Goal: Task Accomplishment & Management: Manage account settings

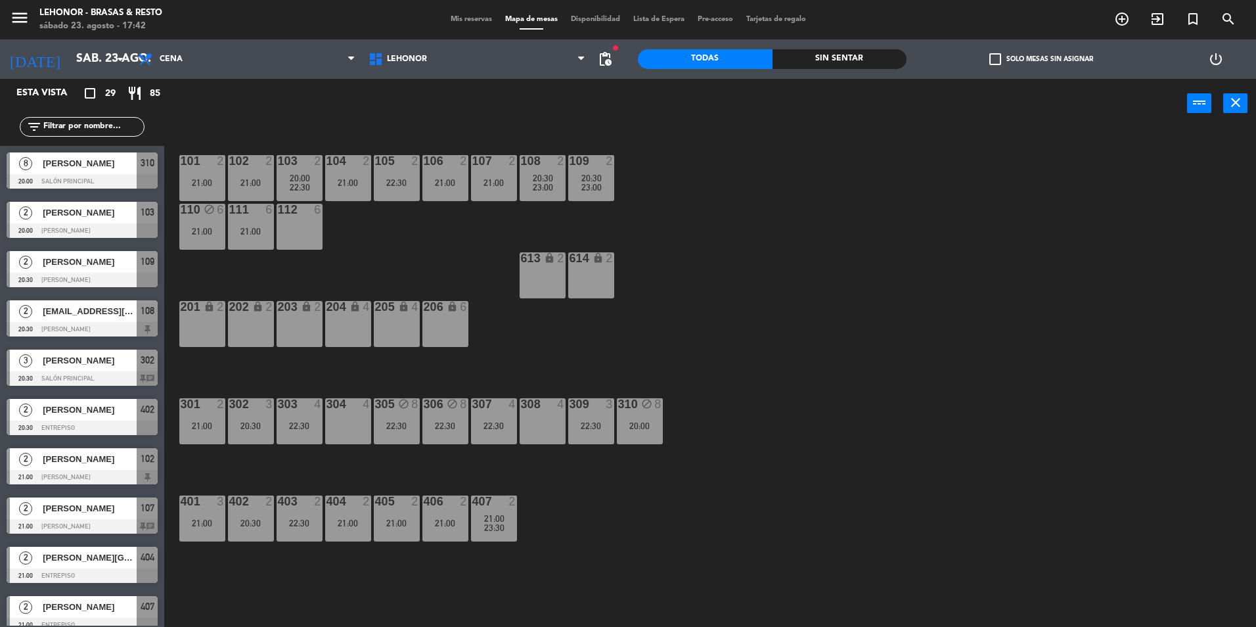
scroll to position [424, 0]
click at [446, 17] on span "Mis reservas" at bounding box center [471, 19] width 55 height 7
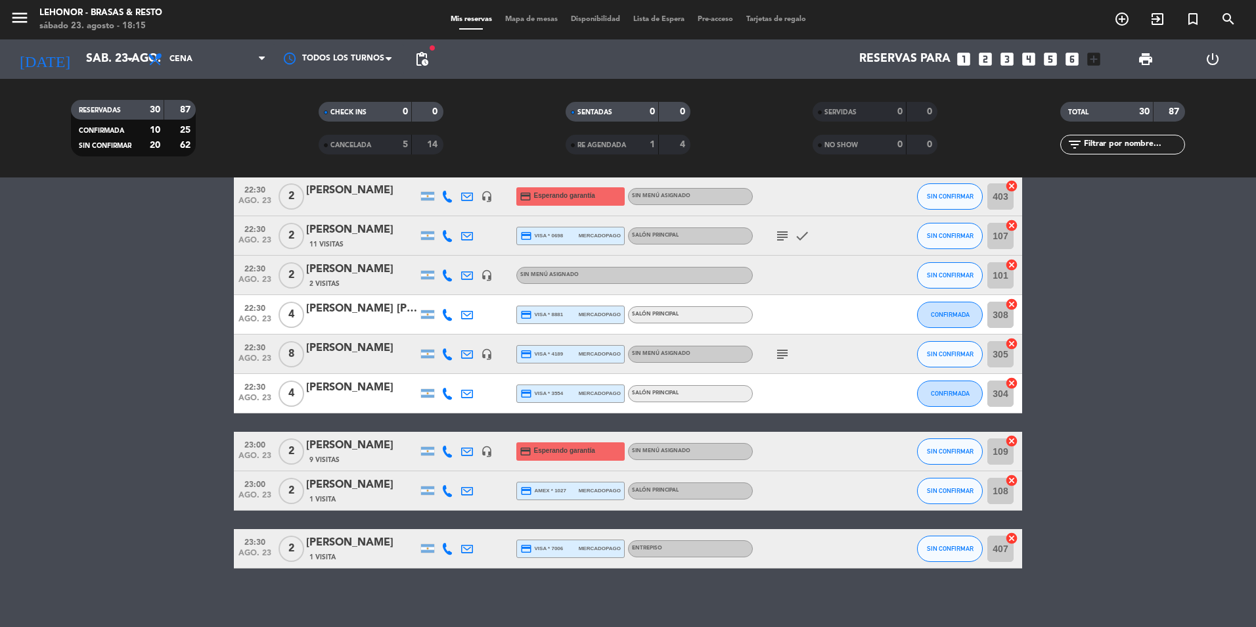
scroll to position [951, 0]
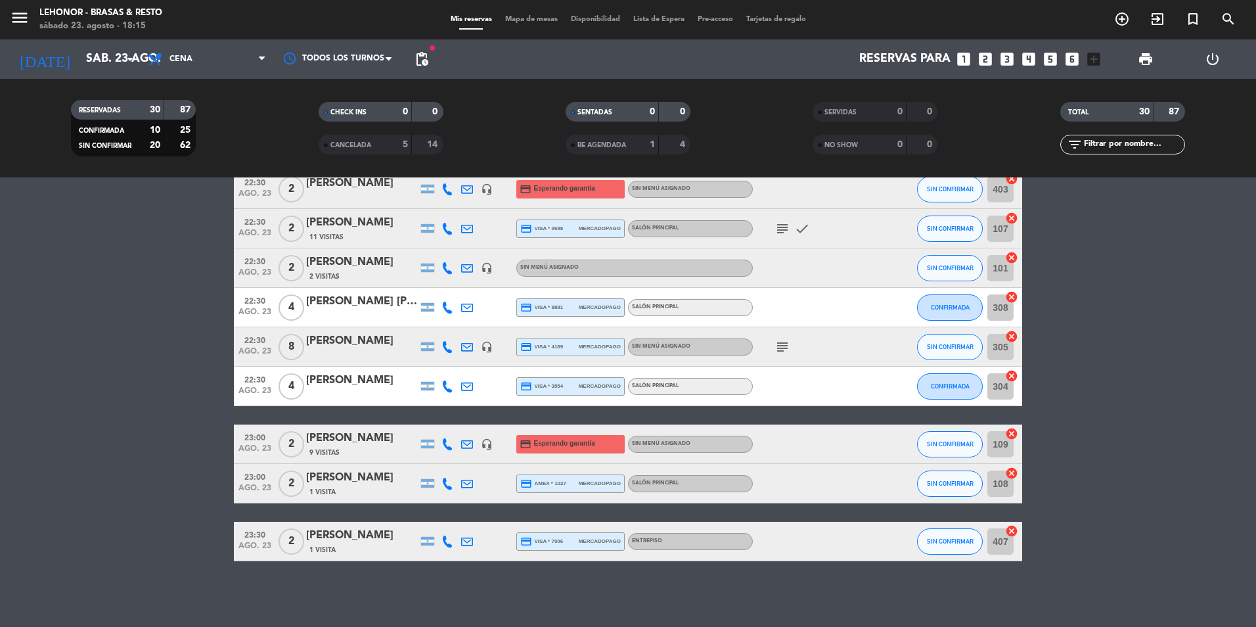
click at [777, 340] on icon "subject" at bounding box center [783, 347] width 16 height 16
click at [784, 350] on icon "subject" at bounding box center [783, 347] width 16 height 16
click at [543, 348] on span "credit_card visa * 4189" at bounding box center [541, 347] width 43 height 12
click at [545, 346] on span "credit_card visa * 4189" at bounding box center [541, 347] width 43 height 12
click at [374, 151] on div "CANCELADA" at bounding box center [352, 144] width 60 height 15
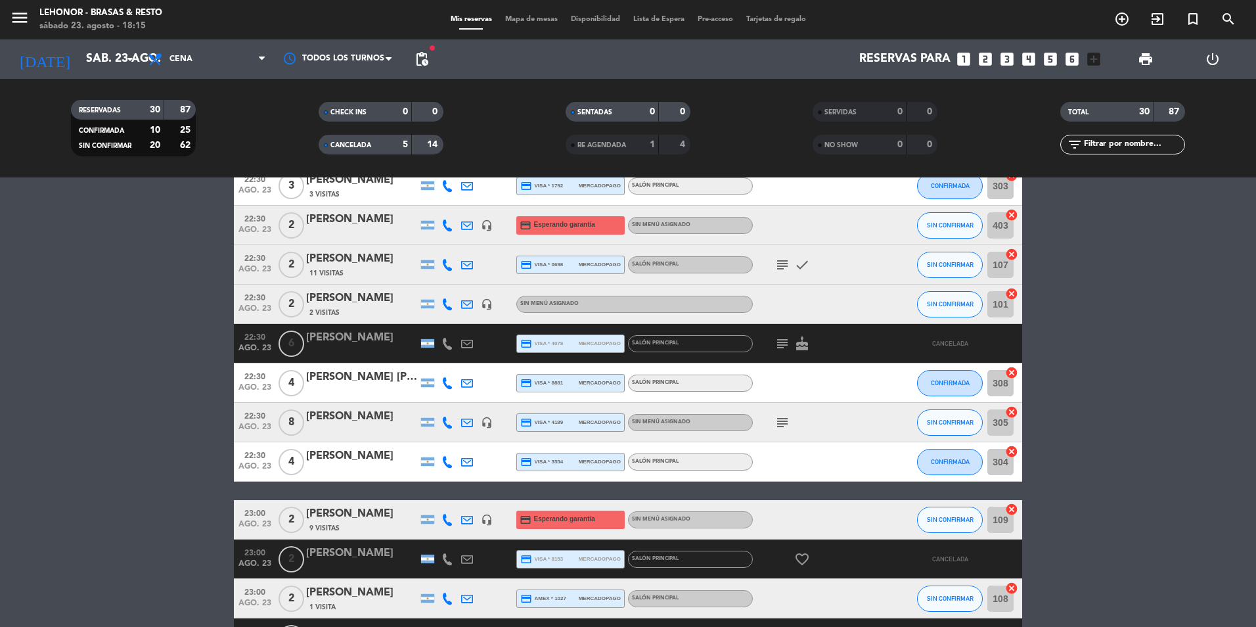
scroll to position [1083, 0]
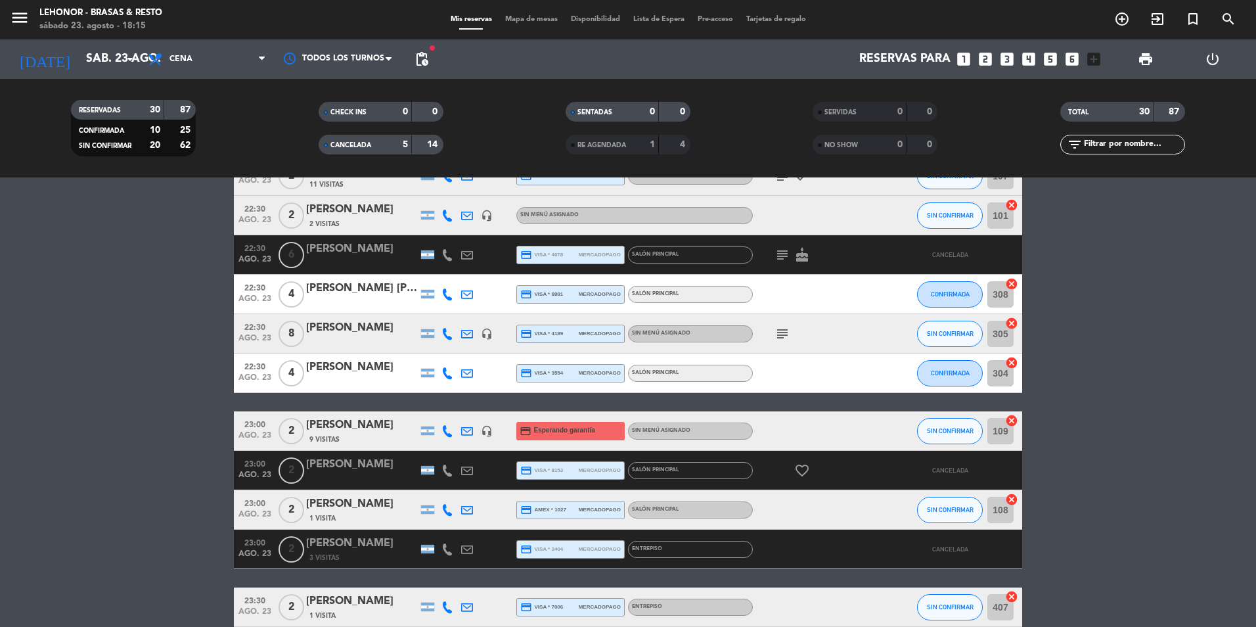
click at [481, 333] on icon "headset_mic" at bounding box center [487, 334] width 12 height 12
click at [481, 336] on icon "headset_mic" at bounding box center [487, 334] width 12 height 12
click at [782, 256] on icon "subject" at bounding box center [783, 255] width 16 height 16
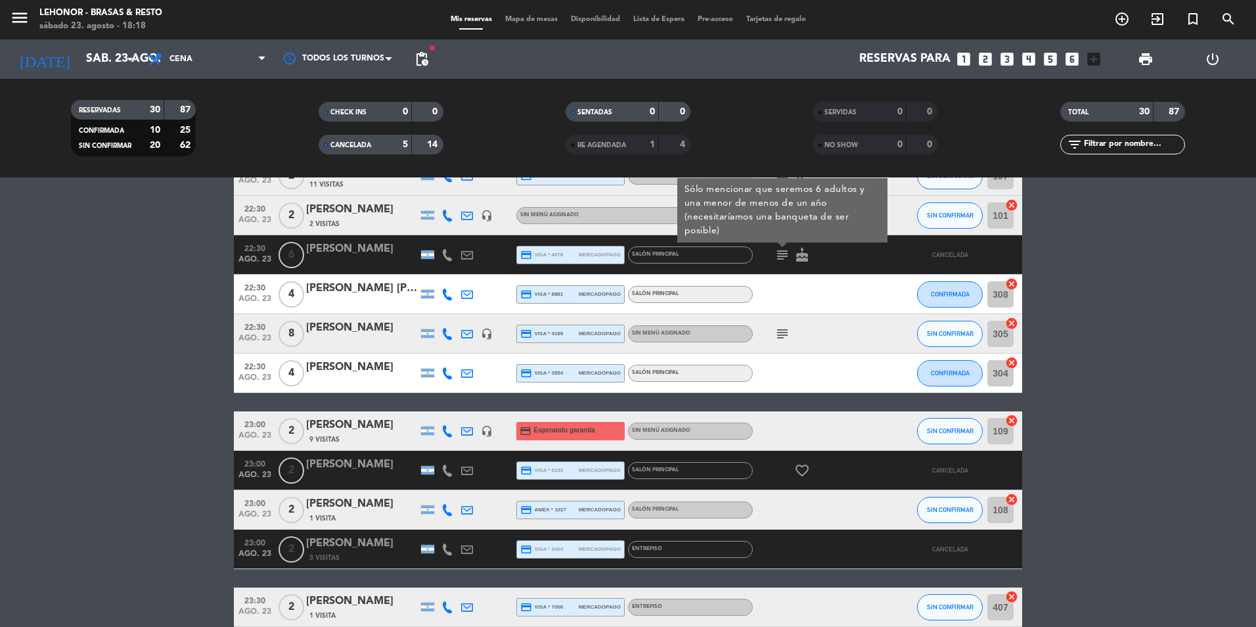
click at [499, 19] on span "Mapa de mesas" at bounding box center [532, 19] width 66 height 7
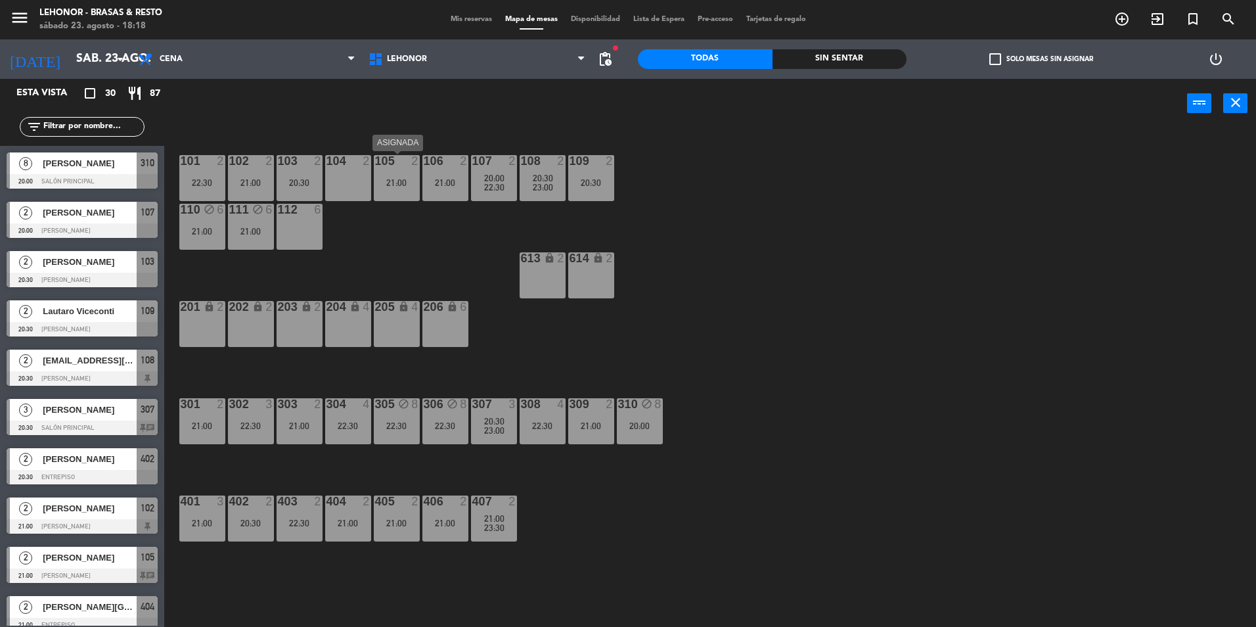
click at [393, 185] on div "21:00" at bounding box center [397, 182] width 46 height 9
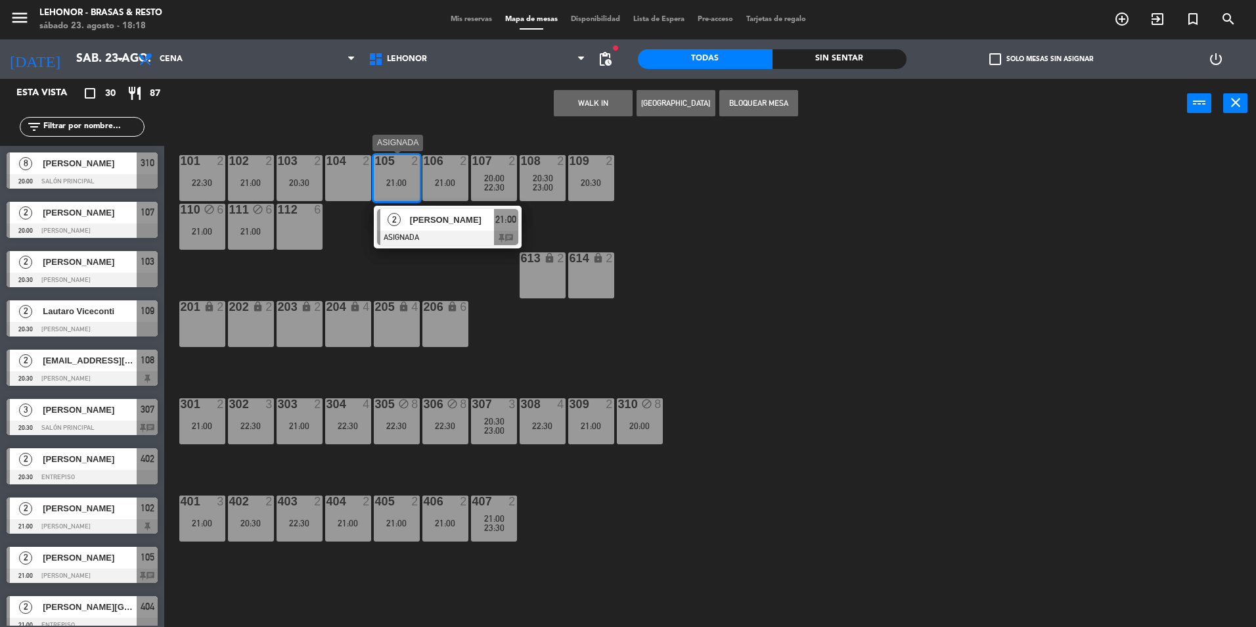
click at [425, 232] on div at bounding box center [447, 238] width 141 height 14
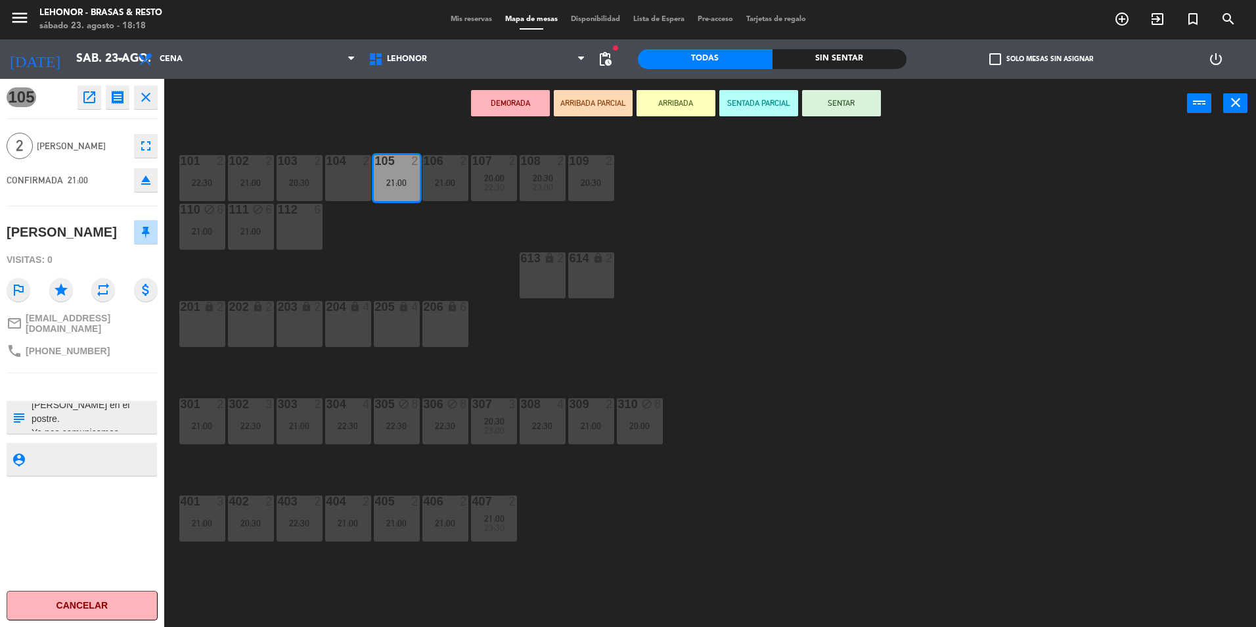
scroll to position [28, 0]
click at [359, 271] on div "101 2 22:30 102 2 21:00 103 2 20:30 104 2 105 2 21:00 106 2 21:00 107 2 20:00 2…" at bounding box center [716, 380] width 1079 height 499
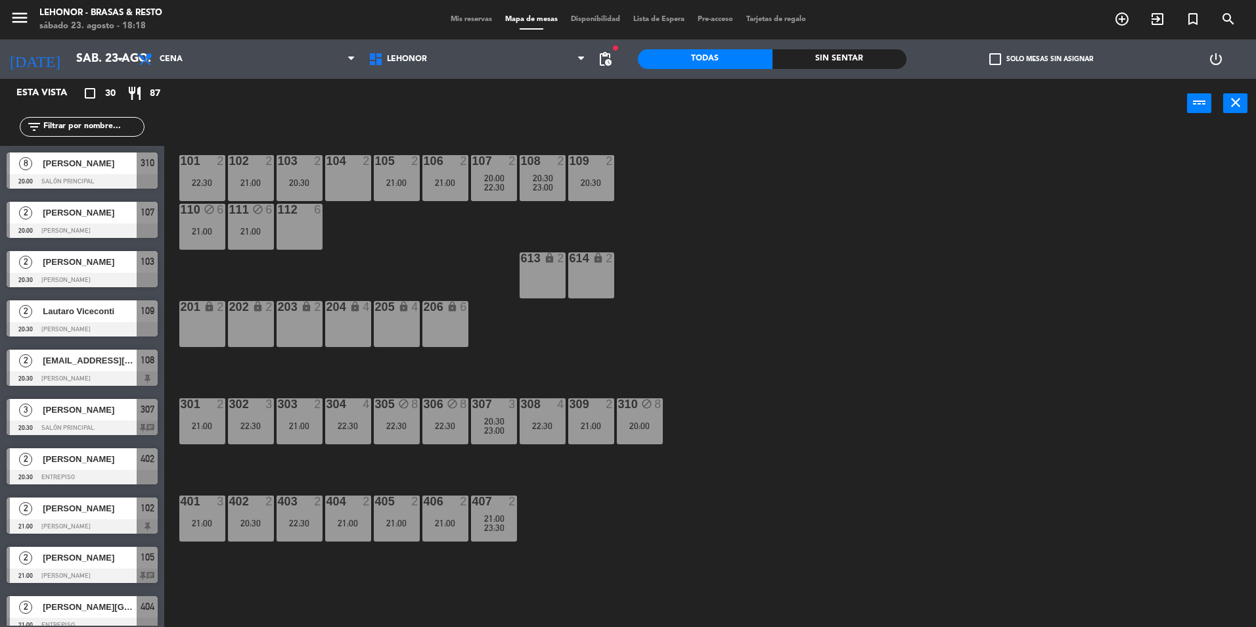
click at [449, 195] on div "106 2 21:00" at bounding box center [445, 178] width 46 height 46
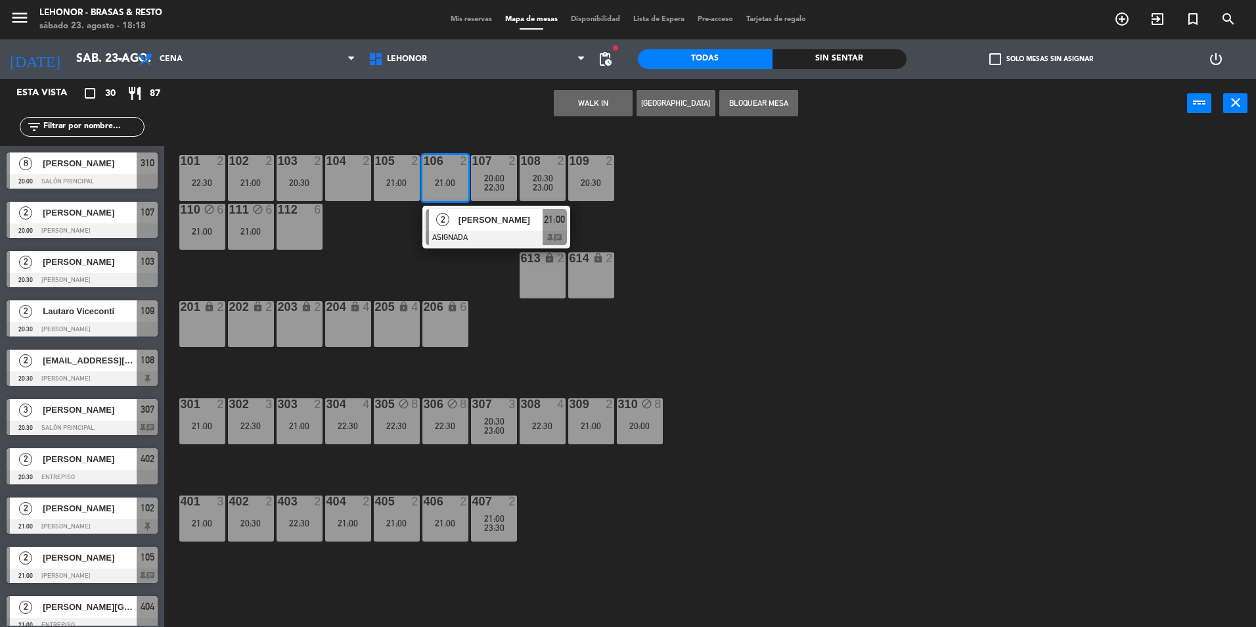
click at [459, 231] on div at bounding box center [496, 238] width 141 height 14
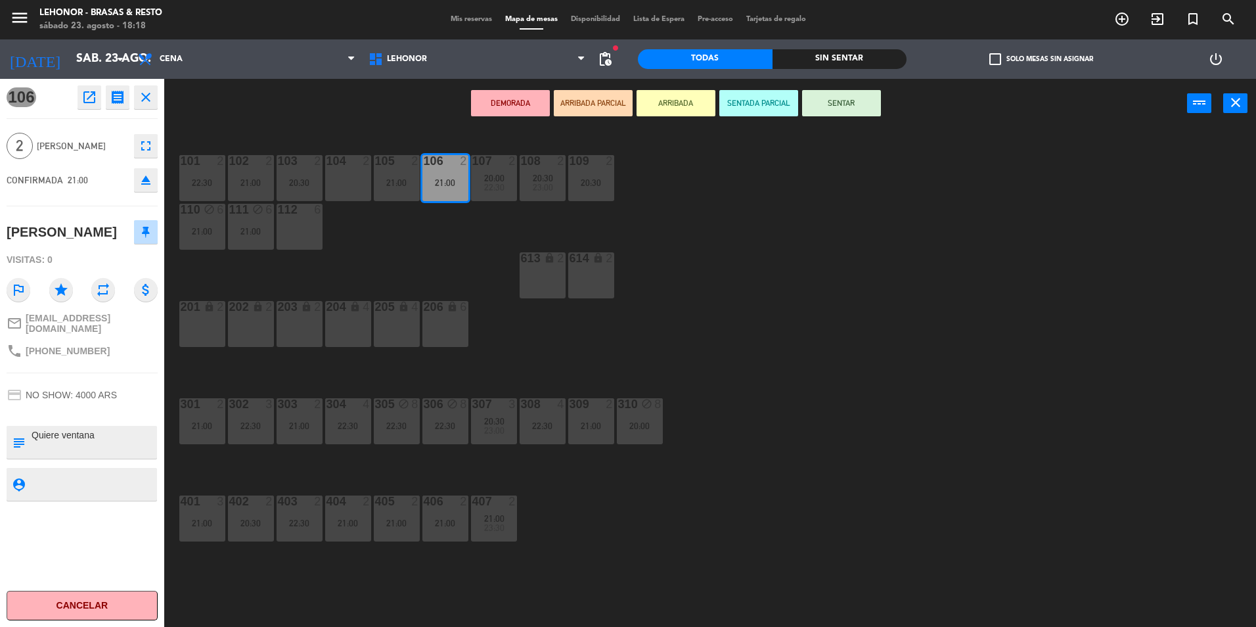
click at [378, 240] on div "101 2 22:30 102 2 21:00 103 2 20:30 104 2 105 2 21:00 106 2 21:00 107 2 20:00 2…" at bounding box center [716, 380] width 1079 height 499
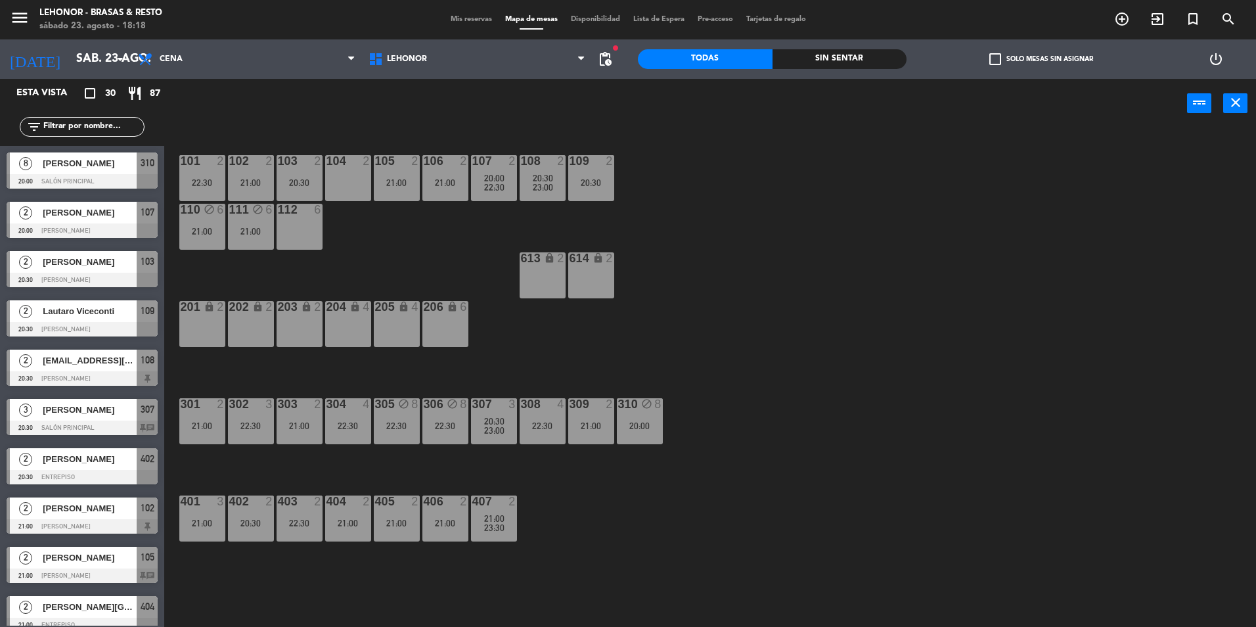
scroll to position [3, 0]
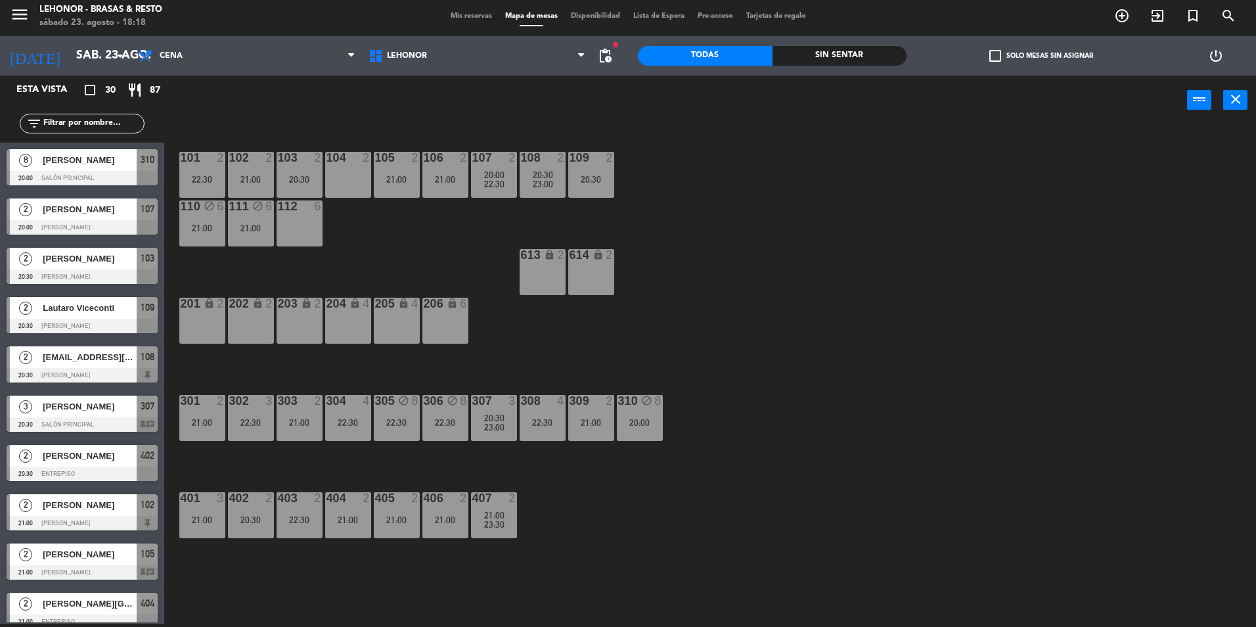
click at [489, 173] on span "20:00" at bounding box center [494, 174] width 20 height 11
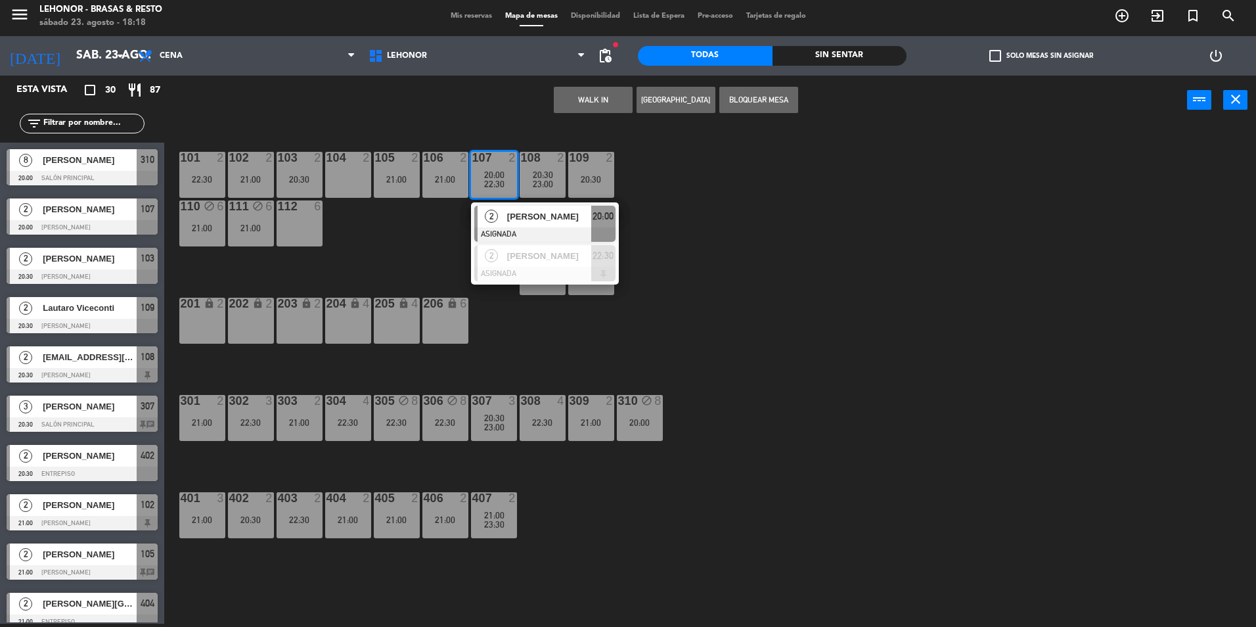
click at [503, 227] on div at bounding box center [544, 234] width 141 height 14
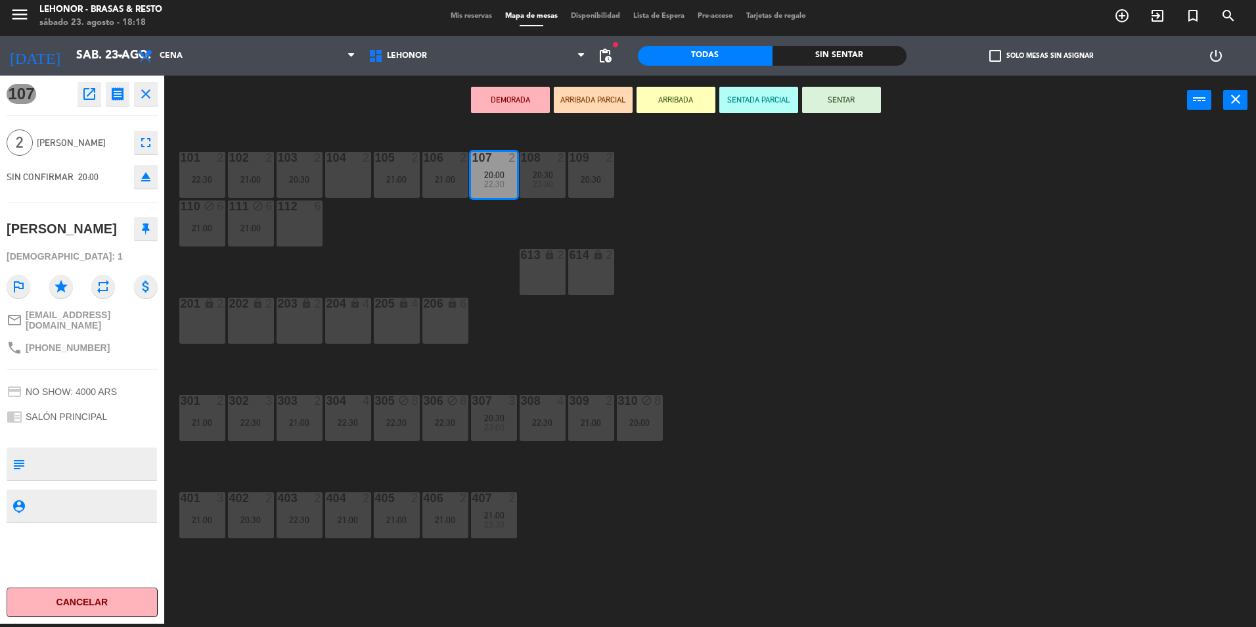
click at [440, 235] on div "101 2 22:30 102 2 21:00 103 2 20:30 104 2 105 2 21:00 106 2 21:00 107 2 20:00 2…" at bounding box center [716, 377] width 1079 height 499
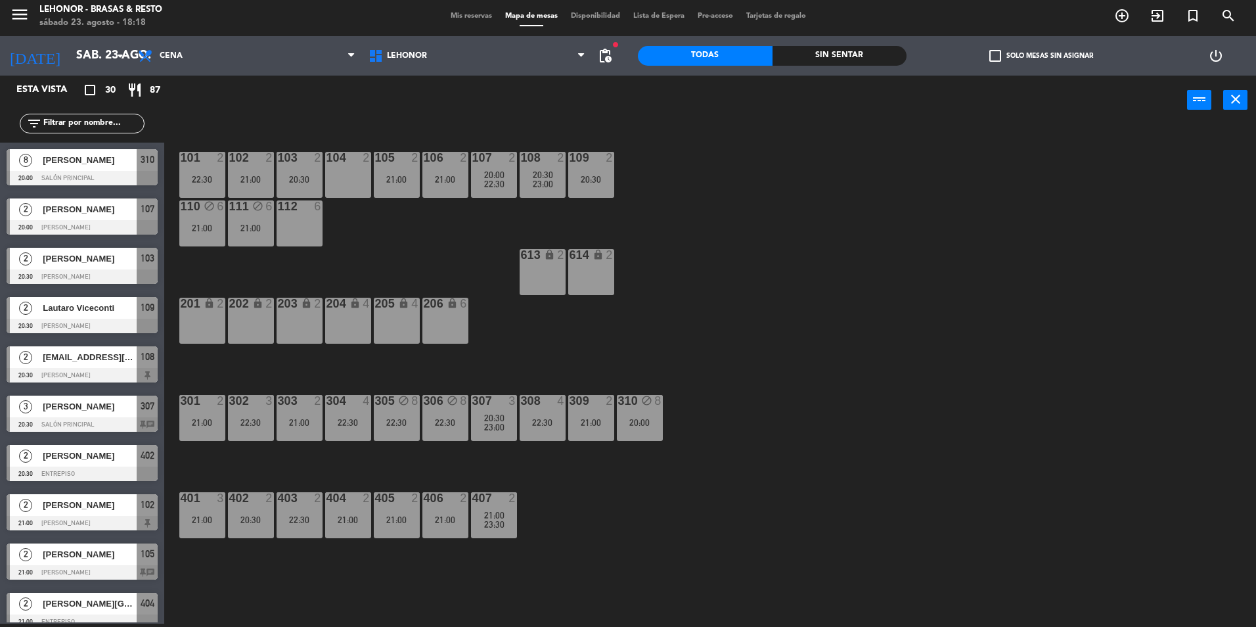
click at [480, 194] on div "107 2 20:00 22:30" at bounding box center [494, 175] width 46 height 46
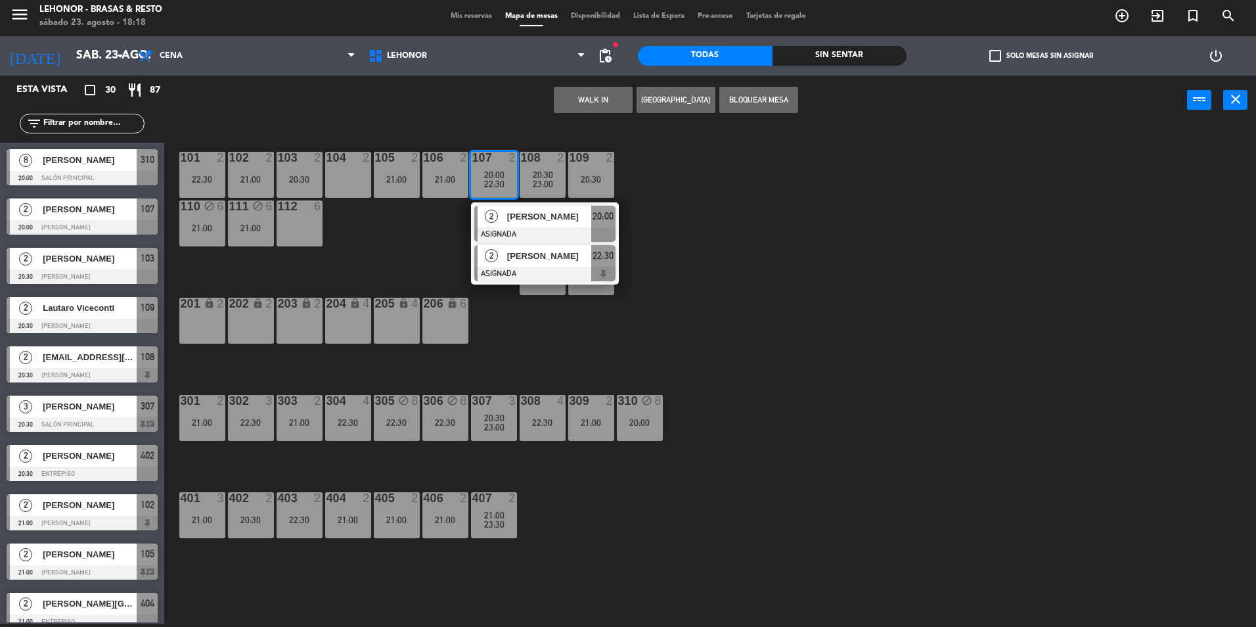
click at [493, 259] on span "2" at bounding box center [491, 255] width 13 height 13
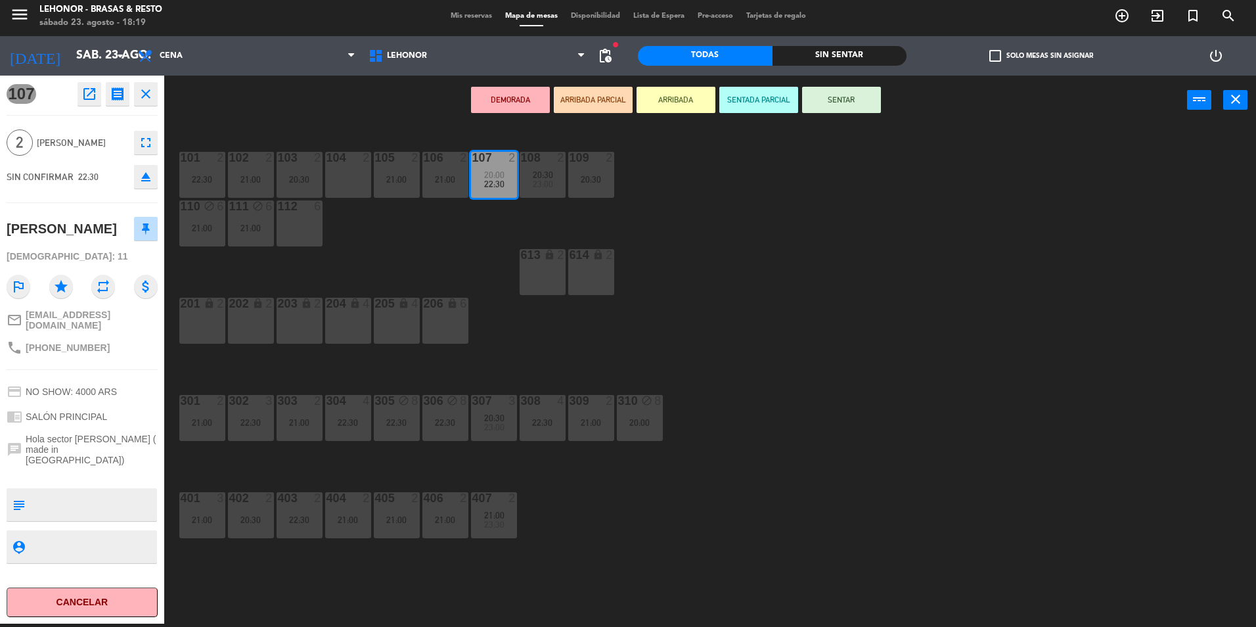
click at [322, 271] on div "101 2 22:30 102 2 21:00 103 2 20:30 104 2 105 2 21:00 106 2 21:00 107 2 20:00 2…" at bounding box center [716, 377] width 1079 height 499
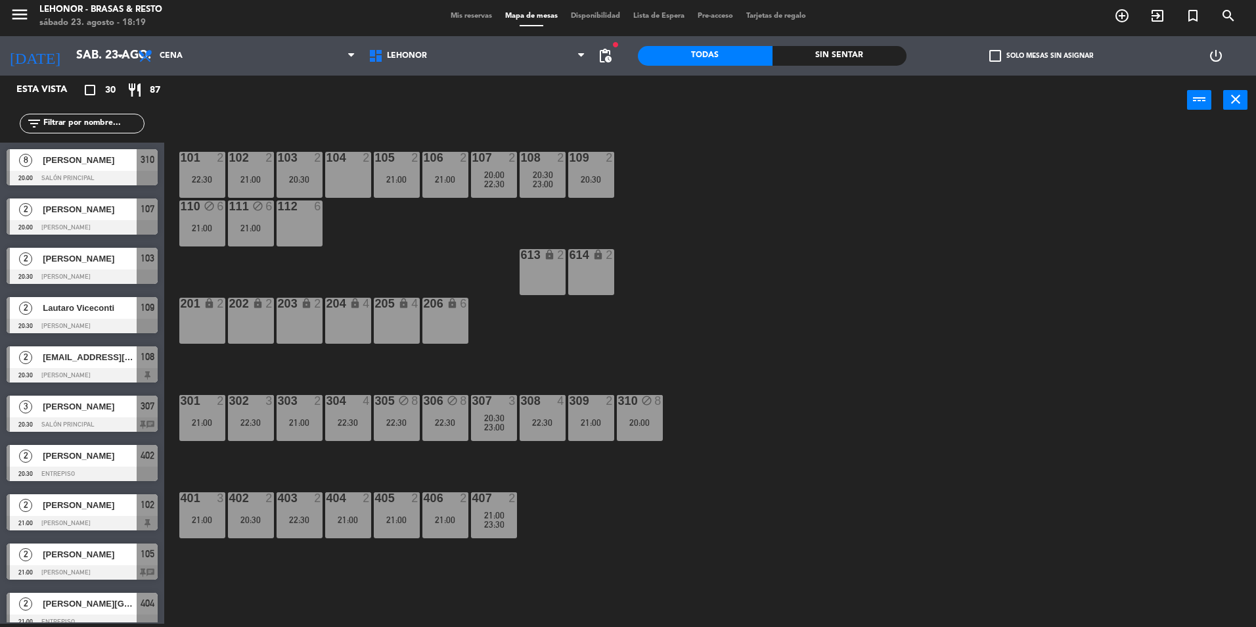
scroll to position [129, 0]
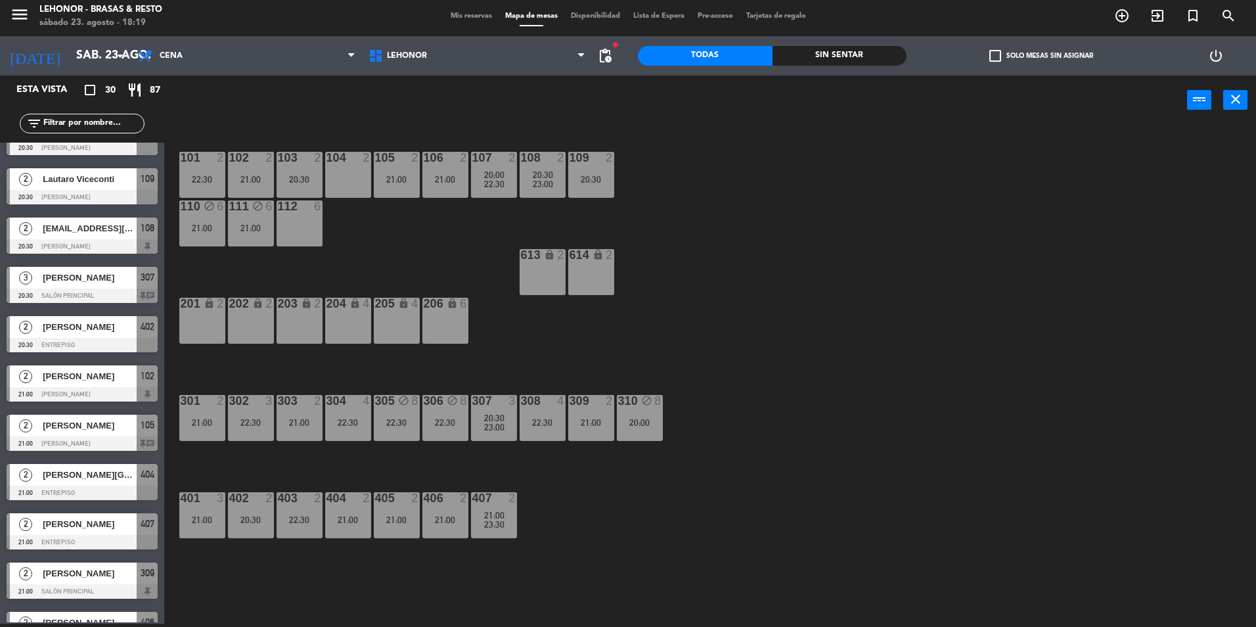
click at [535, 179] on span "23:00" at bounding box center [543, 184] width 20 height 11
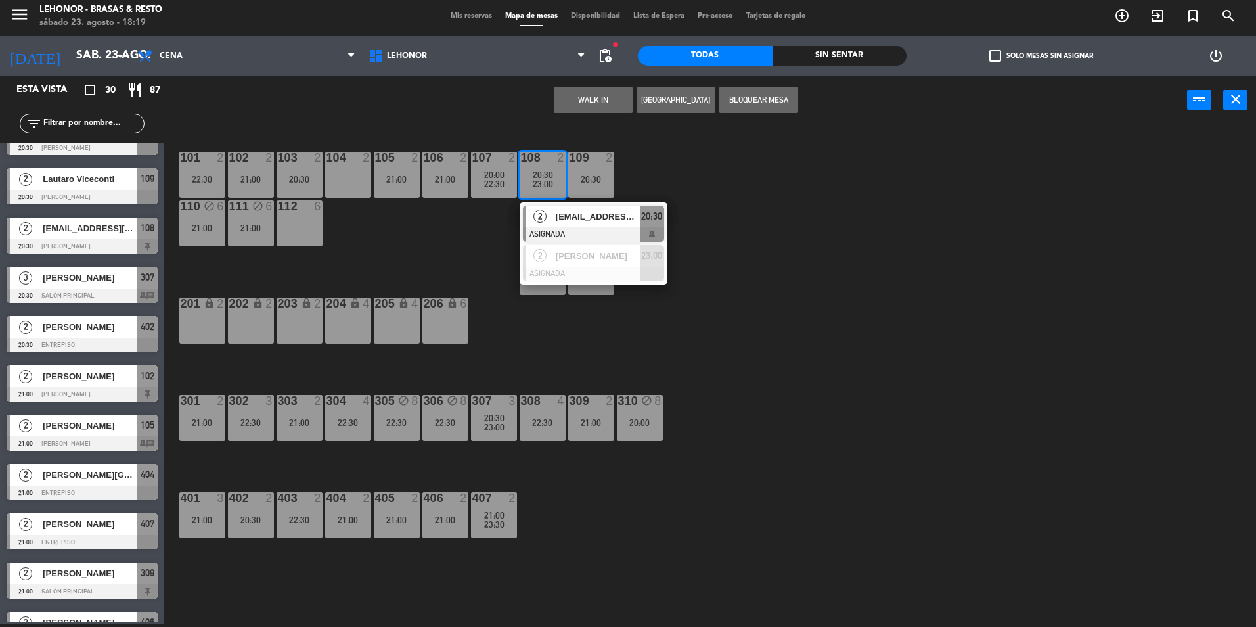
click at [550, 216] on div "2" at bounding box center [540, 217] width 28 height 22
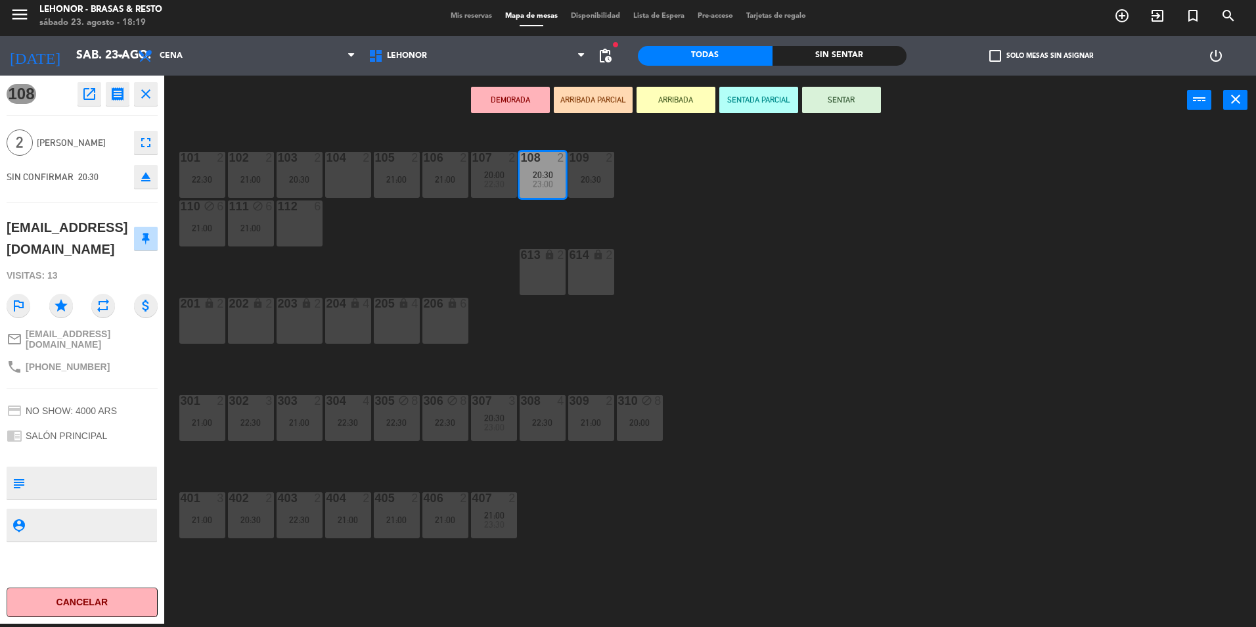
click at [372, 269] on div "101 2 22:30 102 2 21:00 103 2 20:30 104 2 105 2 21:00 106 2 21:00 107 2 20:00 2…" at bounding box center [716, 377] width 1079 height 499
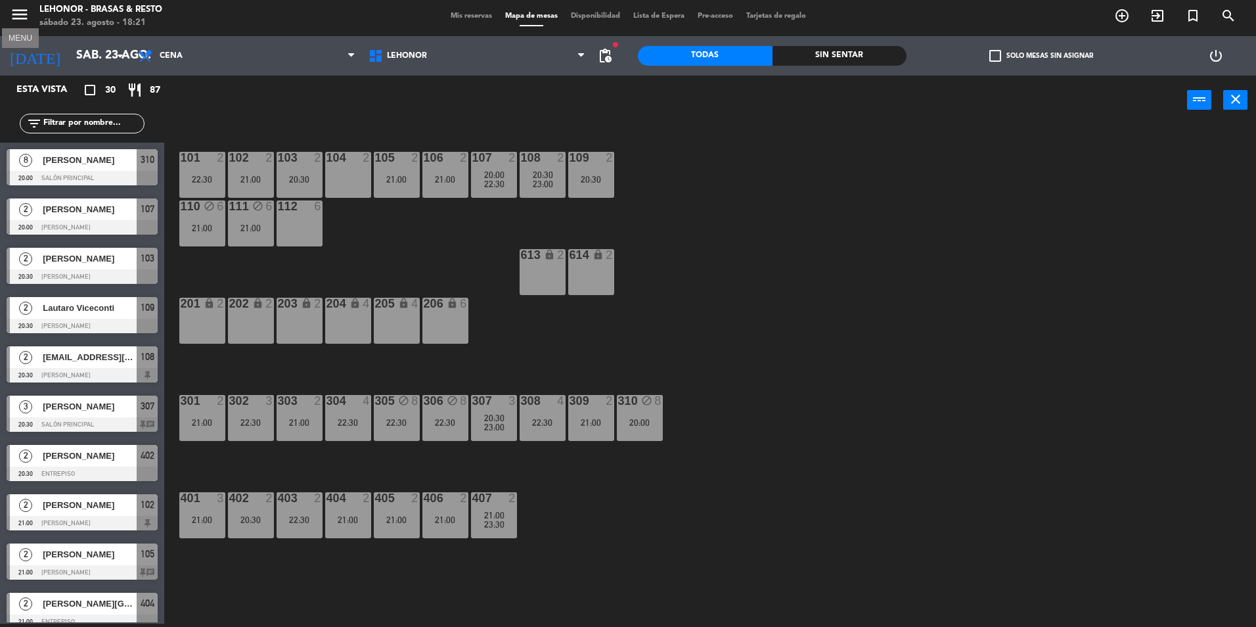
click at [25, 9] on icon "menu" at bounding box center [20, 15] width 20 height 20
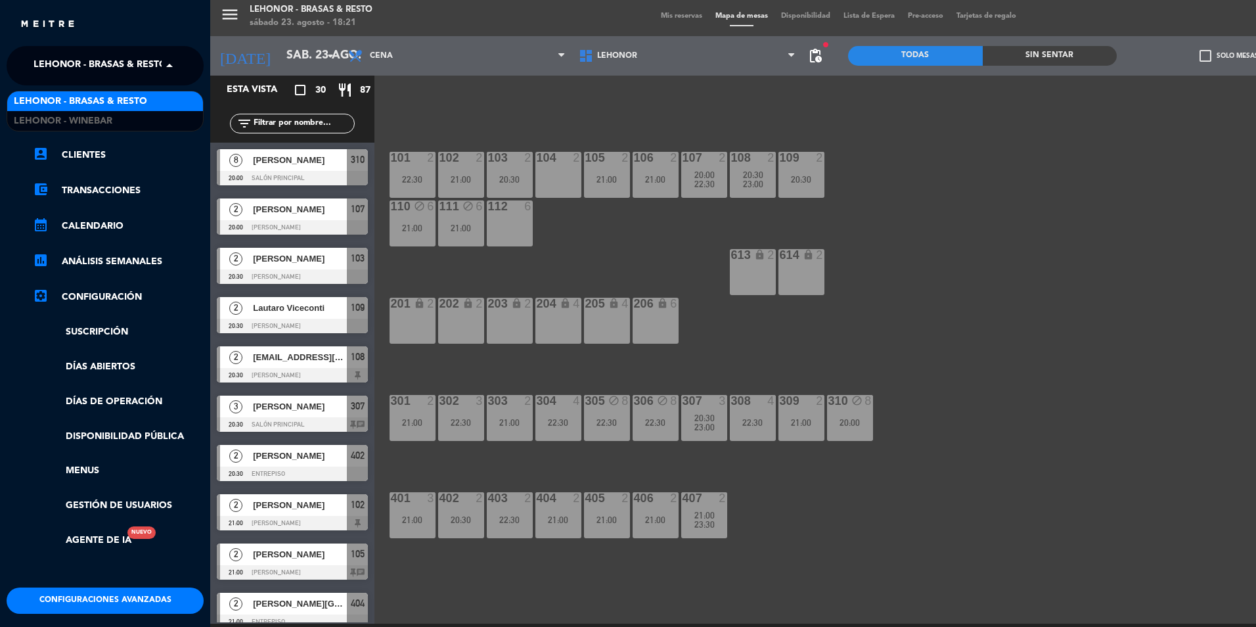
click at [58, 75] on span "Lehonor - Brasas & Resto" at bounding box center [100, 66] width 133 height 28
click at [82, 109] on div "Lehonor - Brasas & Resto" at bounding box center [105, 101] width 196 height 20
click at [78, 68] on span "Lehonor - Brasas & Resto" at bounding box center [100, 66] width 133 height 28
click at [86, 126] on span "Lehonor - Winebar" at bounding box center [63, 121] width 99 height 15
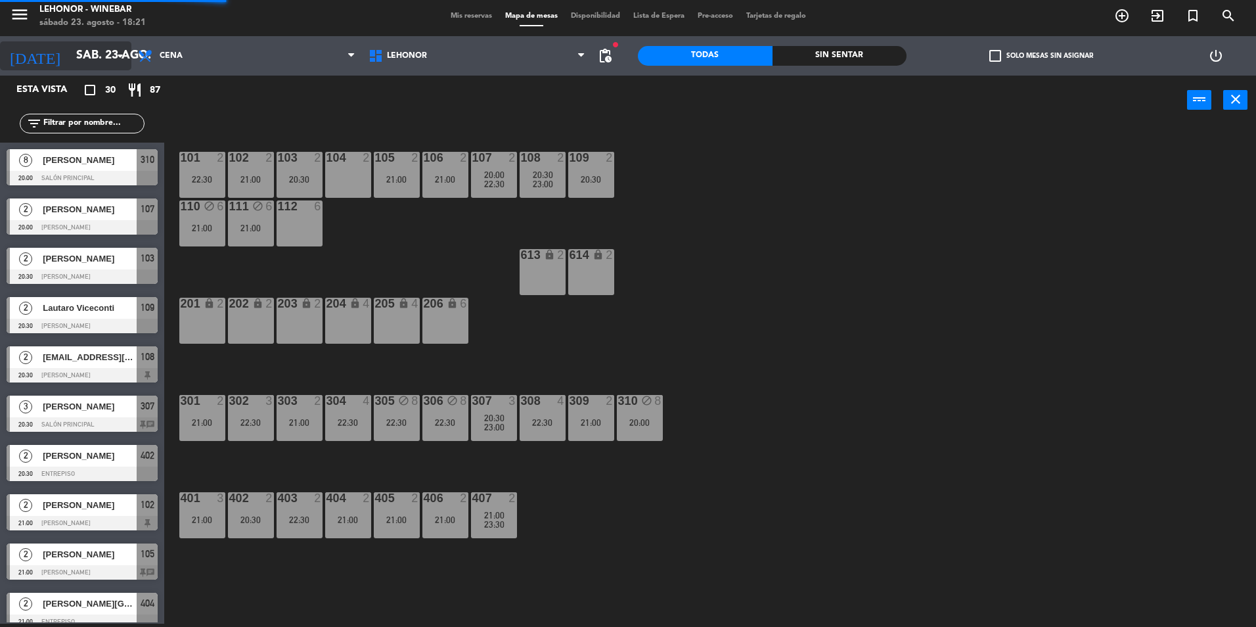
click at [91, 66] on input "sáb. 23 ago." at bounding box center [146, 56] width 152 height 26
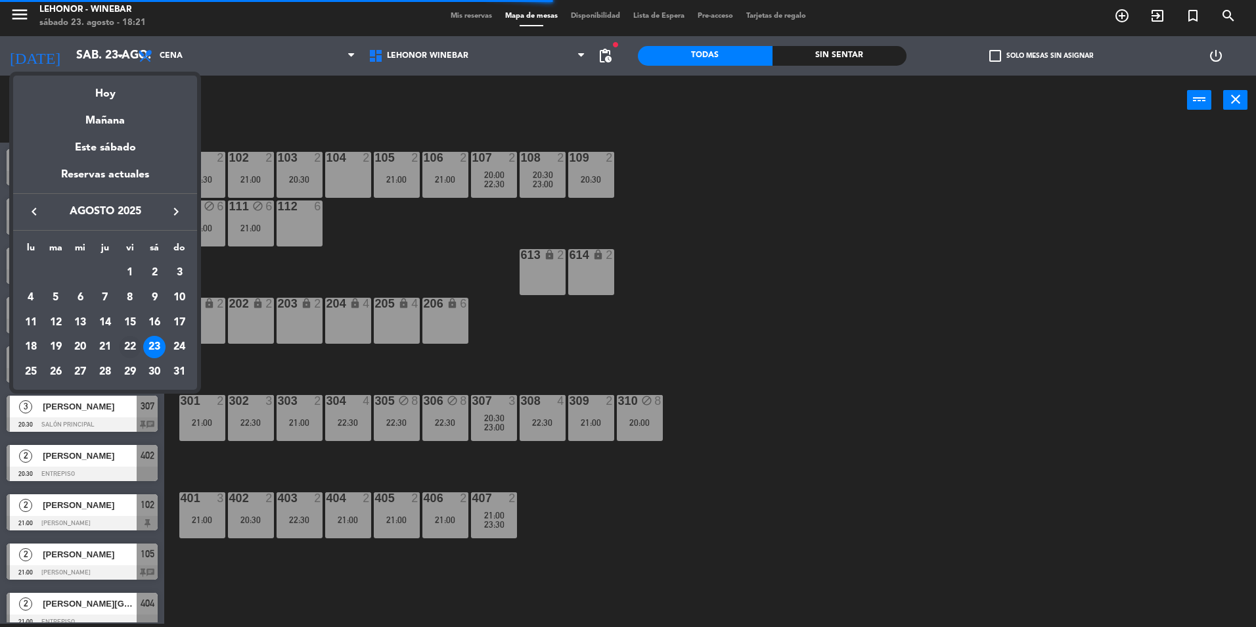
click at [123, 349] on div "22" at bounding box center [130, 347] width 22 height 22
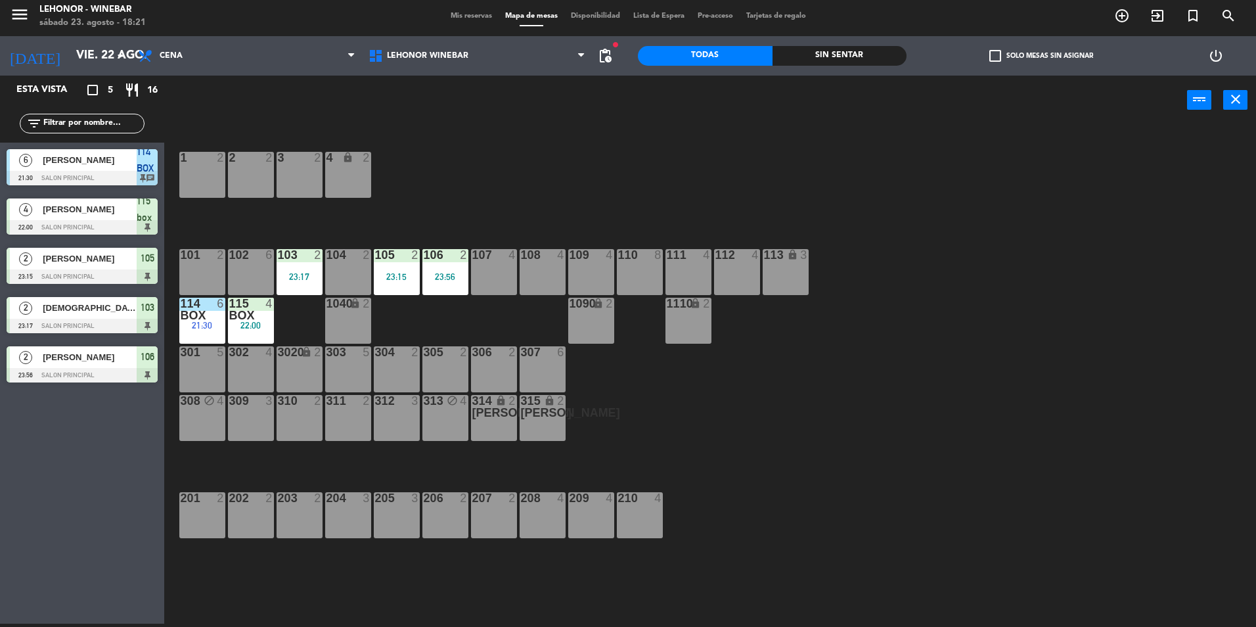
click at [126, 165] on span "[PERSON_NAME]" at bounding box center [90, 160] width 94 height 14
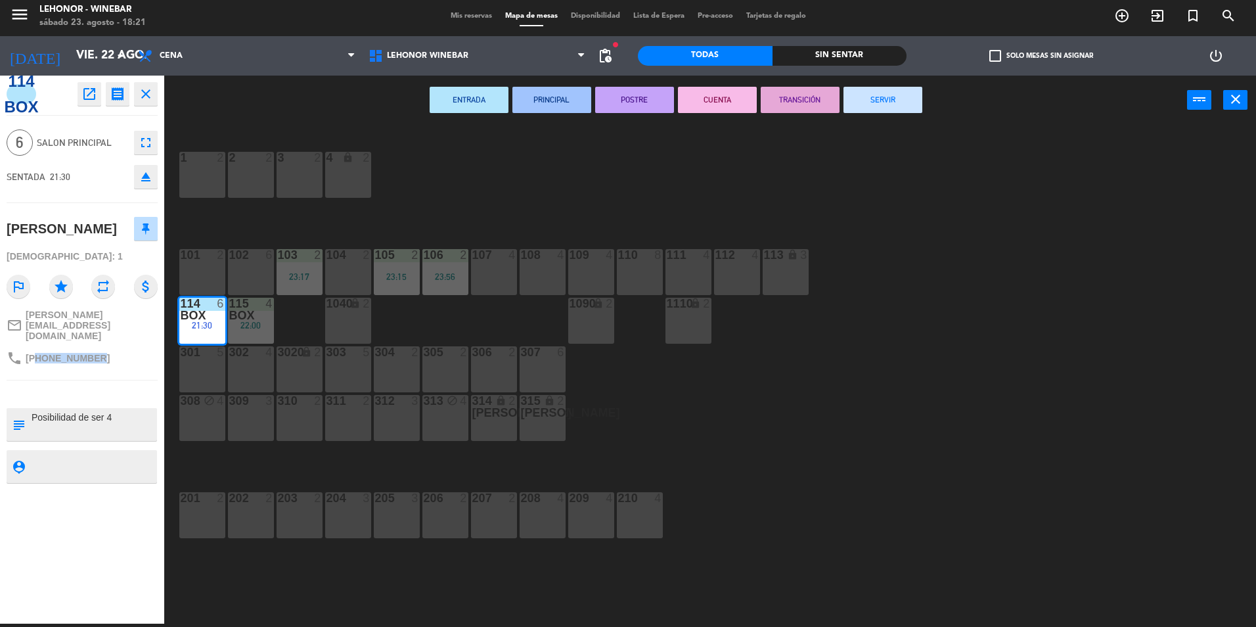
drag, startPoint x: 34, startPoint y: 344, endPoint x: 102, endPoint y: 344, distance: 68.3
click at [102, 346] on div "phone [PHONE_NUMBER]" at bounding box center [82, 358] width 151 height 25
drag, startPoint x: 102, startPoint y: 344, endPoint x: 53, endPoint y: 354, distance: 51.0
click at [56, 361] on div "114 BOX open_in_new receipt 9:30 PM vie., 22 ago. 6 personas [PERSON_NAME] Mesa…" at bounding box center [82, 350] width 164 height 548
drag, startPoint x: 106, startPoint y: 340, endPoint x: 28, endPoint y: 348, distance: 79.2
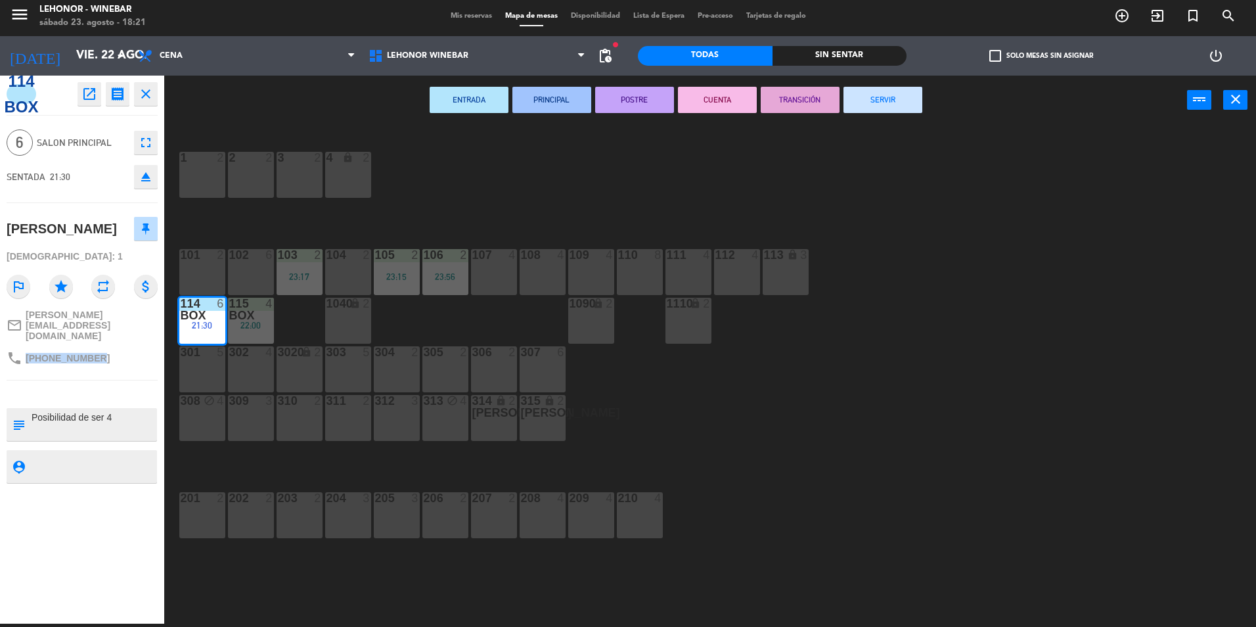
click at [28, 348] on div "phone [PHONE_NUMBER]" at bounding box center [82, 358] width 151 height 25
copy span "[PHONE_NUMBER]"
click at [422, 168] on div "1 2 2 2 3 2 4 lock 2 102 6 104 2 106 2 23:56 107 4 109 4 111 4 113 lock 3 110 8…" at bounding box center [716, 377] width 1079 height 499
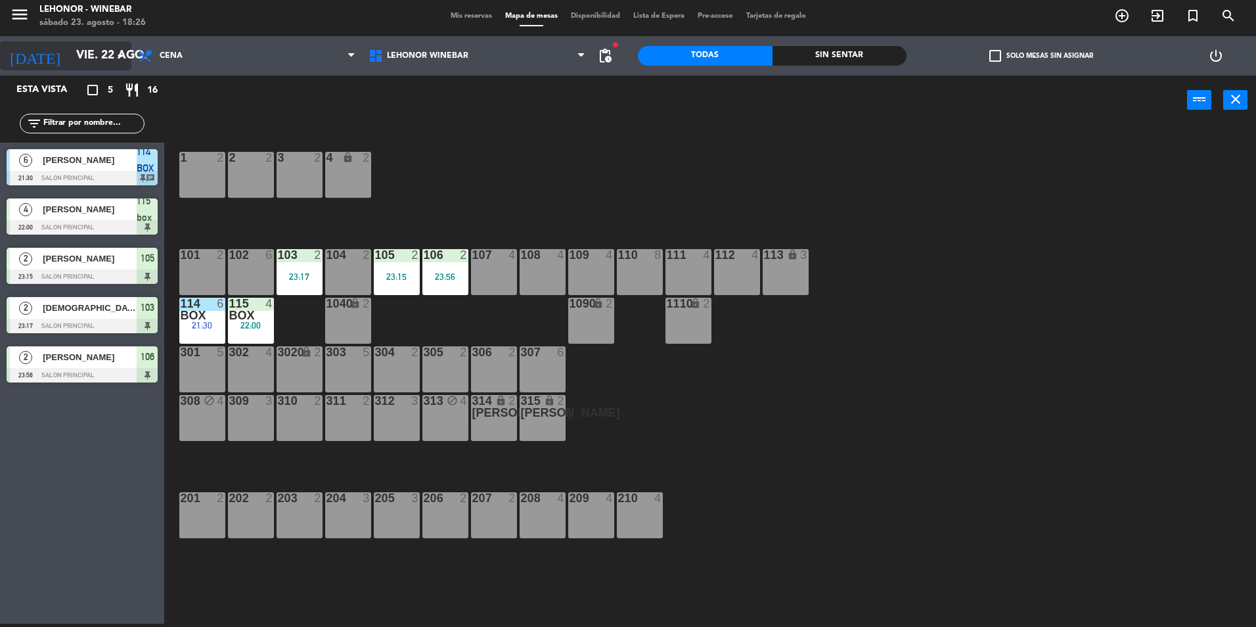
click at [74, 56] on input "vie. 22 ago." at bounding box center [146, 56] width 152 height 26
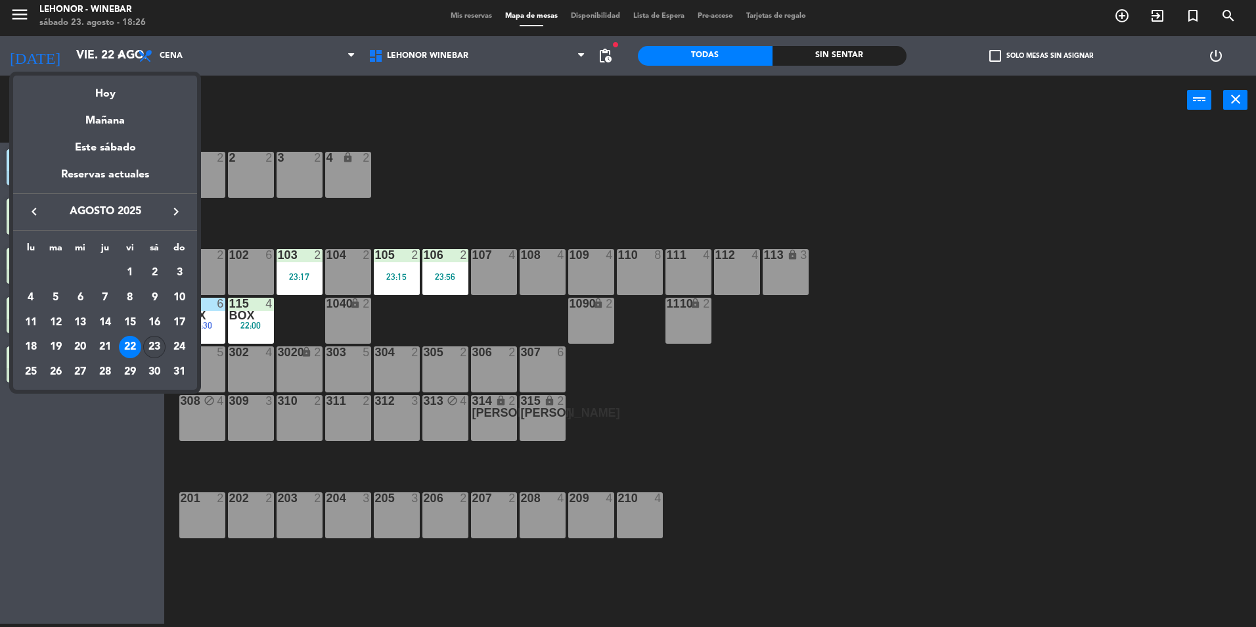
click at [158, 355] on div "23" at bounding box center [154, 347] width 22 height 22
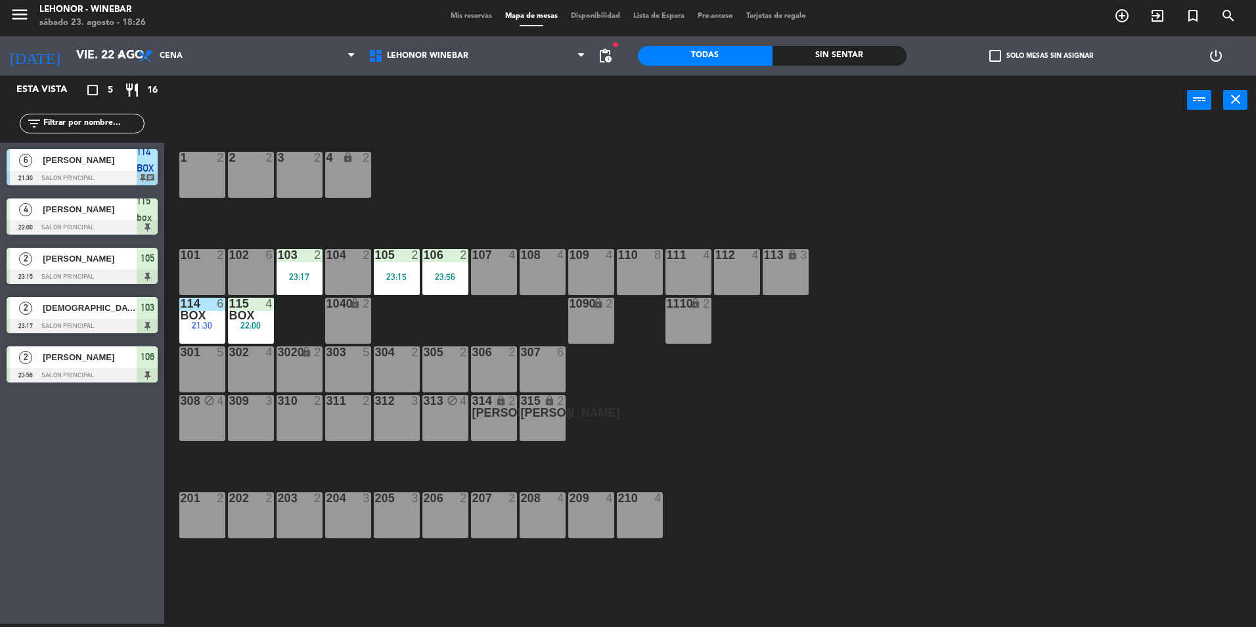
type input "sáb. 23 ago."
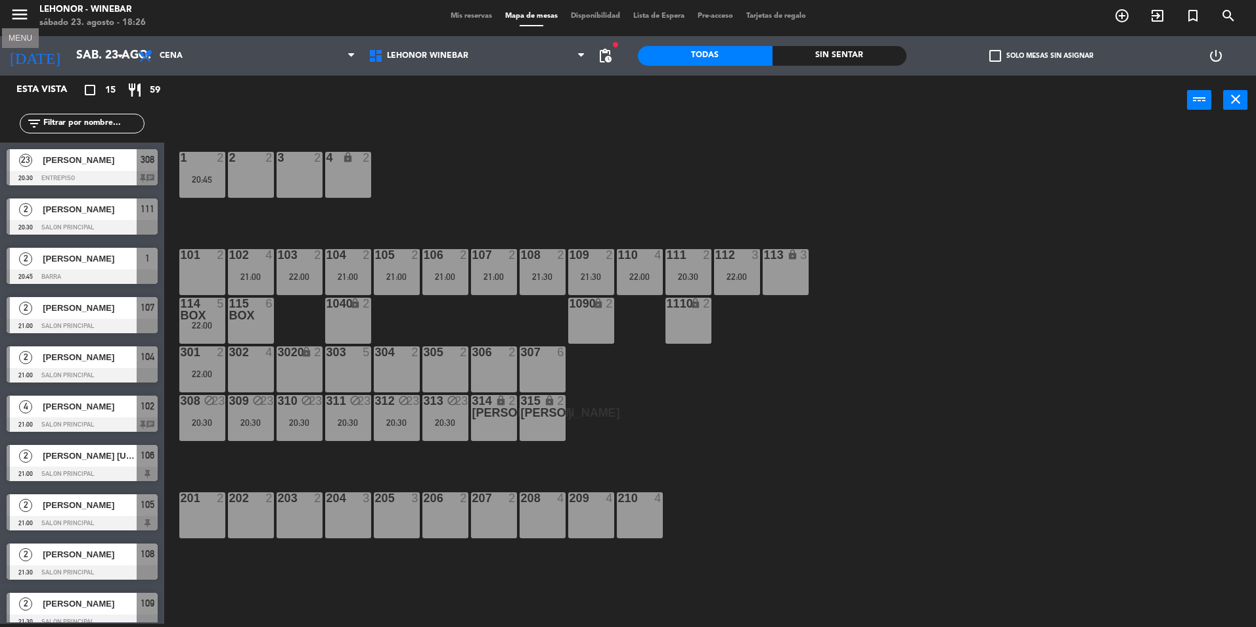
click at [16, 12] on icon "menu" at bounding box center [20, 15] width 20 height 20
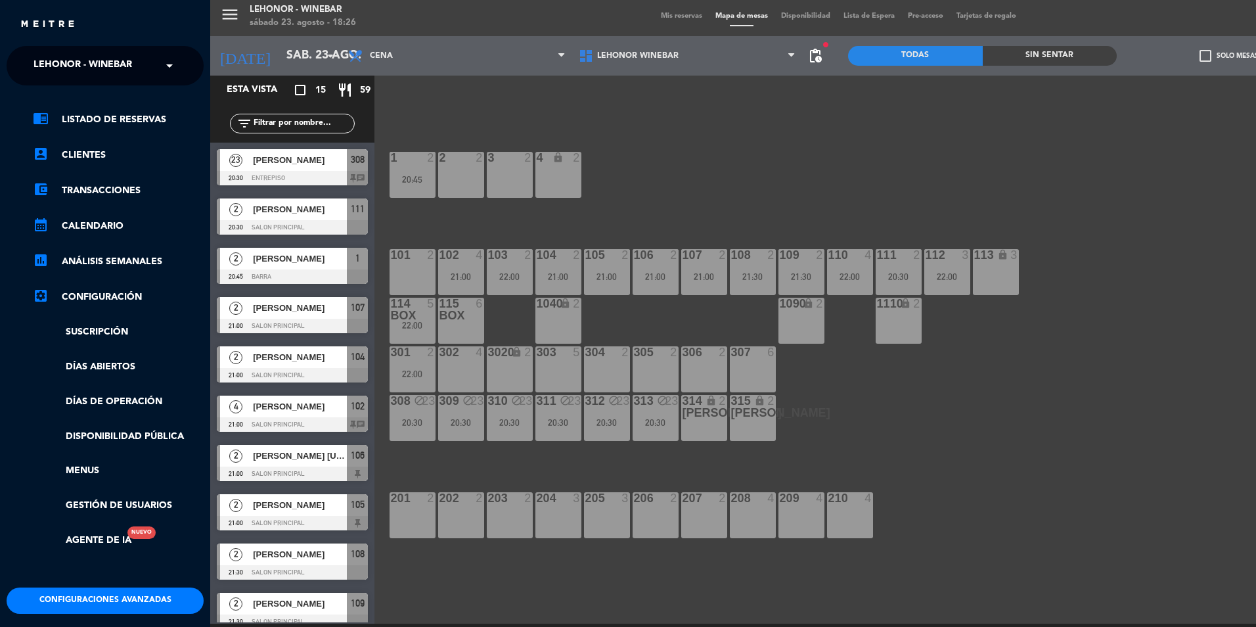
click at [24, 46] on ng-select "× Lehonor - Winebar ×" at bounding box center [105, 65] width 197 height 39
click at [34, 65] on span "Lehonor - Winebar" at bounding box center [83, 66] width 99 height 28
click at [56, 98] on span "Lehonor - Brasas & Resto" at bounding box center [80, 101] width 133 height 15
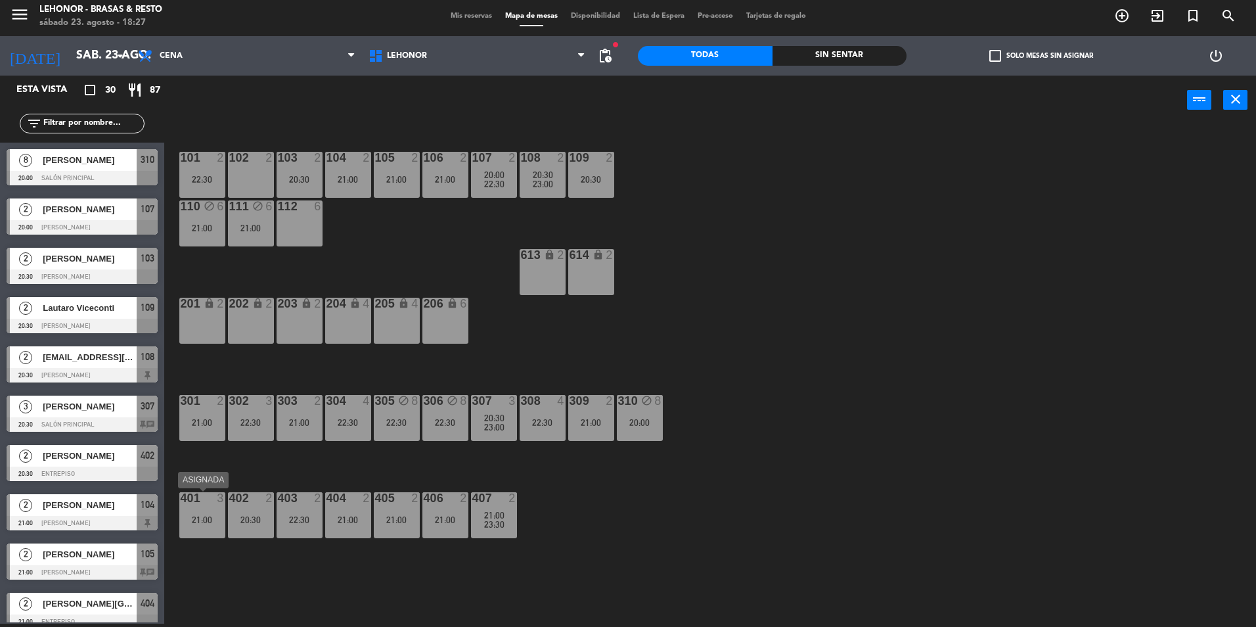
click at [210, 528] on div "401 3 21:00" at bounding box center [202, 515] width 46 height 46
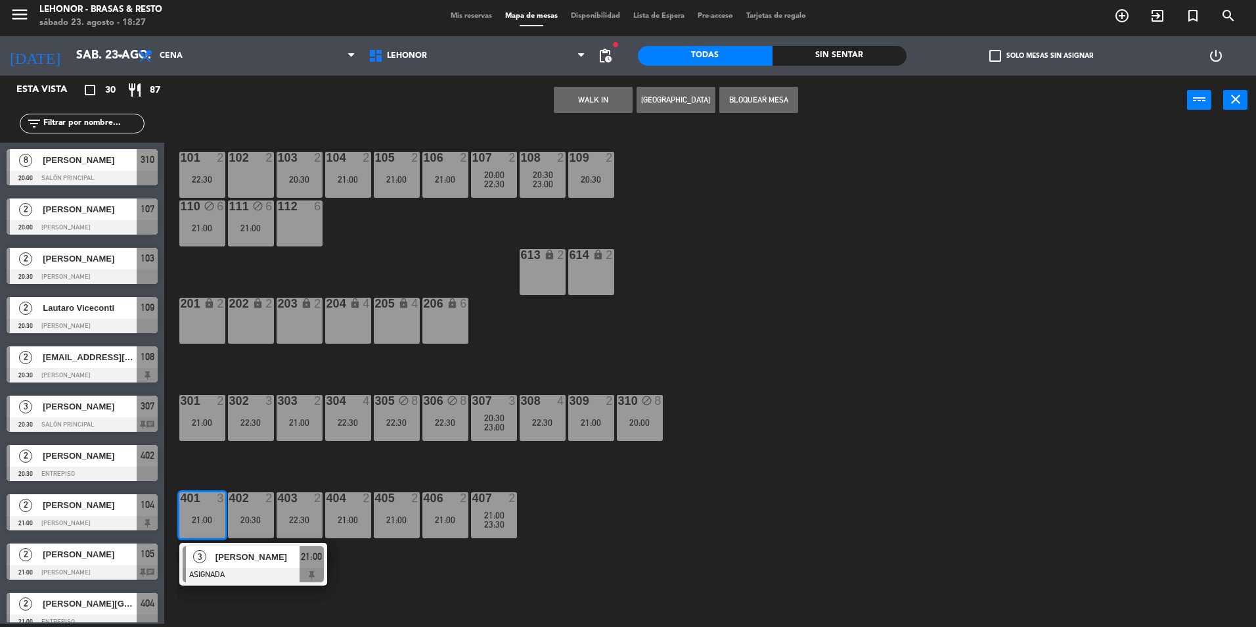
click at [254, 580] on div at bounding box center [253, 575] width 141 height 14
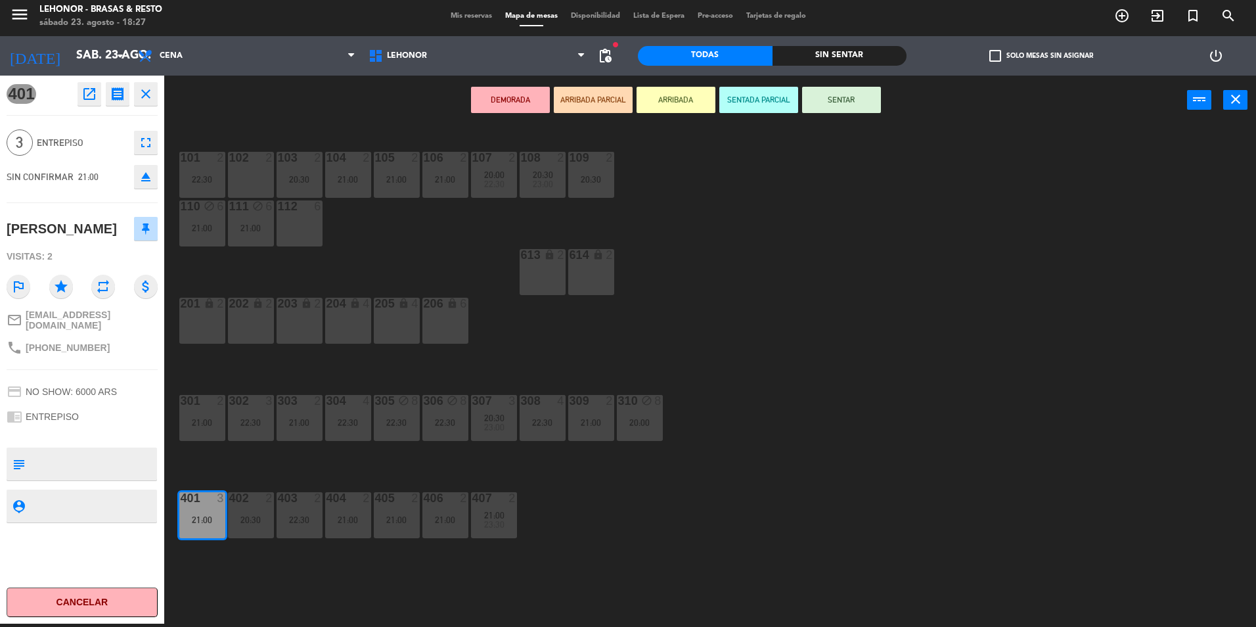
click at [675, 529] on div "101 2 22:30 102 2 103 2 20:30 104 2 21:00 105 2 21:00 106 2 21:00 107 2 20:00 2…" at bounding box center [716, 377] width 1079 height 499
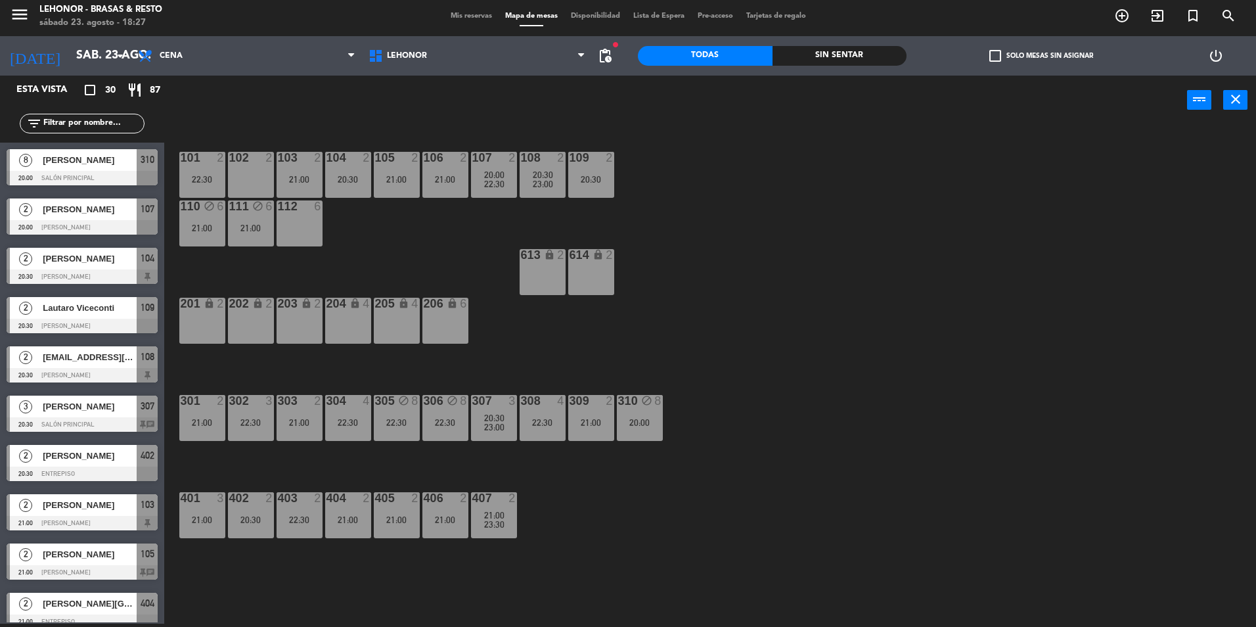
drag, startPoint x: 281, startPoint y: 41, endPoint x: 133, endPoint y: -49, distance: 172.1
drag, startPoint x: 133, startPoint y: -49, endPoint x: 656, endPoint y: 78, distance: 537.9
click at [656, 78] on div "power_input close" at bounding box center [675, 101] width 1023 height 50
click at [236, 423] on div "22:30" at bounding box center [251, 422] width 46 height 9
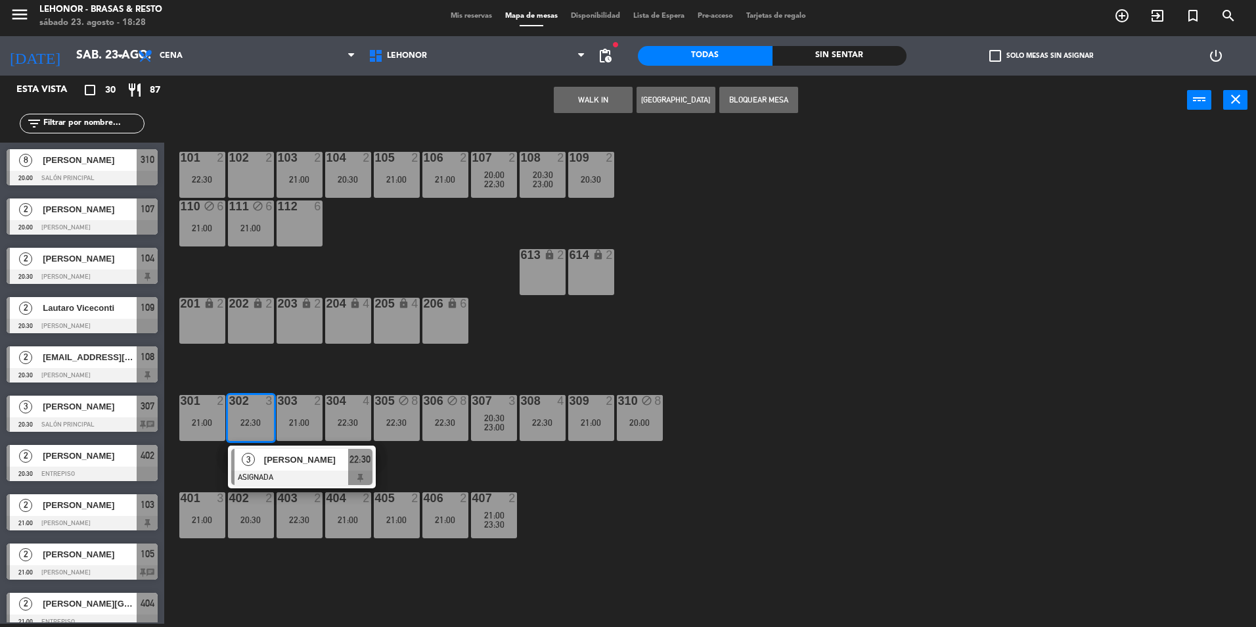
drag, startPoint x: 323, startPoint y: 284, endPoint x: 190, endPoint y: 237, distance: 141.3
click at [322, 284] on div "101 2 22:30 102 2 103 2 21:00 104 2 20:30 105 2 21:00 106 2 21:00 107 2 20:00 2…" at bounding box center [716, 377] width 1079 height 499
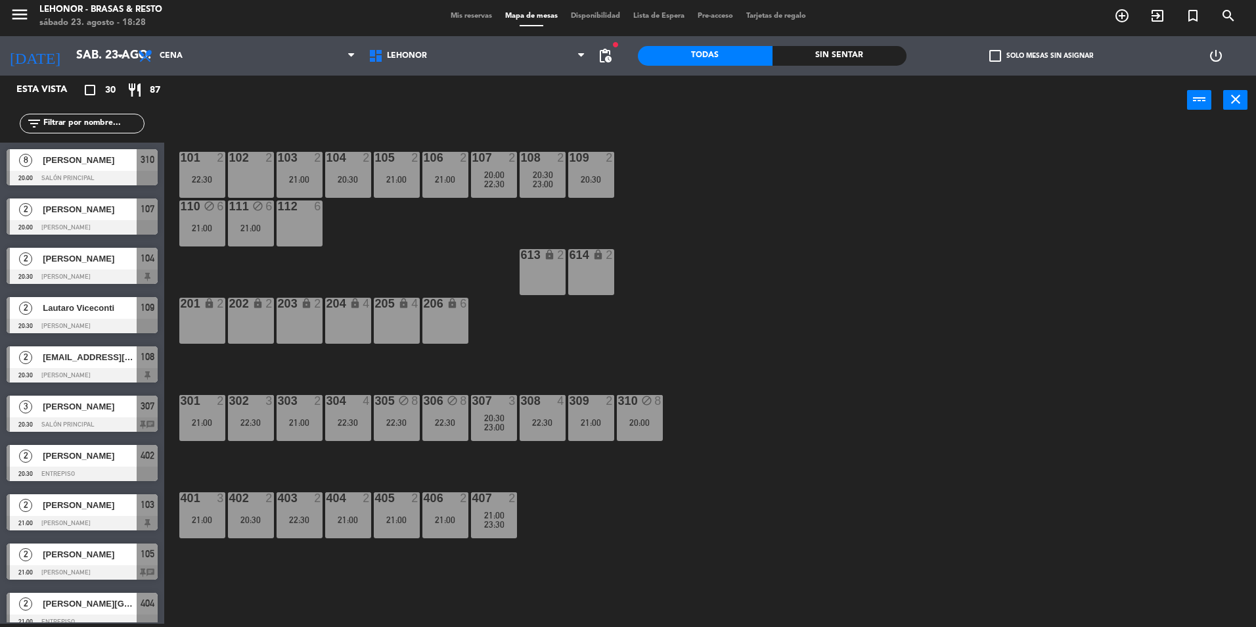
click at [99, 122] on input "text" at bounding box center [93, 123] width 102 height 14
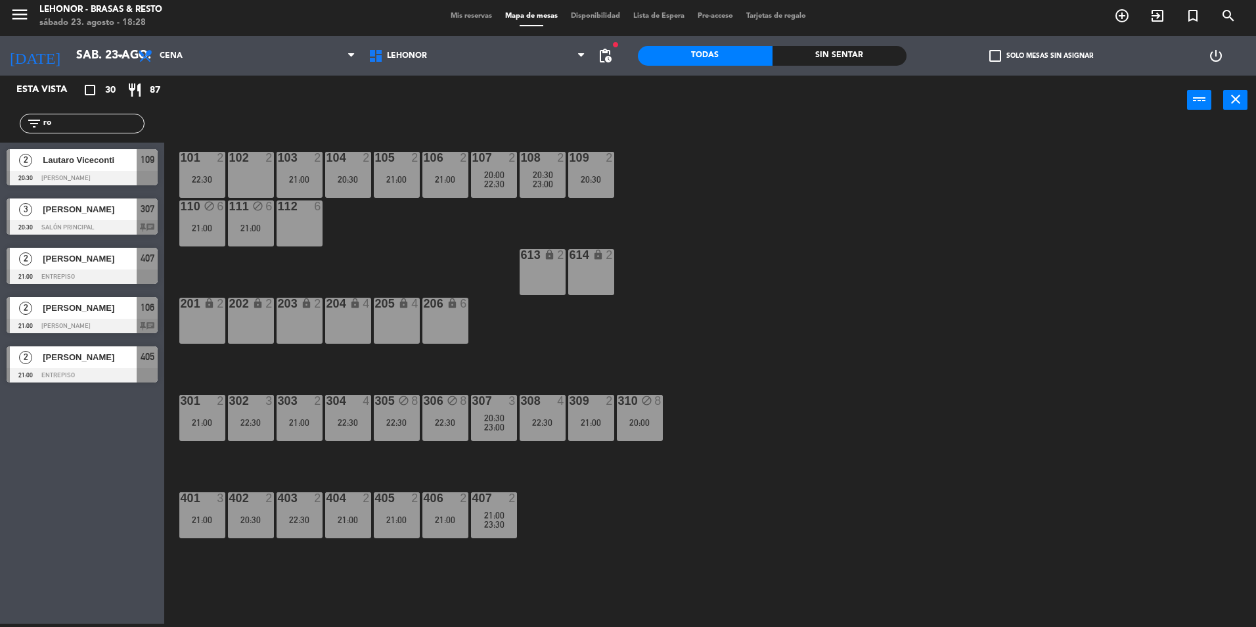
type input "r"
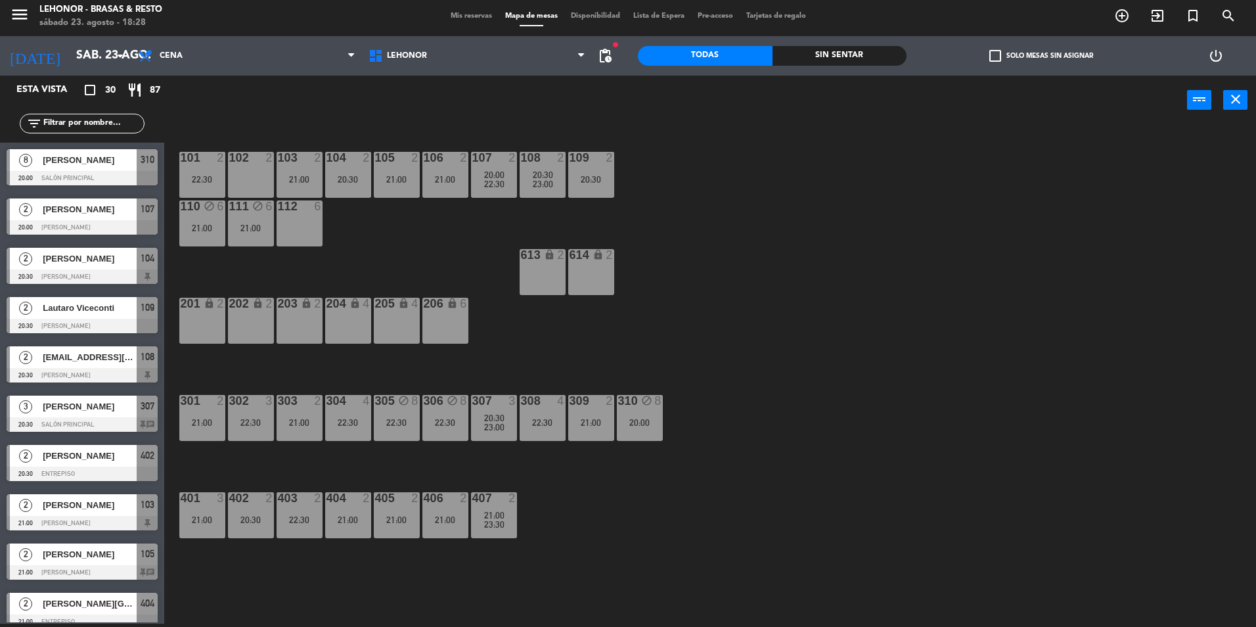
click at [468, 17] on span "Mis reservas" at bounding box center [471, 15] width 55 height 7
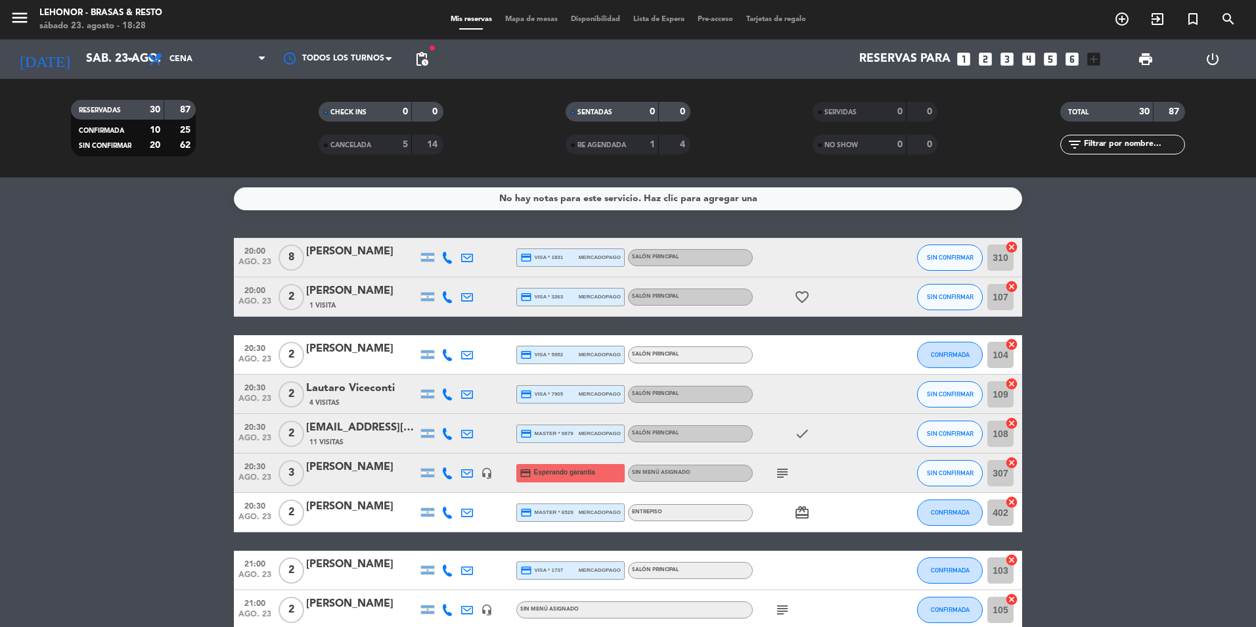
click at [809, 298] on icon "favorite_border" at bounding box center [802, 297] width 16 height 16
click at [776, 474] on icon "subject" at bounding box center [783, 473] width 16 height 16
click at [803, 514] on icon "card_giftcard" at bounding box center [802, 513] width 16 height 16
click at [495, 476] on div "headset_mic" at bounding box center [487, 472] width 20 height 39
click at [489, 476] on icon "headset_mic" at bounding box center [487, 473] width 12 height 12
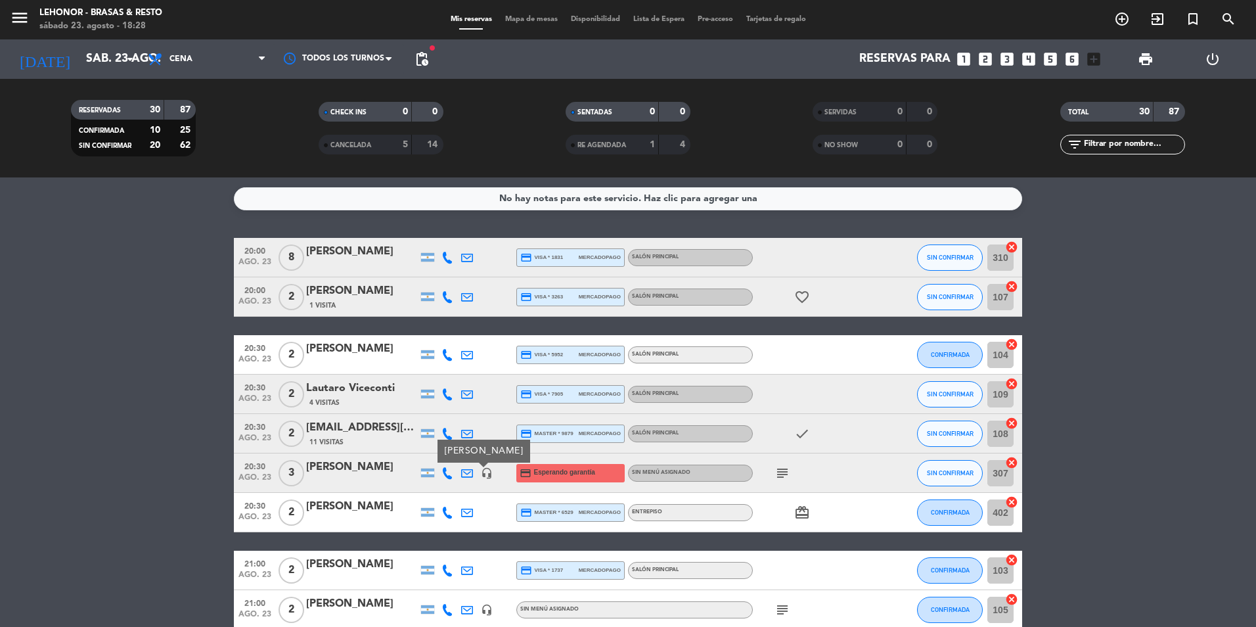
scroll to position [131, 0]
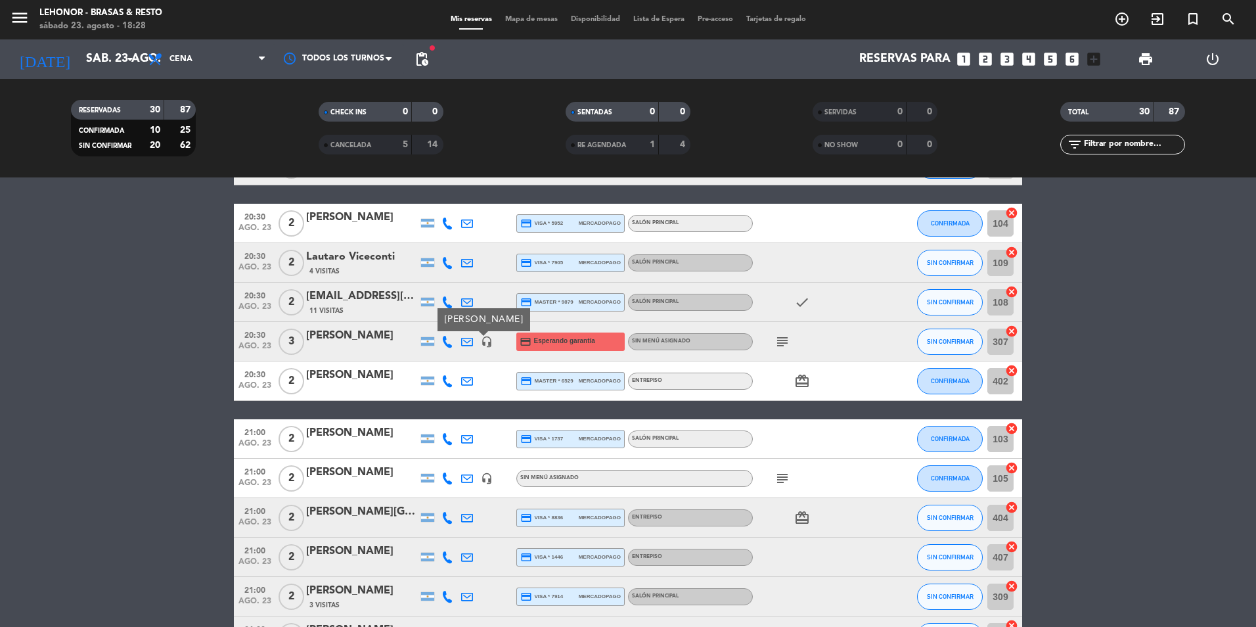
click at [790, 480] on span "subject" at bounding box center [783, 478] width 20 height 16
click at [790, 480] on icon "subject" at bounding box center [783, 478] width 16 height 16
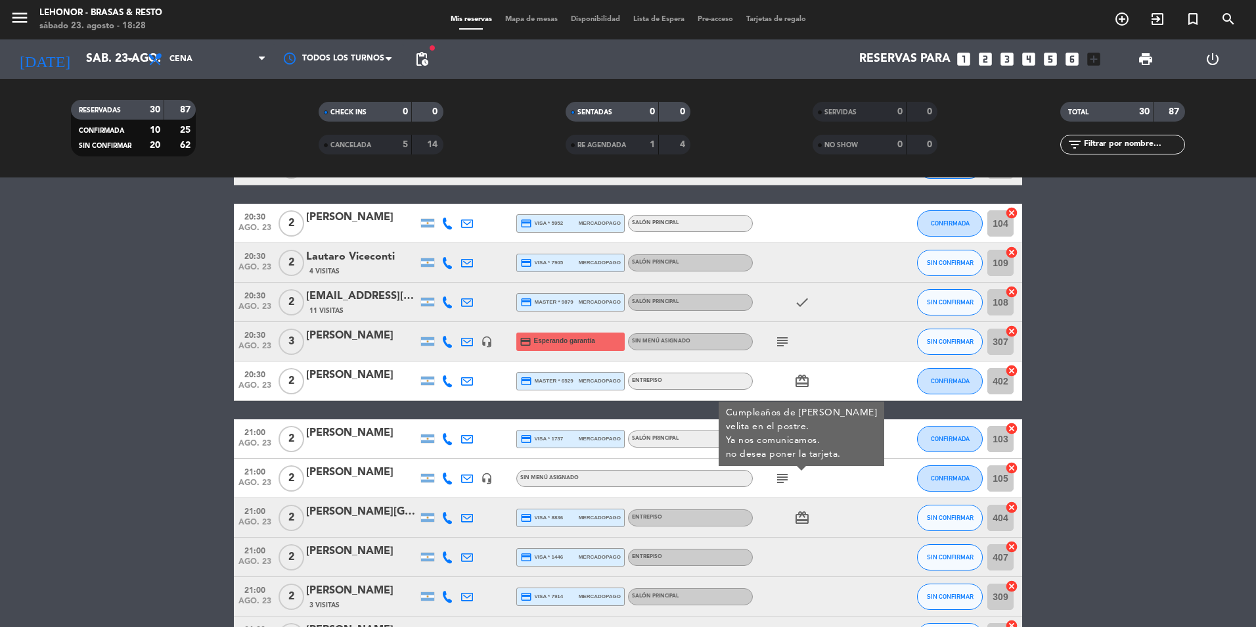
click at [483, 474] on icon "headset_mic" at bounding box center [487, 478] width 12 height 12
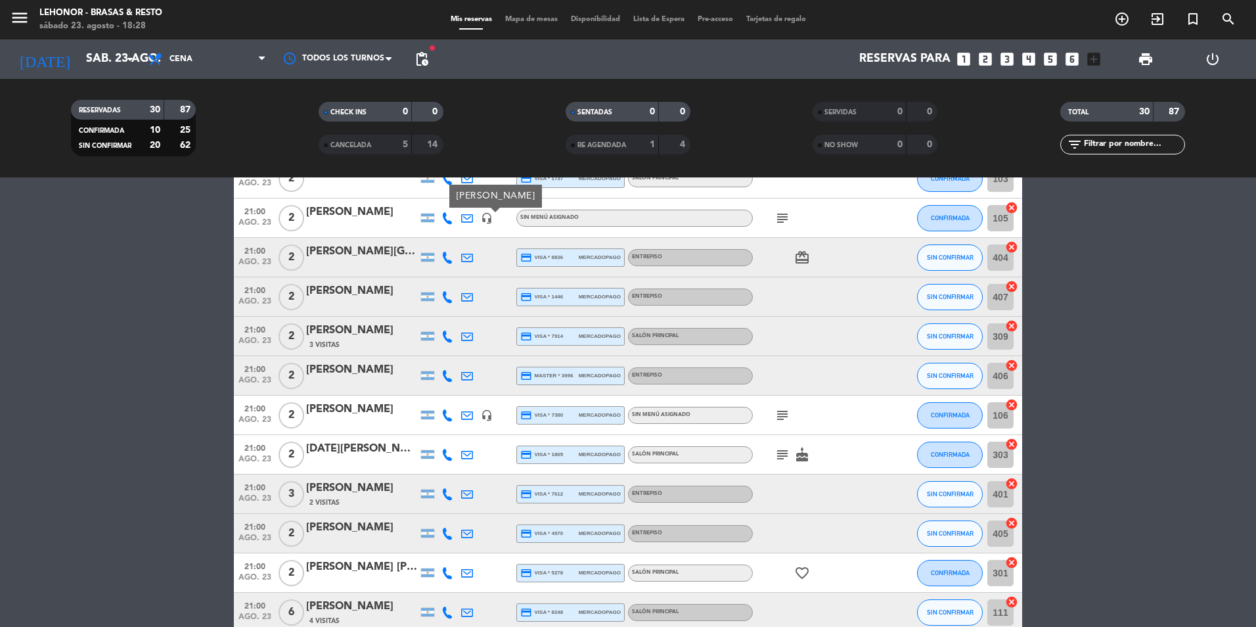
scroll to position [394, 0]
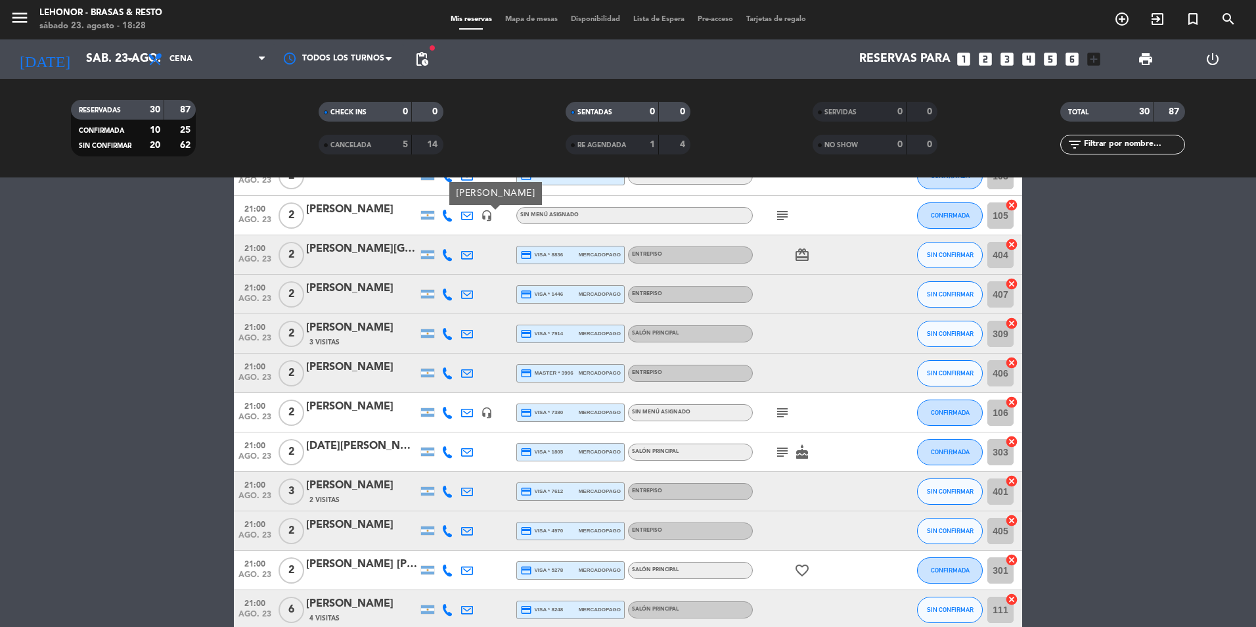
click at [780, 407] on icon "subject" at bounding box center [783, 413] width 16 height 16
click at [782, 452] on icon "subject" at bounding box center [783, 452] width 16 height 16
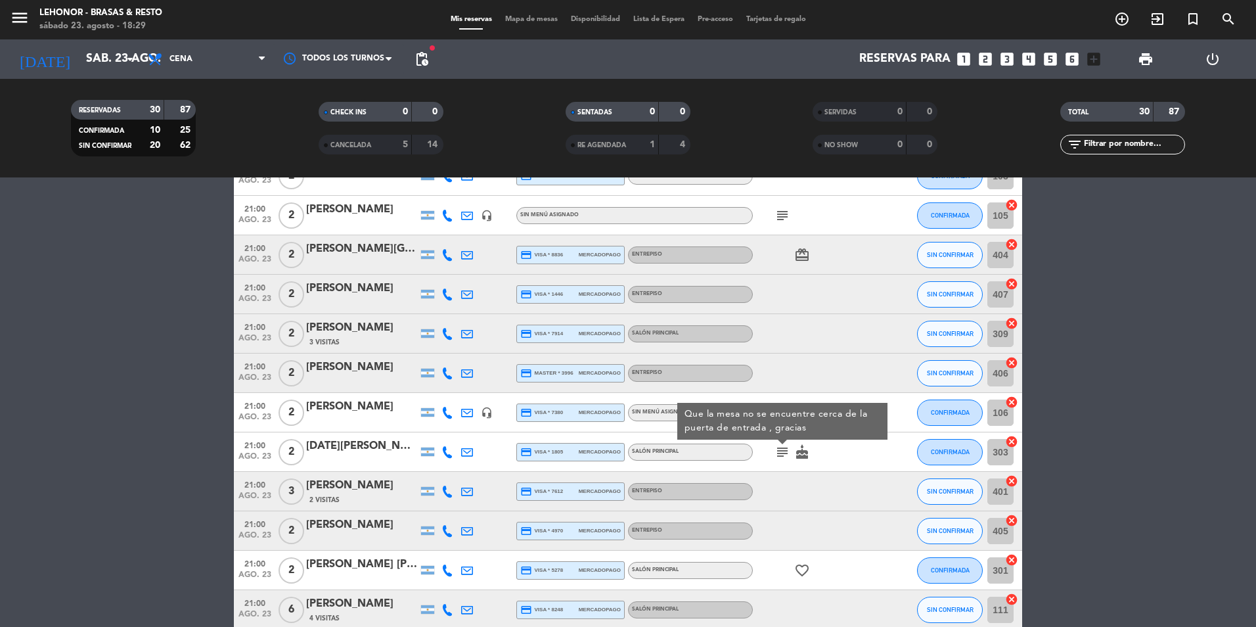
click at [806, 461] on div "subject Que la mesa no se encuentre cerca de la puerta de entrada , gracias cake" at bounding box center [812, 451] width 118 height 39
click at [806, 453] on icon "cake" at bounding box center [802, 452] width 16 height 16
click at [800, 559] on div "favorite_border" at bounding box center [812, 570] width 118 height 39
click at [802, 563] on icon "favorite_border" at bounding box center [802, 570] width 16 height 16
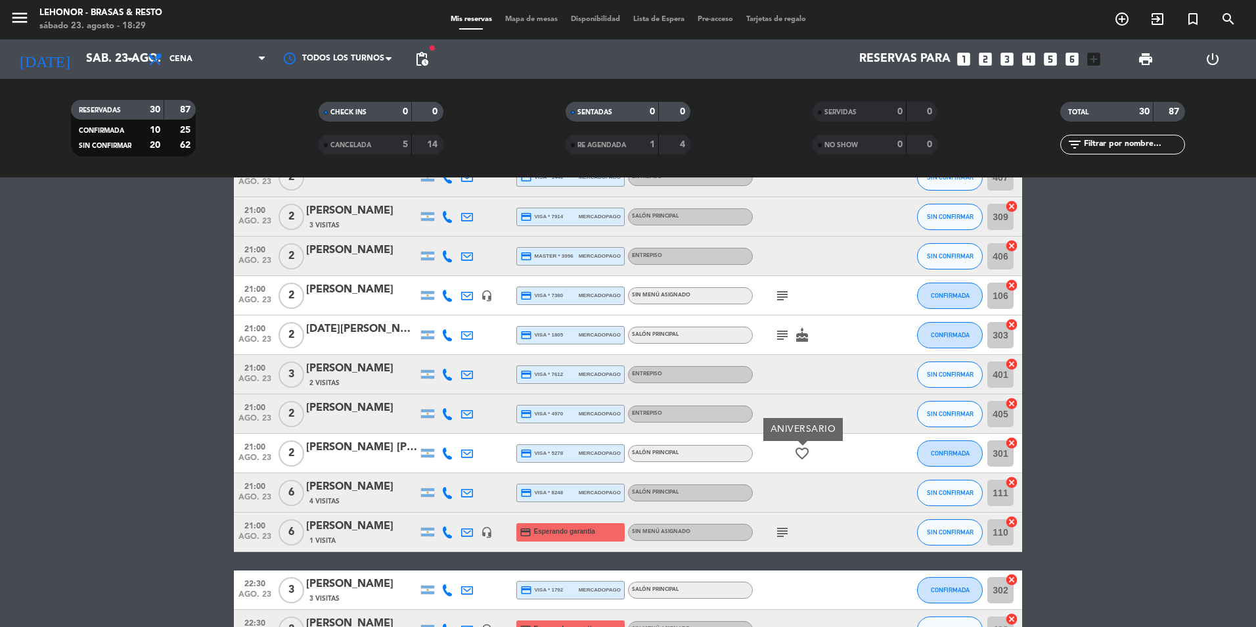
scroll to position [657, 0]
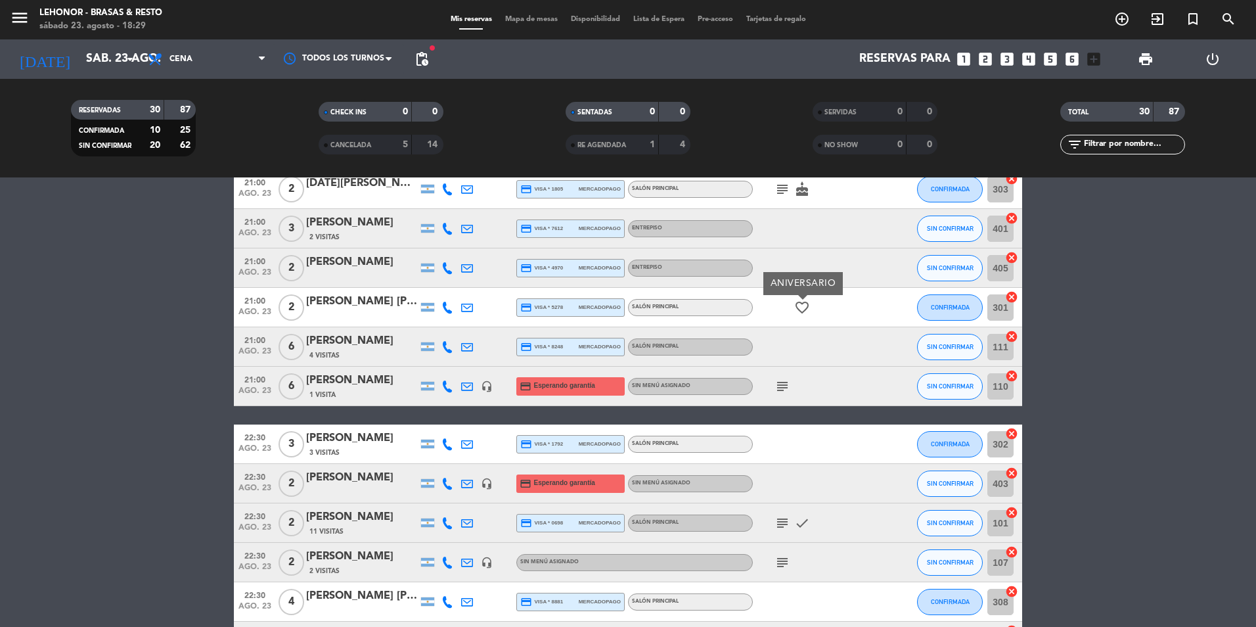
click at [782, 382] on icon "subject" at bounding box center [783, 386] width 16 height 16
click at [485, 381] on icon "headset_mic" at bounding box center [487, 386] width 12 height 12
click at [781, 522] on icon "subject" at bounding box center [783, 523] width 16 height 16
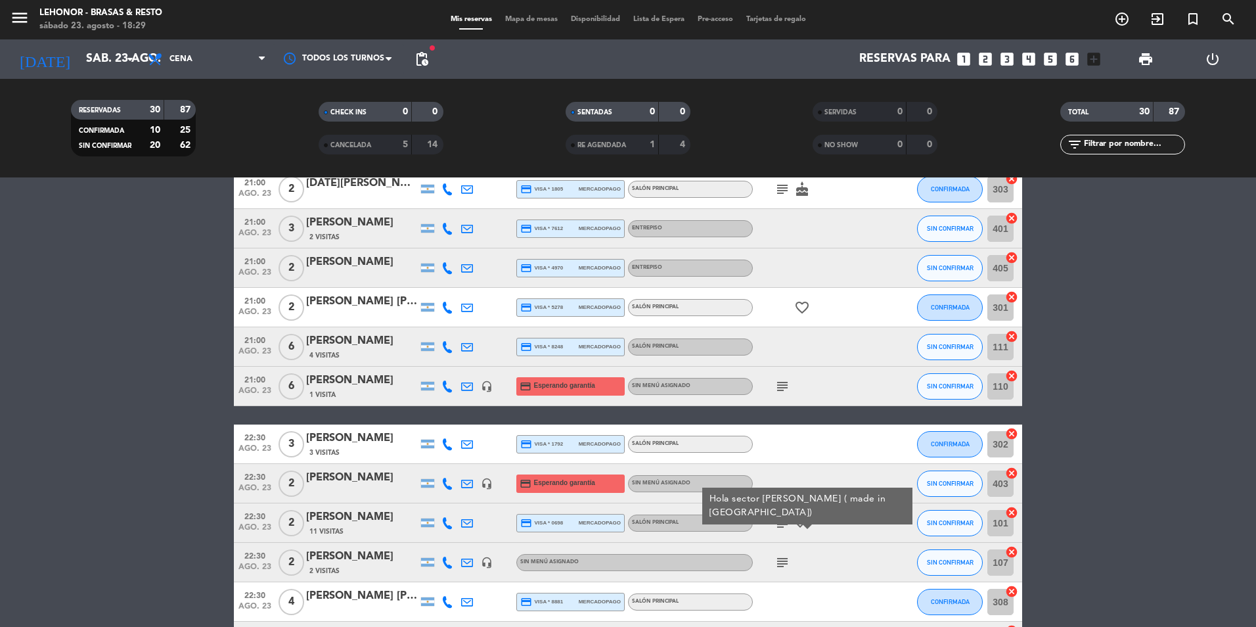
click at [784, 559] on icon "subject" at bounding box center [783, 562] width 16 height 16
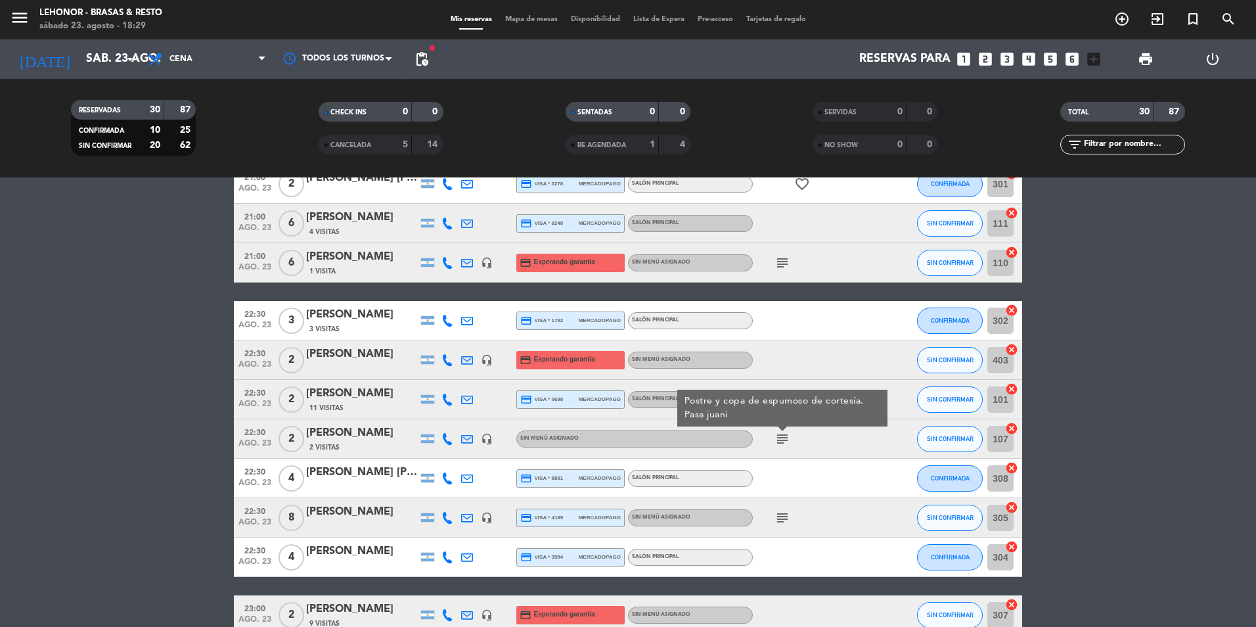
scroll to position [788, 0]
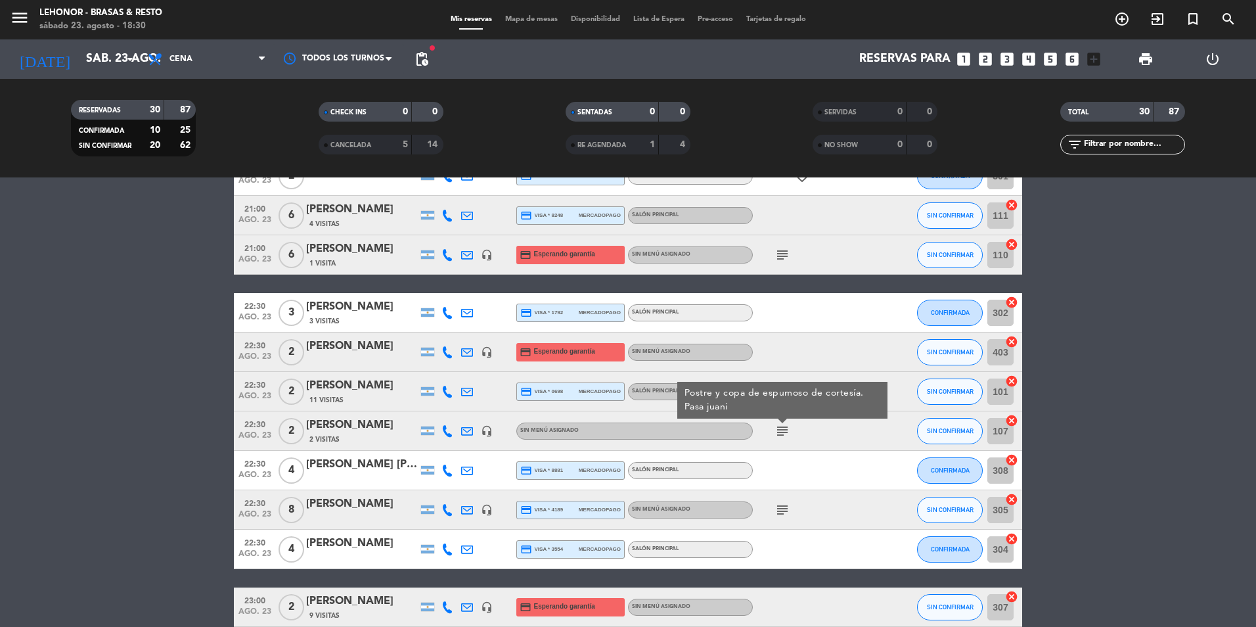
click at [541, 19] on span "Mapa de mesas" at bounding box center [532, 19] width 66 height 7
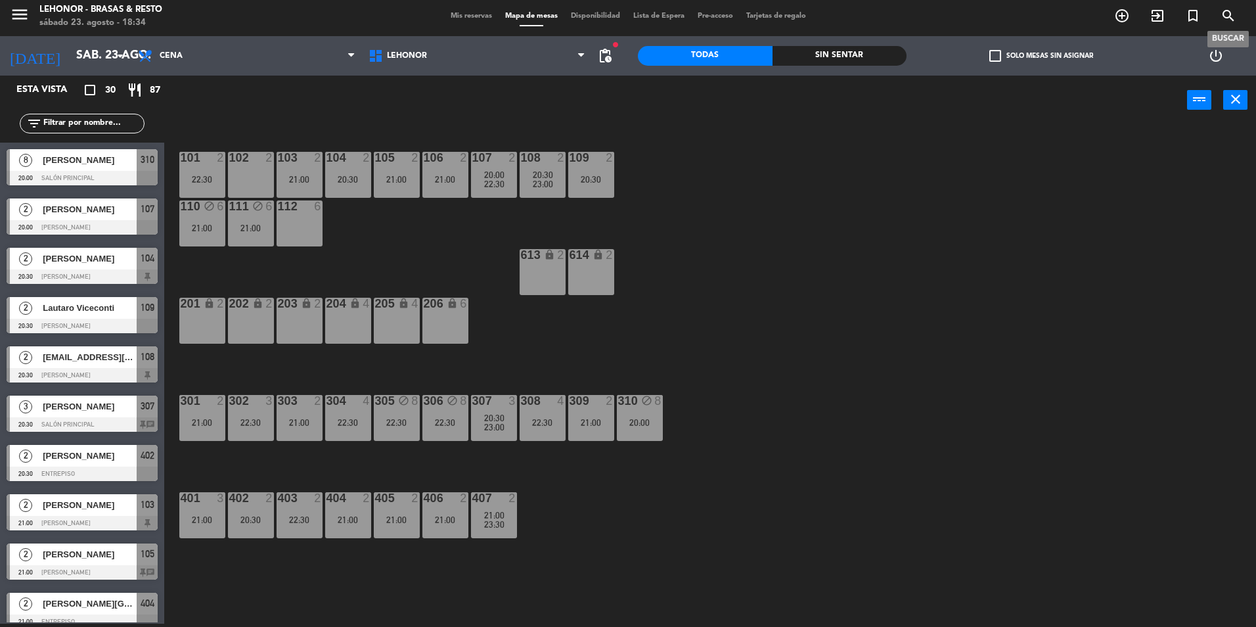
click at [1229, 22] on icon "search" at bounding box center [1229, 16] width 16 height 16
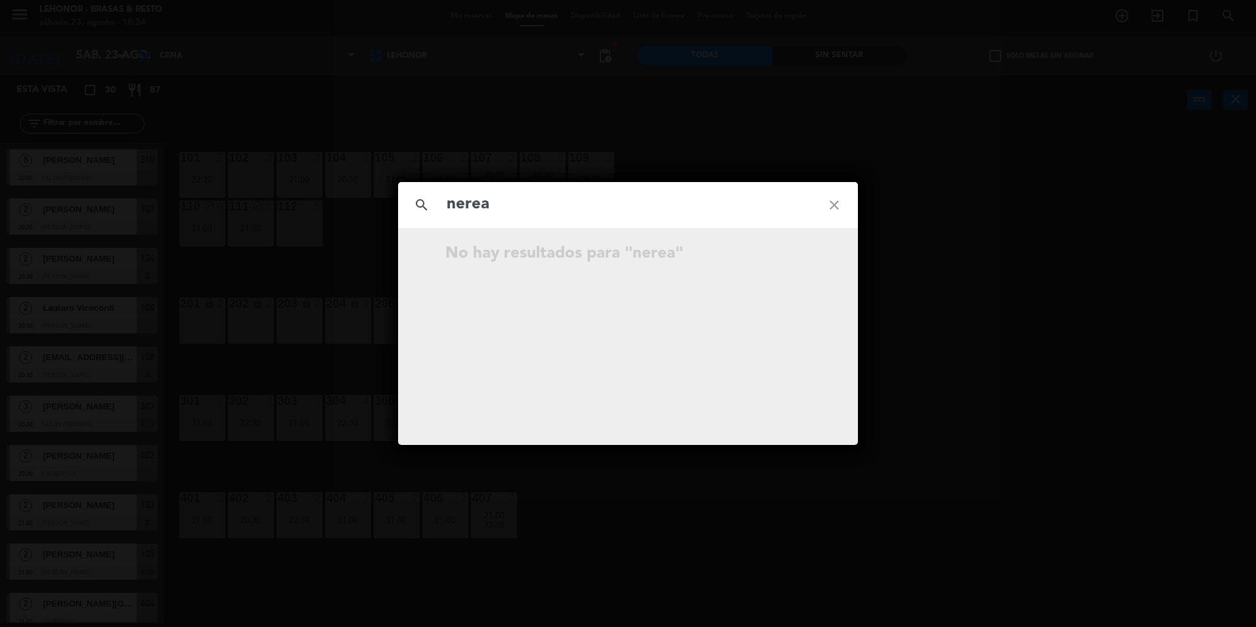
type input "nerea"
click at [828, 199] on icon "close" at bounding box center [834, 204] width 47 height 47
click at [650, 191] on input "text" at bounding box center [627, 204] width 365 height 27
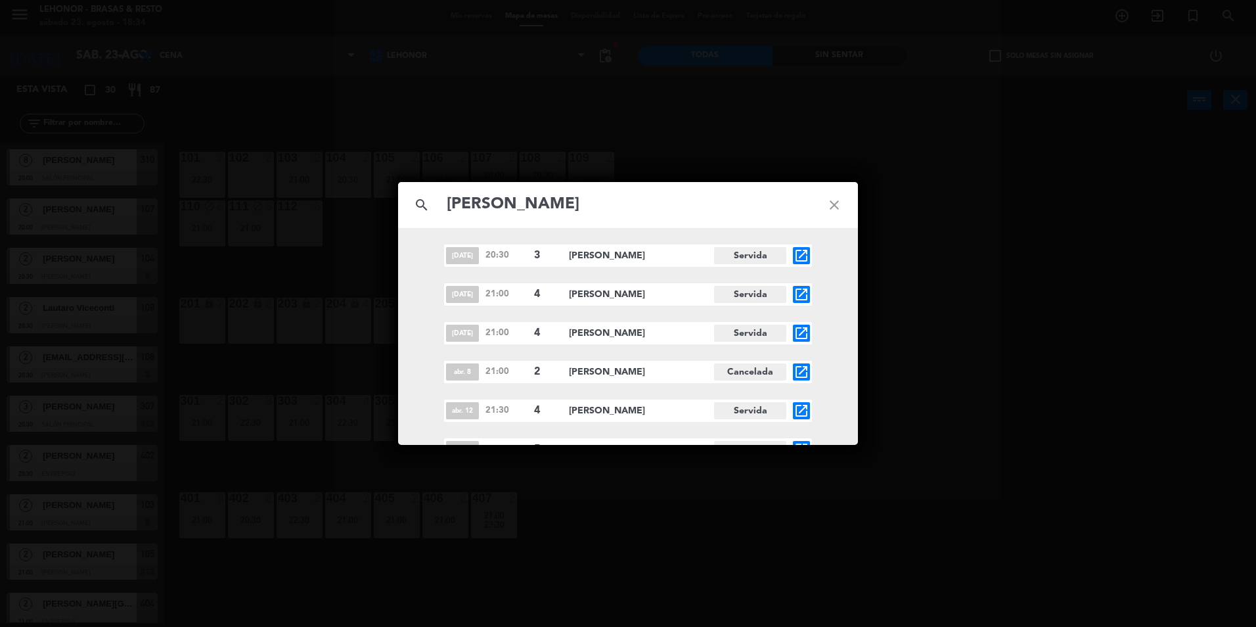
type input "[PERSON_NAME]"
click at [825, 213] on icon "close" at bounding box center [834, 204] width 47 height 47
click at [840, 208] on icon "close" at bounding box center [834, 204] width 47 height 47
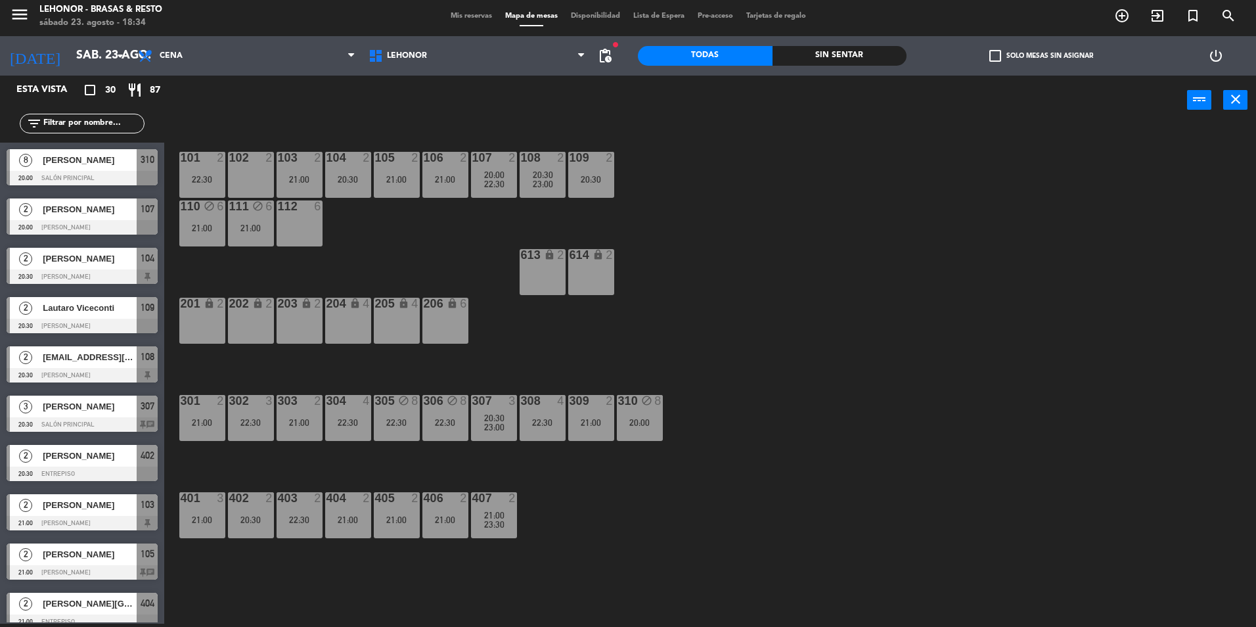
click at [256, 250] on div "101 2 22:30 102 2 103 2 21:00 104 2 20:30 105 2 21:00 106 2 21:00 107 2 20:00 2…" at bounding box center [716, 377] width 1079 height 499
click at [246, 227] on div "21:00" at bounding box center [251, 227] width 46 height 9
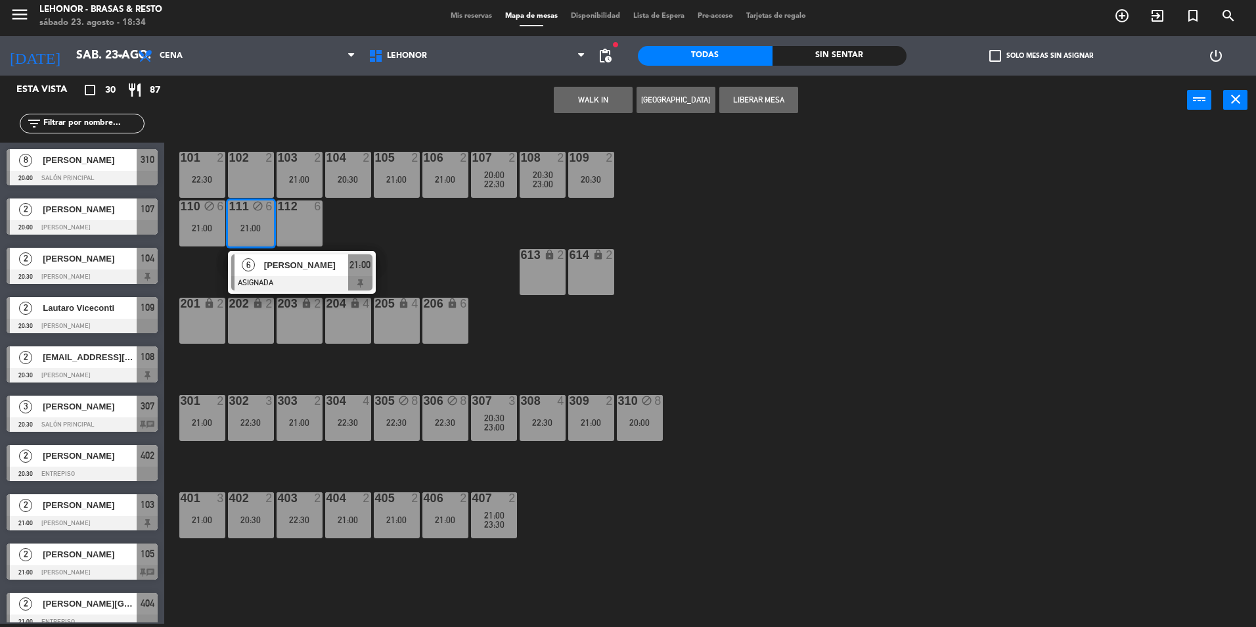
click at [420, 220] on div "101 2 22:30 102 2 103 2 21:00 104 2 20:30 105 2 21:00 106 2 21:00 107 2 20:00 2…" at bounding box center [716, 377] width 1079 height 499
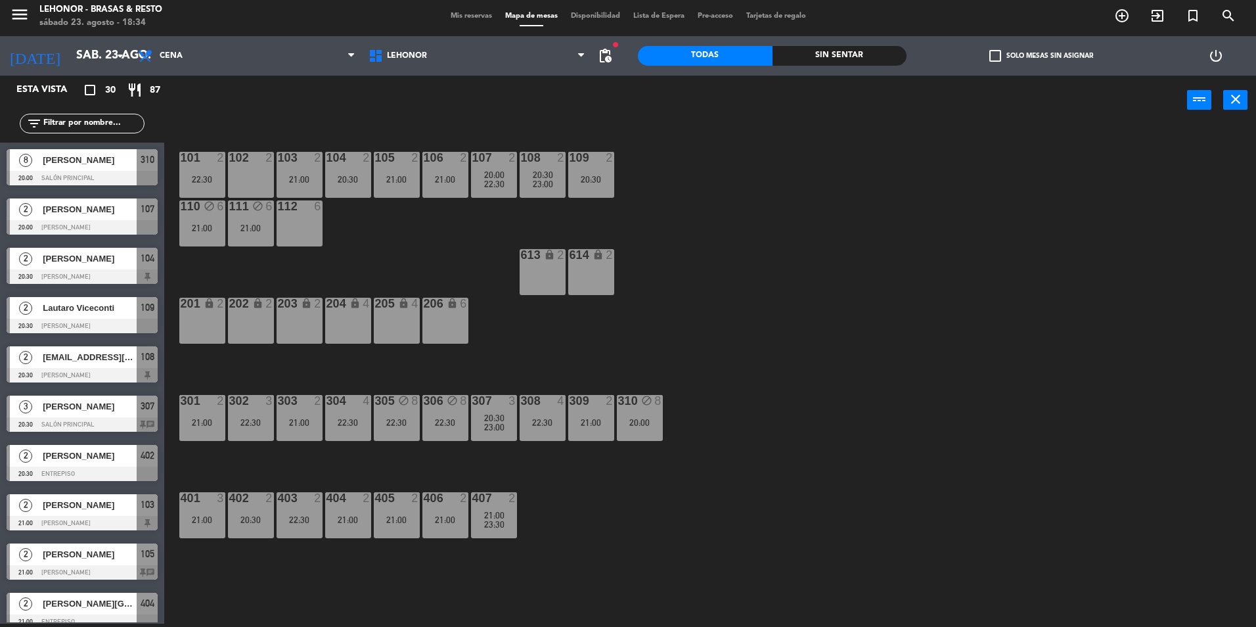
click at [247, 168] on div "102 2" at bounding box center [251, 175] width 46 height 46
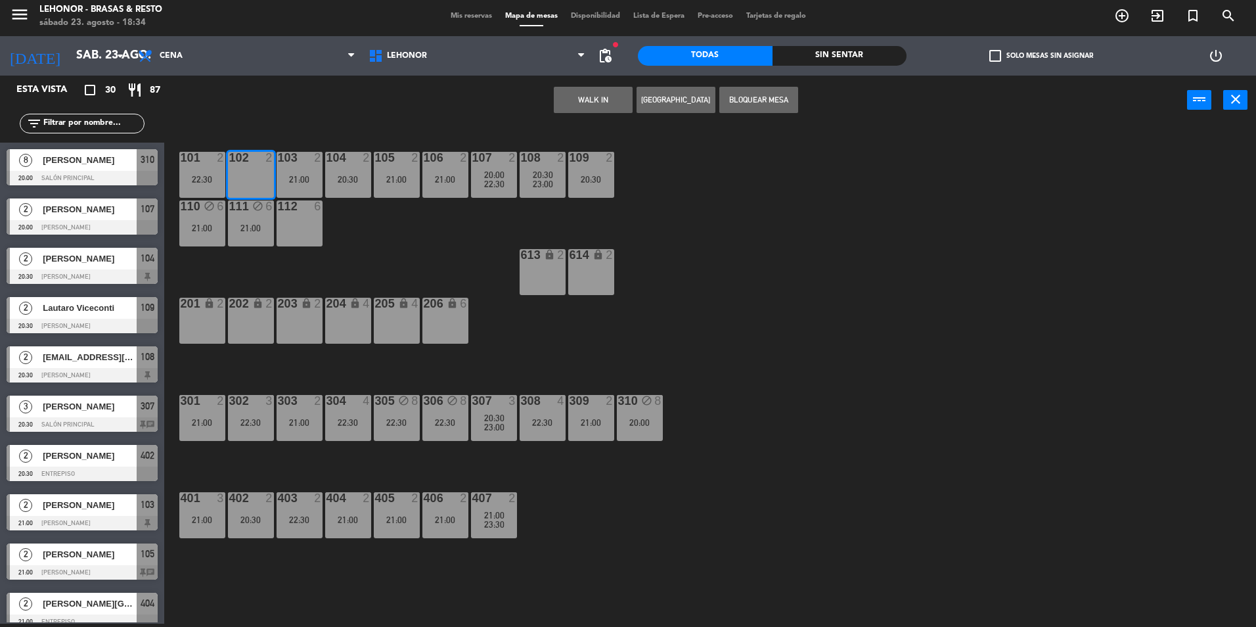
click at [658, 93] on button "[GEOGRAPHIC_DATA]" at bounding box center [676, 100] width 79 height 26
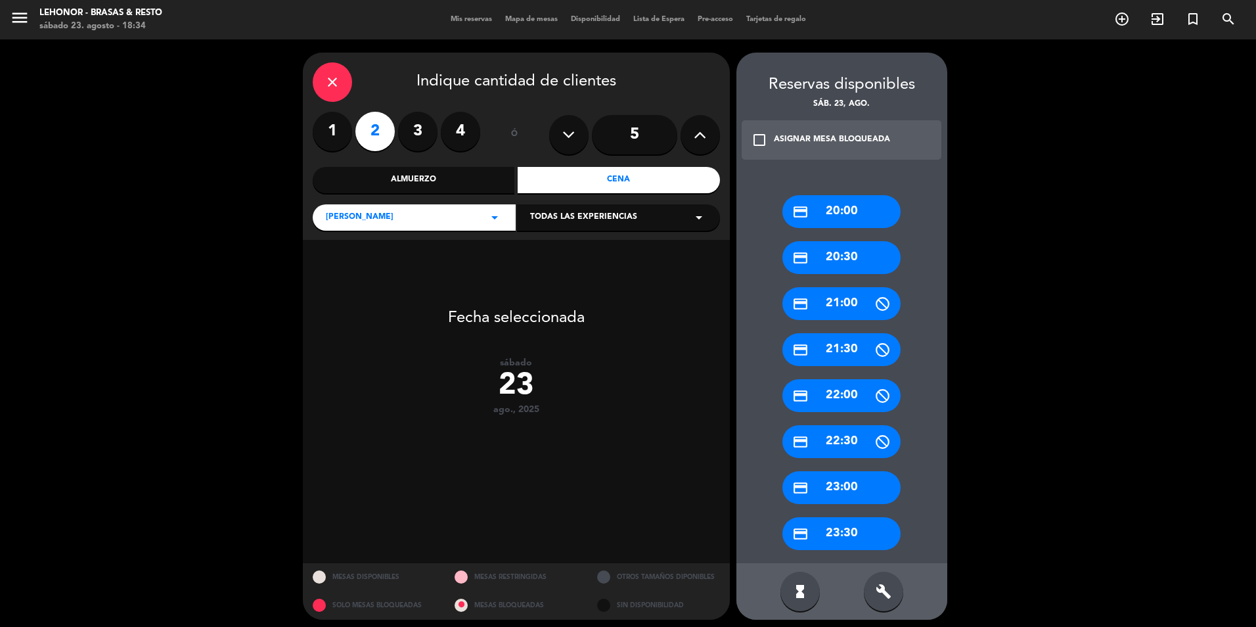
click at [328, 90] on div "close" at bounding box center [332, 81] width 39 height 39
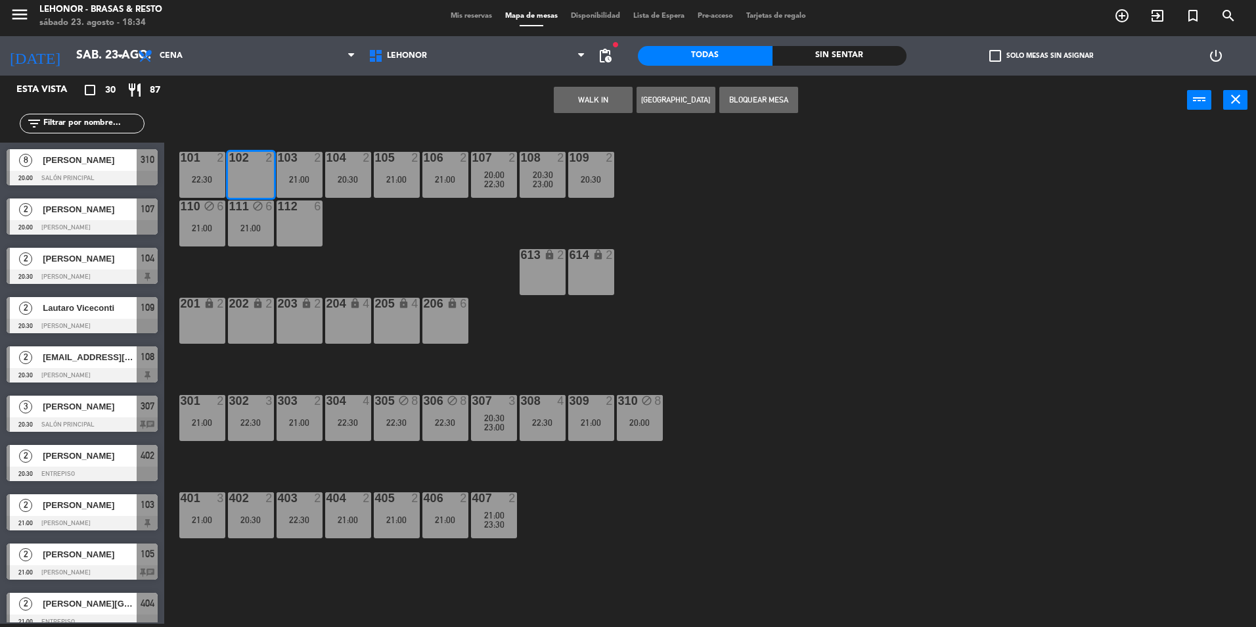
click at [717, 217] on div "101 2 22:30 102 2 103 2 21:00 104 2 20:30 105 2 21:00 106 2 21:00 107 2 20:00 2…" at bounding box center [716, 377] width 1079 height 499
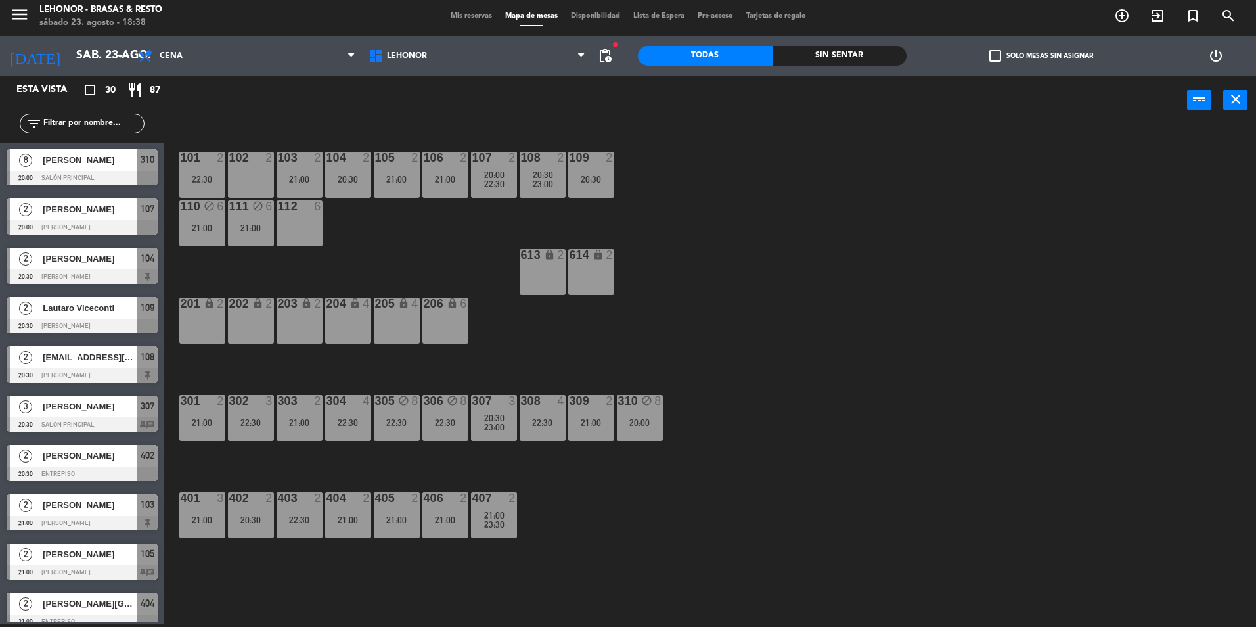
click at [263, 181] on div "102 2" at bounding box center [251, 175] width 46 height 46
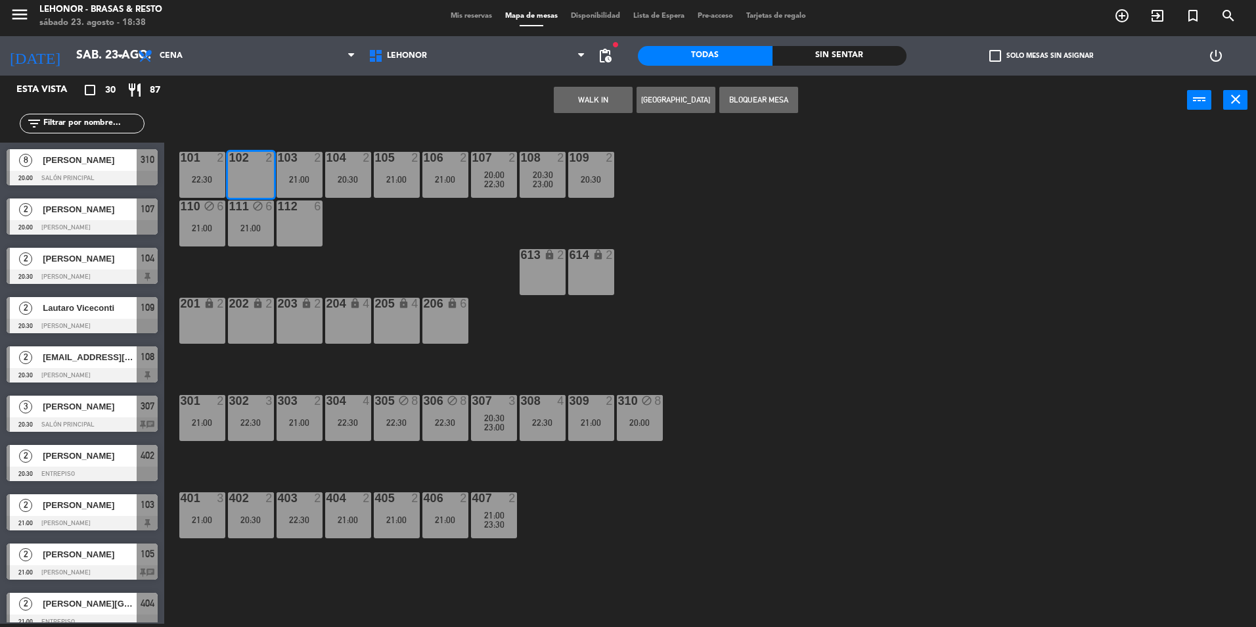
click at [587, 112] on button "WALK IN" at bounding box center [593, 100] width 79 height 26
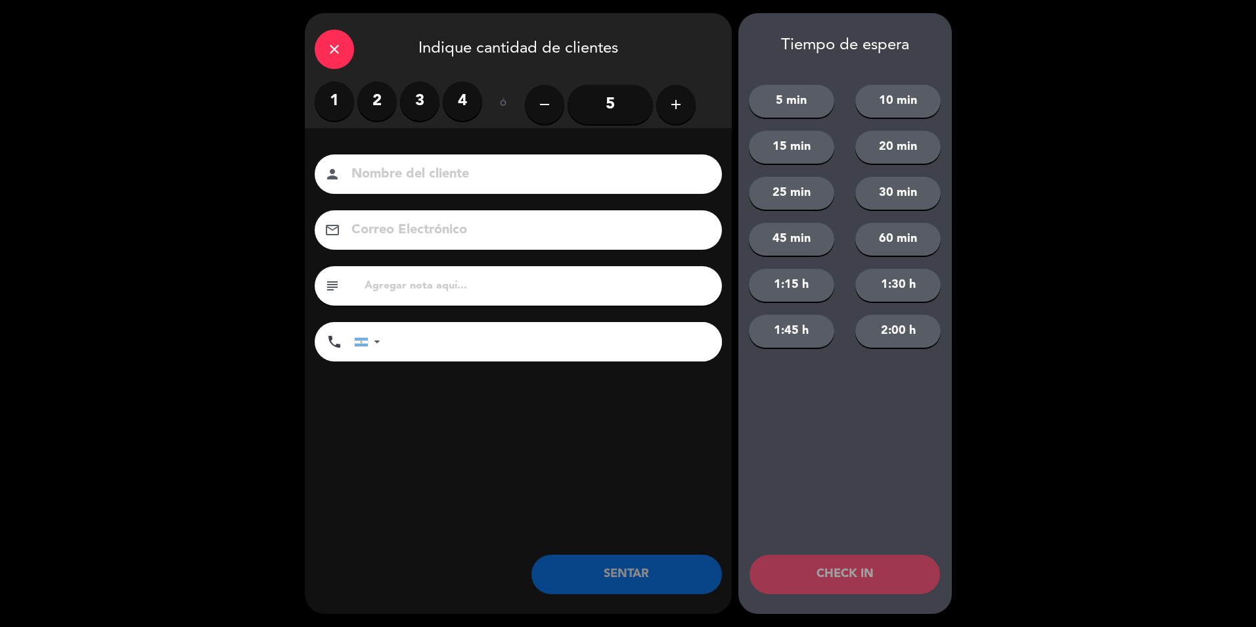
click at [320, 41] on div "close" at bounding box center [334, 49] width 39 height 39
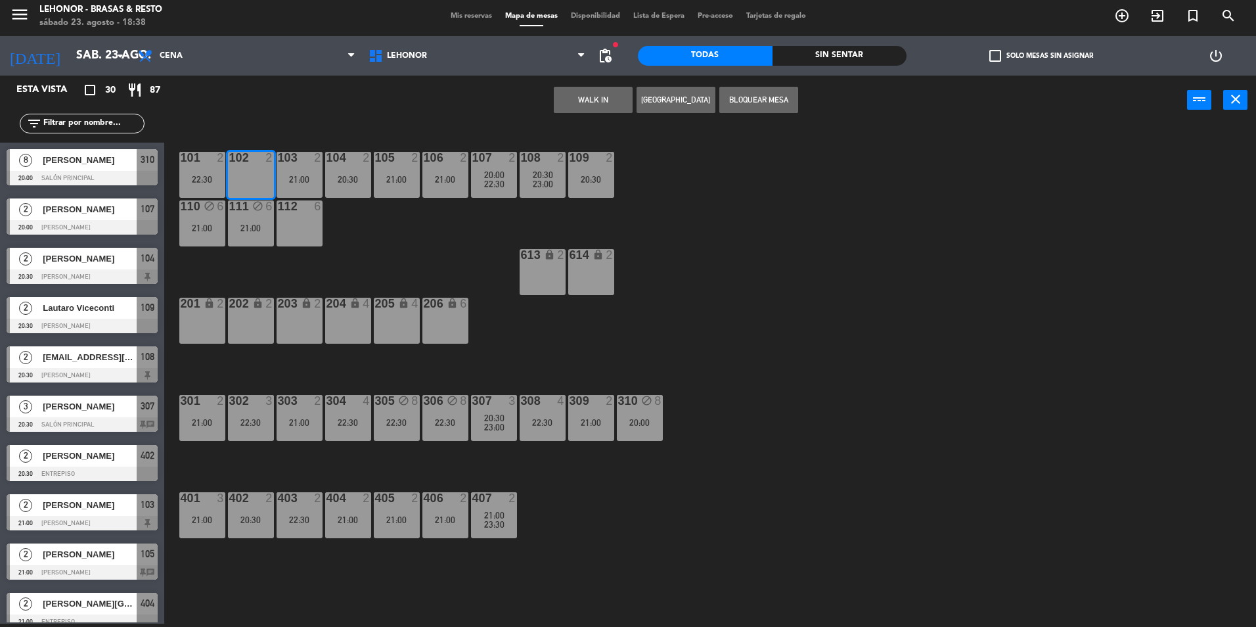
click at [690, 105] on button "[GEOGRAPHIC_DATA]" at bounding box center [676, 100] width 79 height 26
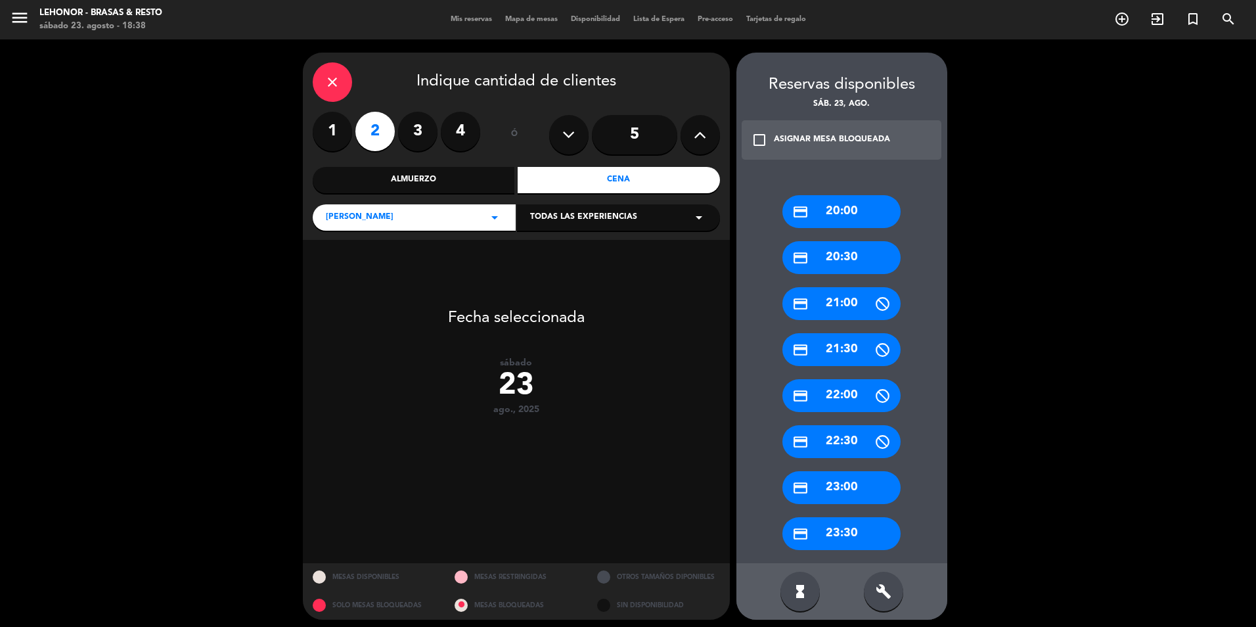
click at [835, 497] on div "credit_card 23:00" at bounding box center [841, 487] width 118 height 33
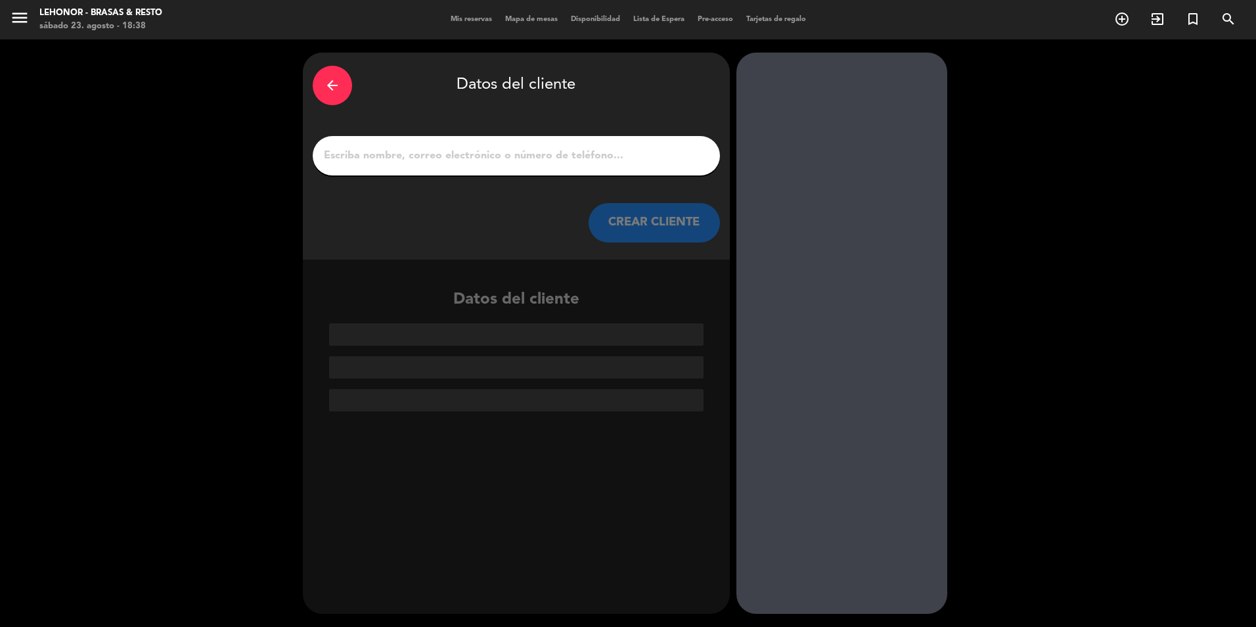
click at [460, 154] on input "1" at bounding box center [517, 155] width 388 height 18
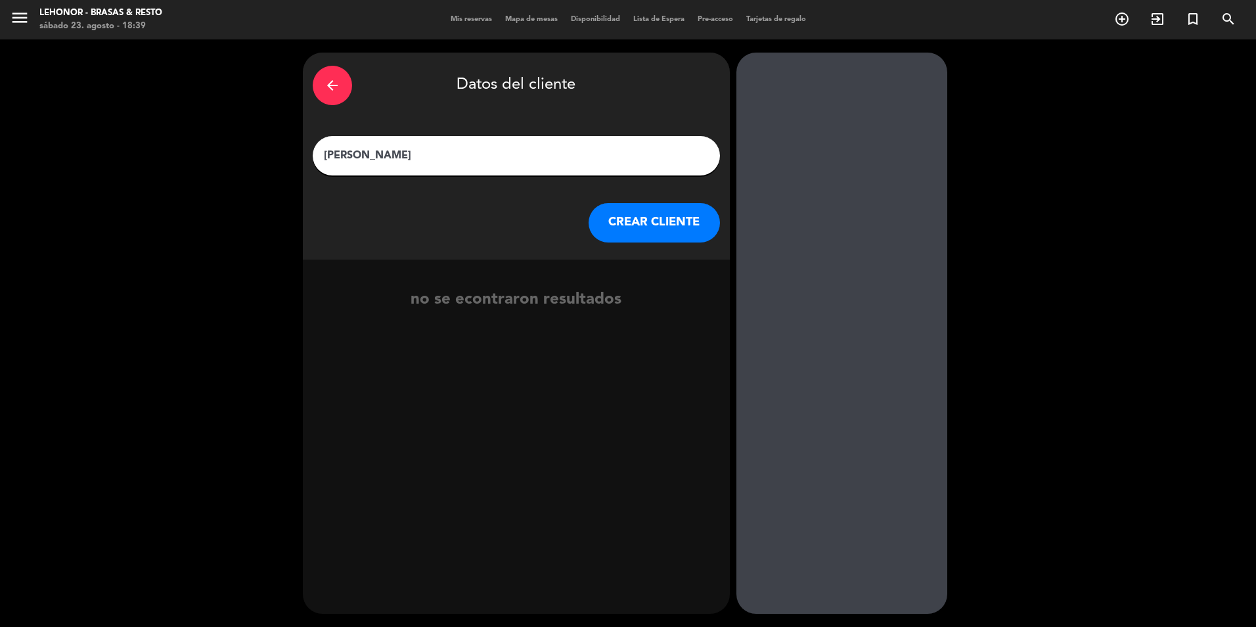
type input "[PERSON_NAME]"
click at [658, 228] on button "CREAR CLIENTE" at bounding box center [654, 222] width 131 height 39
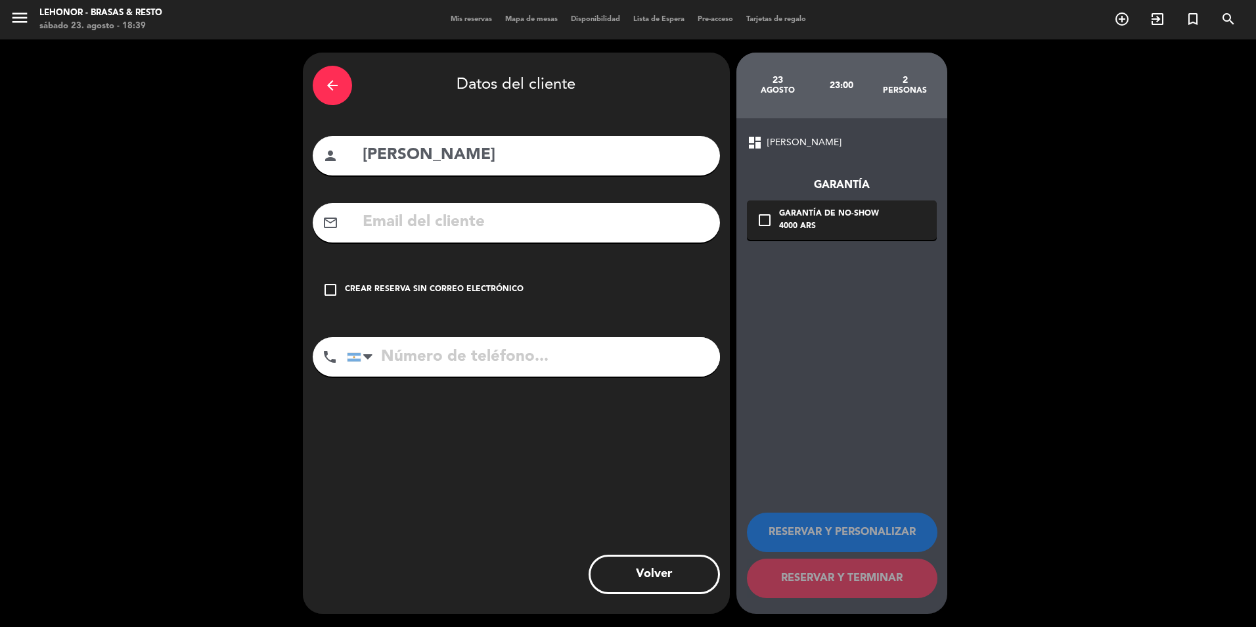
click at [381, 234] on input "text" at bounding box center [535, 222] width 349 height 27
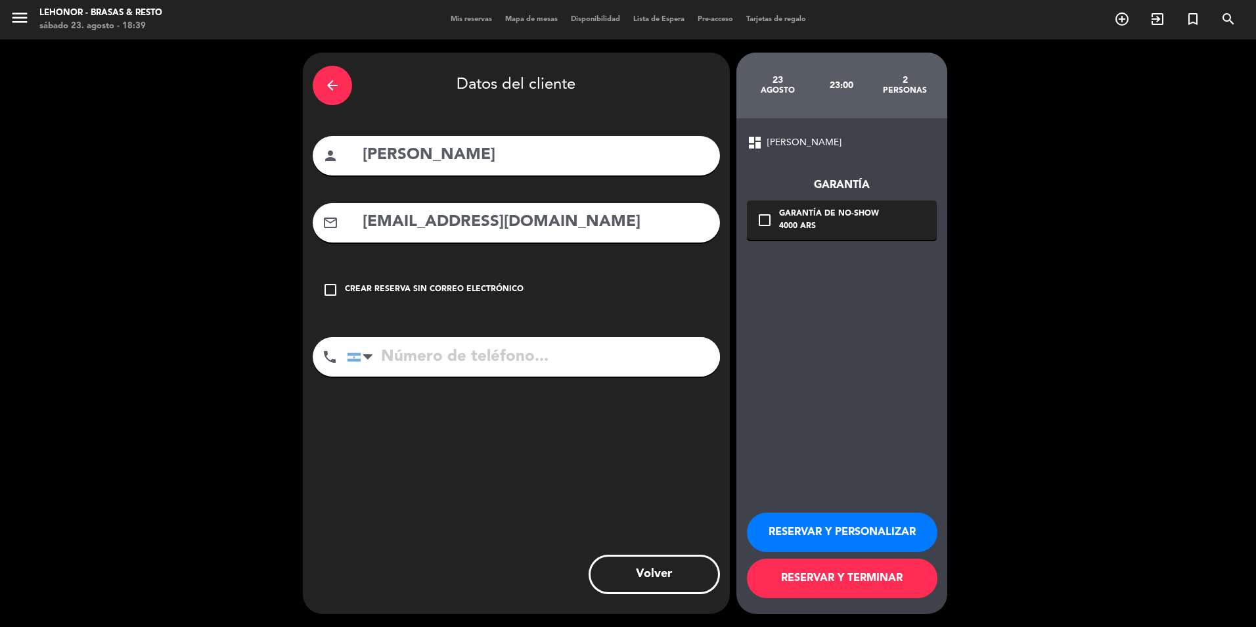
type input "[EMAIL_ADDRESS][DOMAIN_NAME]"
click at [533, 354] on input "tel" at bounding box center [533, 356] width 373 height 39
type input "3415320969"
click at [805, 215] on div "Garantía de no-show" at bounding box center [829, 214] width 100 height 13
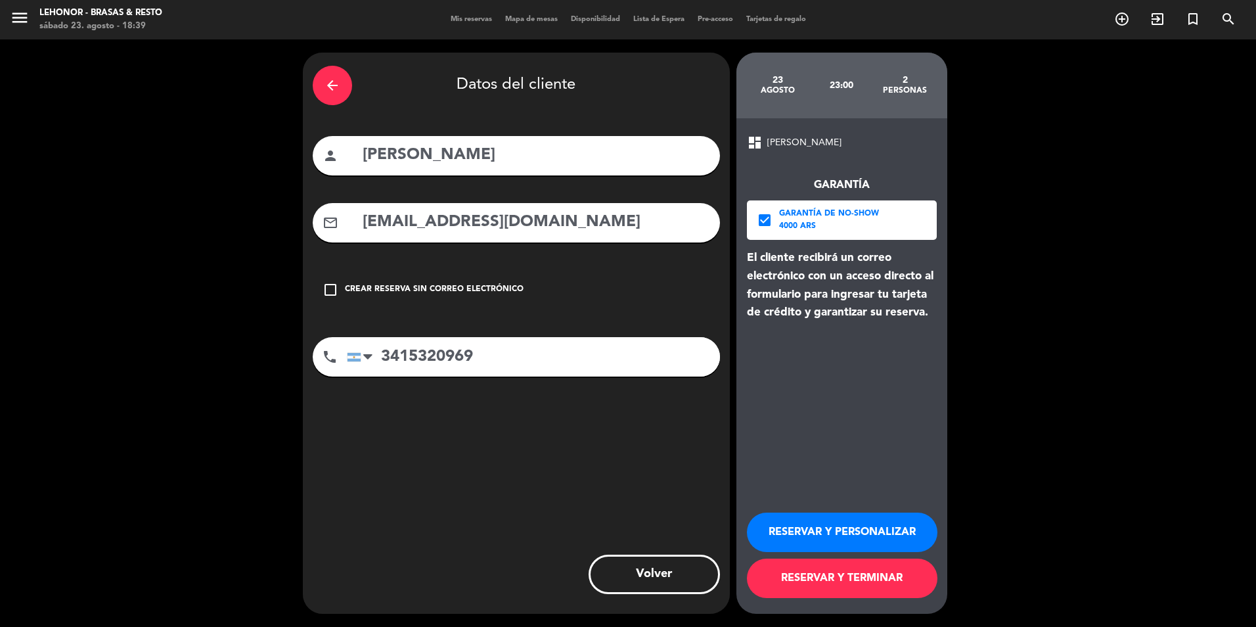
click at [871, 579] on button "RESERVAR Y TERMINAR" at bounding box center [842, 577] width 191 height 39
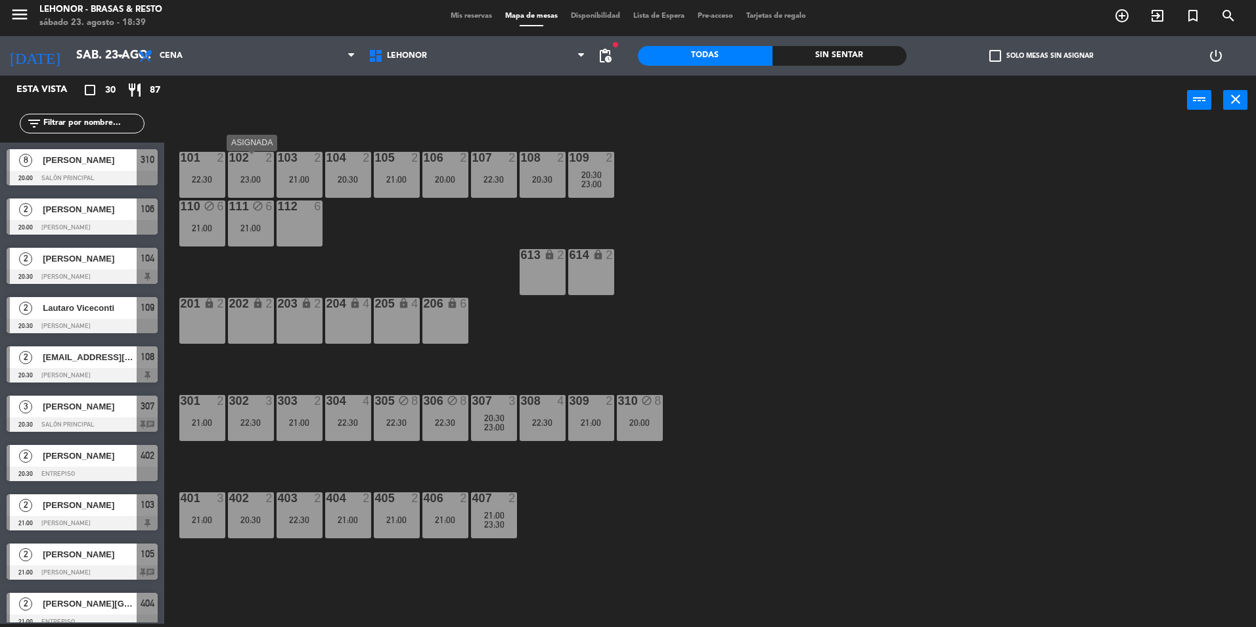
click at [250, 157] on div at bounding box center [251, 158] width 22 height 12
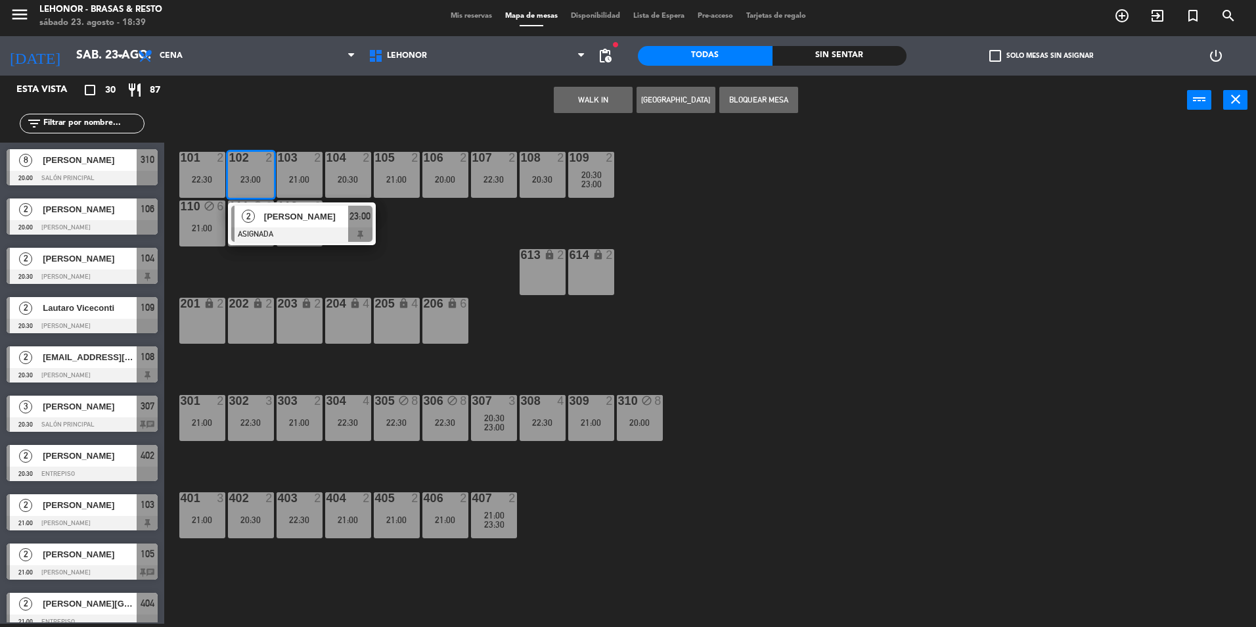
click at [761, 185] on div "101 2 22:30 102 2 23:00 2 [PERSON_NAME] ASIGNADA 23:00 103 2 21:00 104 2 20:30 …" at bounding box center [716, 377] width 1079 height 499
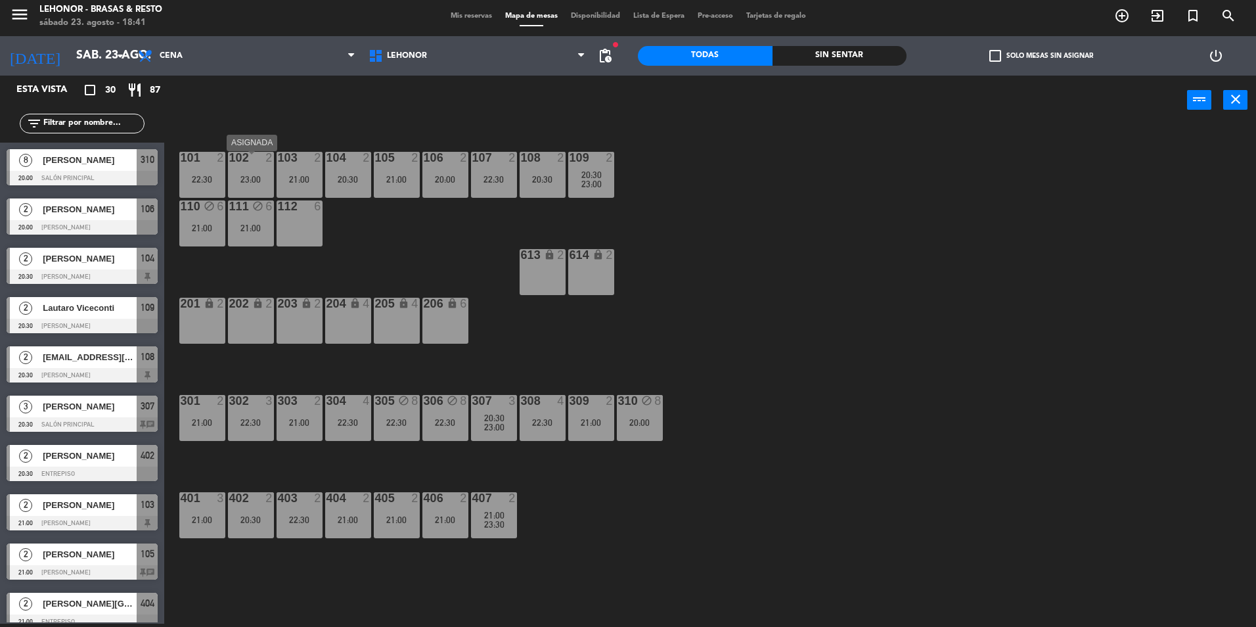
click at [248, 163] on div at bounding box center [251, 158] width 22 height 12
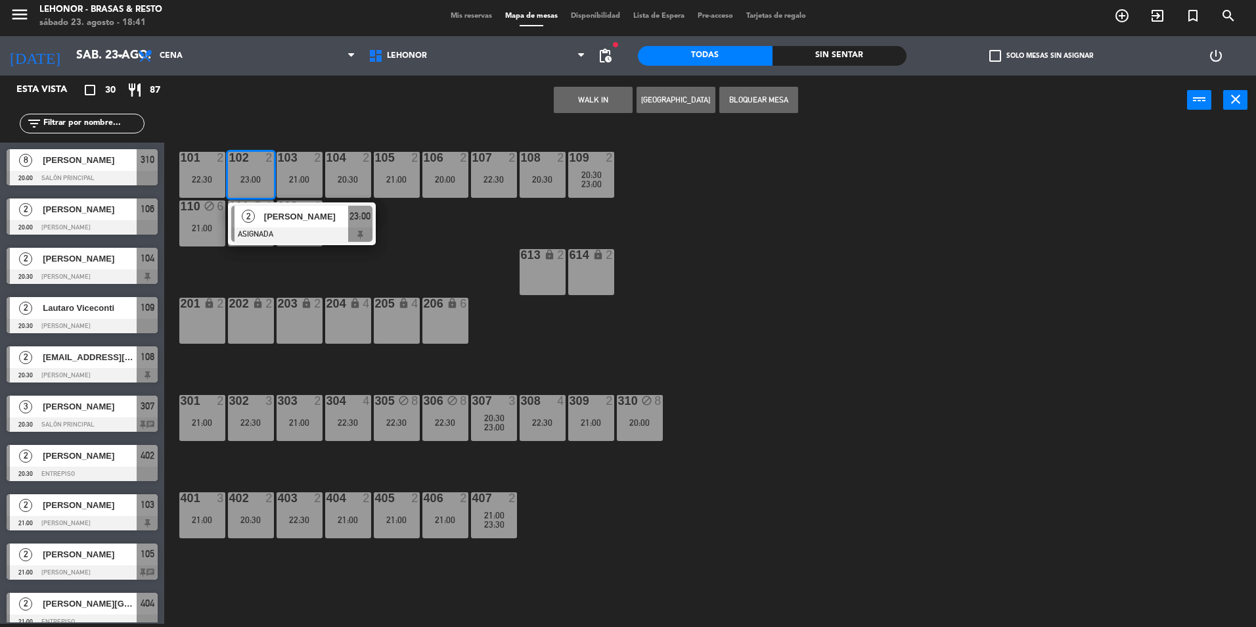
click at [430, 215] on div "101 2 22:30 102 2 23:00 2 [PERSON_NAME] ASIGNADA 23:00 103 2 21:00 104 2 20:30 …" at bounding box center [716, 377] width 1079 height 499
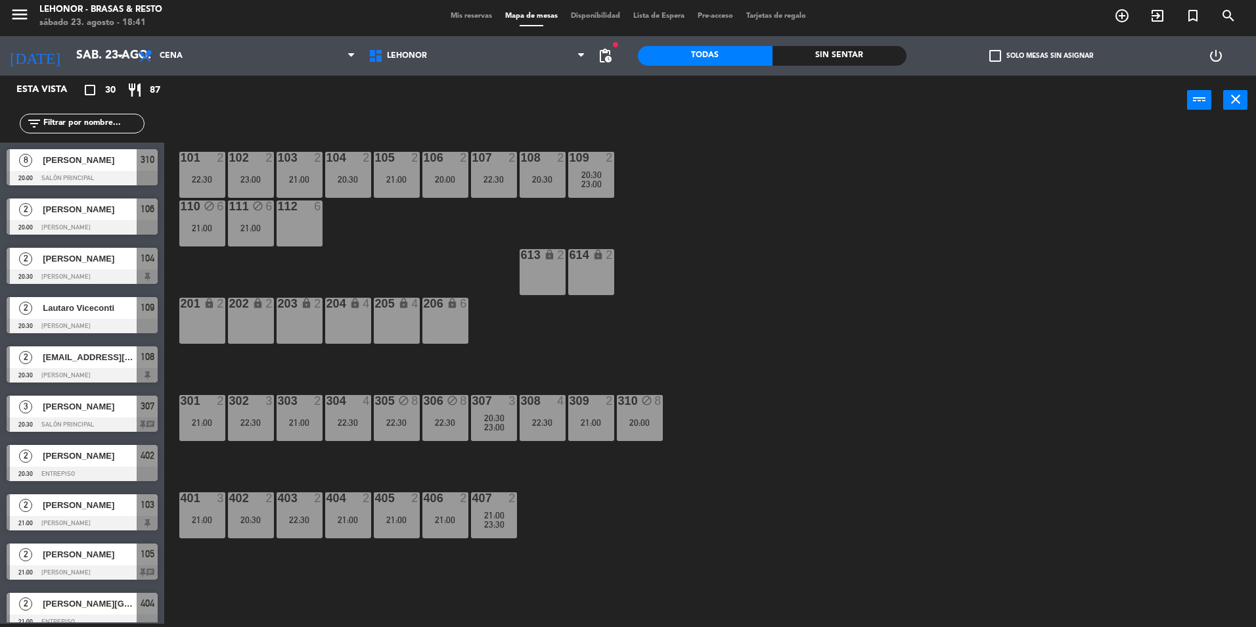
click at [461, 188] on div "106 2 20:00" at bounding box center [445, 175] width 46 height 46
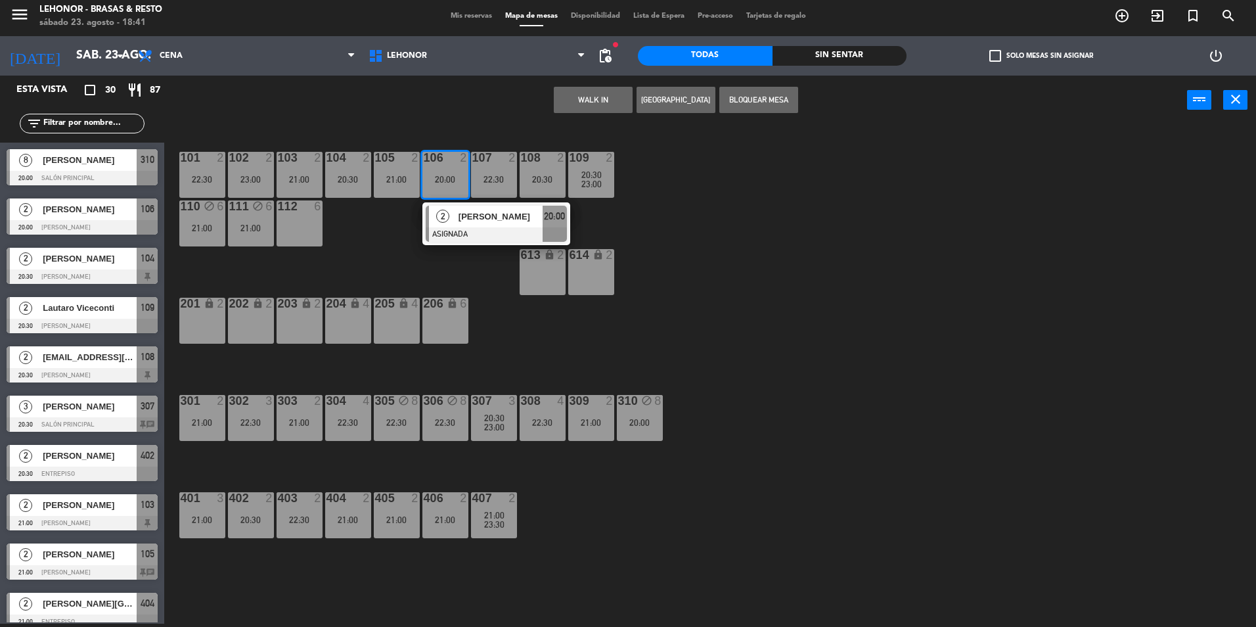
click at [483, 238] on div at bounding box center [496, 234] width 141 height 14
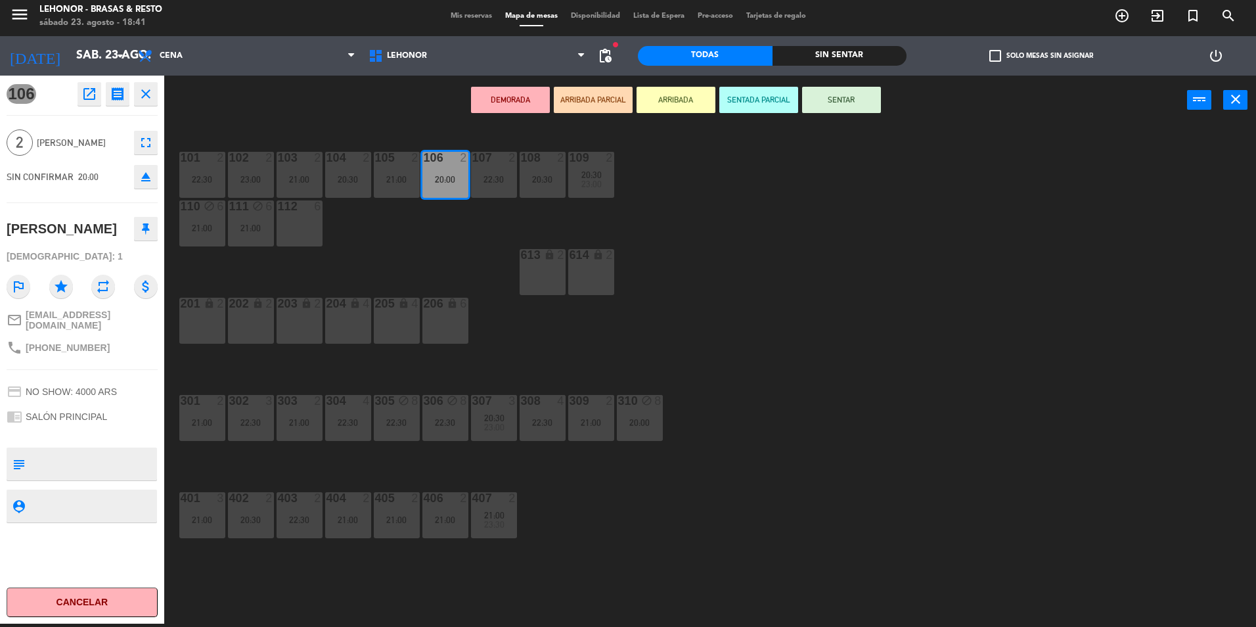
click at [443, 265] on div "101 2 22:30 102 2 23:00 103 2 21:00 104 2 20:30 105 2 21:00 106 2 20:00 107 2 2…" at bounding box center [716, 377] width 1079 height 499
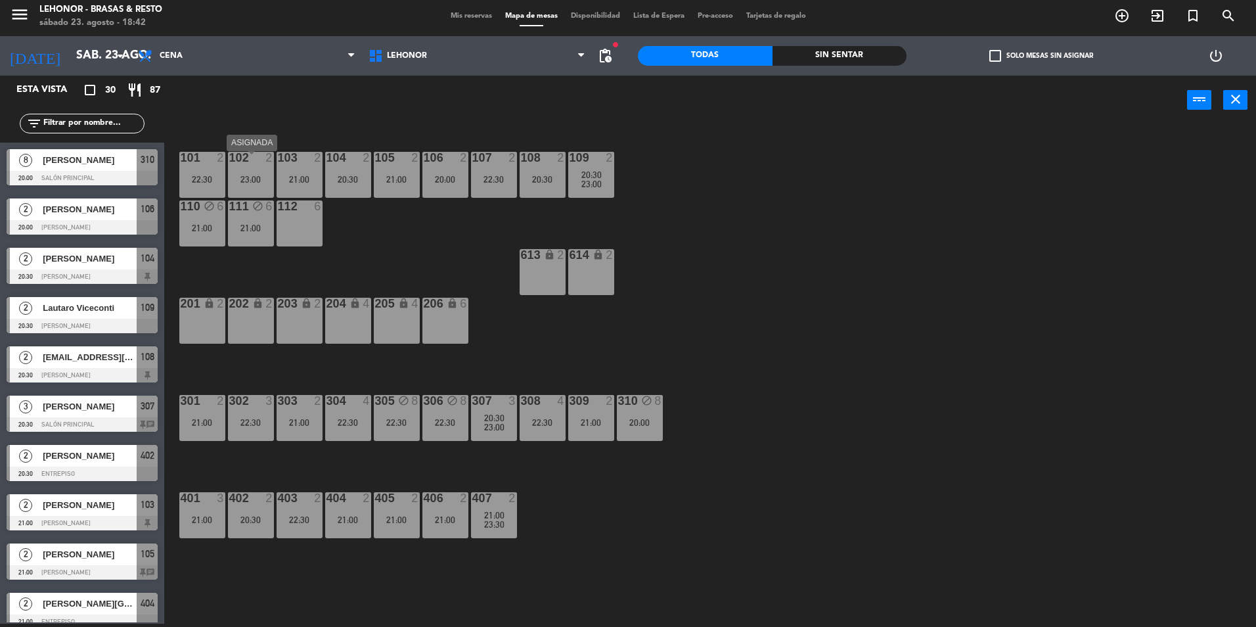
click at [250, 184] on div "23:00" at bounding box center [251, 179] width 46 height 9
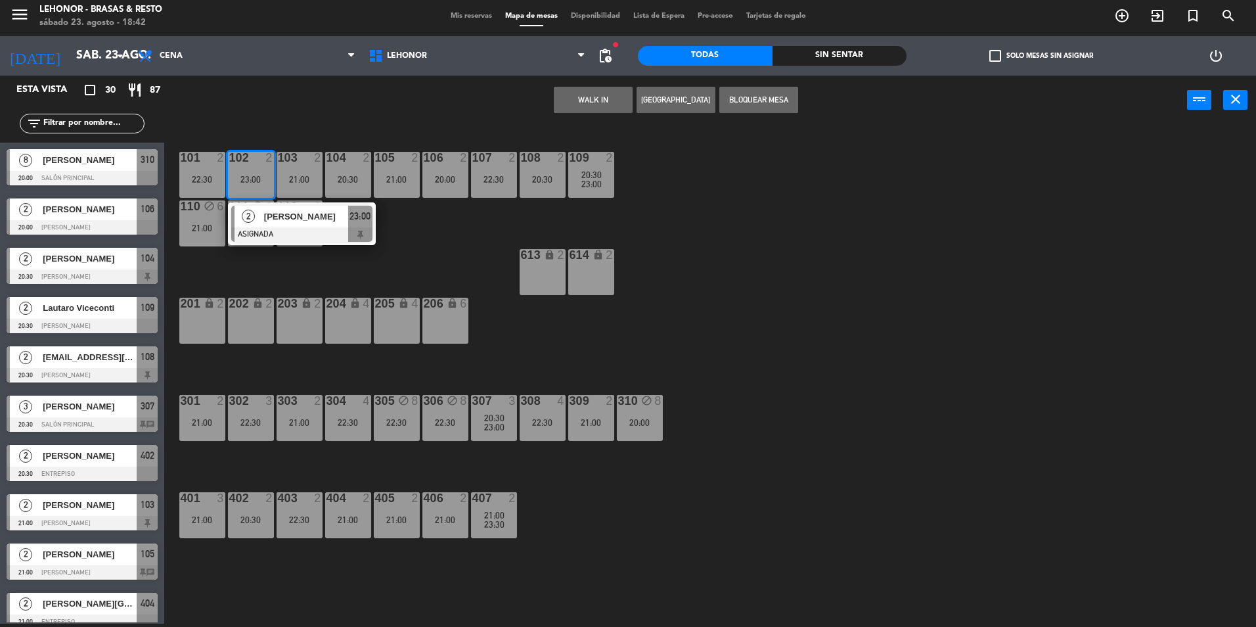
click at [395, 276] on div "101 2 22:30 102 2 23:00 2 [PERSON_NAME] ASIGNADA 23:00 103 2 21:00 104 2 20:30 …" at bounding box center [716, 377] width 1079 height 499
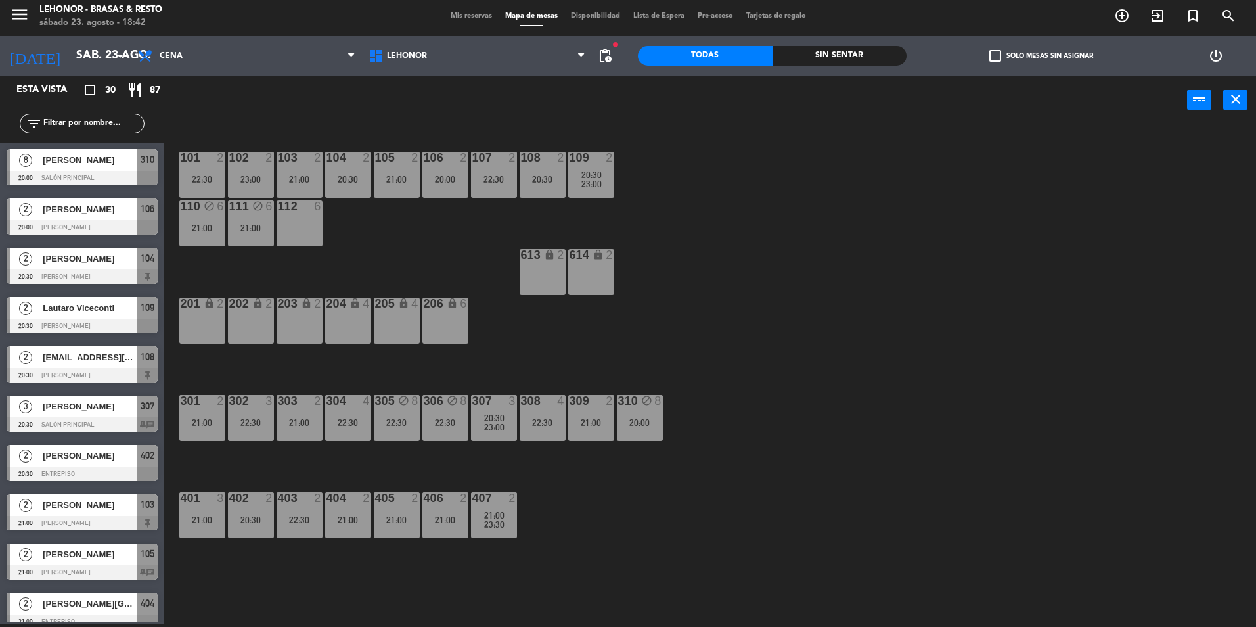
click at [497, 177] on div "107 2 22:30" at bounding box center [494, 175] width 46 height 46
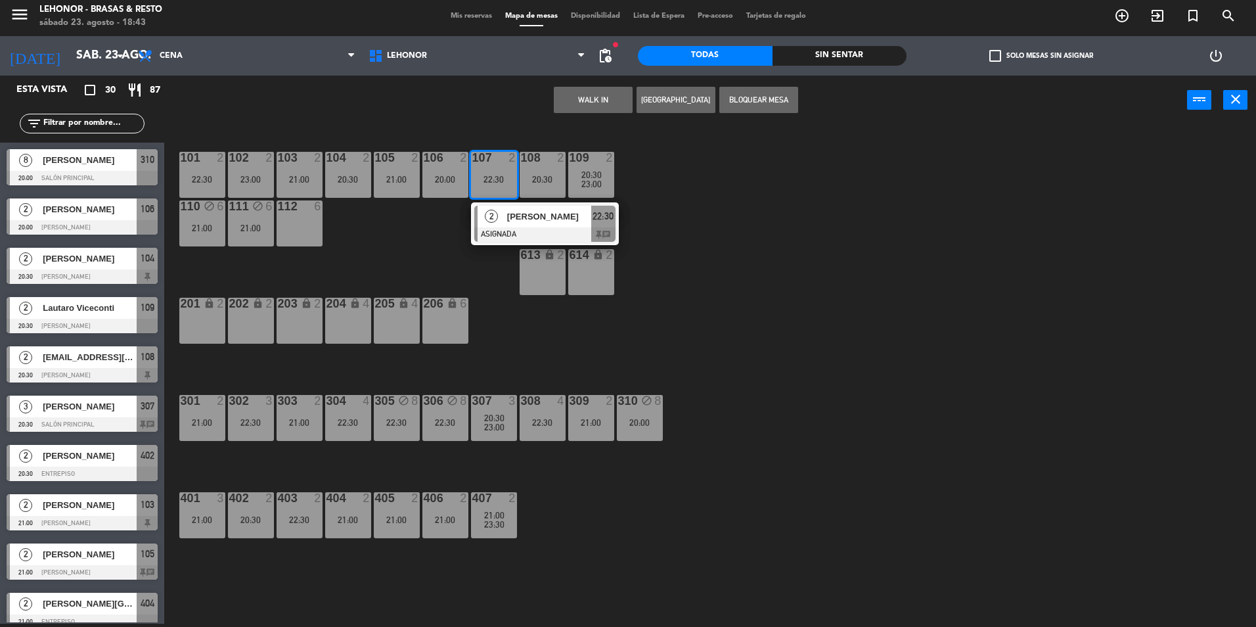
click at [501, 231] on div at bounding box center [544, 234] width 141 height 14
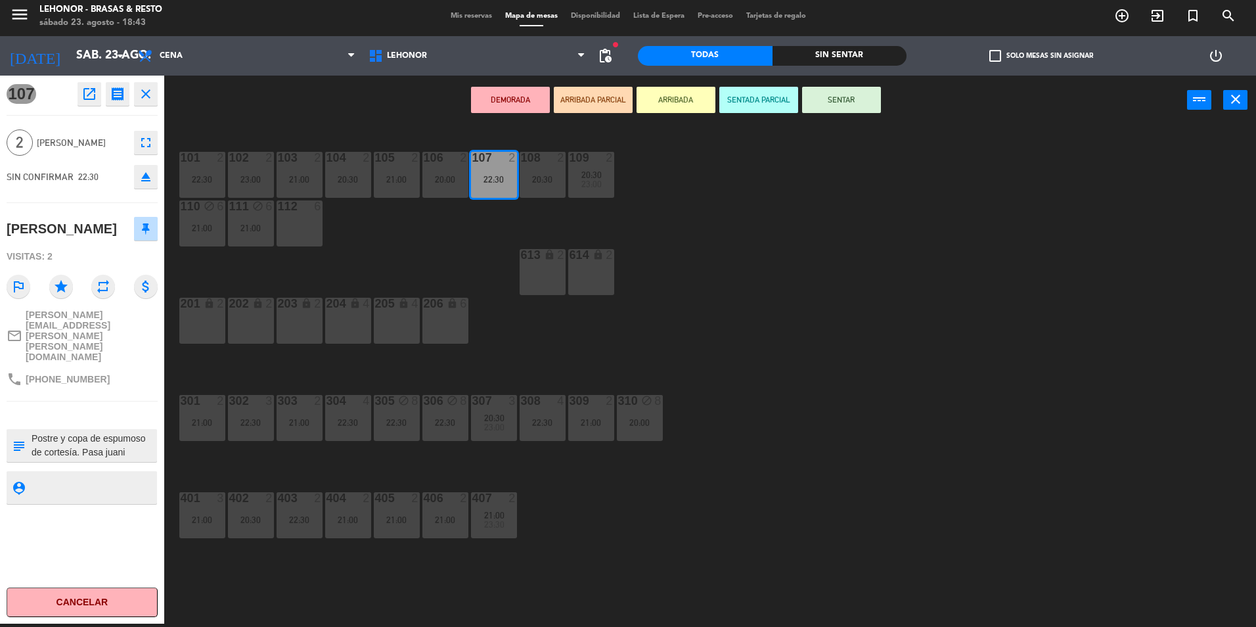
click at [470, 254] on div "101 2 22:30 102 2 23:00 103 2 21:00 104 2 20:30 105 2 21:00 106 2 20:00 107 2 2…" at bounding box center [716, 377] width 1079 height 499
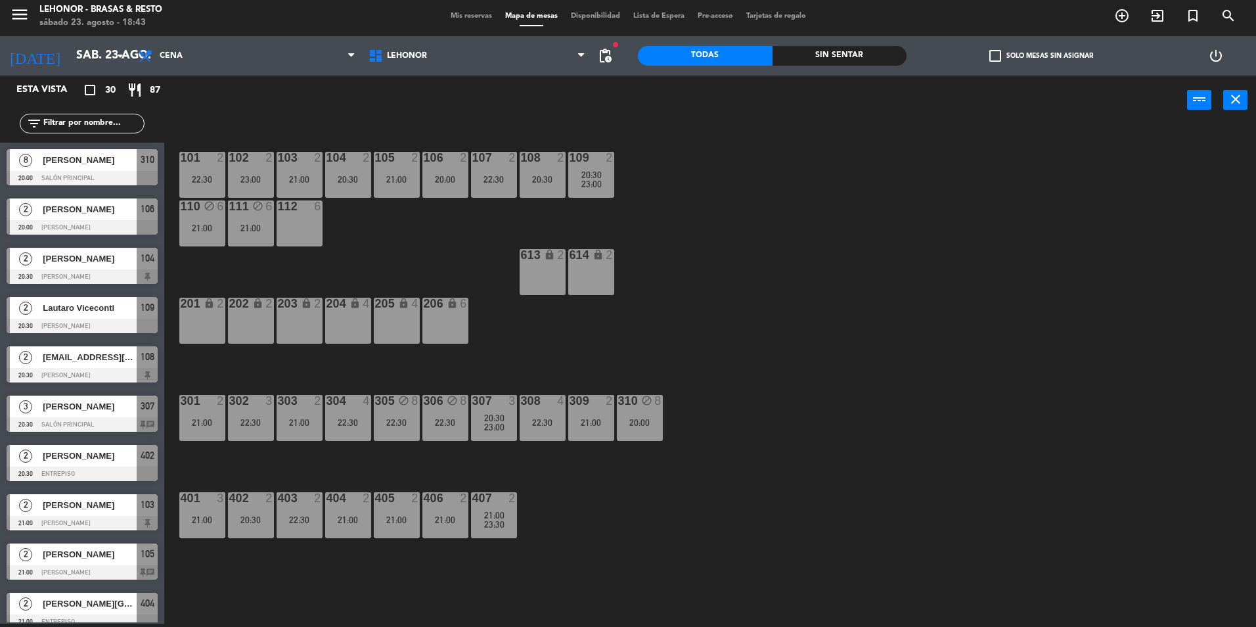
scroll to position [129, 0]
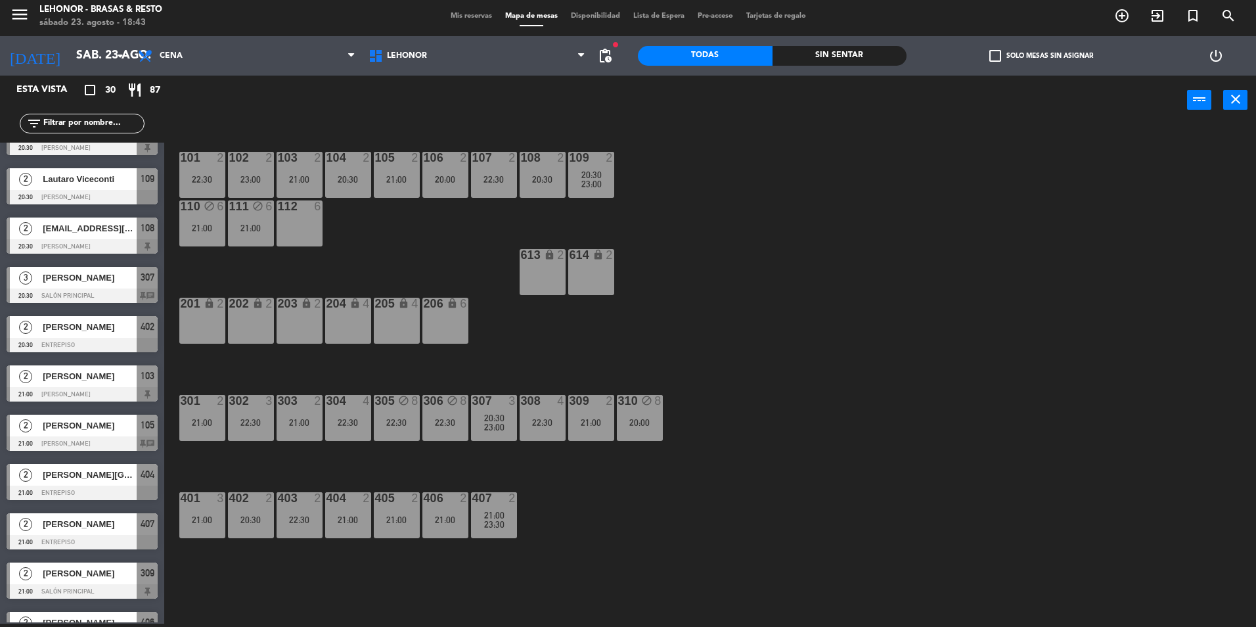
click at [449, 184] on div "20:00" at bounding box center [445, 179] width 46 height 9
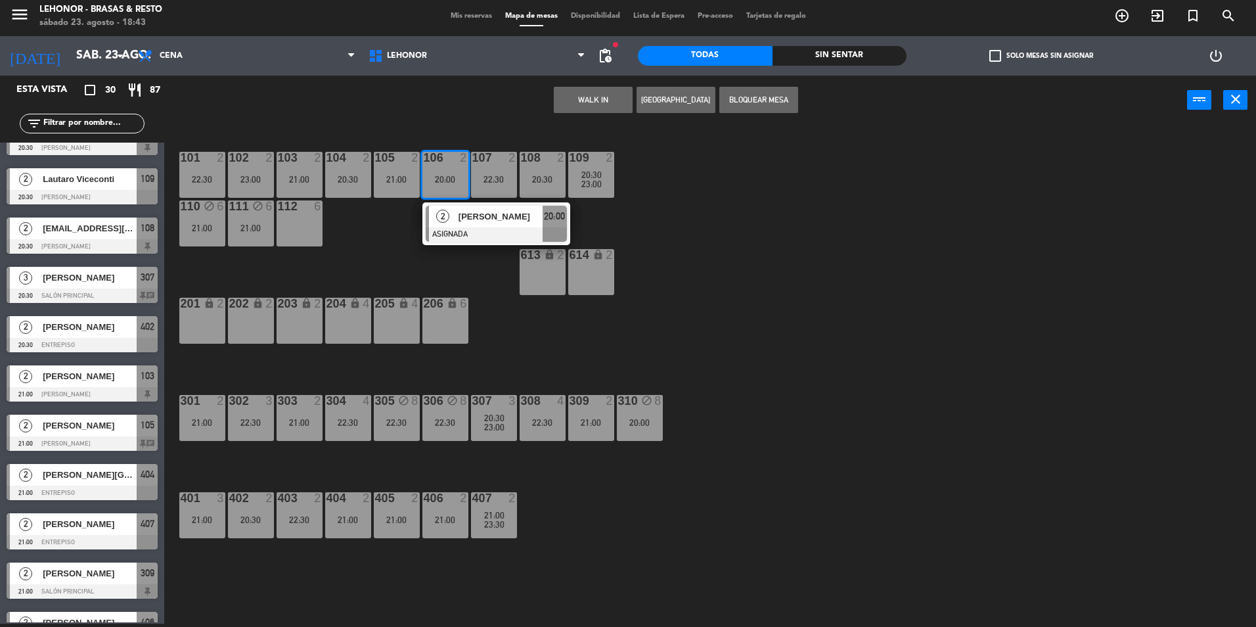
click at [487, 169] on div "107 2 22:30" at bounding box center [494, 175] width 46 height 46
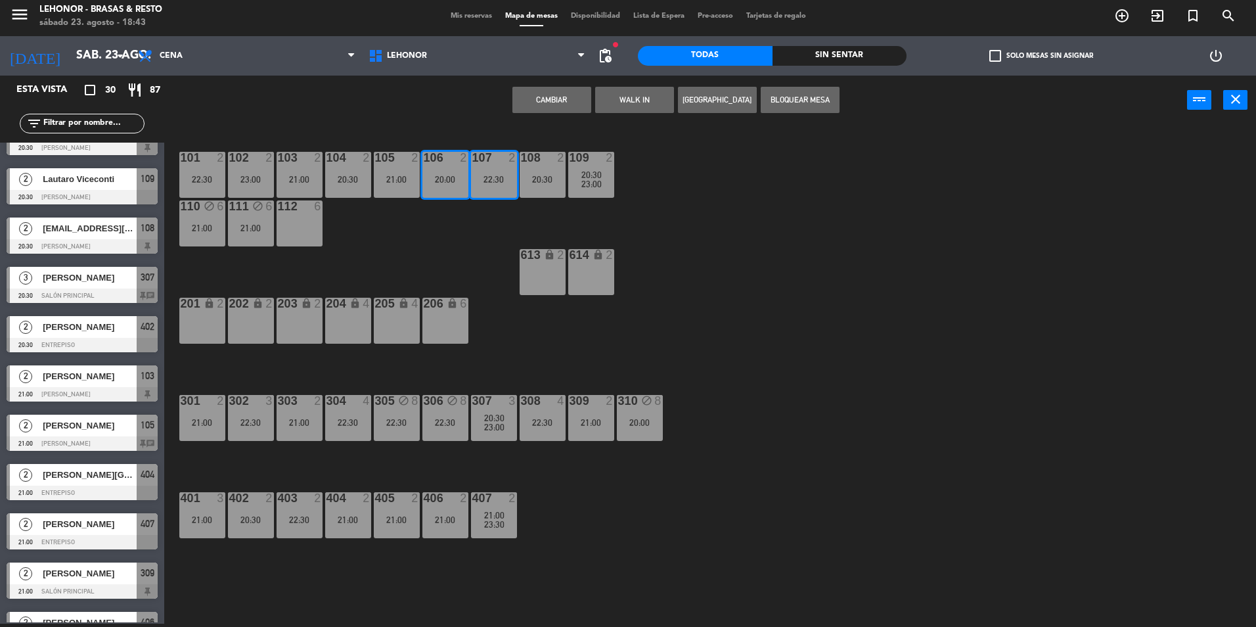
click at [812, 273] on div "101 2 22:30 102 2 23:00 103 2 21:00 104 2 20:30 105 2 21:00 106 2 20:00 107 2 2…" at bounding box center [716, 377] width 1079 height 499
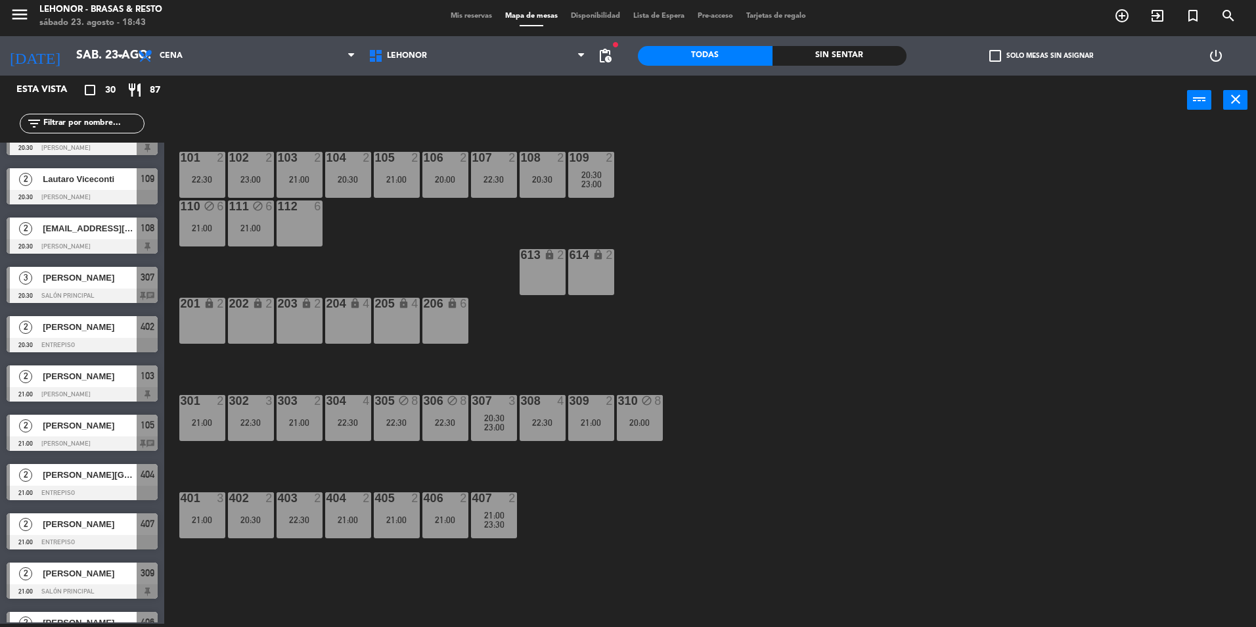
click at [491, 13] on span "Mis reservas" at bounding box center [471, 15] width 55 height 7
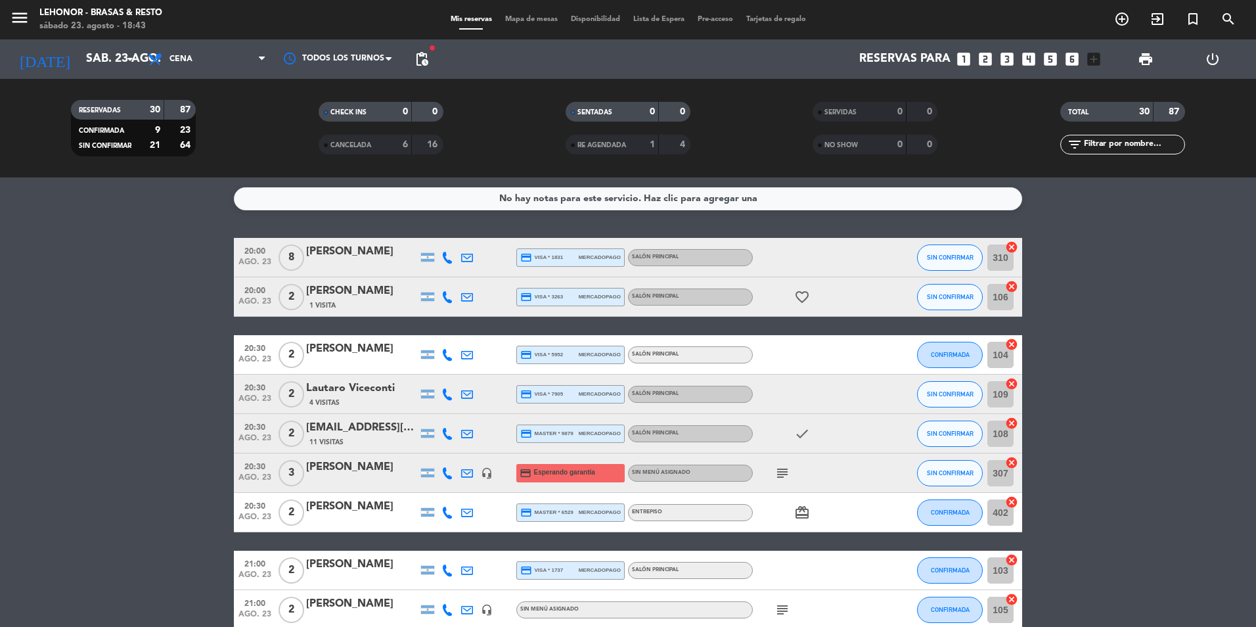
click at [423, 145] on div "16" at bounding box center [427, 144] width 25 height 15
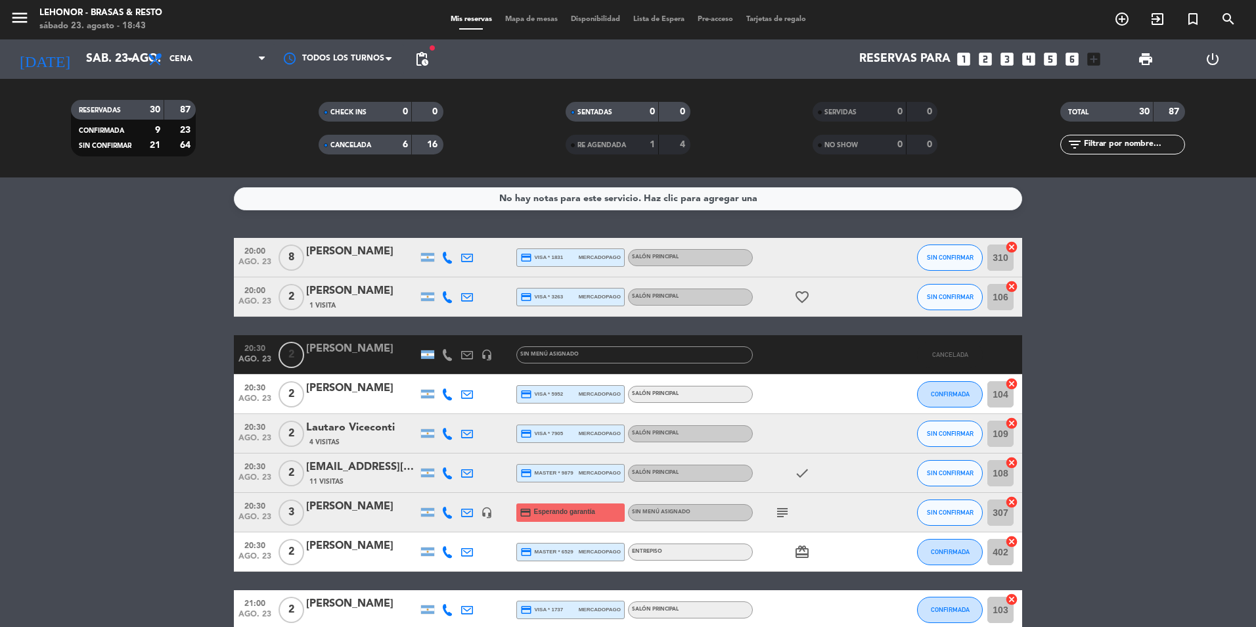
click at [516, 18] on span "Mapa de mesas" at bounding box center [532, 19] width 66 height 7
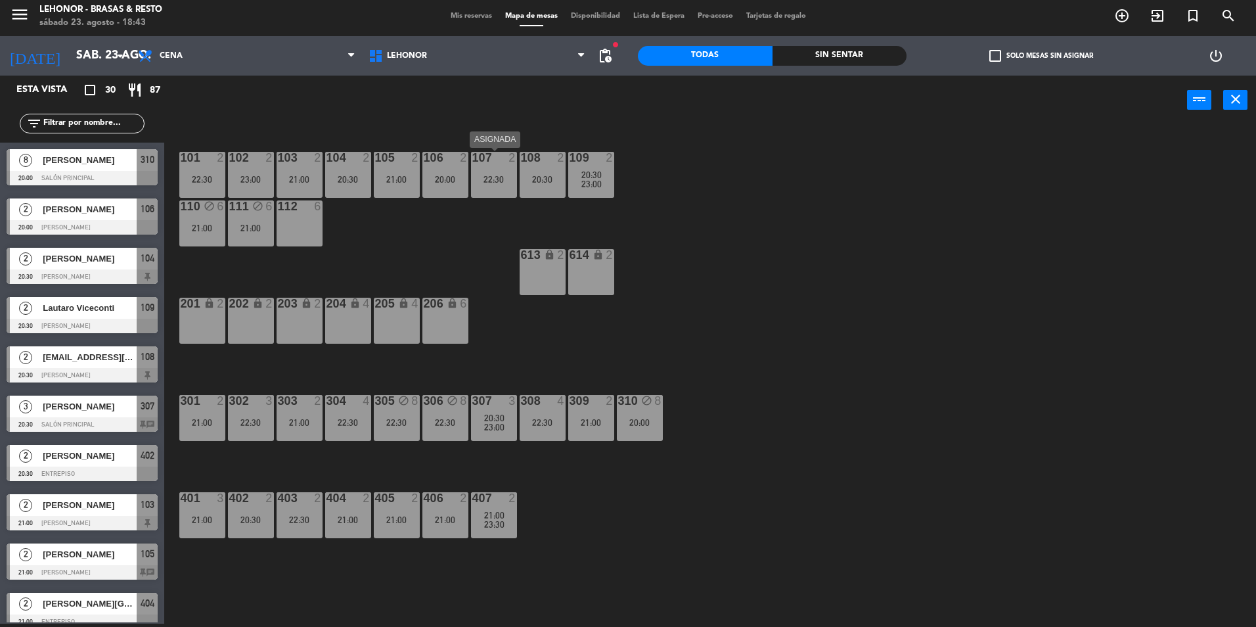
click at [487, 190] on div "107 2 22:30" at bounding box center [494, 175] width 46 height 46
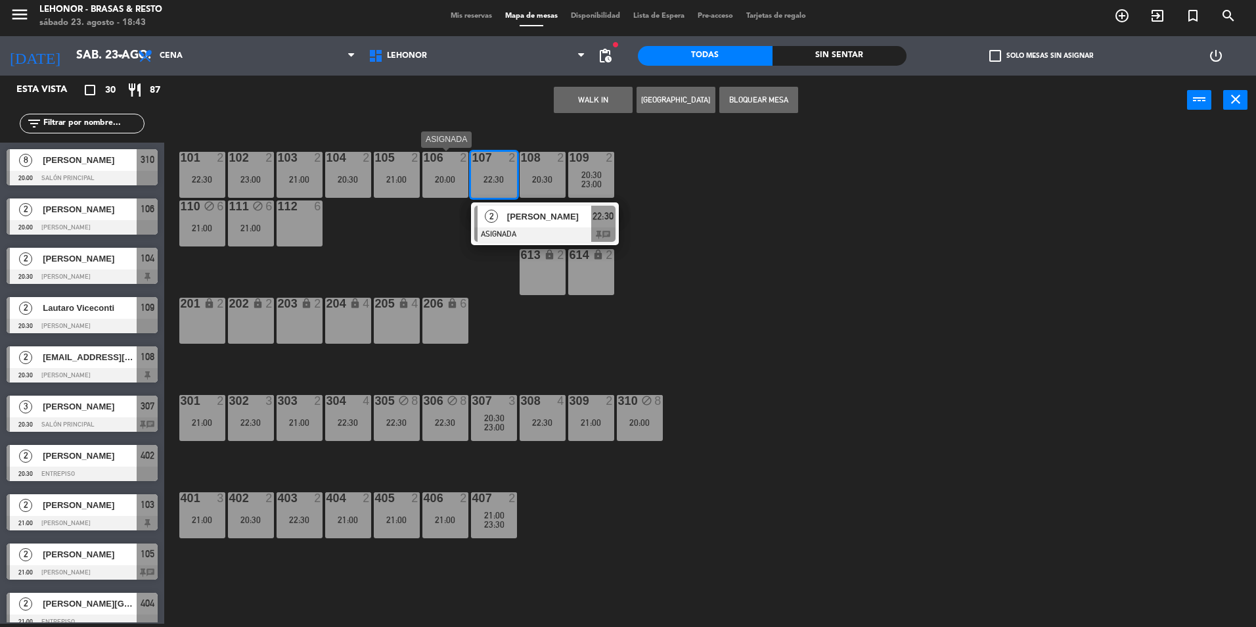
click at [445, 184] on div "20:00" at bounding box center [445, 179] width 46 height 9
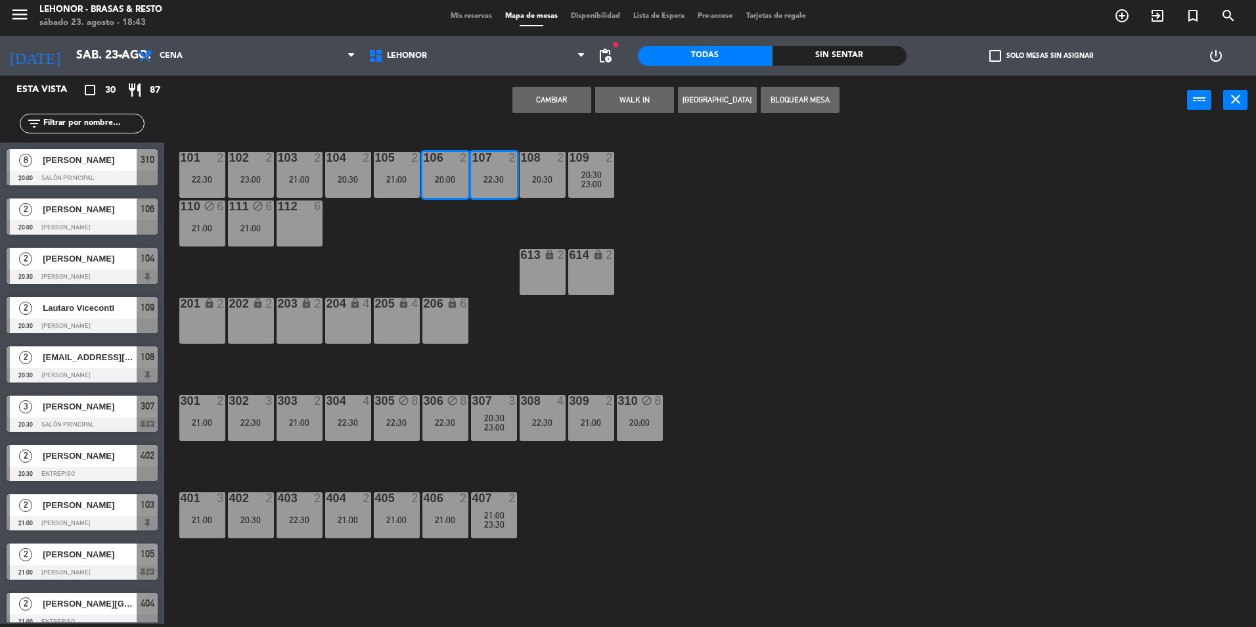
click at [598, 207] on div "101 2 22:30 102 2 23:00 103 2 21:00 104 2 20:30 105 2 21:00 106 2 20:00 107 2 2…" at bounding box center [716, 377] width 1079 height 499
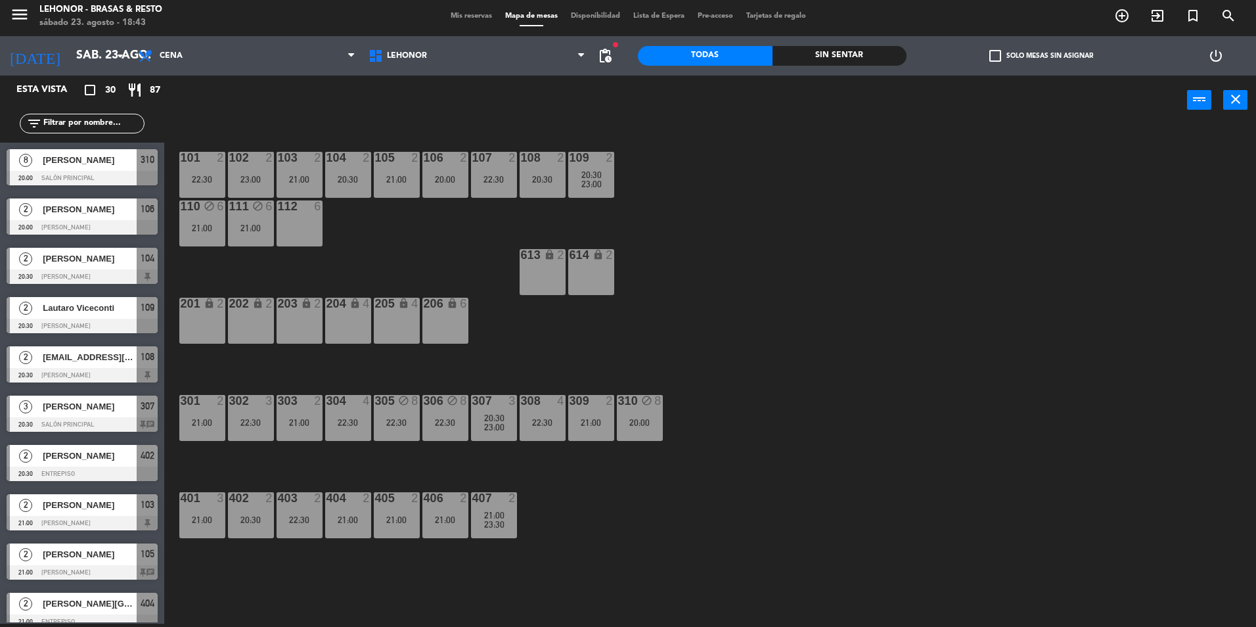
click at [436, 177] on div "20:00" at bounding box center [445, 179] width 46 height 9
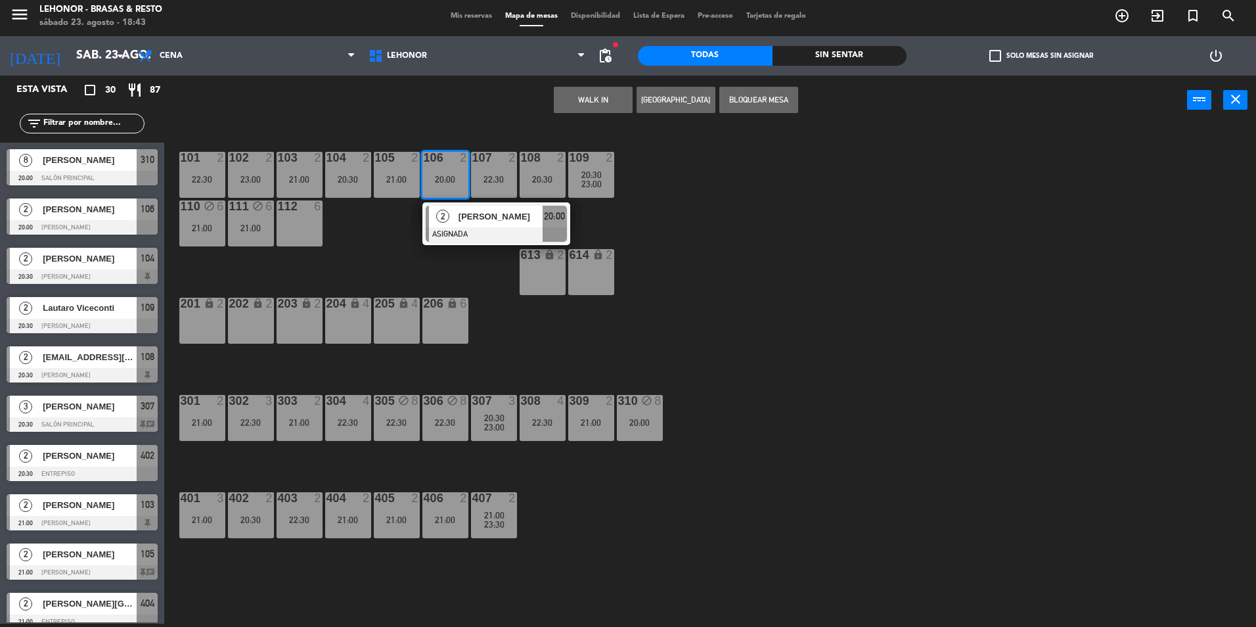
click at [444, 215] on span "2" at bounding box center [442, 216] width 13 height 13
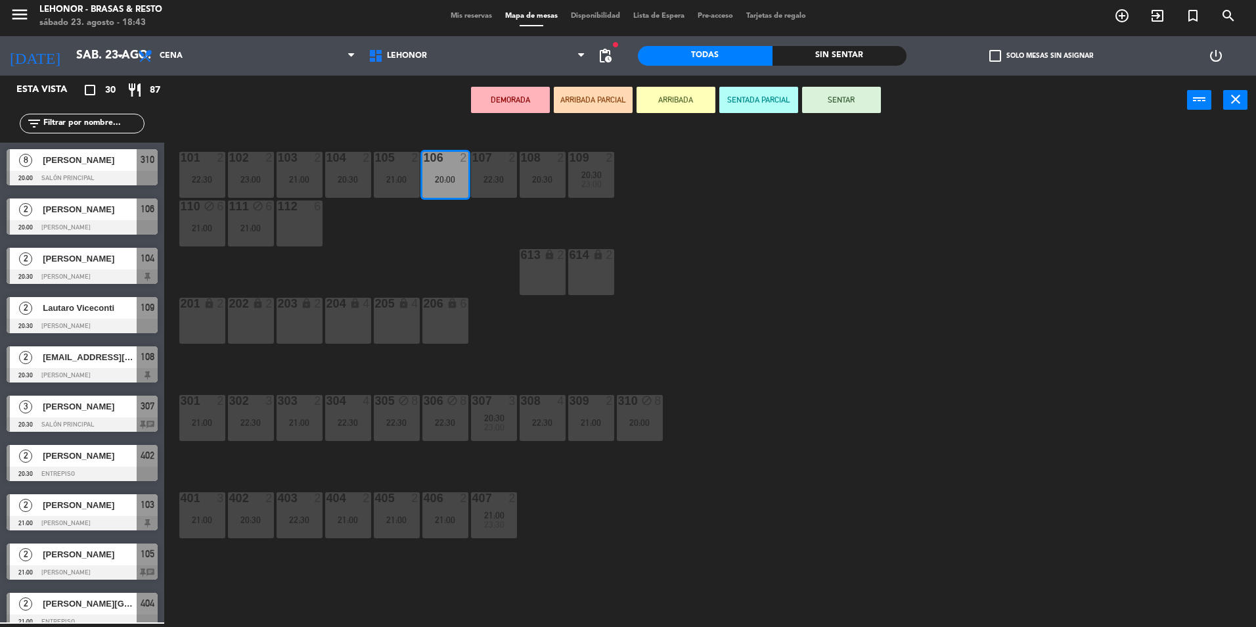
click at [495, 169] on div "107 2 22:30" at bounding box center [494, 175] width 46 height 46
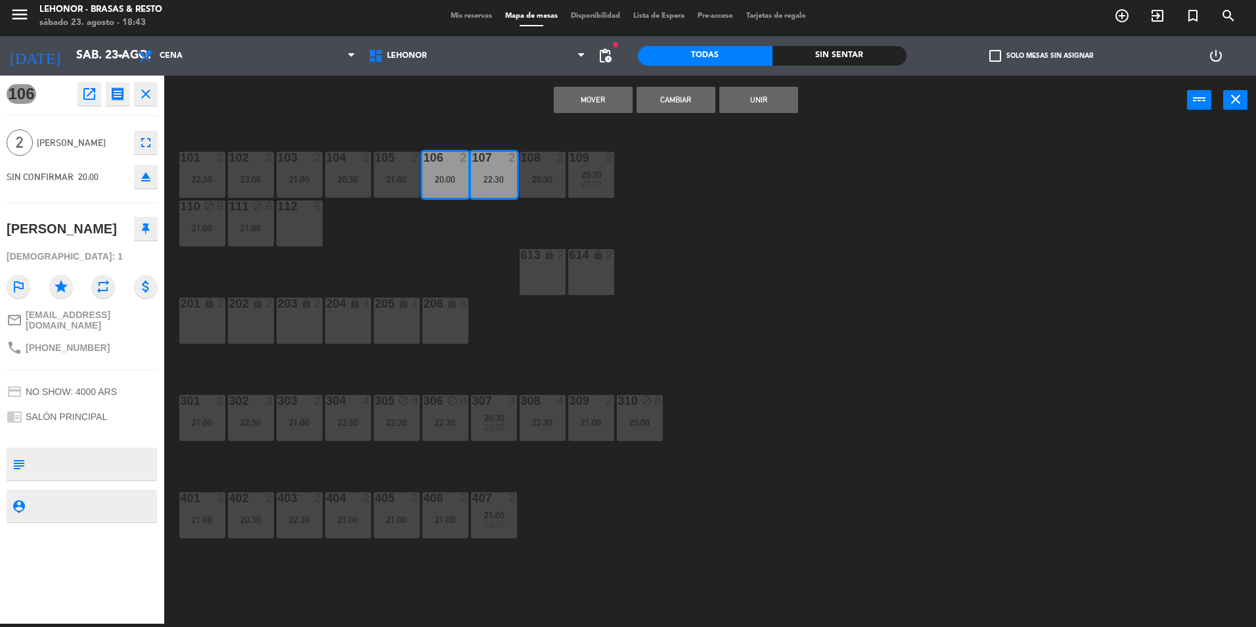
click at [593, 95] on button "Mover" at bounding box center [593, 100] width 79 height 26
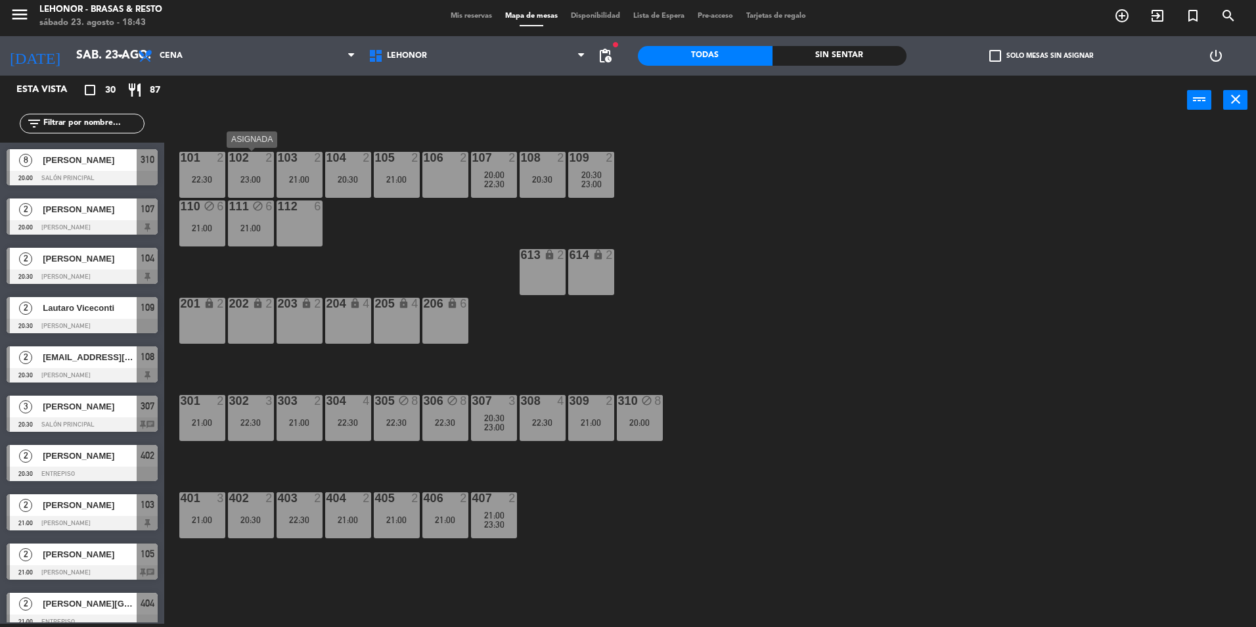
click at [257, 187] on div "102 2 23:00" at bounding box center [251, 175] width 46 height 46
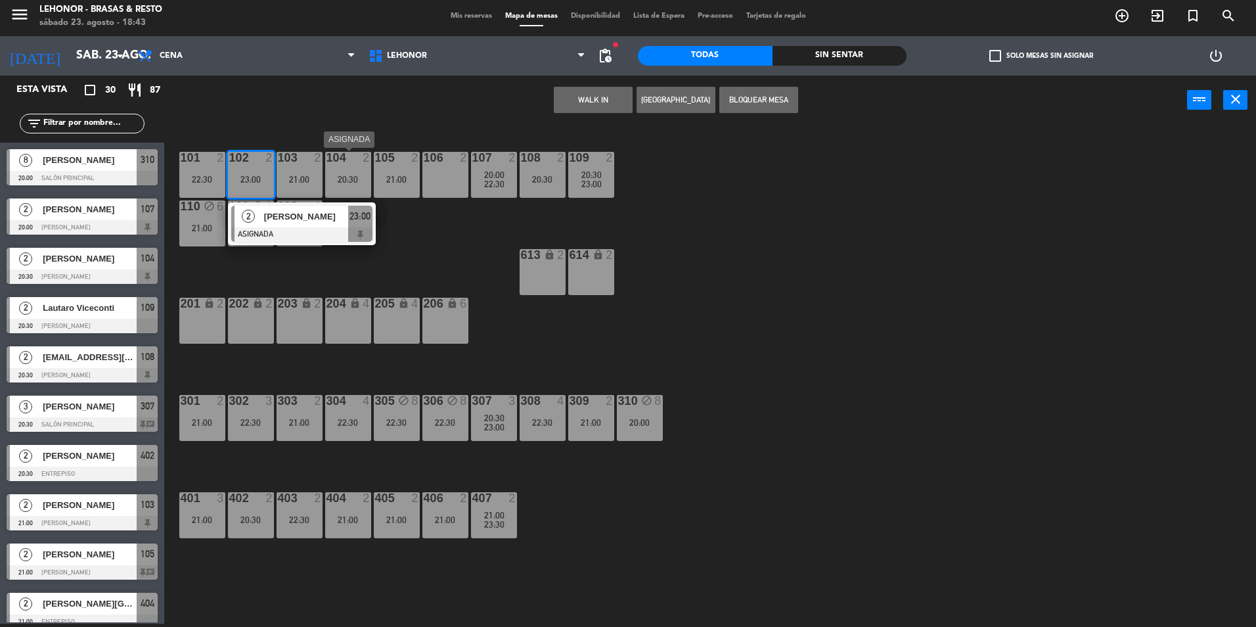
click at [353, 190] on div "104 2 20:30" at bounding box center [348, 175] width 46 height 46
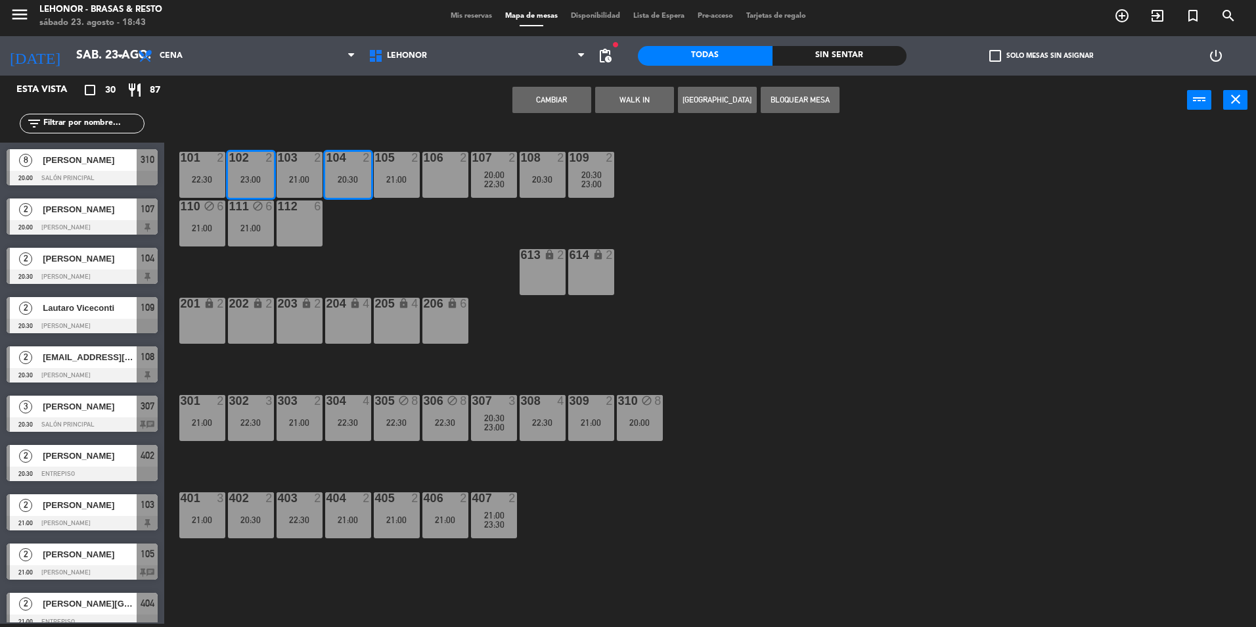
click at [483, 215] on div "101 2 22:30 102 2 23:00 103 2 21:00 104 2 20:30 105 2 21:00 106 2 107 2 20:00 2…" at bounding box center [716, 377] width 1079 height 499
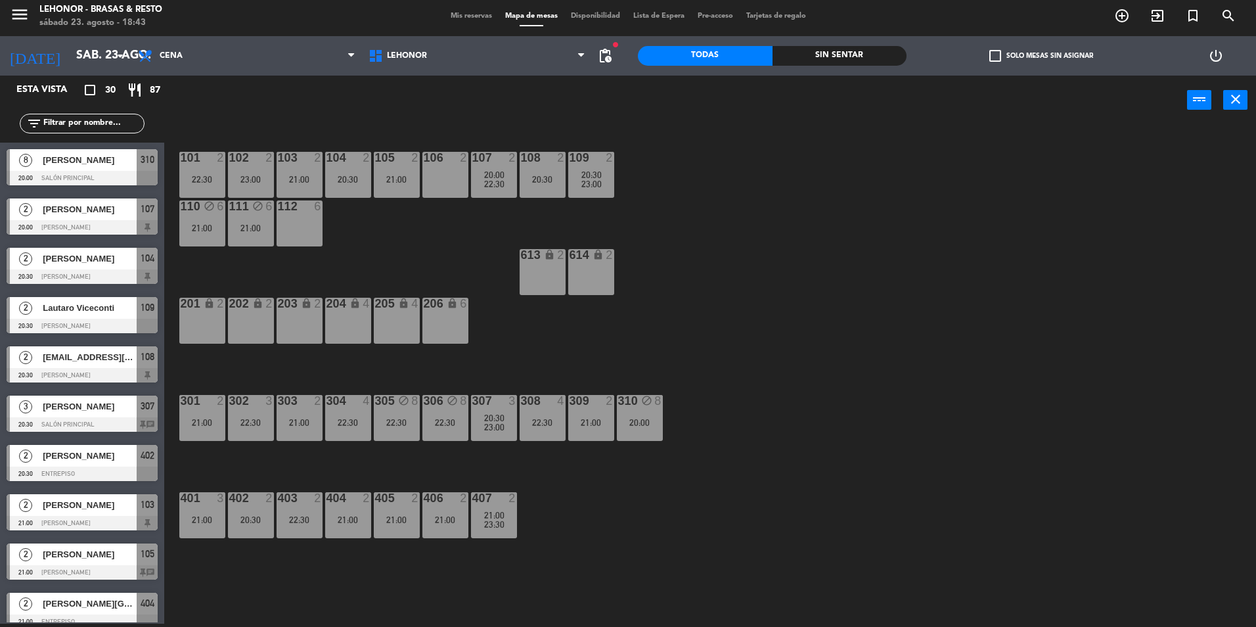
click at [243, 185] on div "102 2 23:00" at bounding box center [251, 175] width 46 height 46
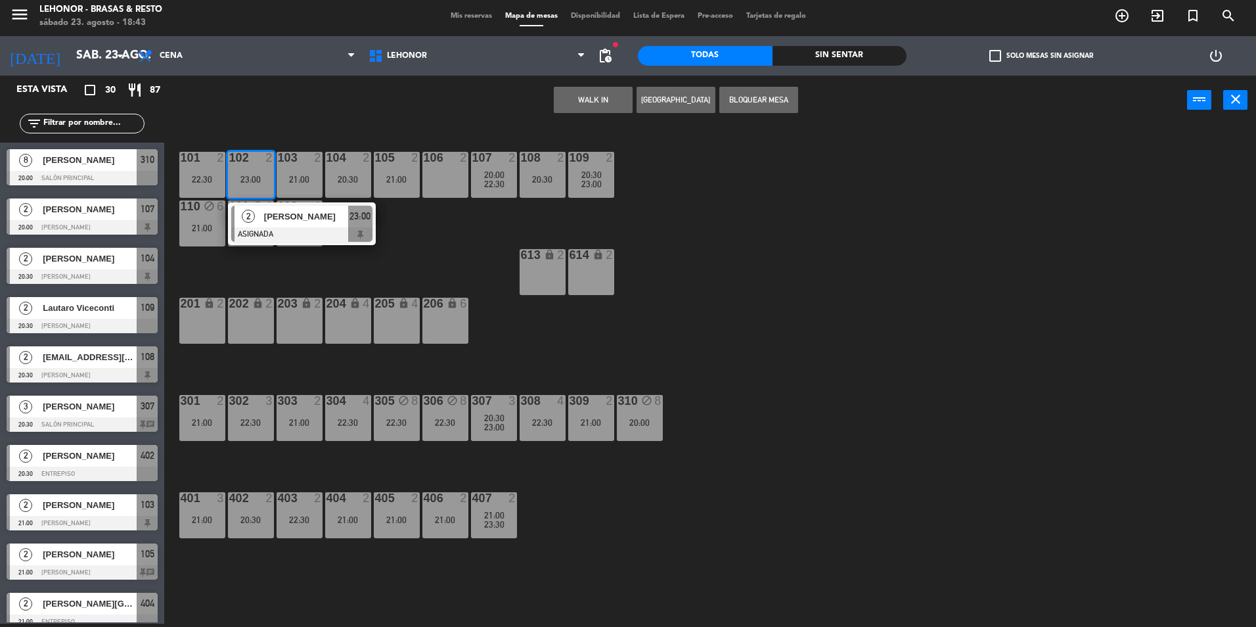
click at [258, 216] on div "2" at bounding box center [249, 217] width 28 height 22
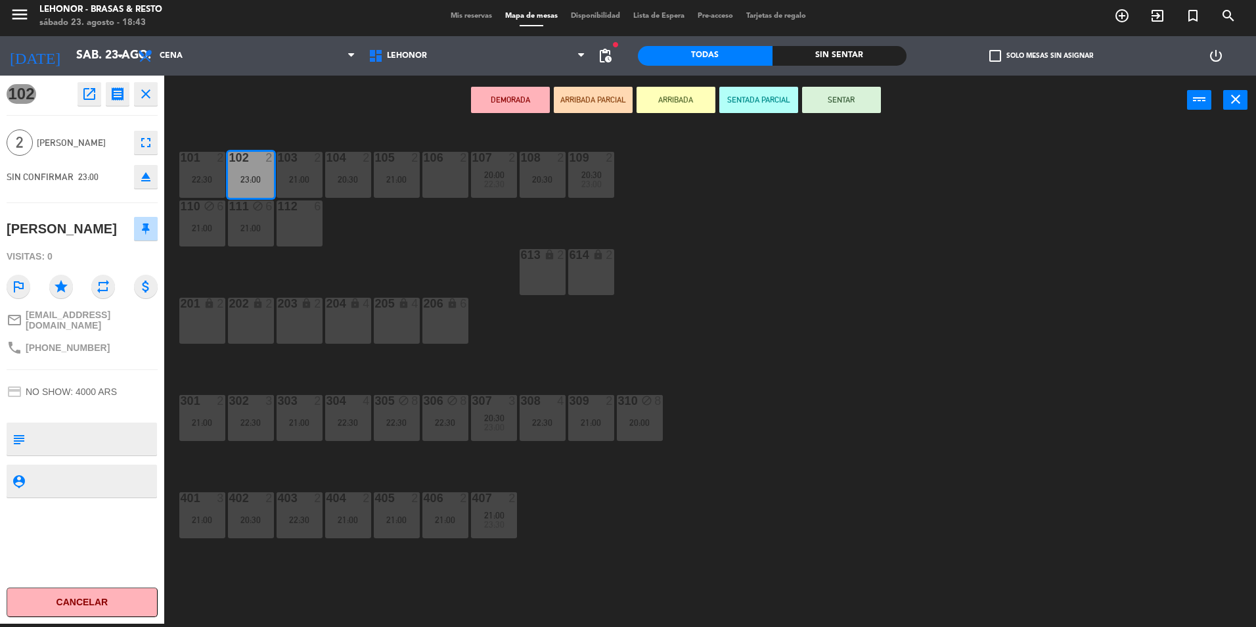
drag, startPoint x: 334, startPoint y: 187, endPoint x: 349, endPoint y: 175, distance: 18.7
click at [335, 187] on div "104 2 20:30" at bounding box center [348, 175] width 46 height 46
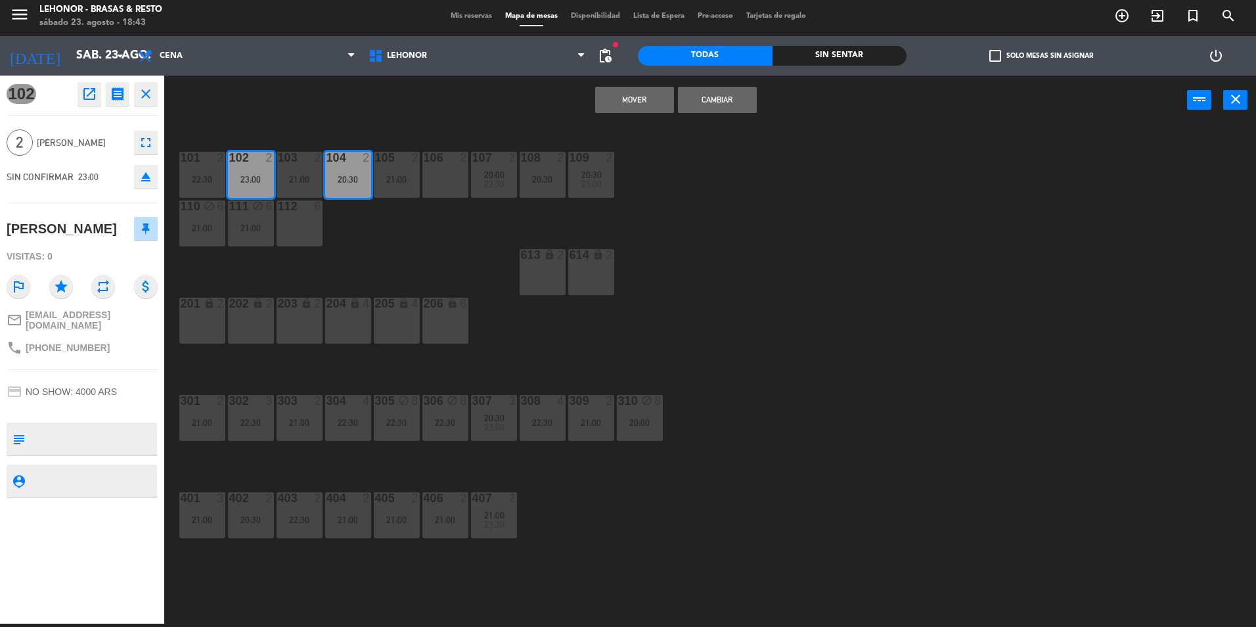
click at [611, 104] on button "Mover" at bounding box center [634, 100] width 79 height 26
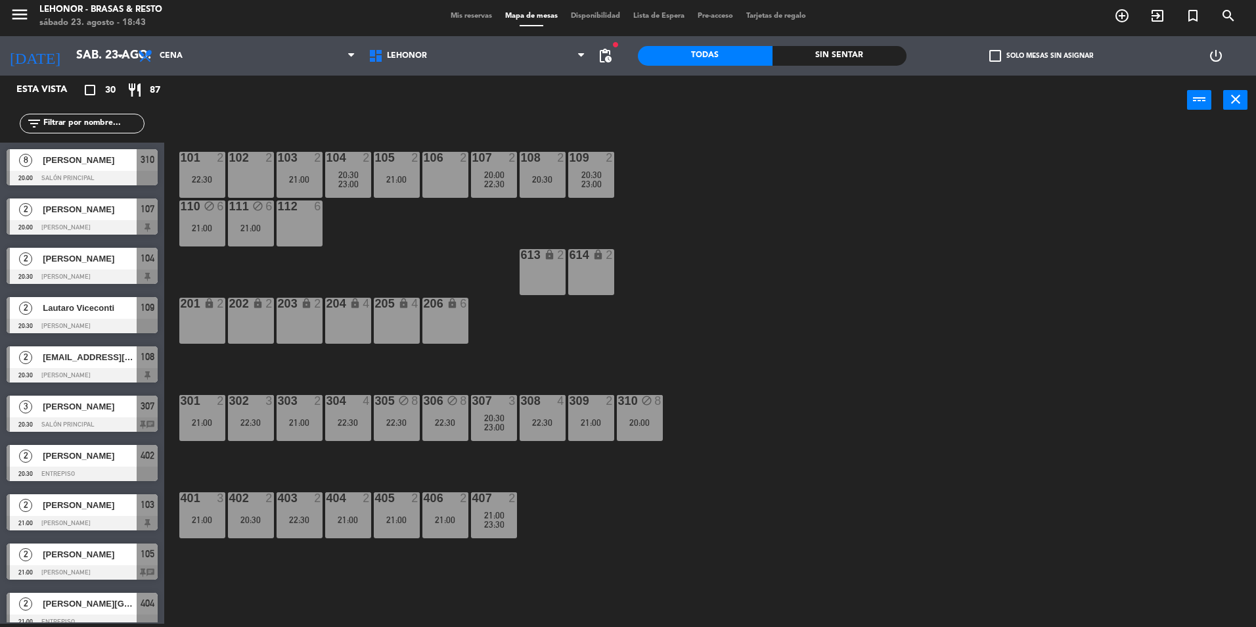
scroll to position [424, 0]
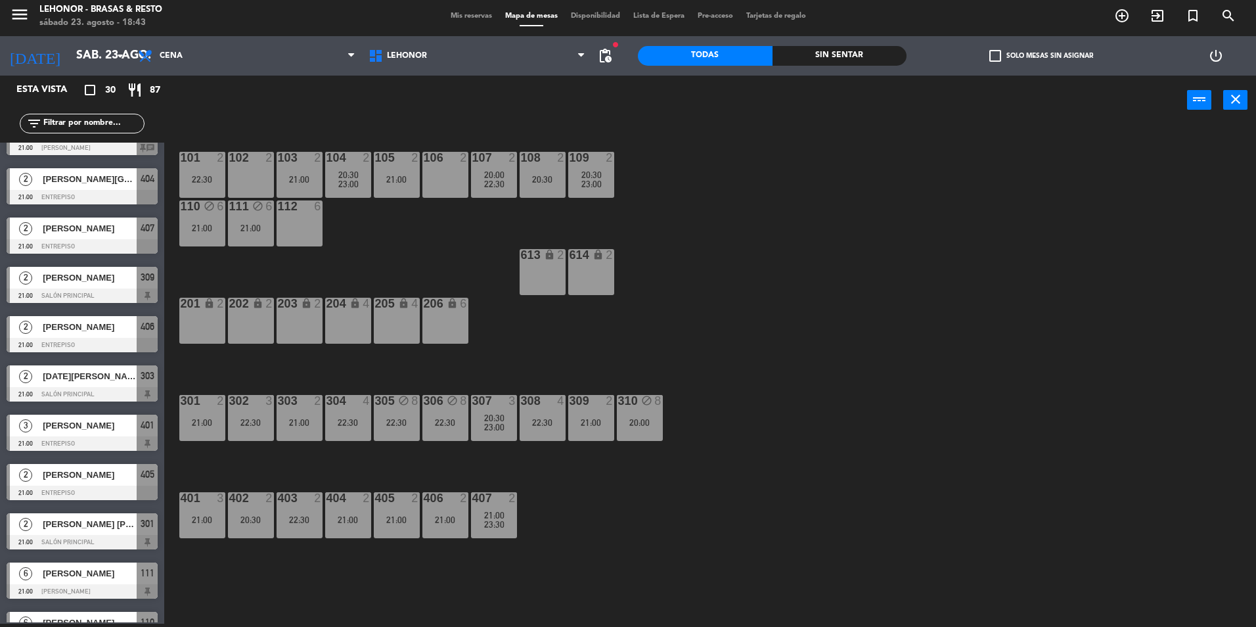
click at [720, 441] on div "101 2 22:30 102 2 103 2 21:00 104 2 20:30 23:00 105 2 21:00 106 2 107 2 20:00 2…" at bounding box center [716, 377] width 1079 height 499
click at [591, 427] on div "21:00" at bounding box center [591, 422] width 46 height 9
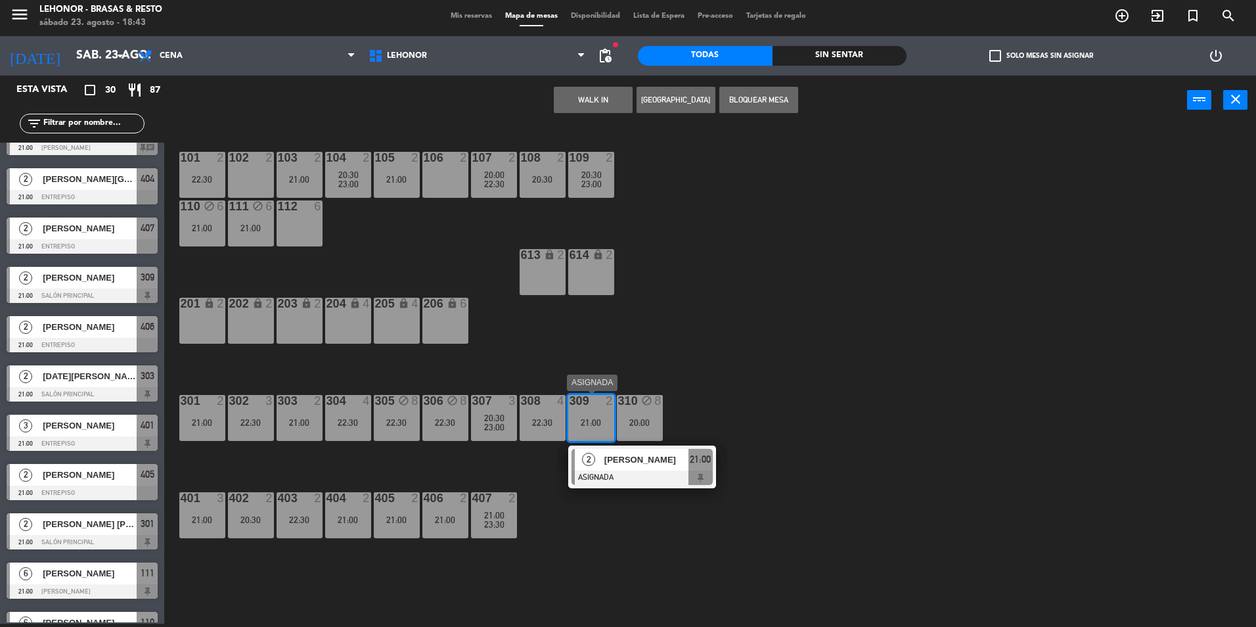
click at [610, 472] on div at bounding box center [642, 477] width 141 height 14
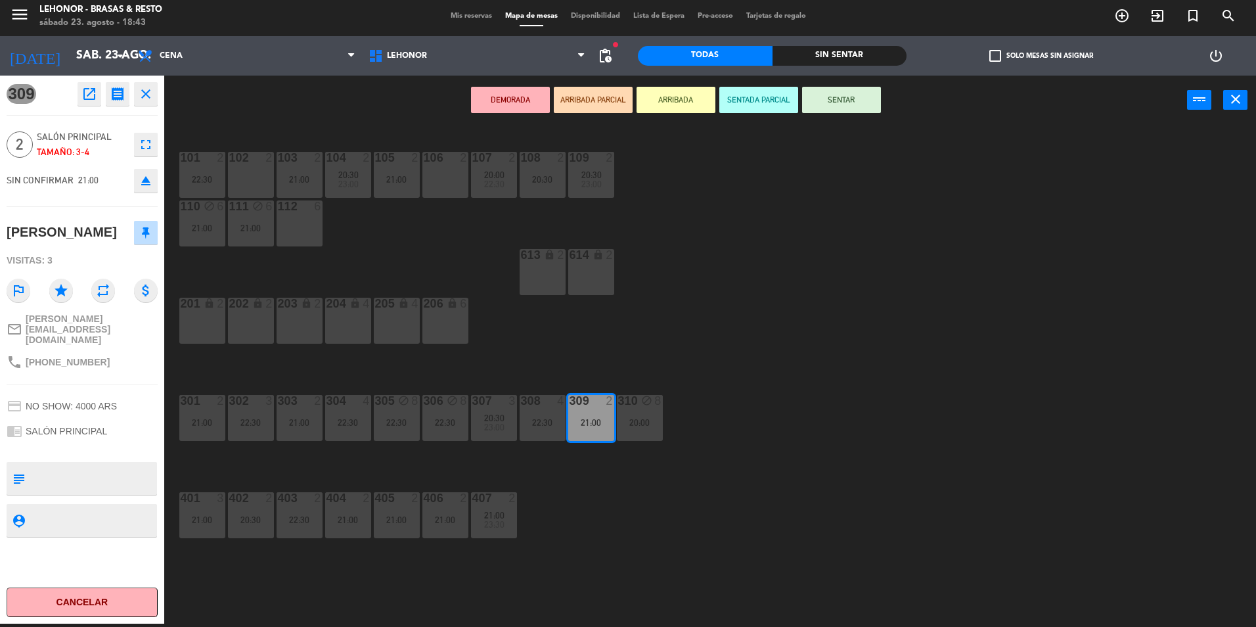
click at [677, 522] on div "101 2 22:30 102 2 103 2 21:00 104 2 20:30 23:00 105 2 21:00 106 2 107 2 20:00 2…" at bounding box center [716, 377] width 1079 height 499
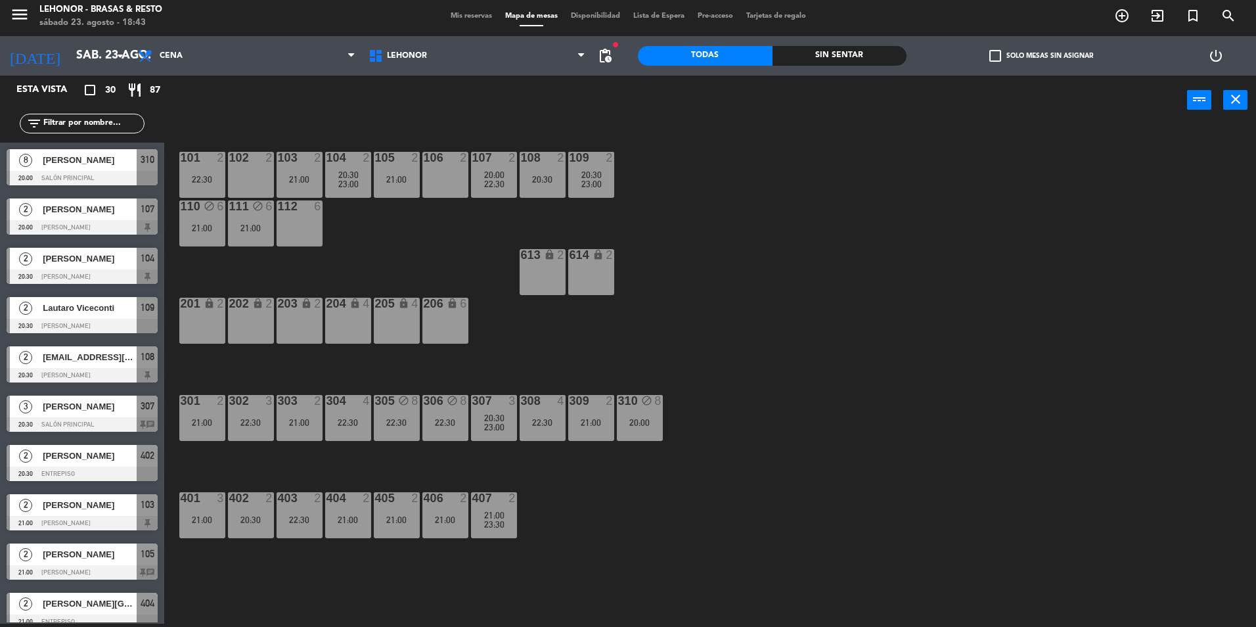
scroll to position [3, 0]
click at [202, 422] on div "21:00" at bounding box center [202, 422] width 46 height 9
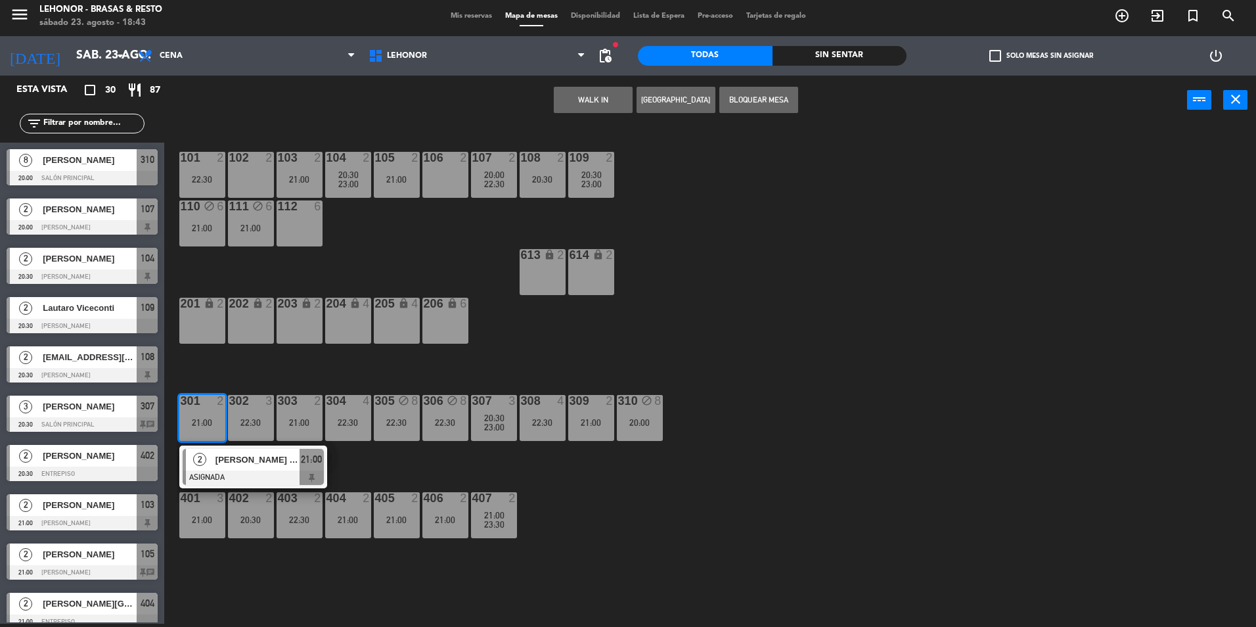
click at [218, 476] on div at bounding box center [253, 477] width 141 height 14
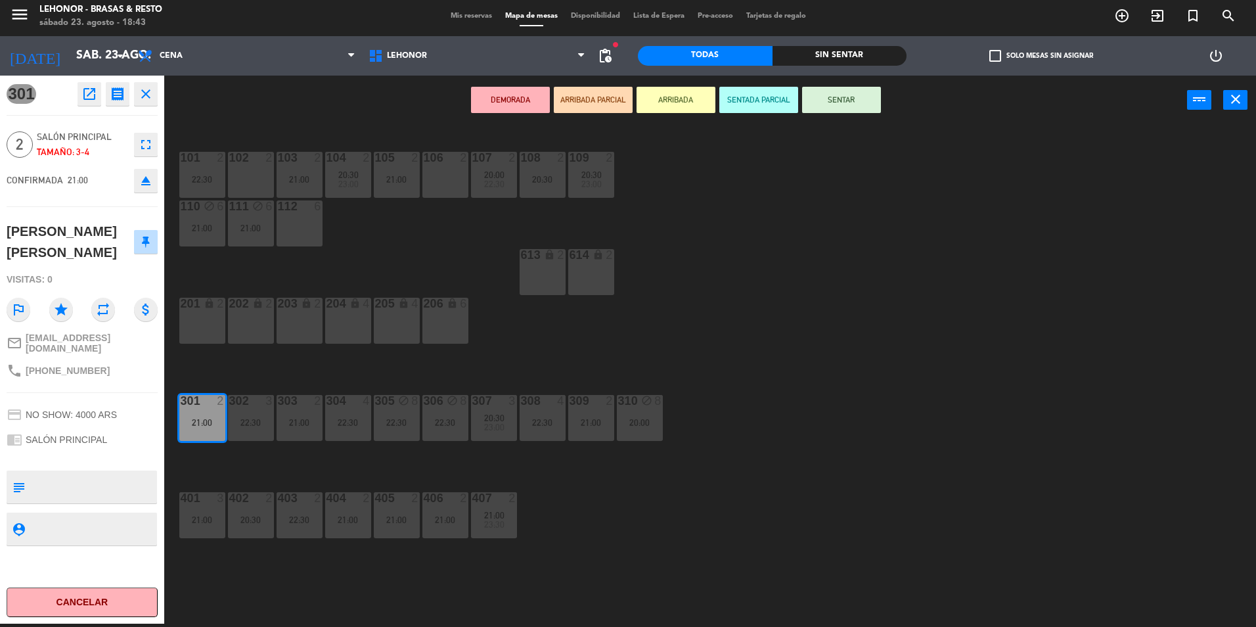
click at [729, 493] on div "101 2 22:30 102 2 103 2 21:00 104 2 20:30 23:00 105 2 21:00 106 2 107 2 20:00 2…" at bounding box center [716, 377] width 1079 height 499
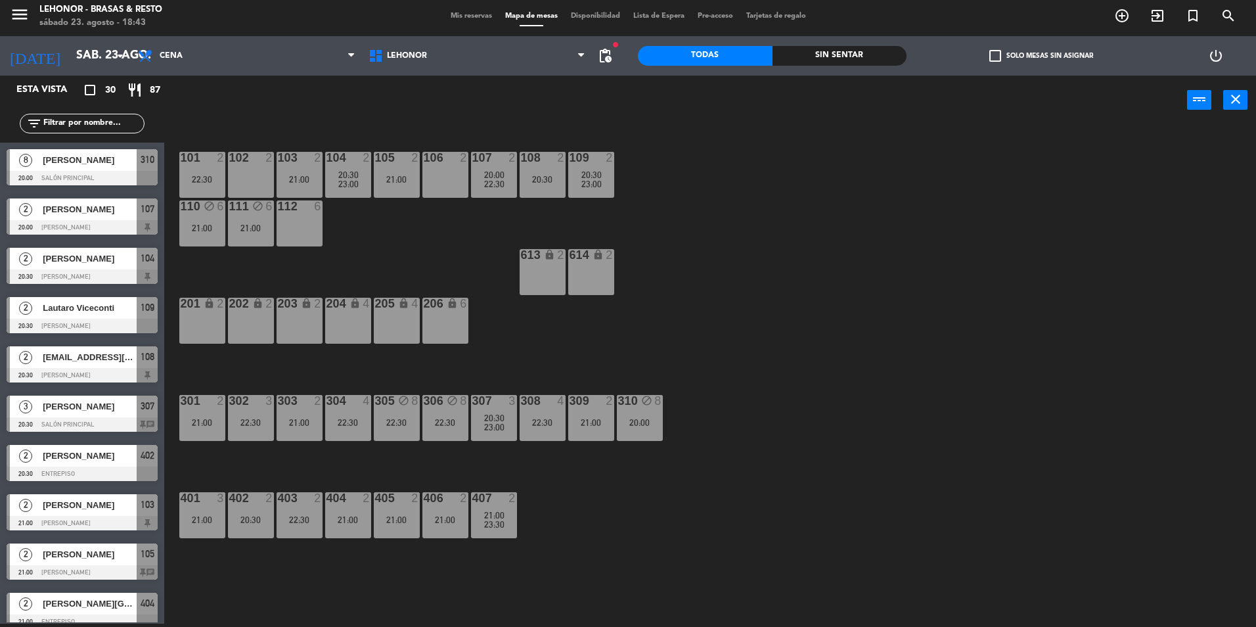
click at [612, 424] on div "21:00" at bounding box center [591, 422] width 46 height 9
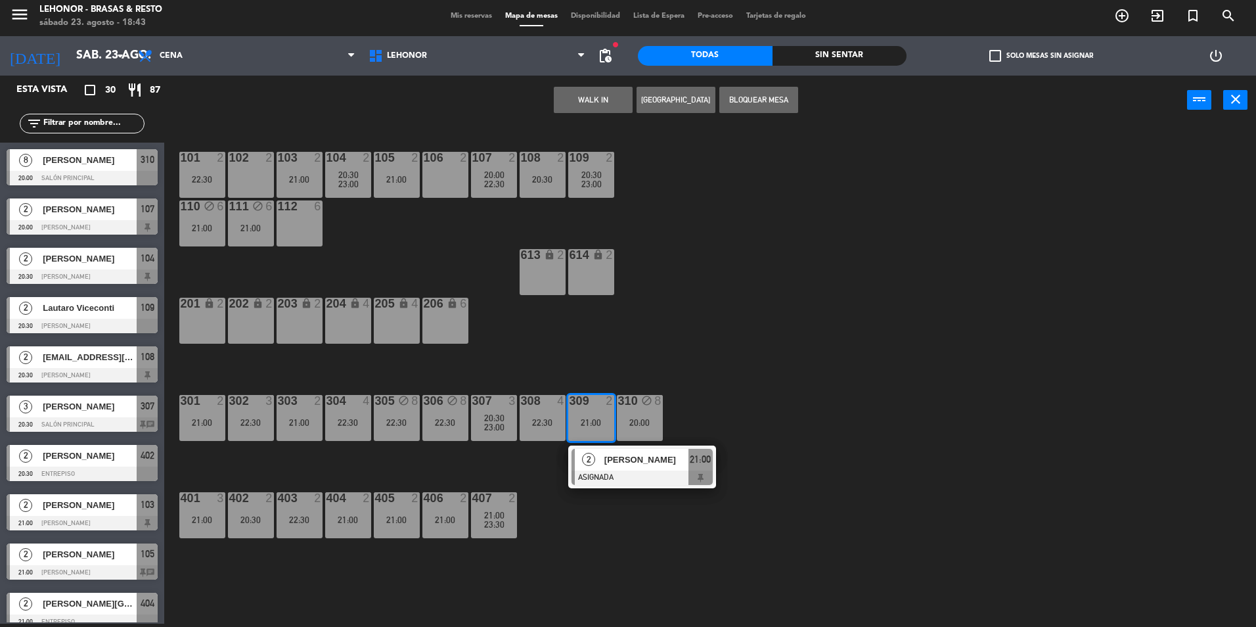
click at [451, 185] on div "106 2" at bounding box center [445, 175] width 46 height 46
click at [645, 89] on button "Mover" at bounding box center [634, 100] width 79 height 26
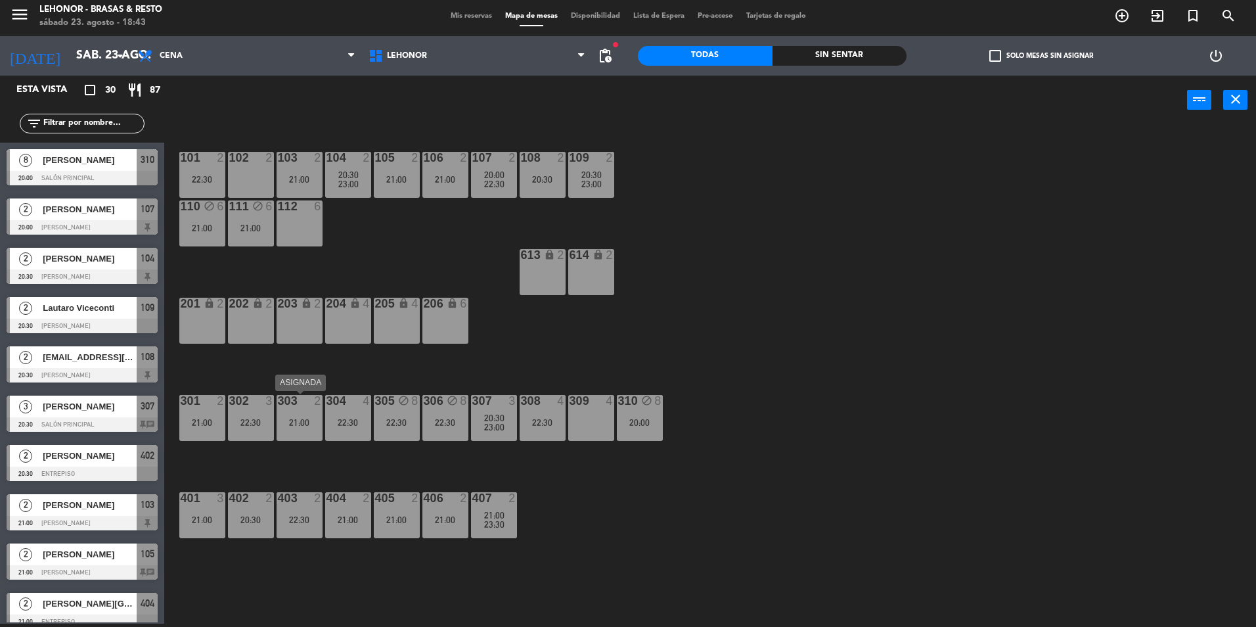
click at [291, 418] on div "21:00" at bounding box center [300, 422] width 46 height 9
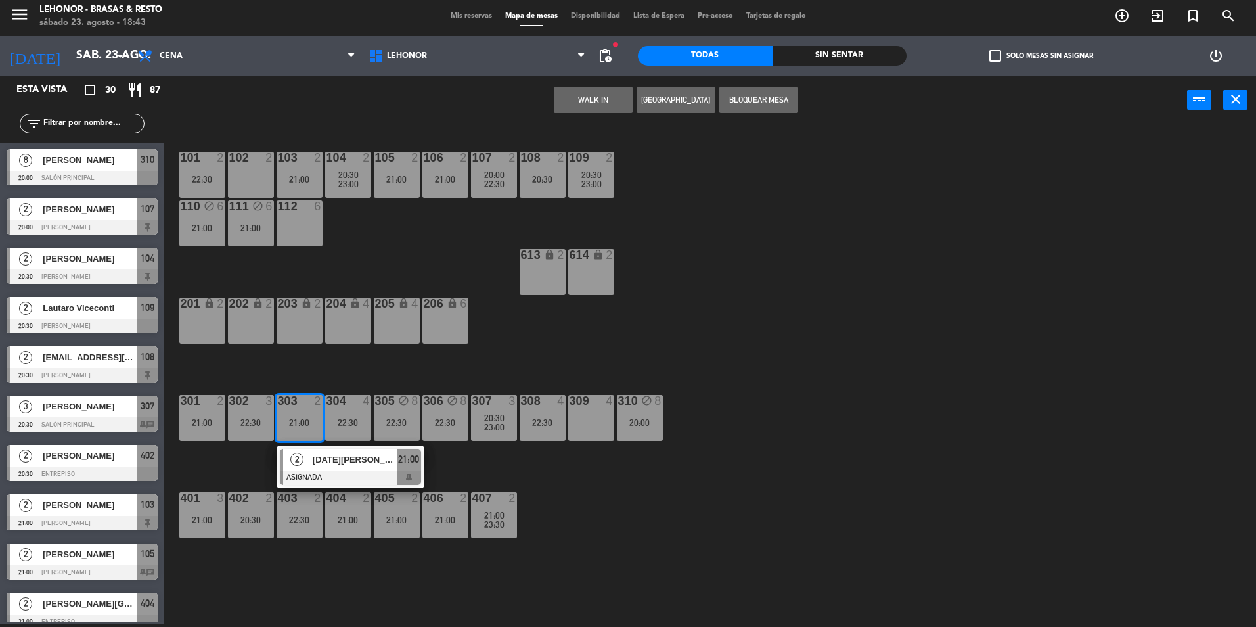
click at [314, 468] on div "[DATE][PERSON_NAME]" at bounding box center [353, 460] width 85 height 22
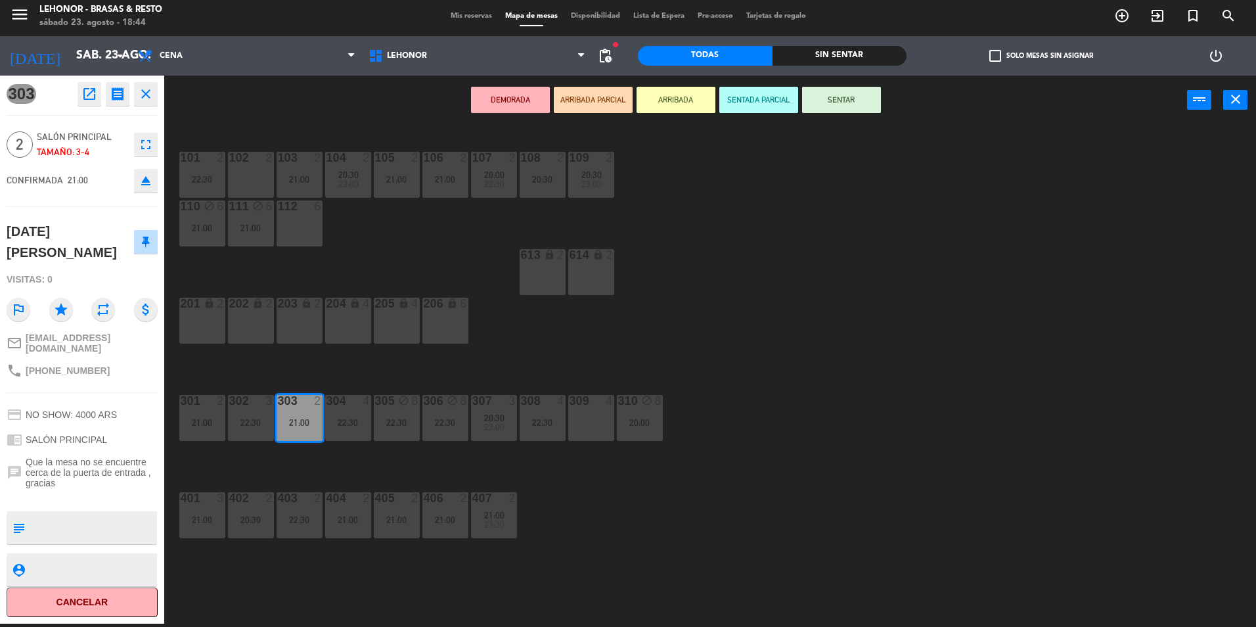
click at [269, 472] on div "101 2 22:30 102 2 103 2 21:00 104 2 20:30 23:00 105 2 21:00 106 2 21:00 107 2 2…" at bounding box center [716, 377] width 1079 height 499
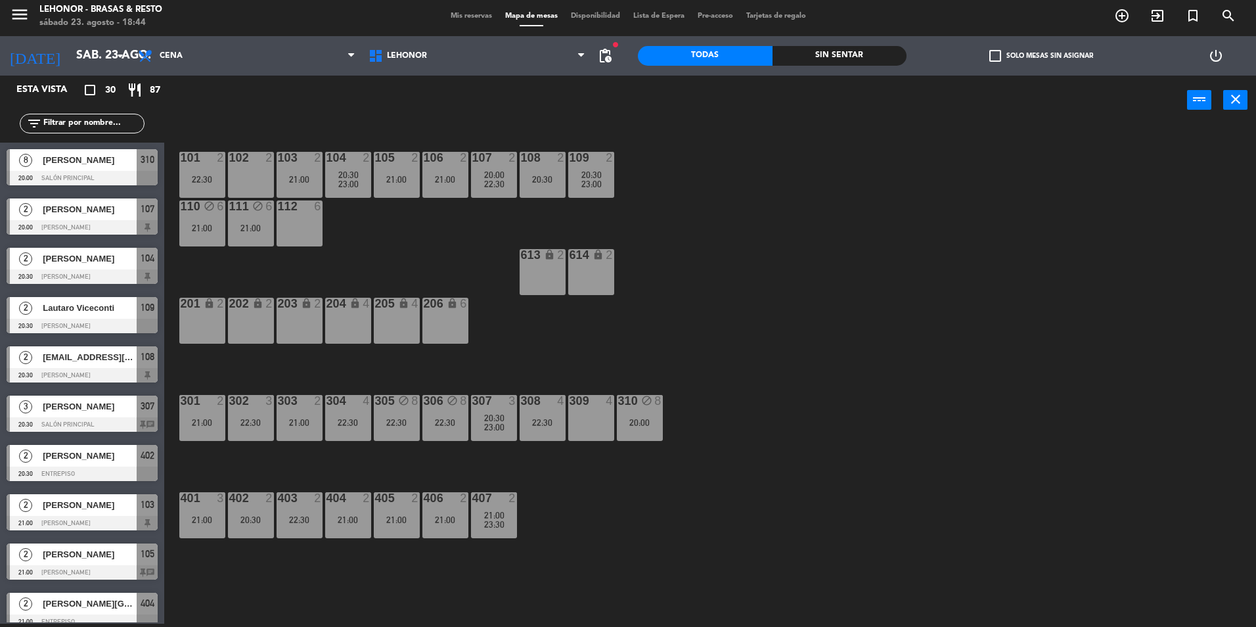
click at [442, 189] on div "106 2 21:00" at bounding box center [445, 175] width 46 height 46
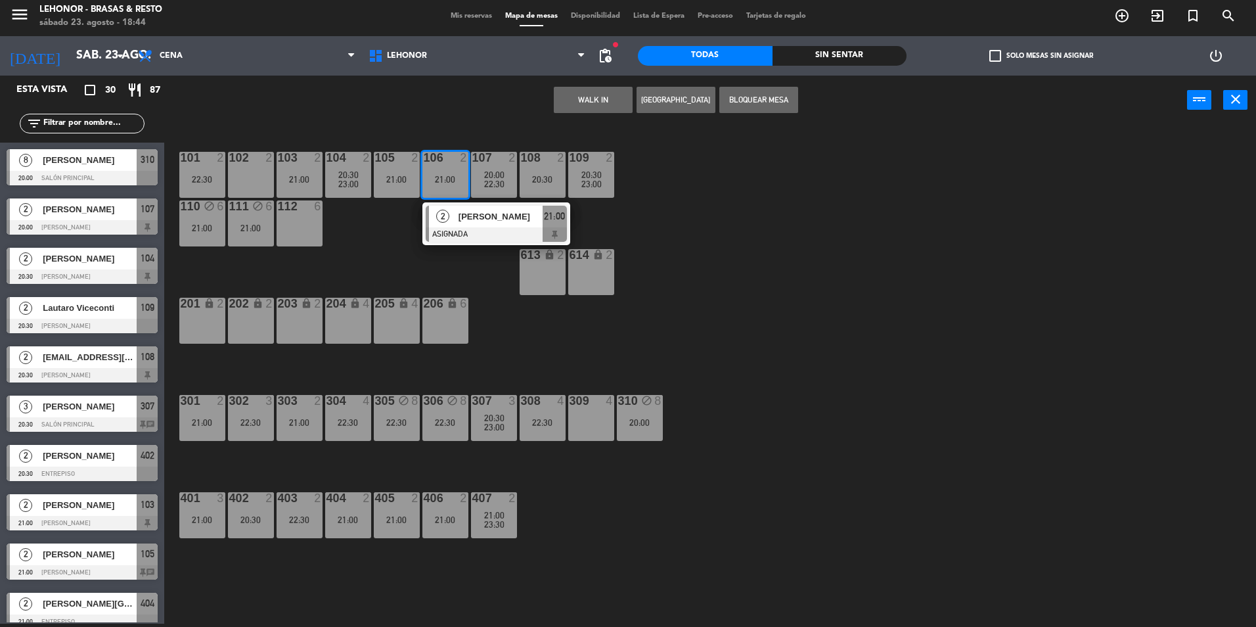
click at [582, 430] on div "309 4" at bounding box center [591, 418] width 46 height 46
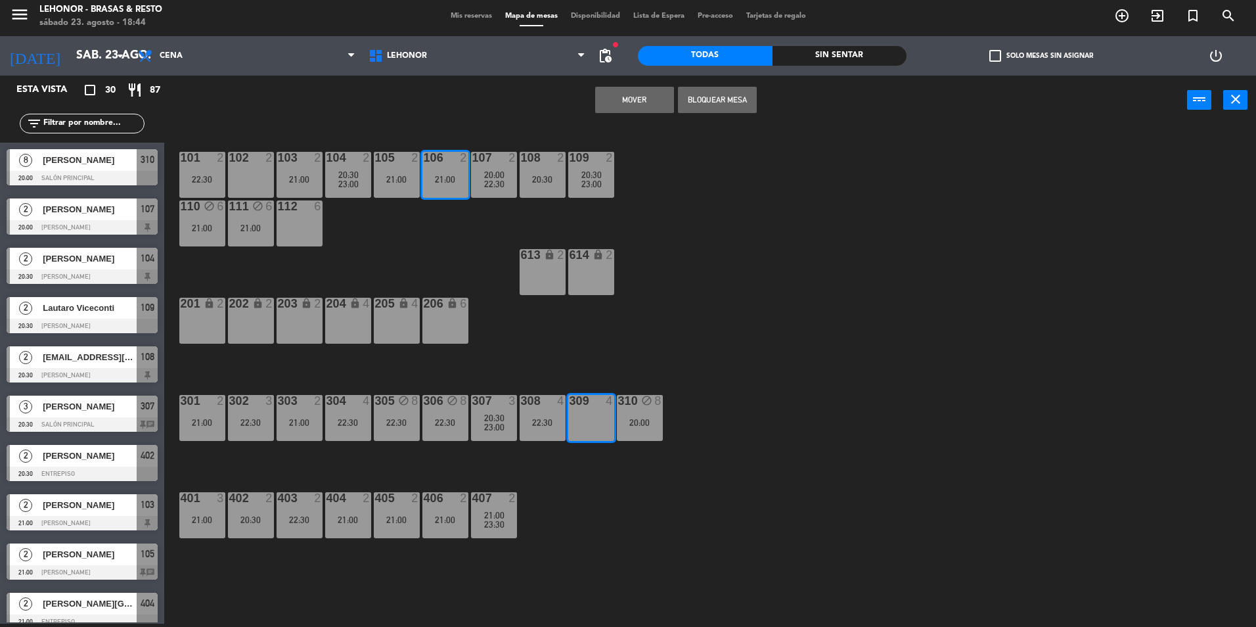
click at [607, 97] on button "Mover" at bounding box center [634, 100] width 79 height 26
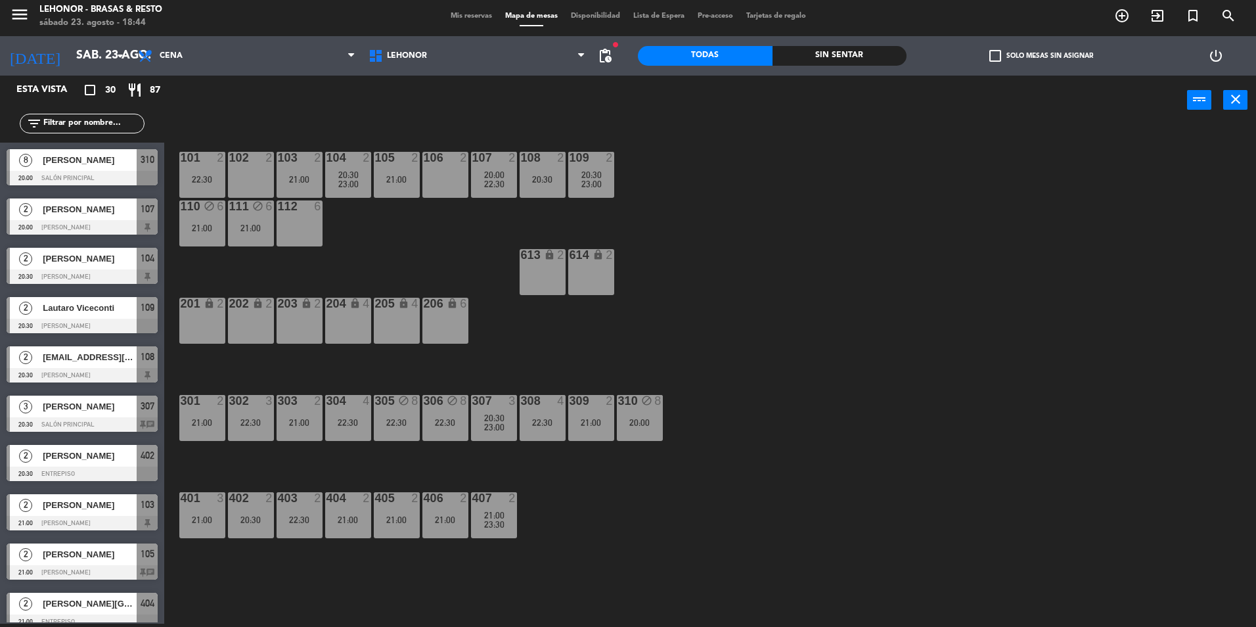
click at [277, 420] on div "21:00" at bounding box center [300, 422] width 46 height 9
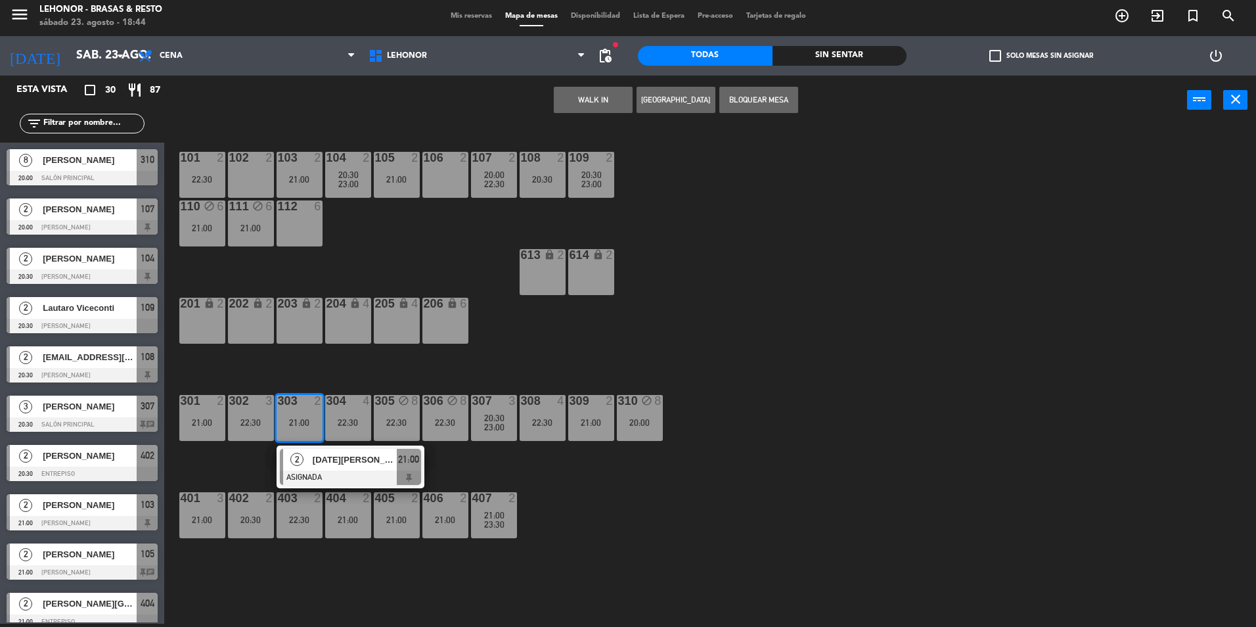
click at [307, 461] on div "2" at bounding box center [297, 460] width 28 height 22
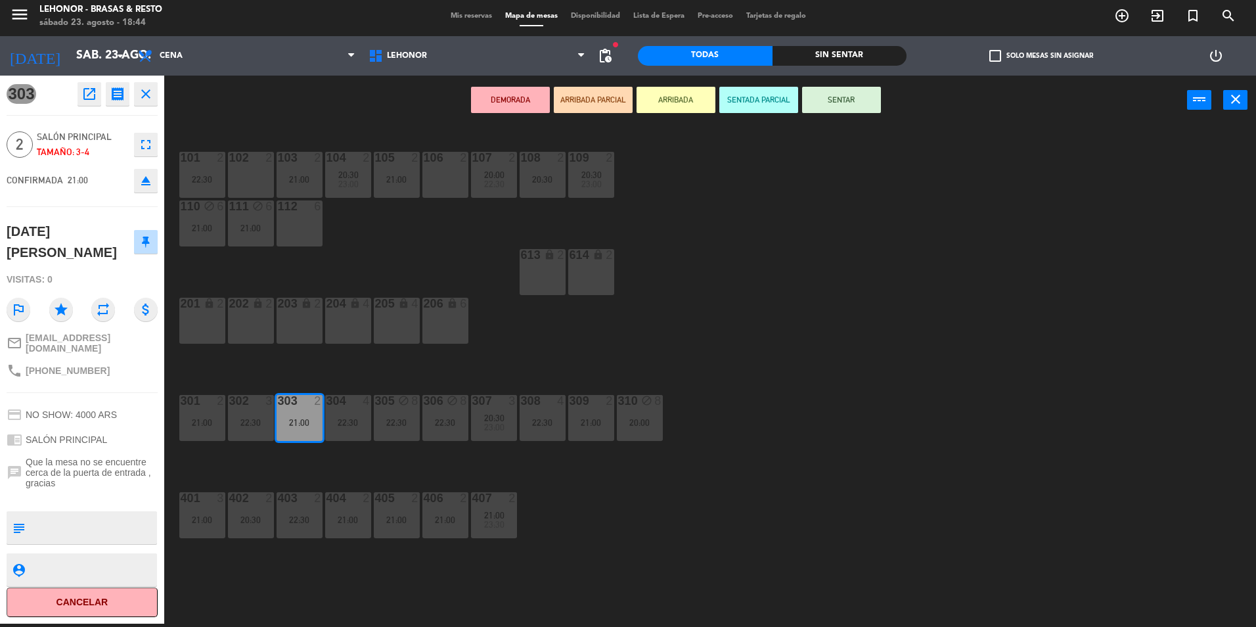
click at [447, 181] on div "106 2" at bounding box center [445, 175] width 46 height 46
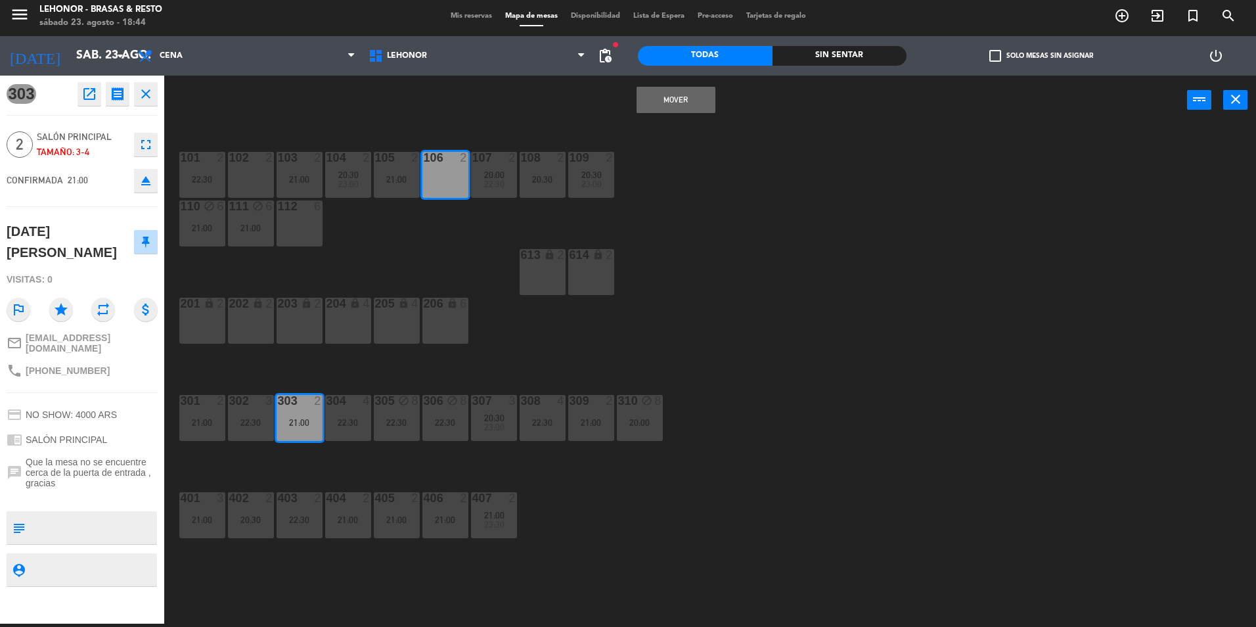
click at [645, 105] on button "Mover" at bounding box center [676, 100] width 79 height 26
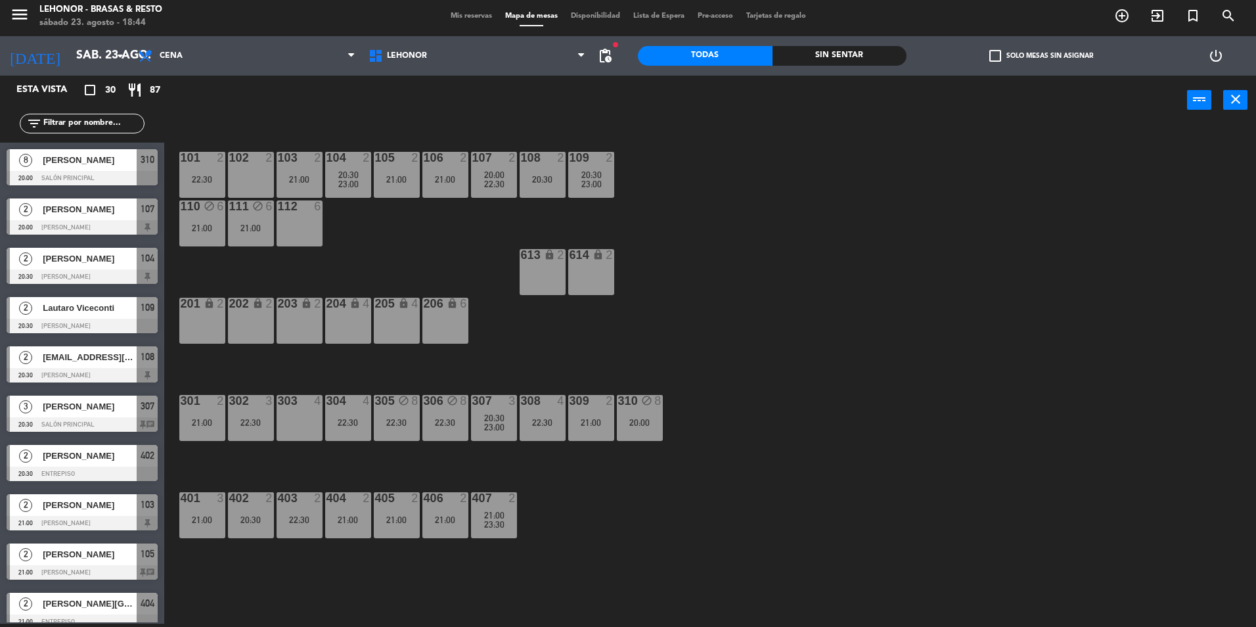
click at [598, 415] on div "309 2 21:00" at bounding box center [591, 418] width 46 height 46
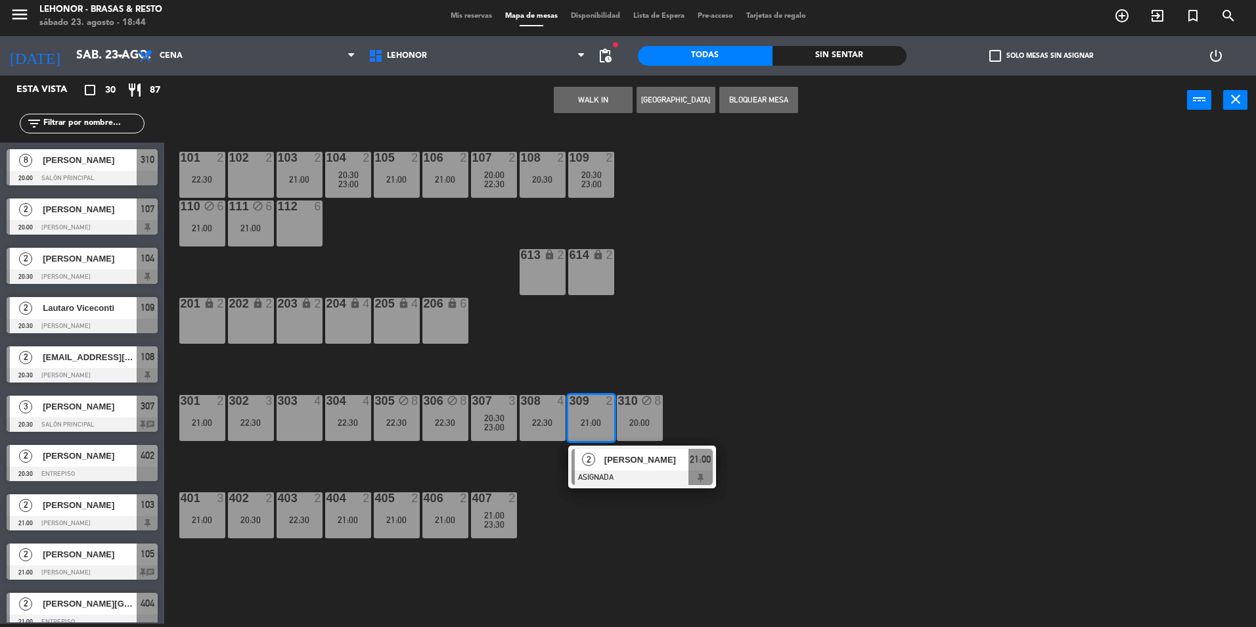
click at [602, 391] on div "101 2 22:30 102 2 103 2 21:00 104 2 20:30 23:00 105 2 21:00 106 2 21:00 107 2 2…" at bounding box center [716, 377] width 1079 height 499
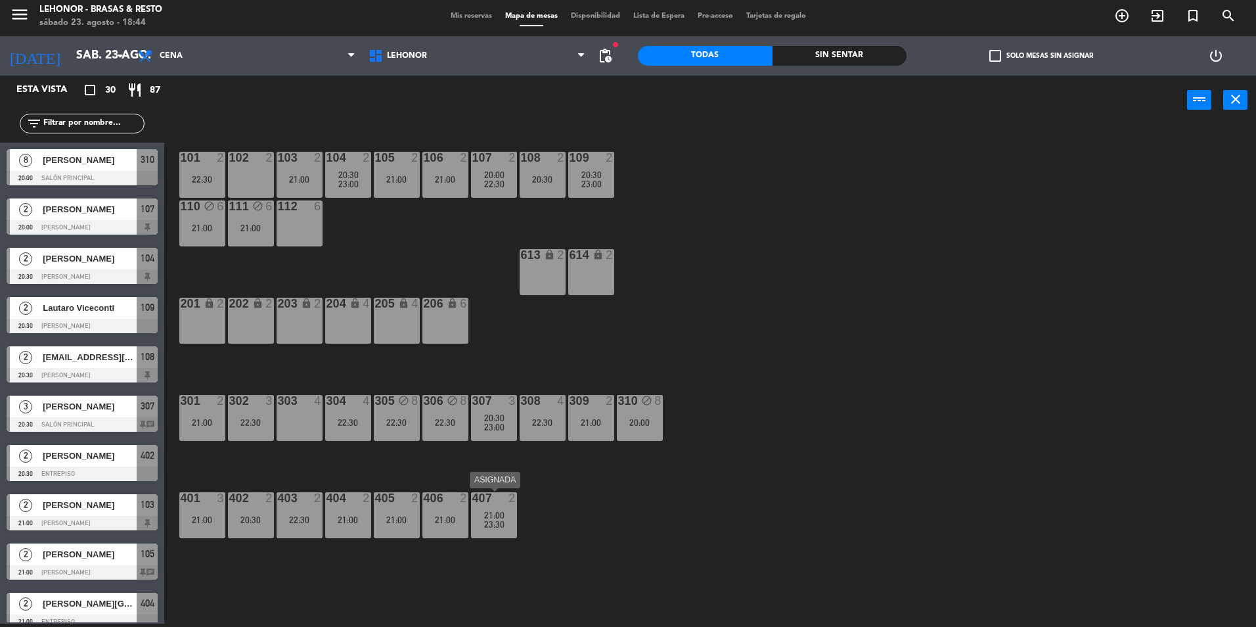
click at [474, 520] on div "23:30" at bounding box center [494, 524] width 46 height 9
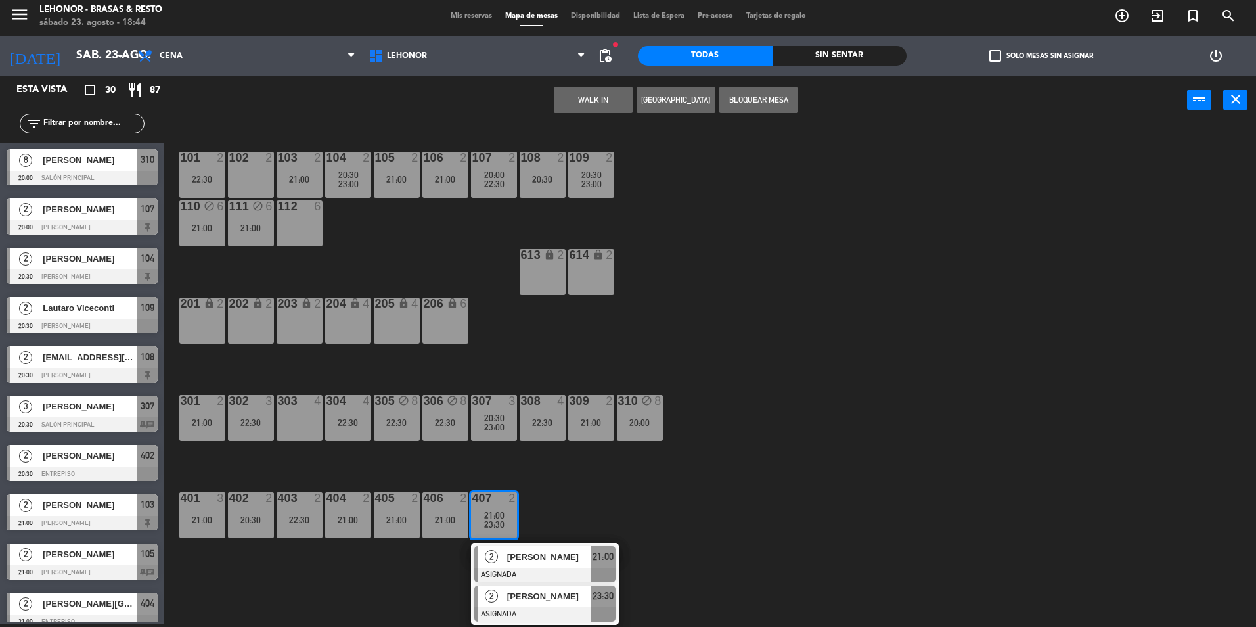
click at [538, 607] on div at bounding box center [544, 614] width 141 height 14
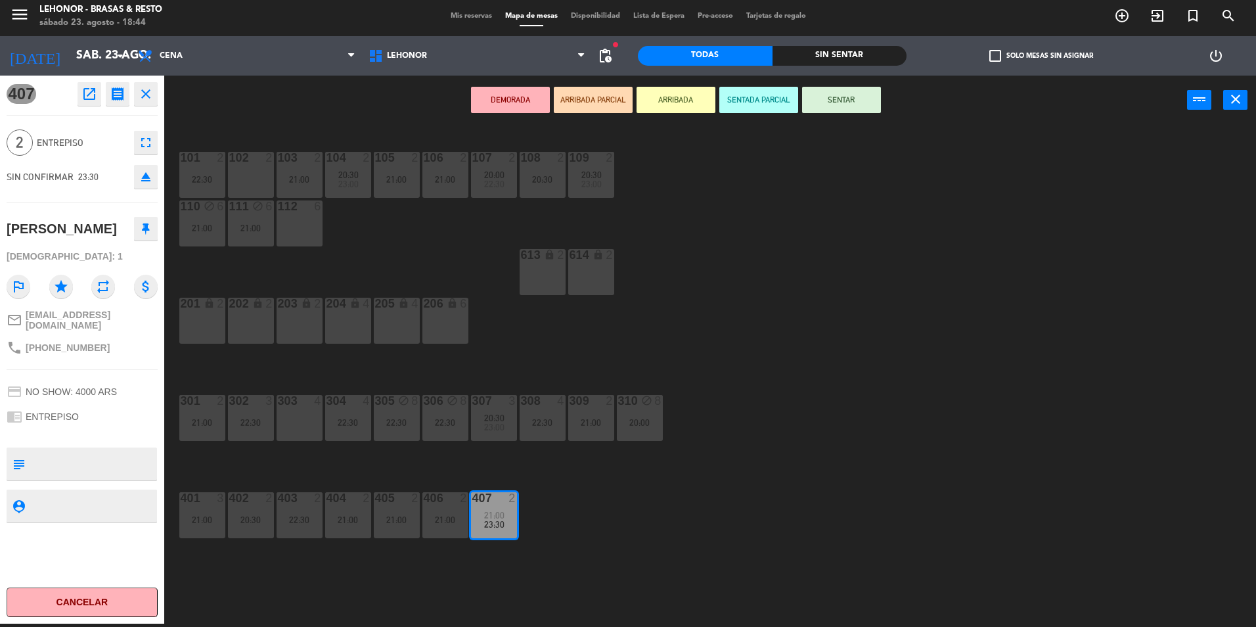
drag, startPoint x: 736, startPoint y: 463, endPoint x: 731, endPoint y: 473, distance: 11.2
click at [734, 468] on div "101 2 22:30 102 2 103 2 21:00 104 2 20:30 23:00 105 2 21:00 106 2 21:00 107 2 2…" at bounding box center [716, 377] width 1079 height 499
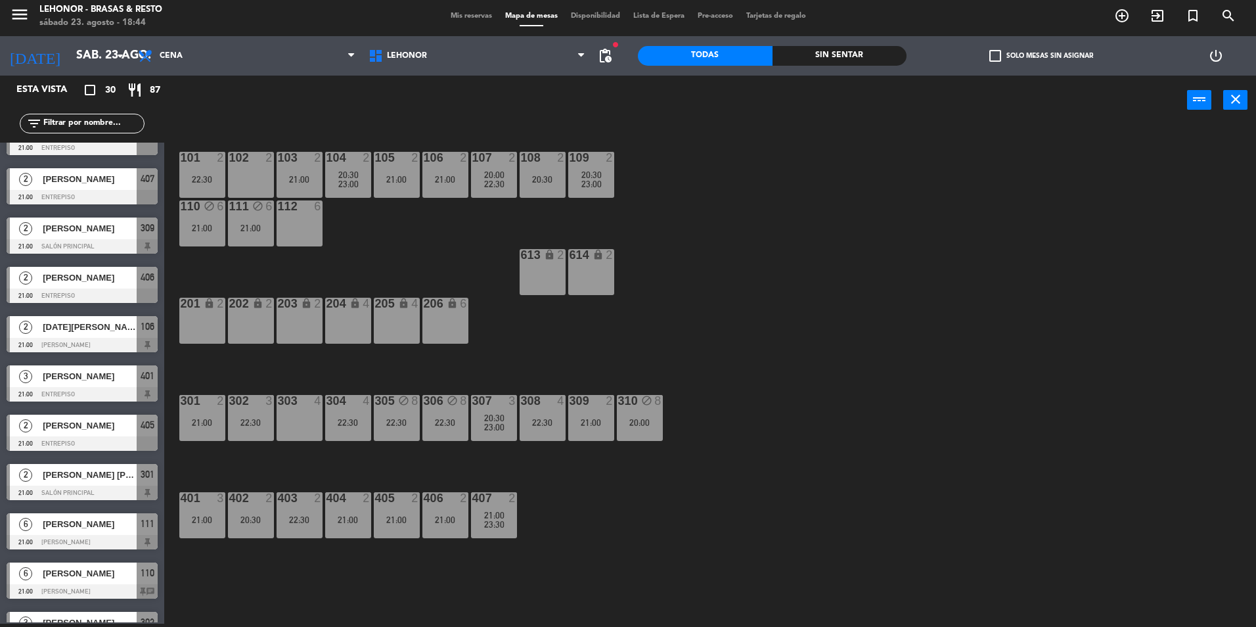
click at [251, 526] on div "402 2 20:30" at bounding box center [251, 515] width 46 height 46
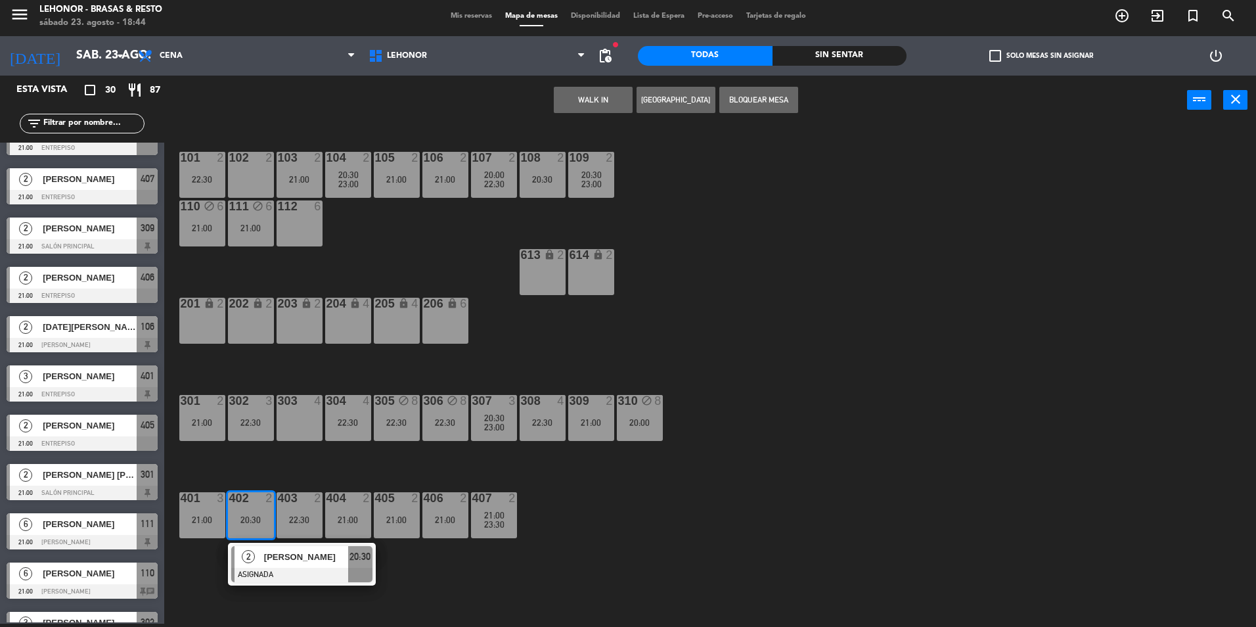
click at [754, 523] on div "101 2 22:30 102 2 103 2 21:00 104 2 20:30 23:00 105 2 21:00 106 2 21:00 107 2 2…" at bounding box center [716, 377] width 1079 height 499
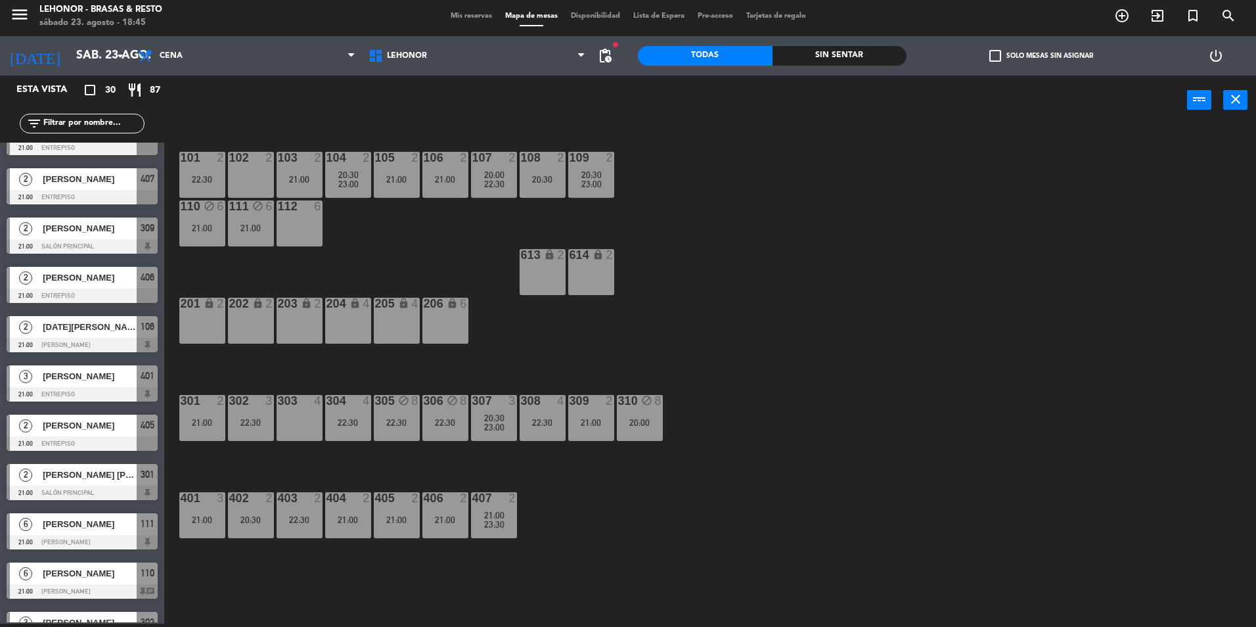
scroll to position [0, 0]
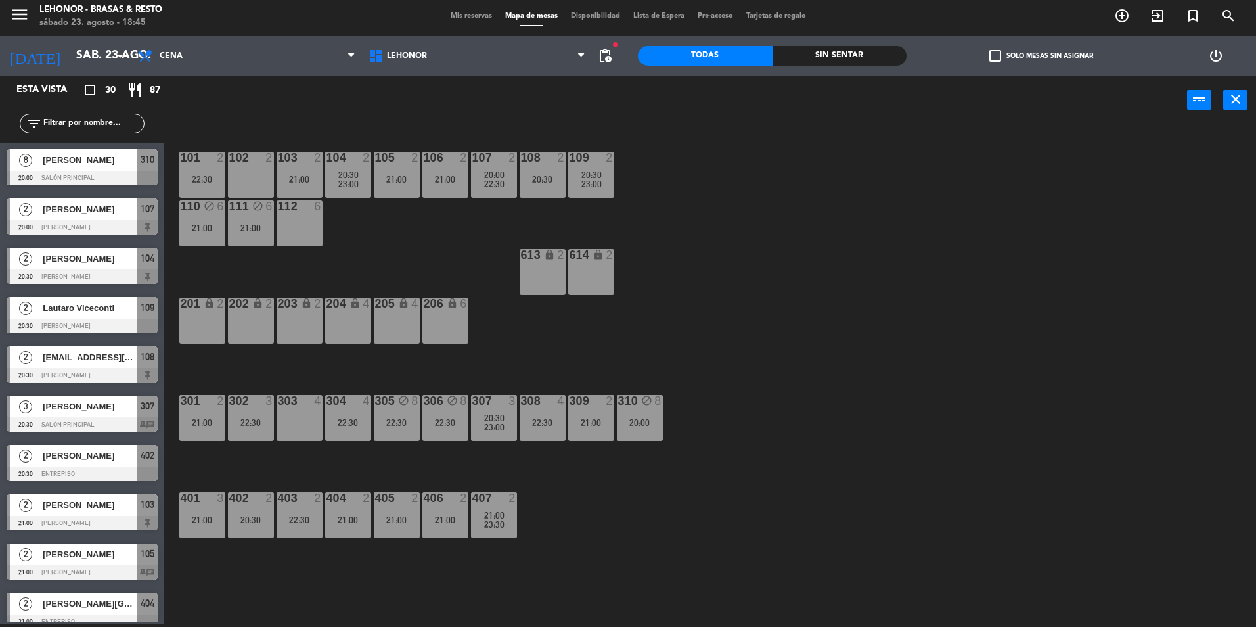
click at [439, 252] on div "101 2 22:30 102 2 103 2 21:00 104 2 20:30 23:00 105 2 21:00 106 2 21:00 107 2 2…" at bounding box center [716, 377] width 1079 height 499
click at [443, 258] on div "101 2 22:30 102 2 103 2 21:00 104 2 20:30 23:00 105 2 21:00 106 2 21:00 107 2 2…" at bounding box center [716, 377] width 1079 height 499
click at [227, 162] on div "102" at bounding box center [229, 158] width 22 height 12
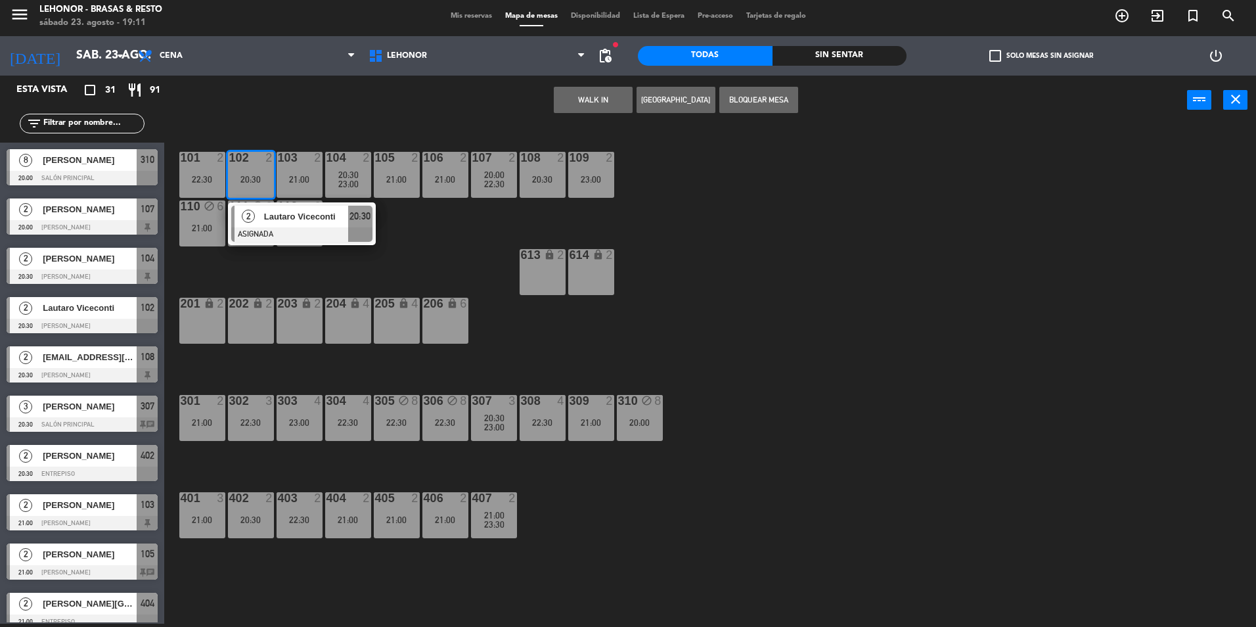
click at [451, 273] on div "101 2 22:30 102 2 20:30 2 Lautaro Viceconti ASIGNADA 20:30 103 2 21:00 104 2 20…" at bounding box center [716, 377] width 1079 height 499
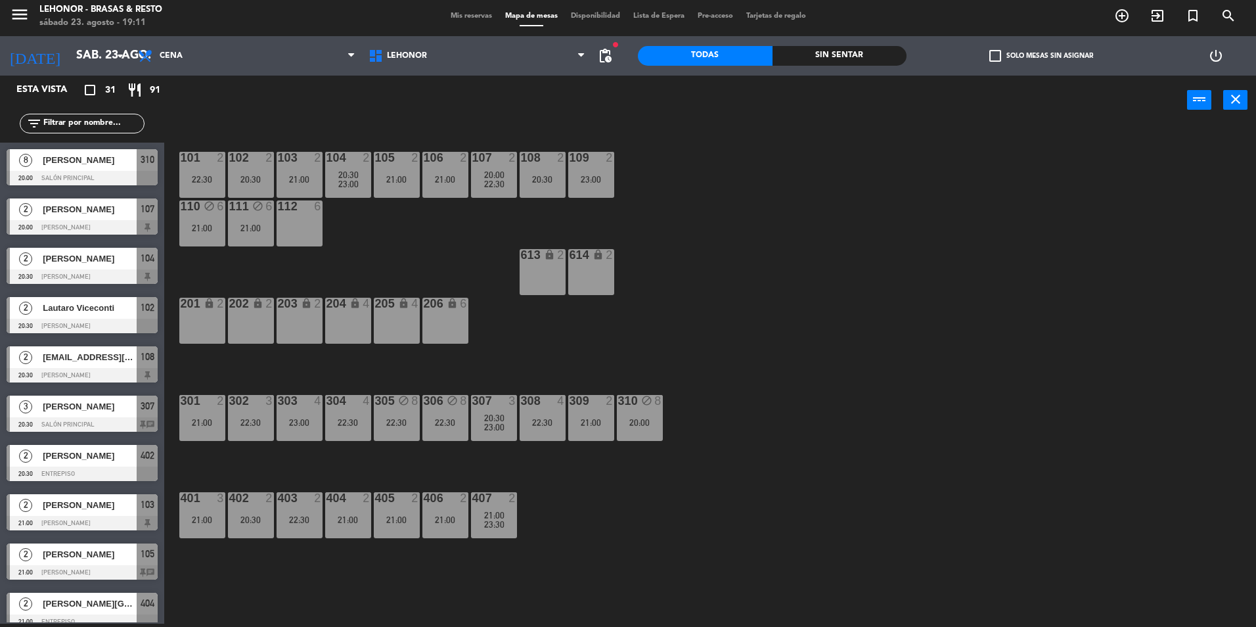
click at [183, 189] on div "101 2 22:30" at bounding box center [202, 175] width 46 height 46
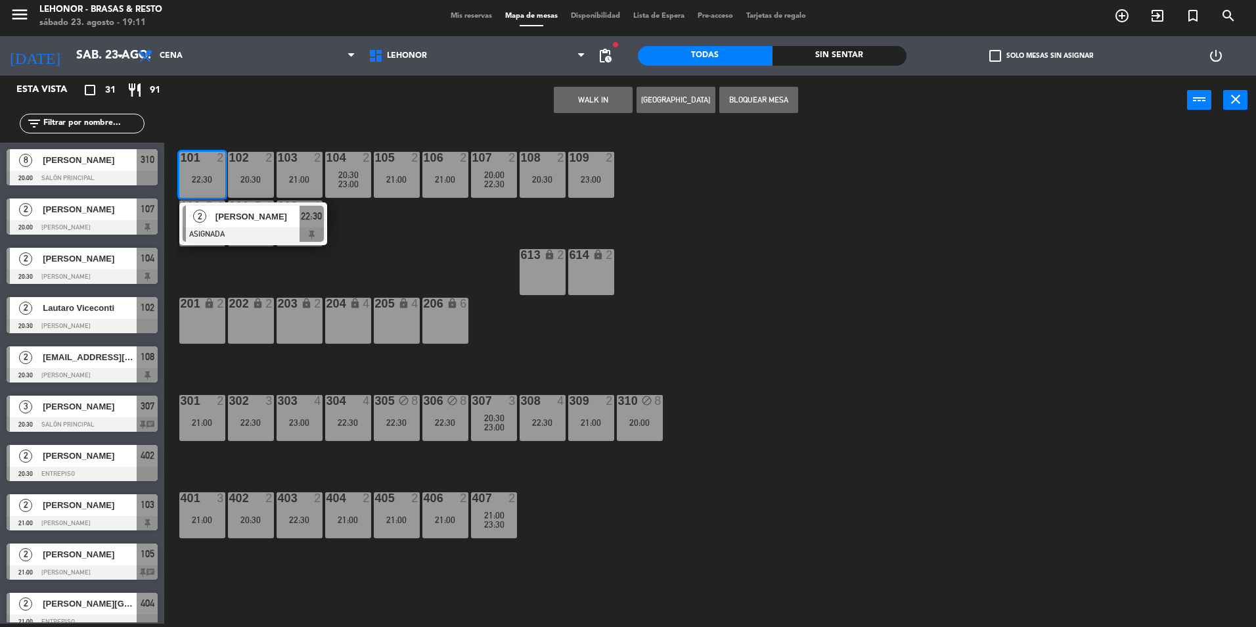
click at [398, 218] on div "101 2 22:30 2 [PERSON_NAME] ASIGNADA 22:30 102 2 20:30 103 2 21:00 104 2 20:30 …" at bounding box center [716, 377] width 1079 height 499
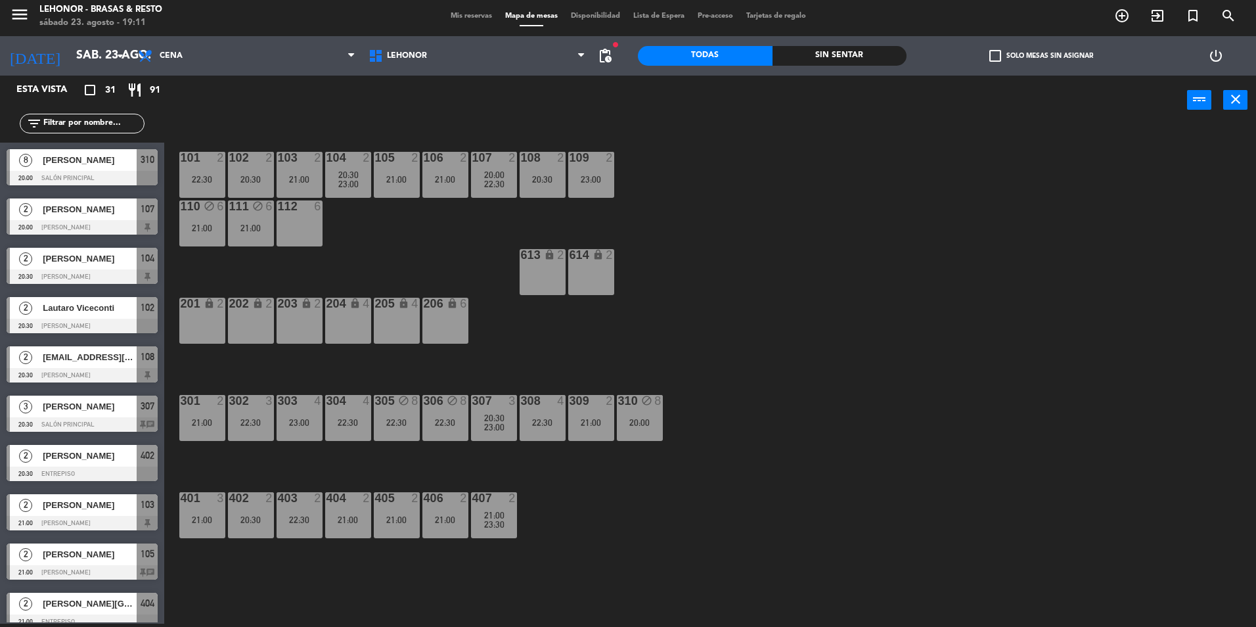
click at [307, 179] on div "21:00" at bounding box center [300, 179] width 46 height 9
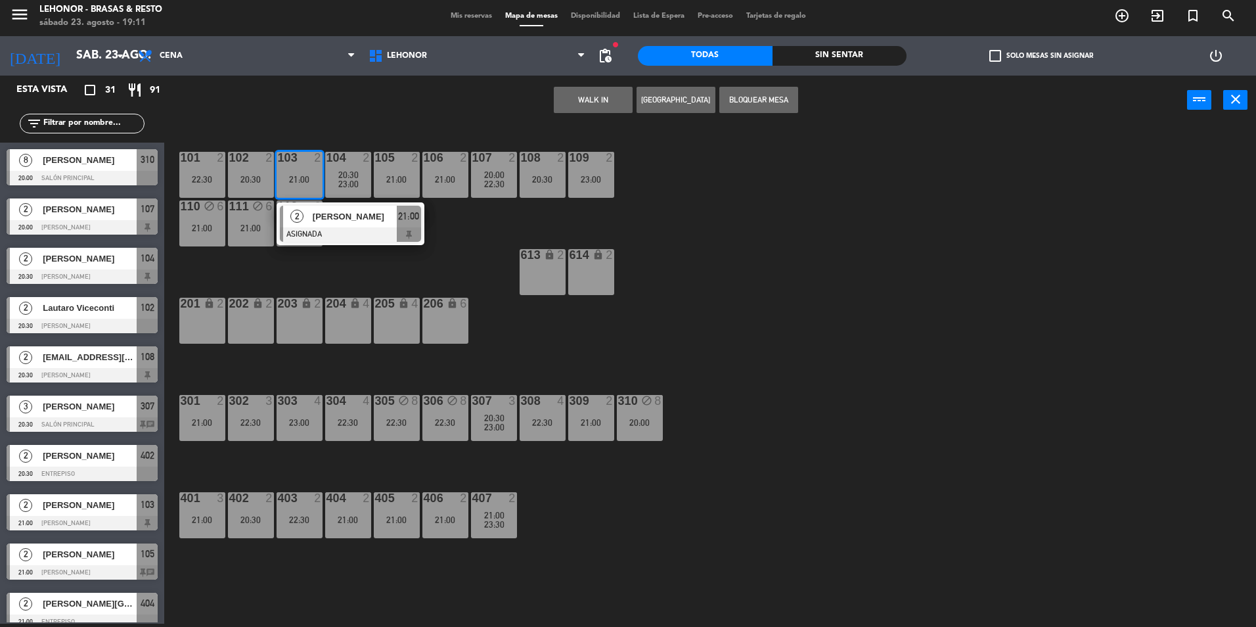
click at [468, 245] on div "101 2 22:30 102 2 20:30 103 2 21:00 2 [PERSON_NAME] ASIGNADA 21:00 104 2 20:30 …" at bounding box center [716, 377] width 1079 height 499
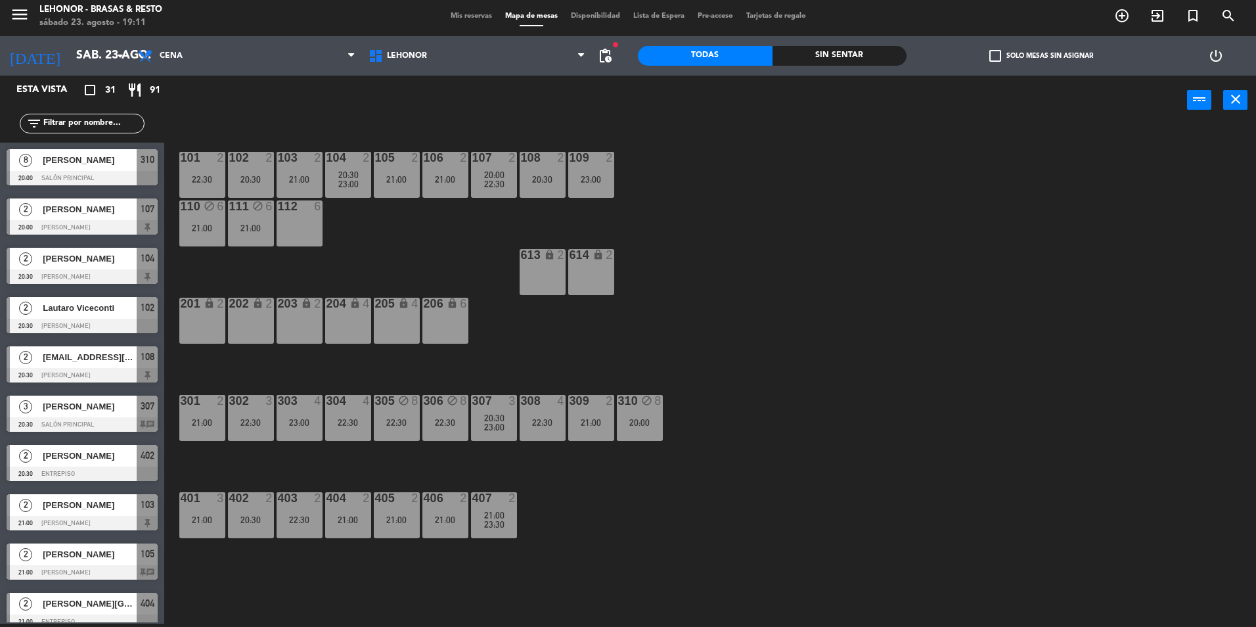
click at [351, 160] on div at bounding box center [348, 158] width 22 height 12
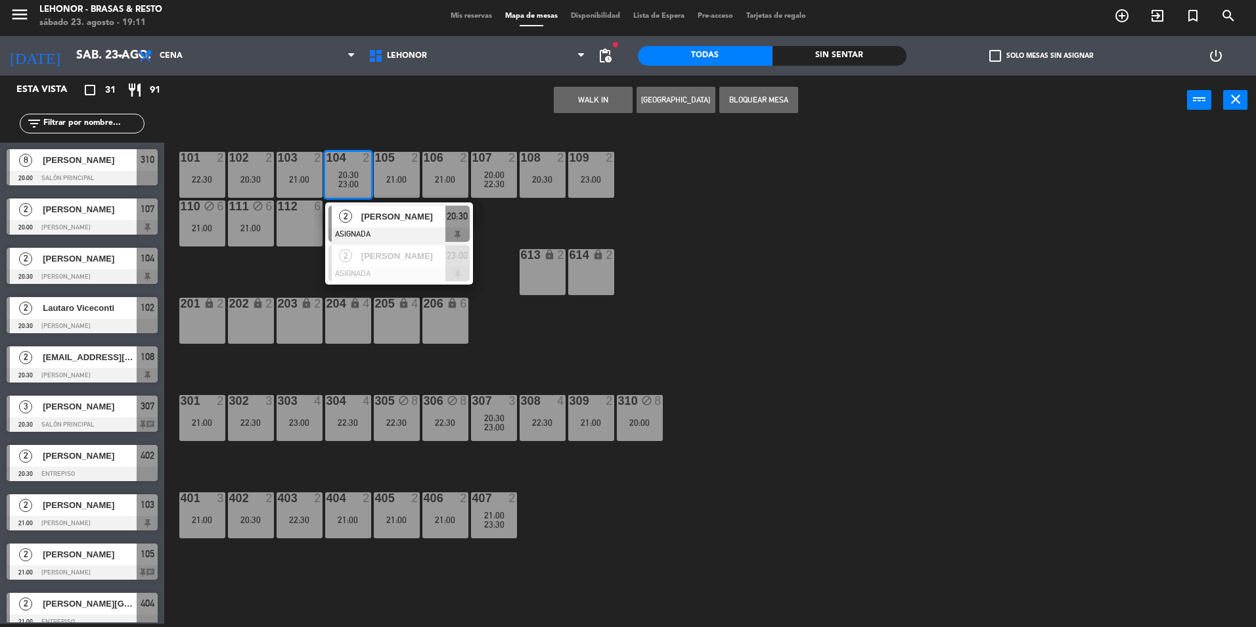
click at [501, 223] on div "101 2 22:30 102 2 20:30 103 2 21:00 104 2 20:30 23:00 2 [PERSON_NAME] ASIGNADA …" at bounding box center [716, 377] width 1079 height 499
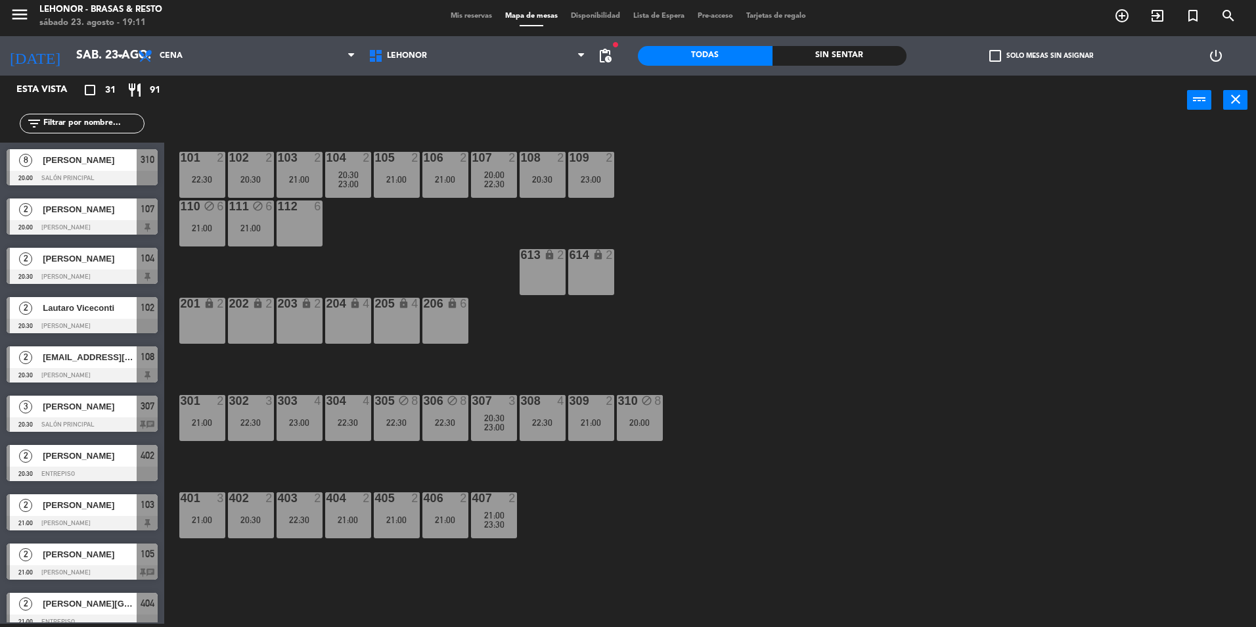
click at [407, 171] on div "105 2 21:00" at bounding box center [397, 175] width 46 height 46
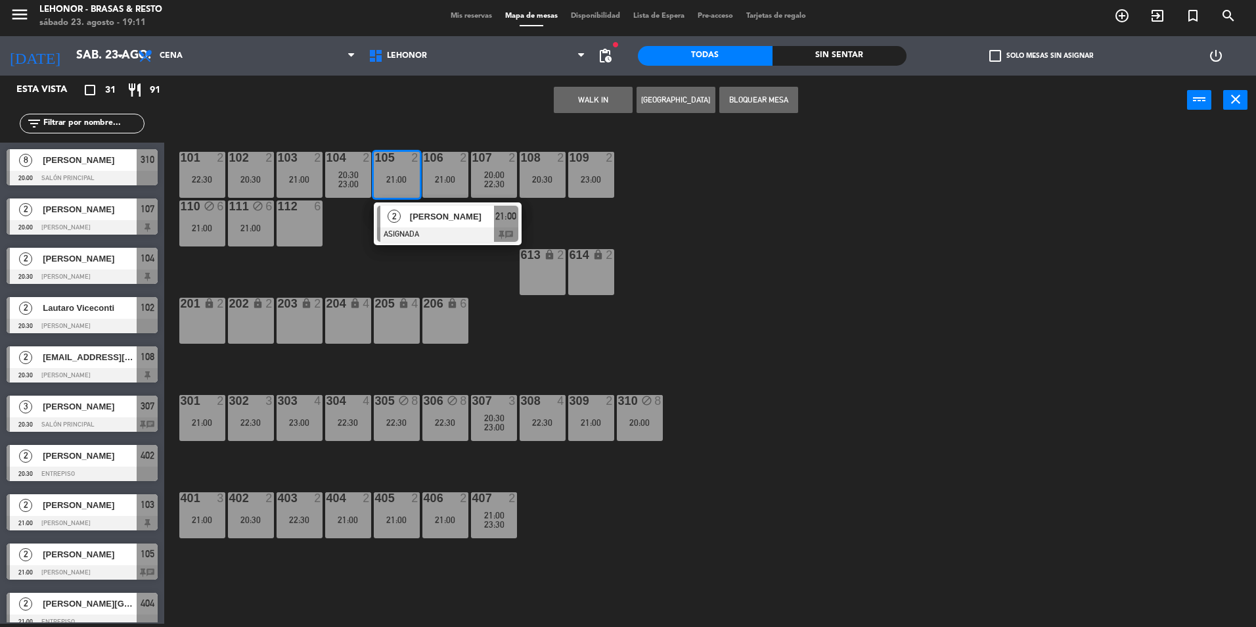
click at [475, 216] on span "[PERSON_NAME]" at bounding box center [452, 217] width 84 height 14
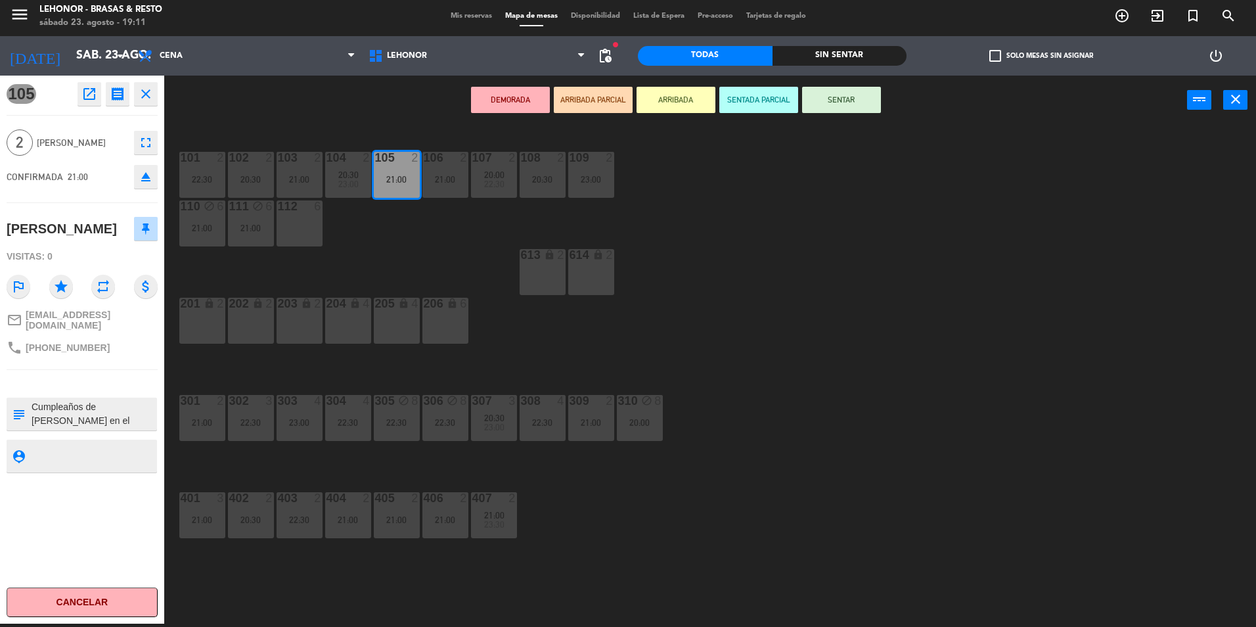
click at [151, 104] on button "close" at bounding box center [146, 94] width 24 height 24
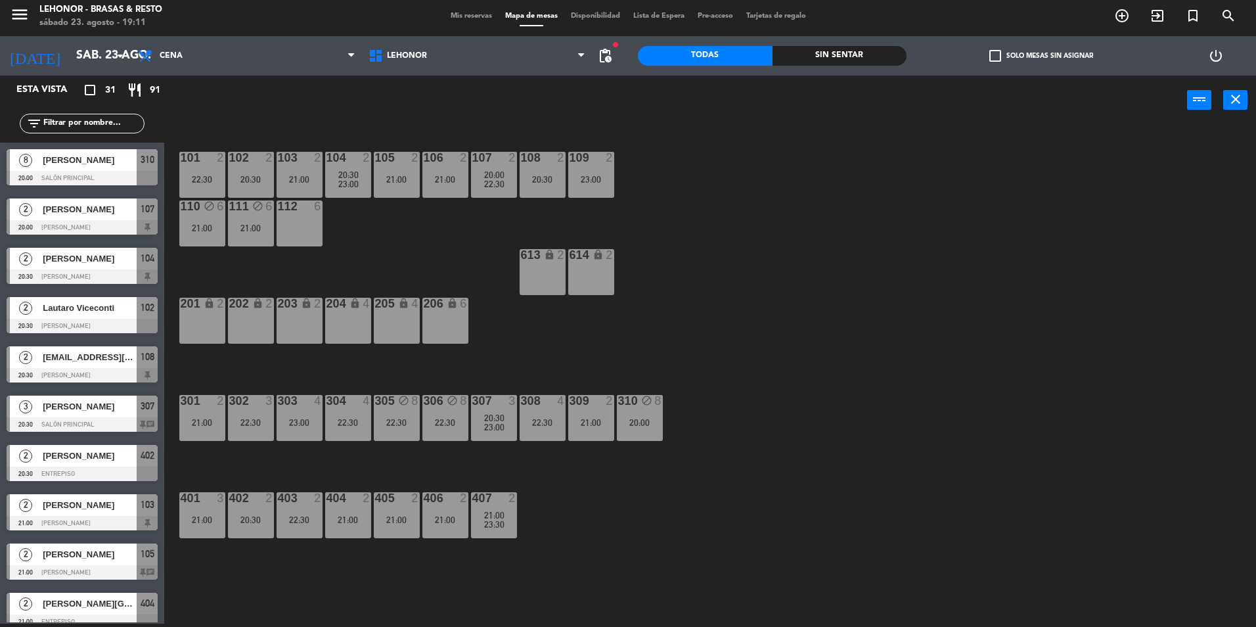
click at [442, 175] on div "21:00" at bounding box center [445, 179] width 46 height 9
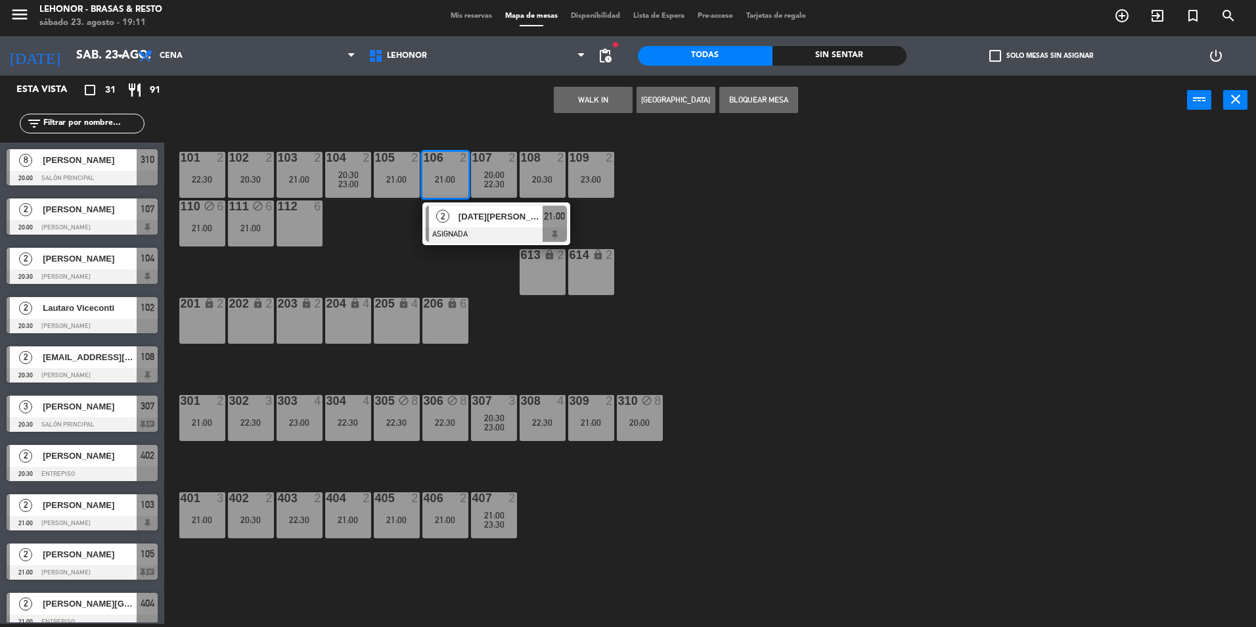
click at [474, 227] on div at bounding box center [496, 234] width 141 height 14
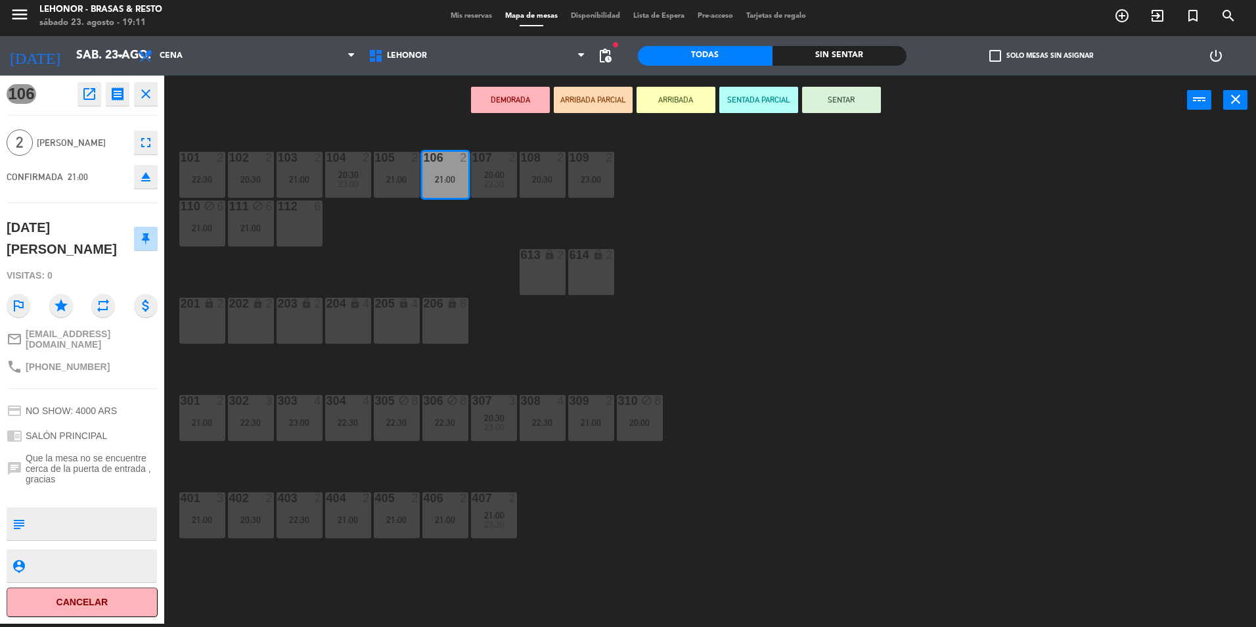
click at [151, 104] on button "close" at bounding box center [146, 94] width 24 height 24
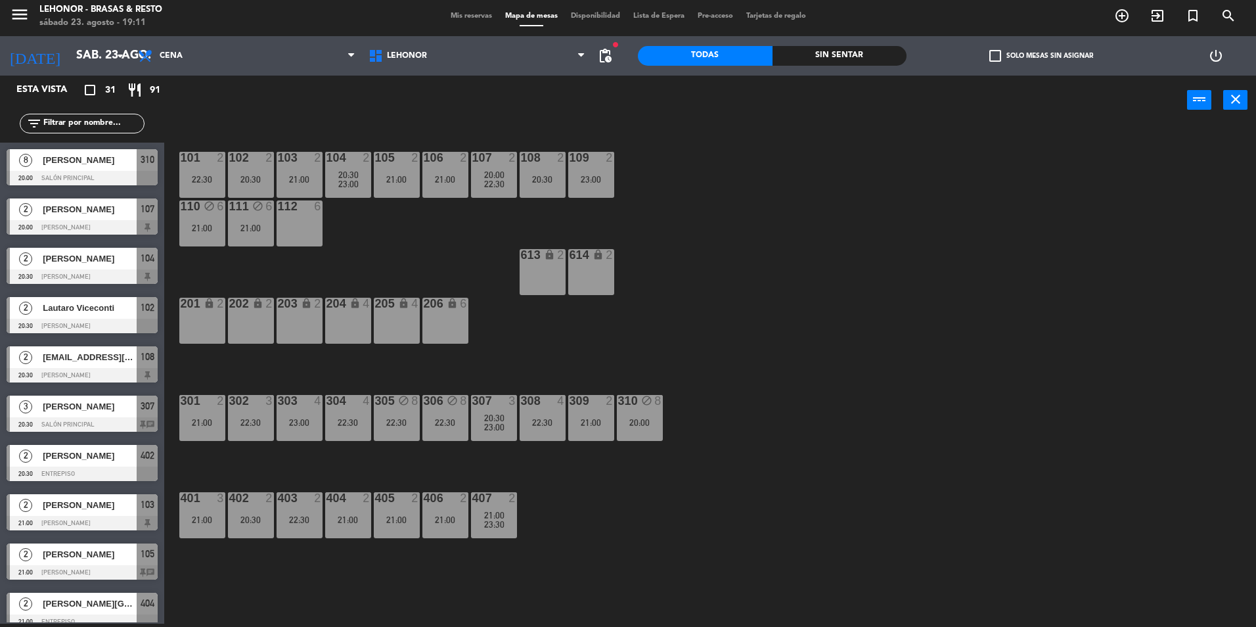
scroll to position [3, 0]
click at [438, 397] on div "block" at bounding box center [445, 401] width 22 height 12
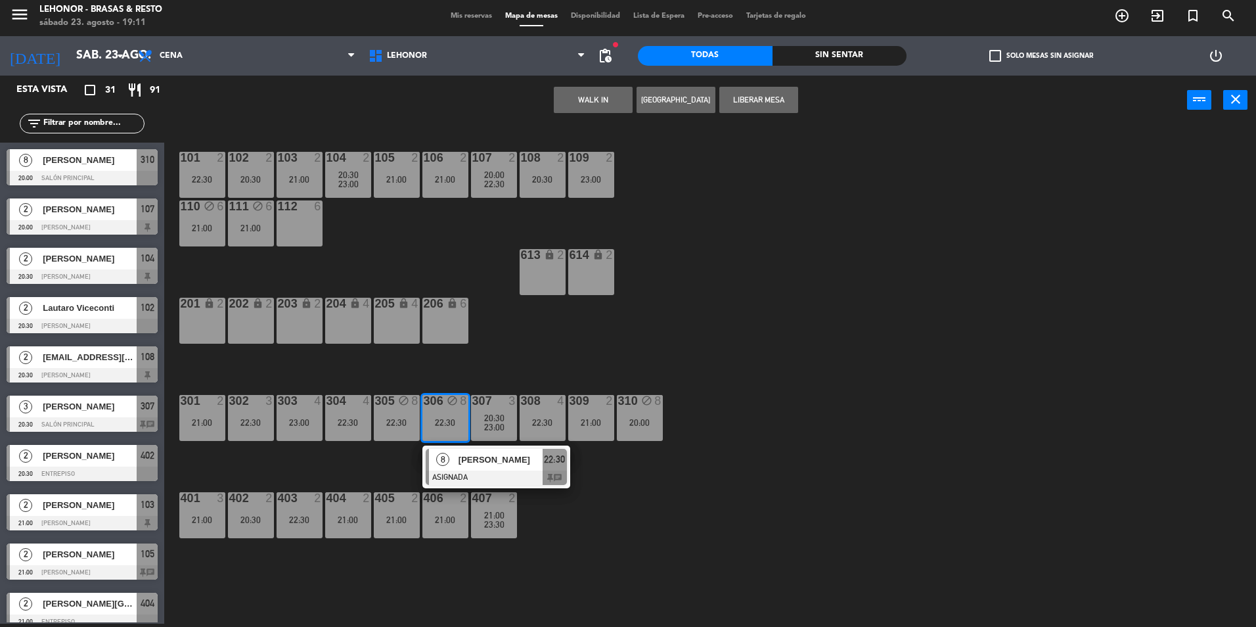
click at [510, 338] on div "101 2 22:30 102 2 20:30 103 2 21:00 104 2 20:30 23:00 105 2 21:00 106 2 21:00 1…" at bounding box center [716, 377] width 1079 height 499
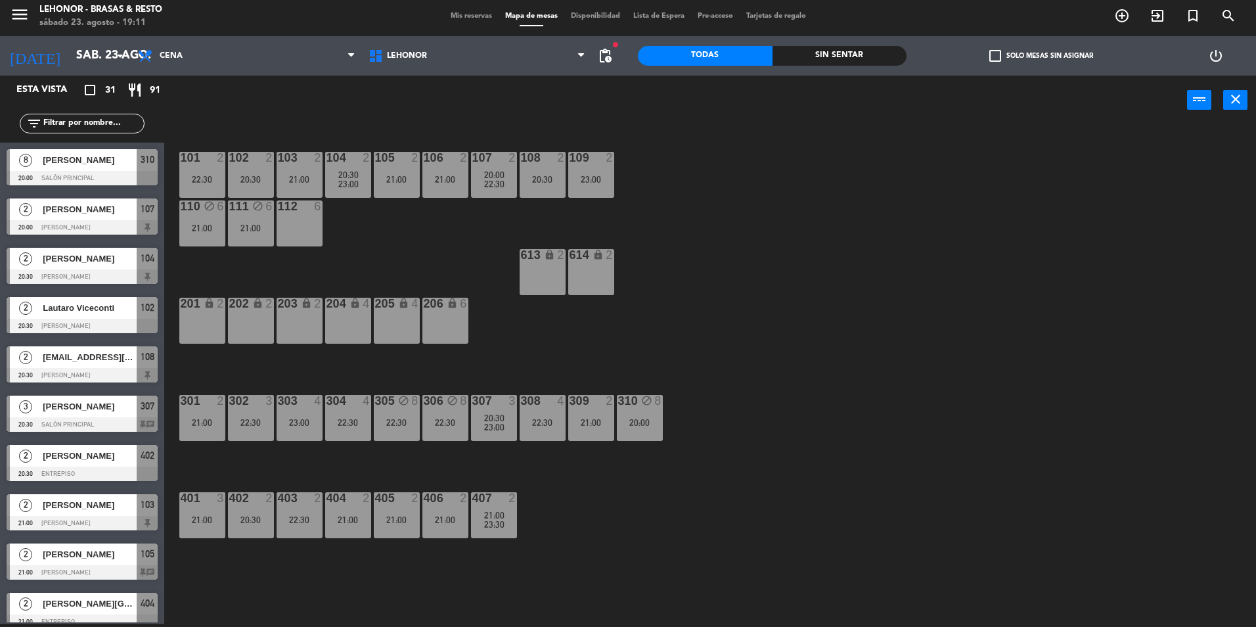
click at [430, 407] on div "306 block 8" at bounding box center [445, 401] width 46 height 13
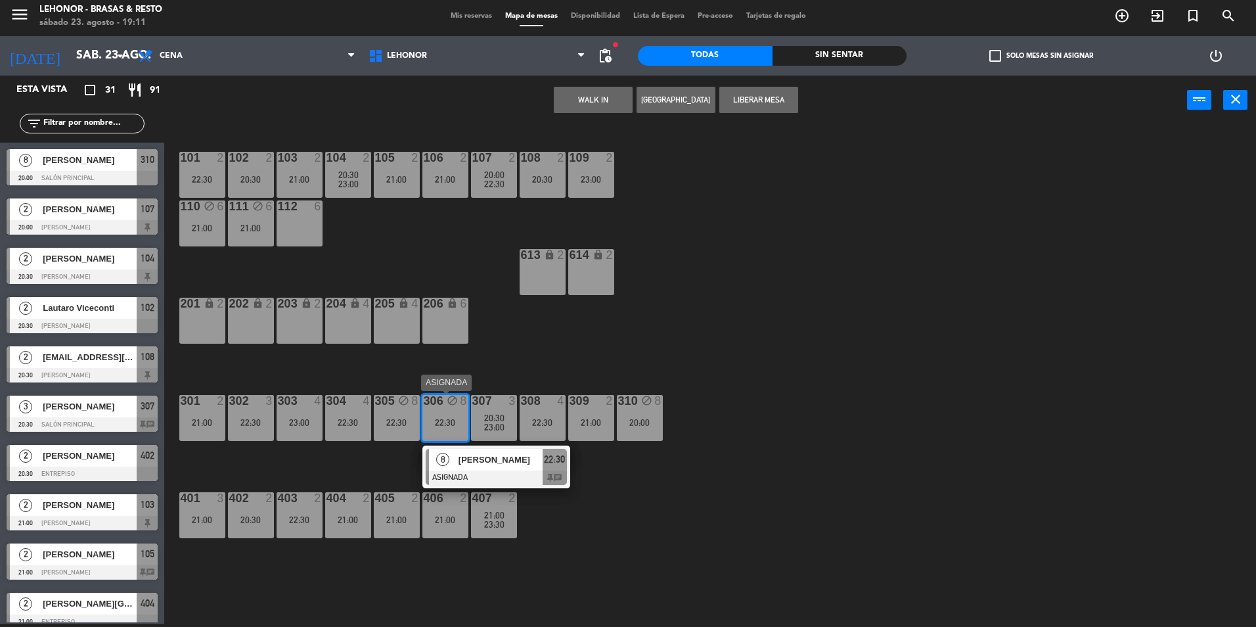
click at [472, 460] on span "[PERSON_NAME]" at bounding box center [501, 460] width 84 height 14
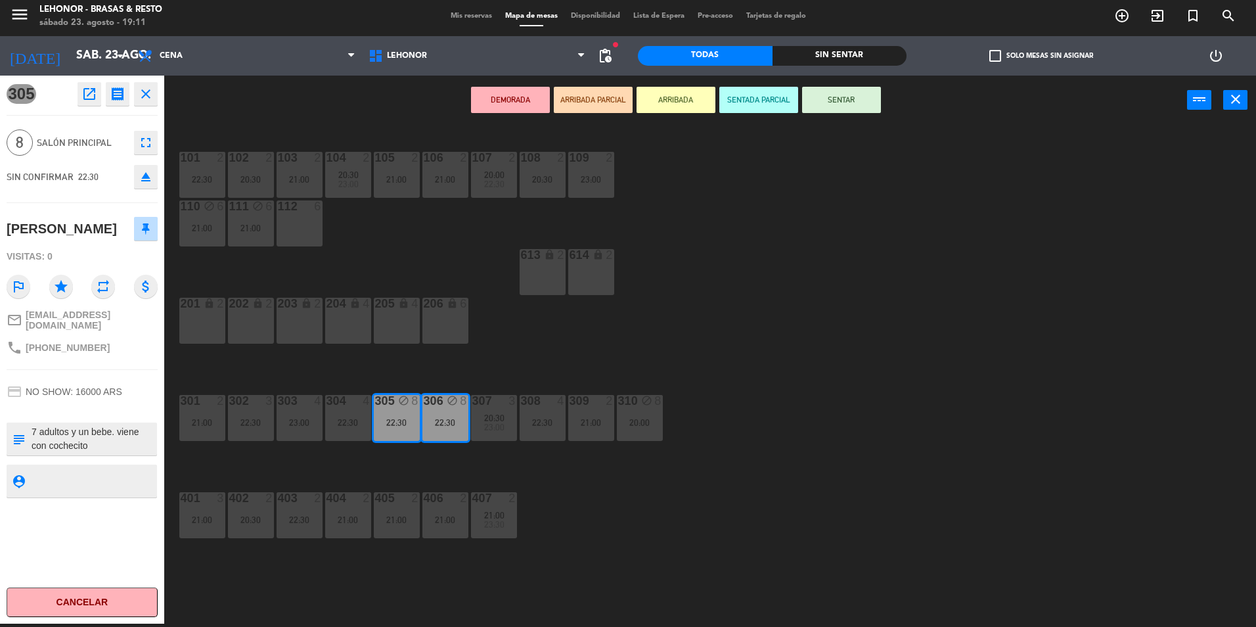
click at [768, 376] on div "101 2 22:30 102 2 20:30 103 2 21:00 104 2 20:30 23:00 105 2 21:00 106 2 21:00 1…" at bounding box center [716, 377] width 1079 height 499
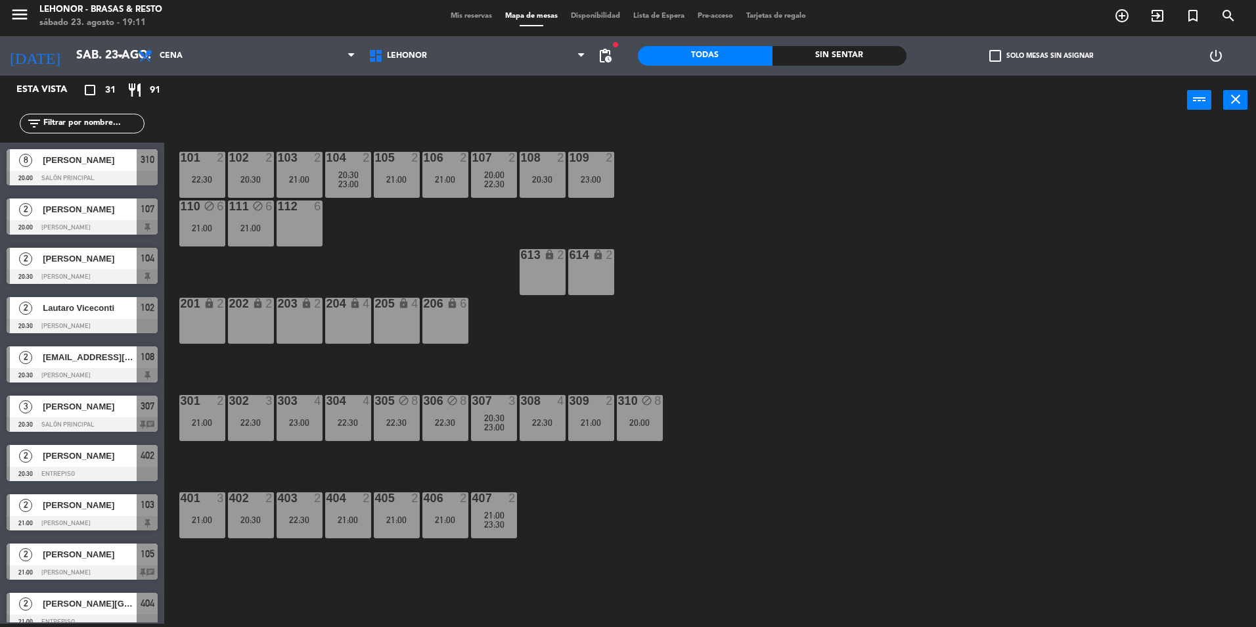
scroll to position [195, 0]
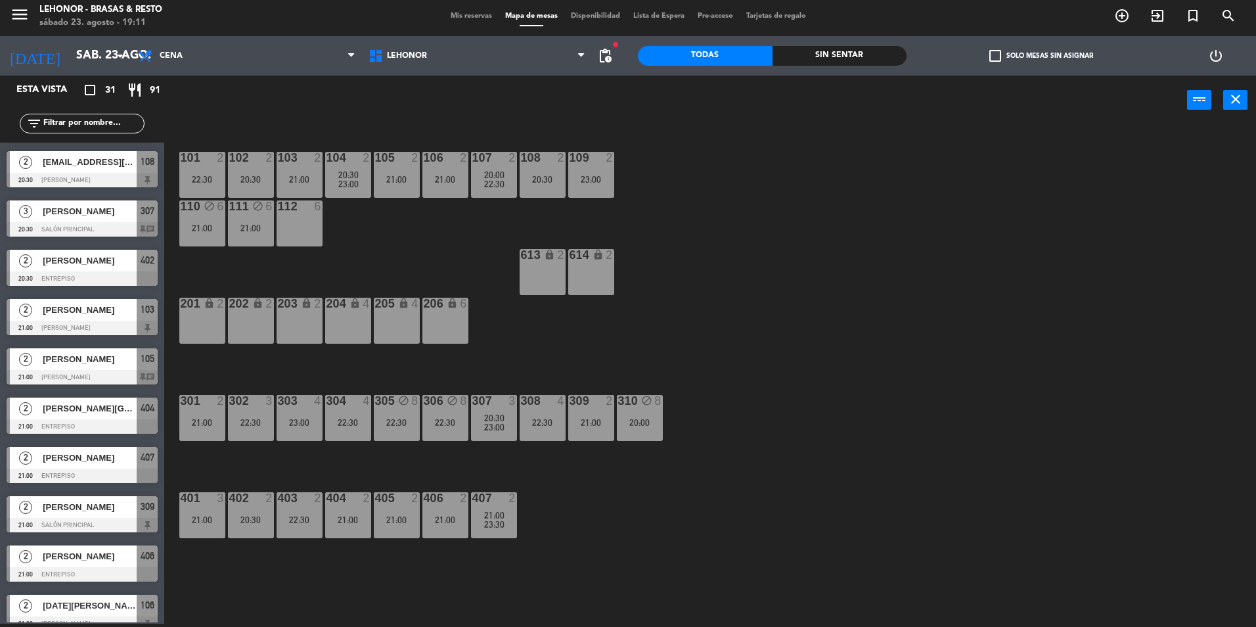
click at [640, 436] on div "310 block 8 20:00" at bounding box center [640, 418] width 46 height 46
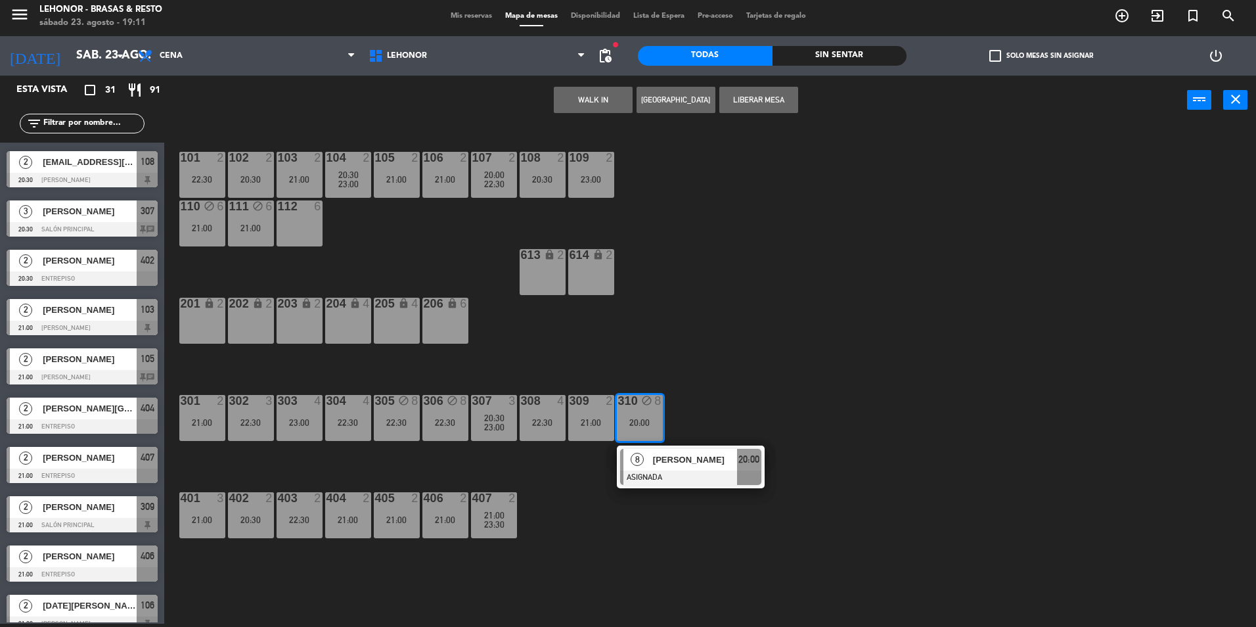
click at [667, 480] on div at bounding box center [690, 477] width 141 height 14
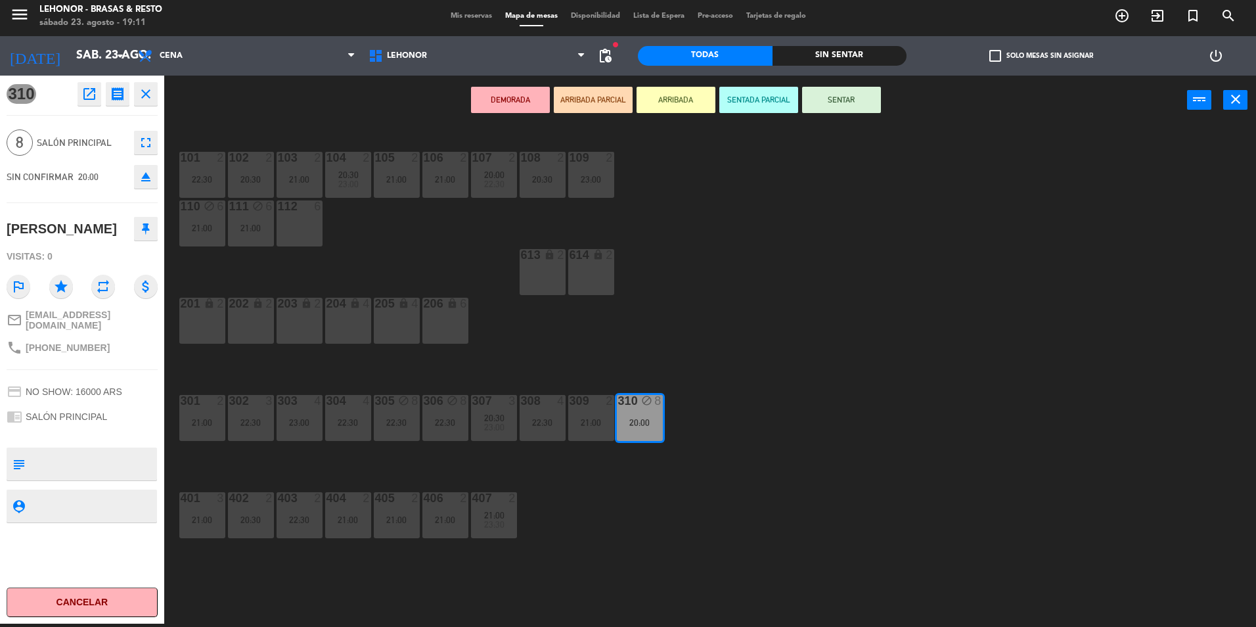
click at [803, 295] on div "101 2 22:30 102 2 20:30 103 2 21:00 104 2 20:30 23:00 105 2 21:00 106 2 21:00 1…" at bounding box center [716, 377] width 1079 height 499
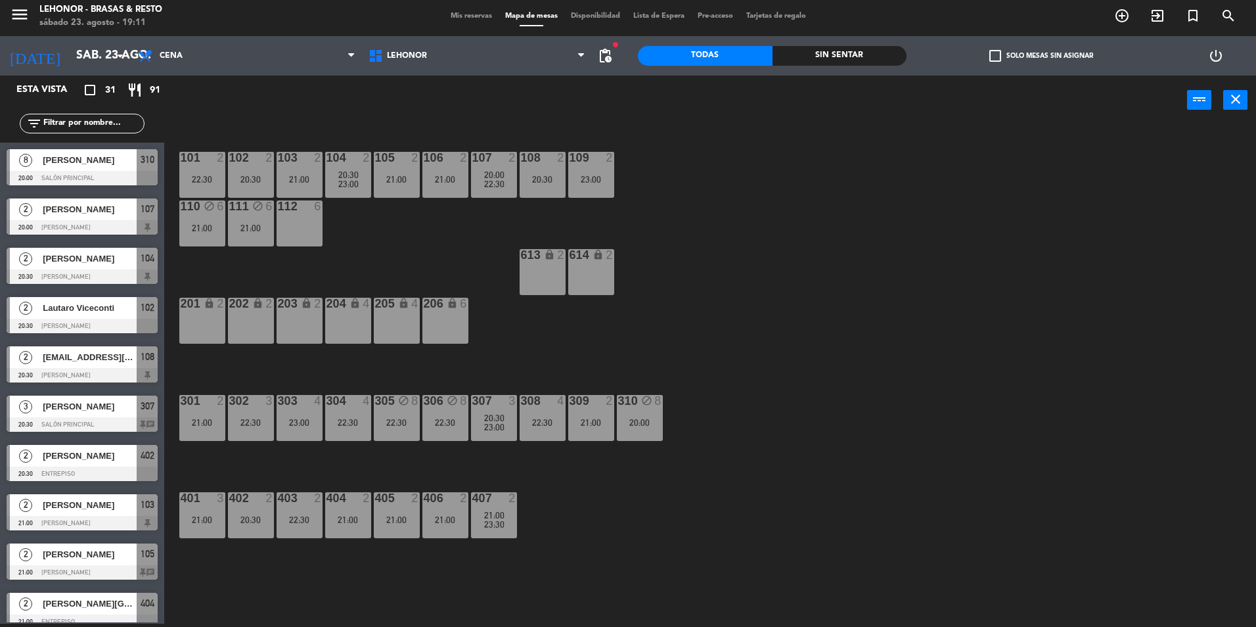
scroll to position [3, 0]
click at [56, 129] on input "text" at bounding box center [93, 123] width 102 height 14
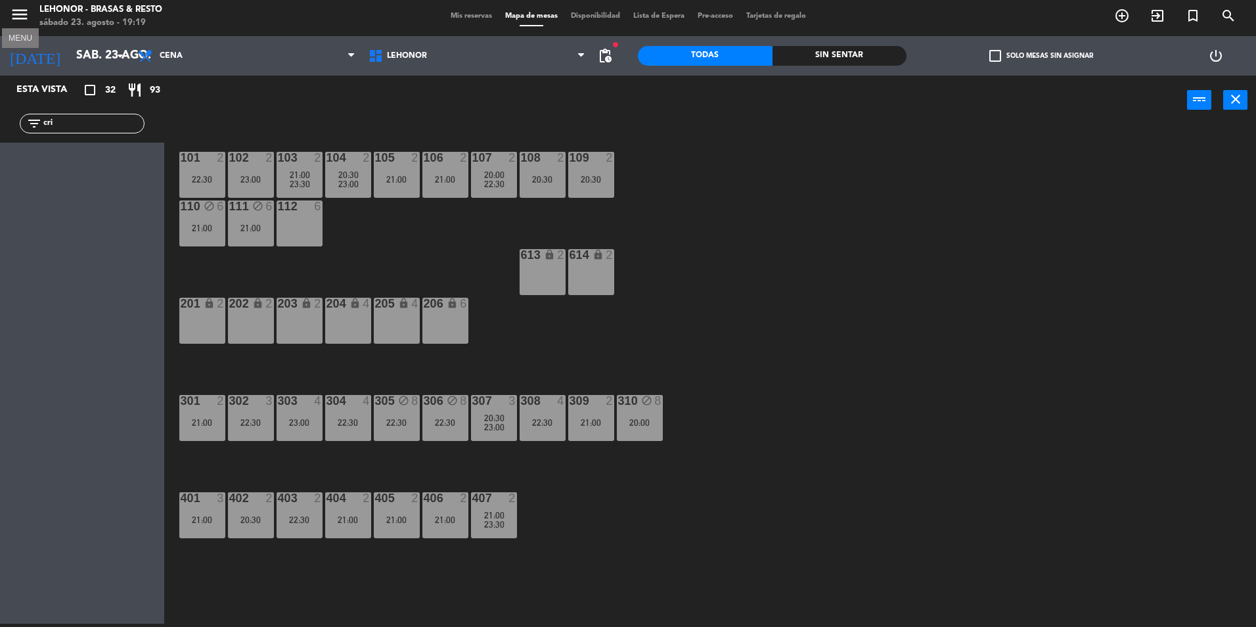
click at [22, 23] on icon "menu" at bounding box center [20, 15] width 20 height 20
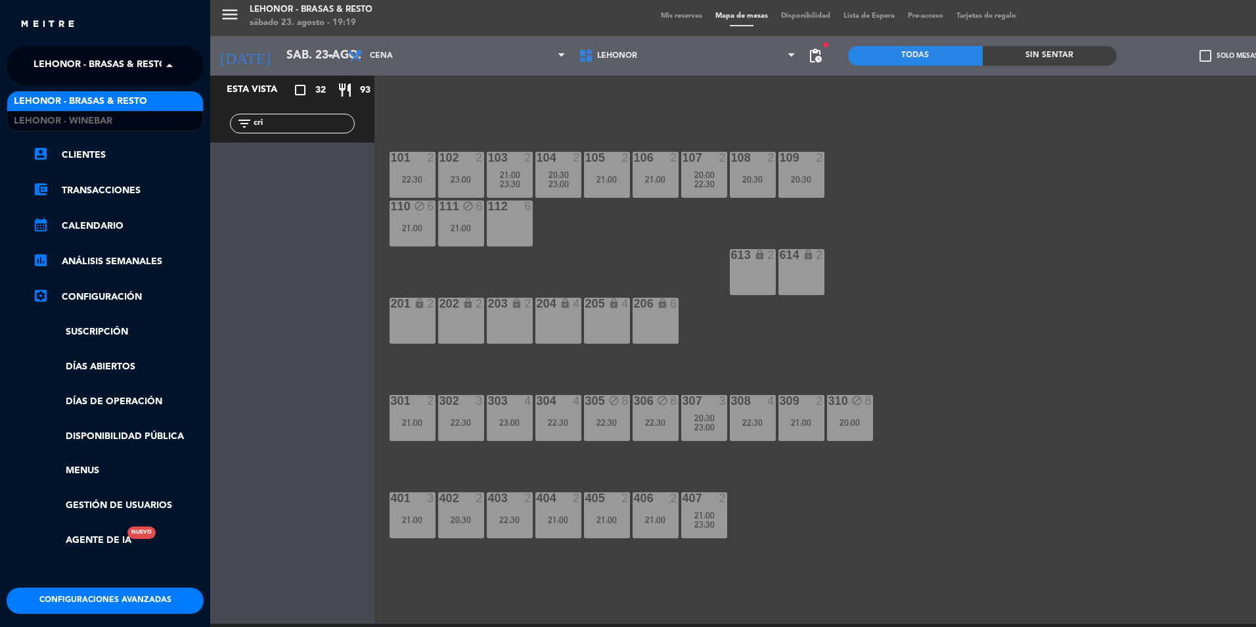
click at [47, 60] on span "Lehonor - Brasas & Resto" at bounding box center [100, 66] width 133 height 28
click at [76, 116] on span "Lehonor - Winebar" at bounding box center [63, 121] width 99 height 15
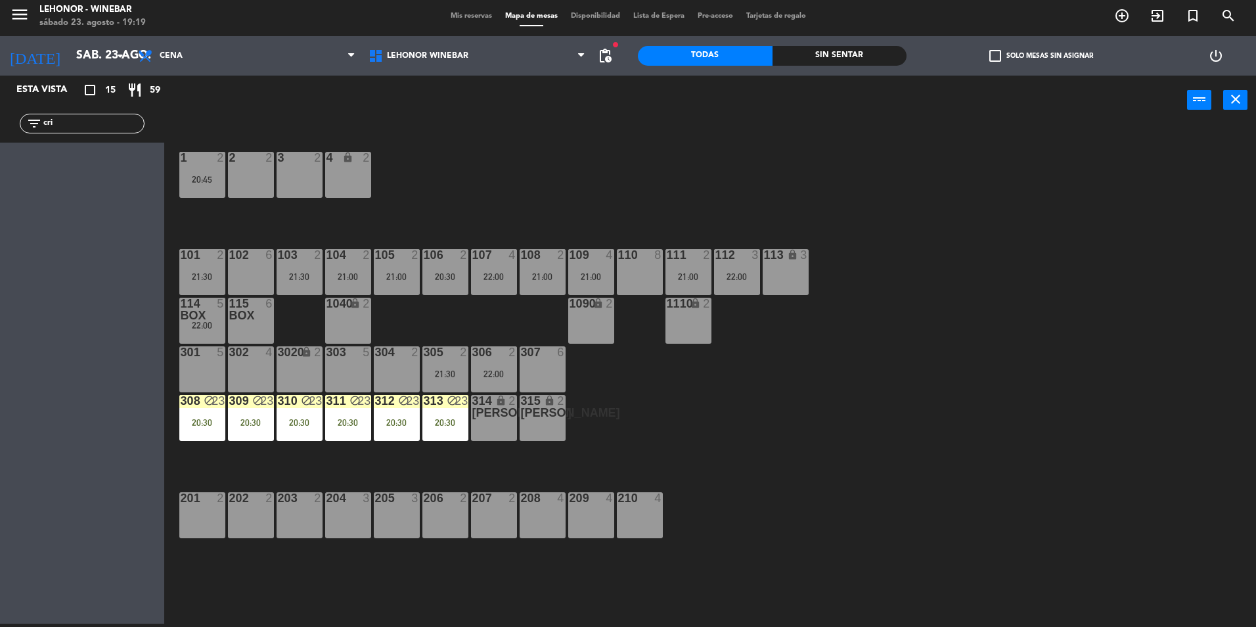
click at [67, 122] on input "cri" at bounding box center [93, 123] width 102 height 14
type input "c"
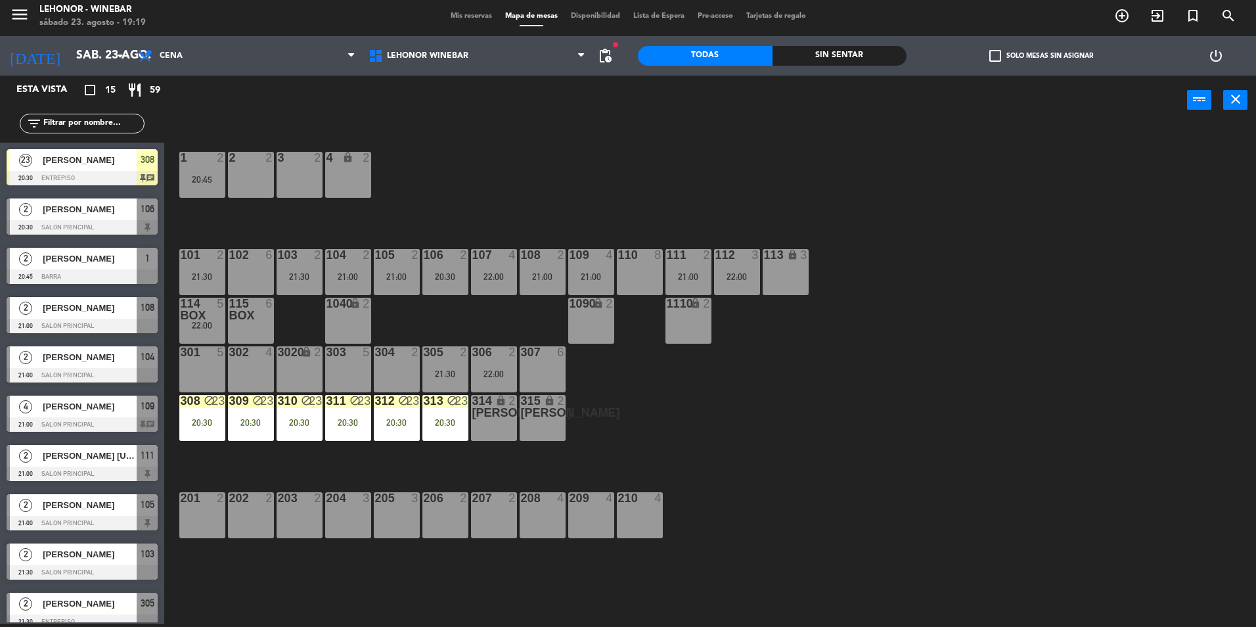
click at [466, 13] on span "Mis reservas" at bounding box center [471, 15] width 55 height 7
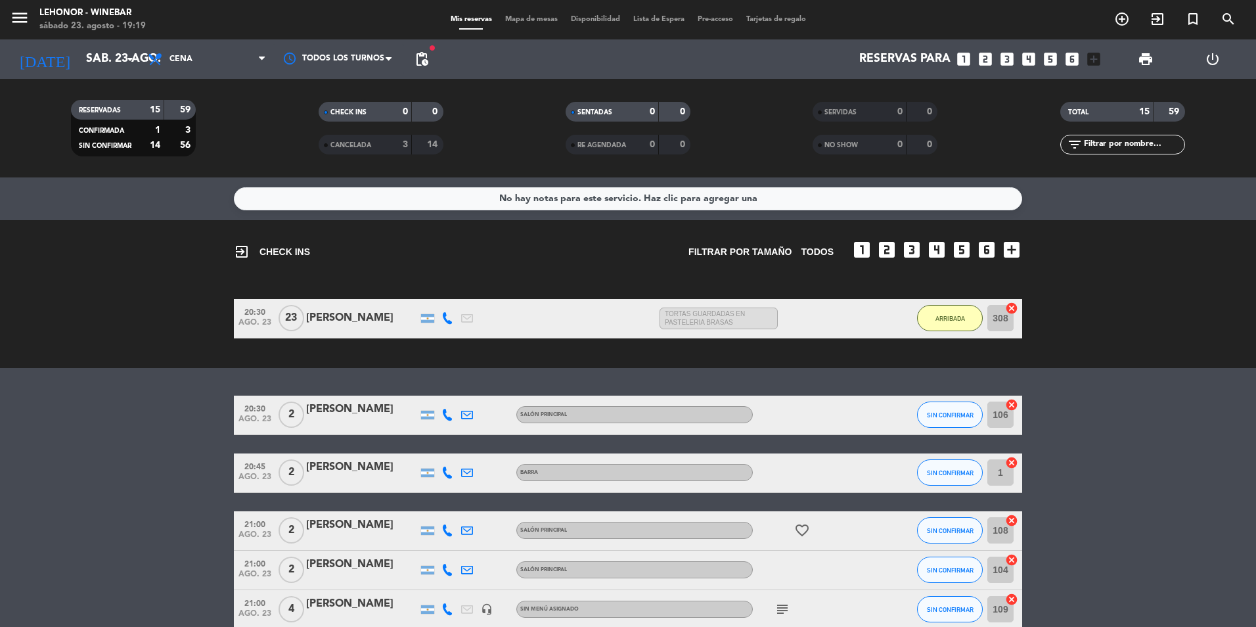
click at [416, 147] on div "14" at bounding box center [427, 144] width 25 height 15
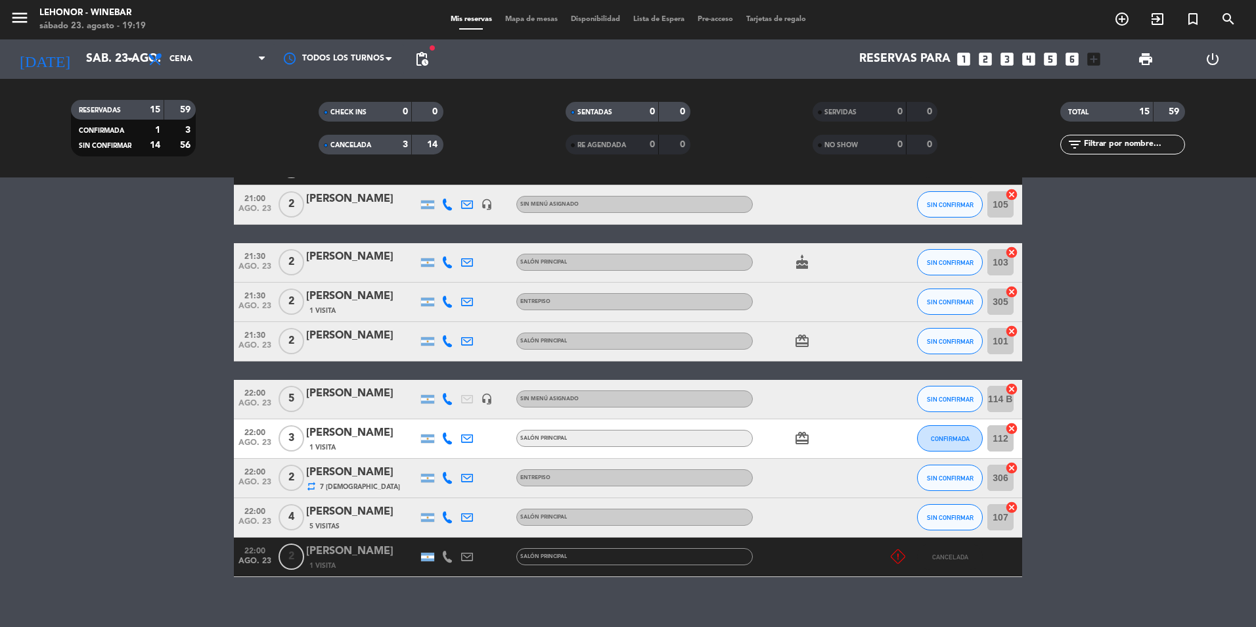
scroll to position [578, 0]
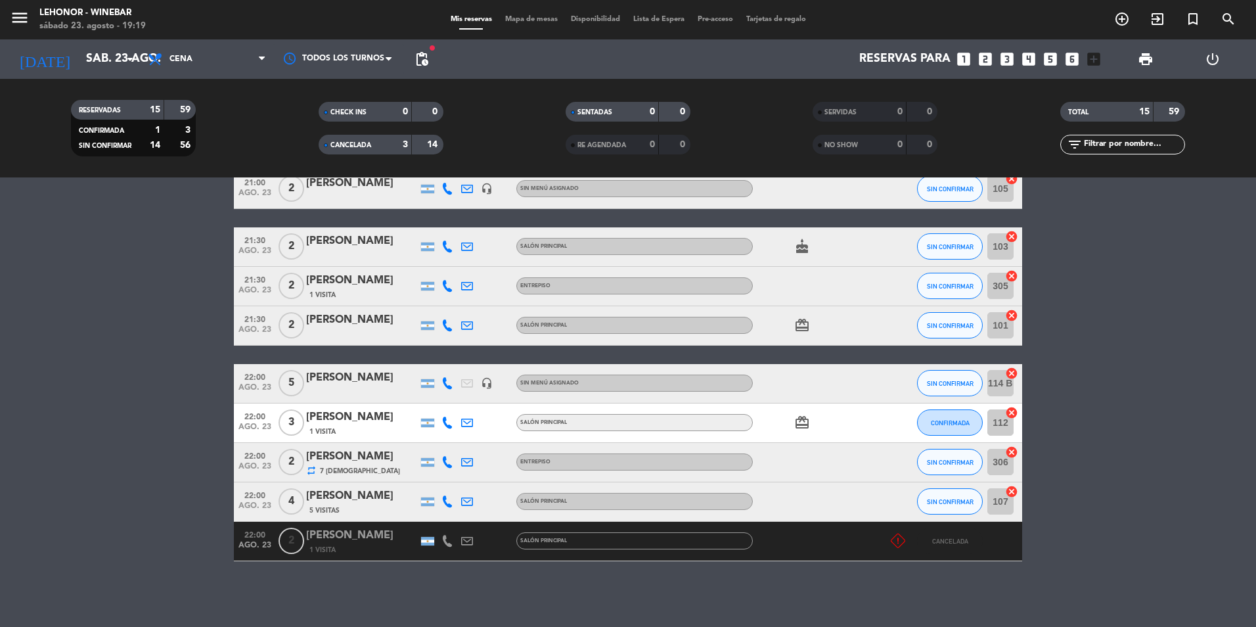
click at [529, 9] on div "menu Lehonor - Winebar sábado 23. agosto - 19:19 Mis reservas Mapa de mesas Dis…" at bounding box center [628, 19] width 1256 height 39
click at [526, 18] on span "Mapa de mesas" at bounding box center [532, 19] width 66 height 7
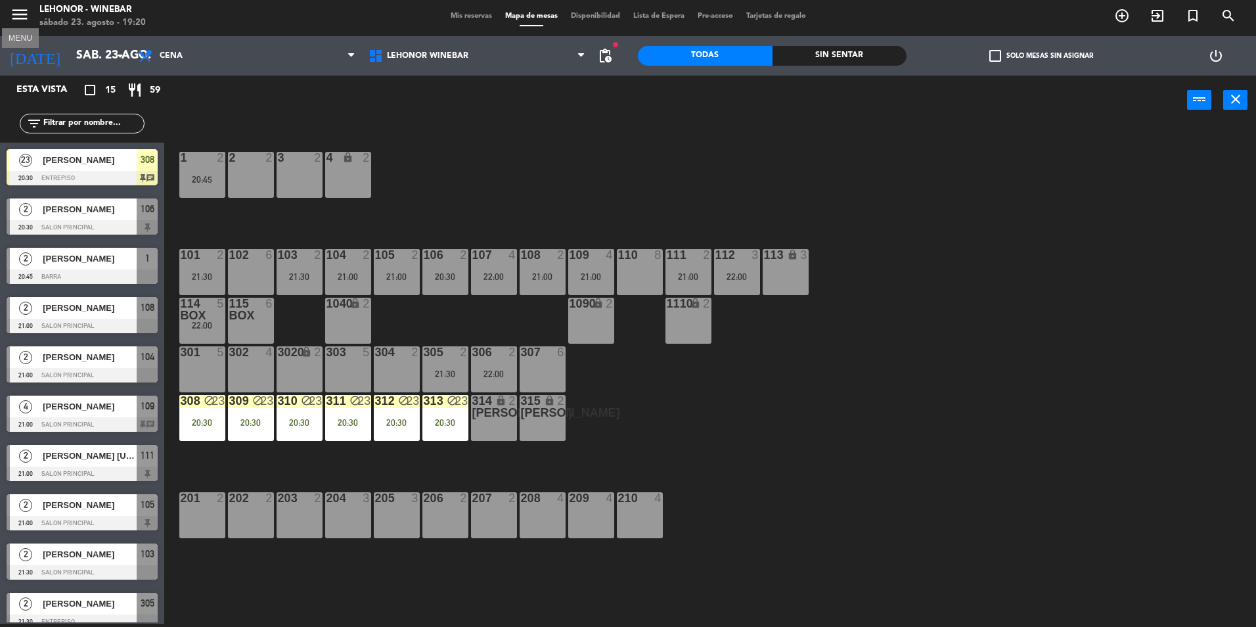
click at [11, 16] on icon "menu" at bounding box center [20, 15] width 20 height 20
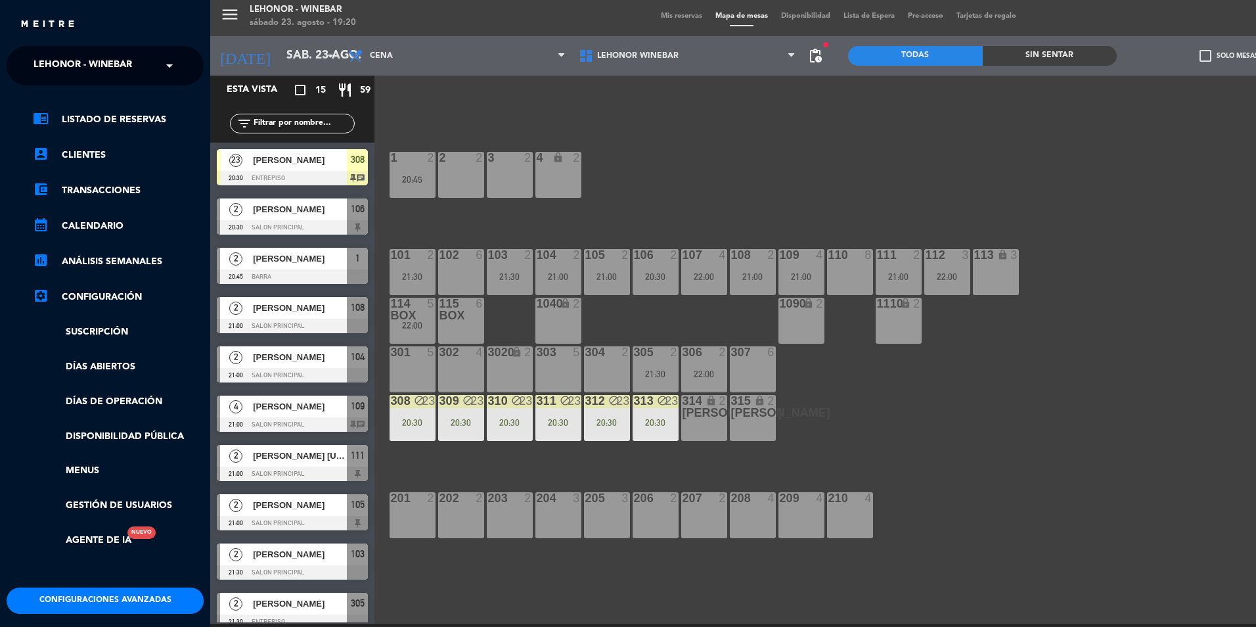
click at [61, 63] on span "Lehonor - Winebar" at bounding box center [83, 66] width 99 height 28
click at [111, 102] on span "Lehonor - Brasas & Resto" at bounding box center [80, 101] width 133 height 15
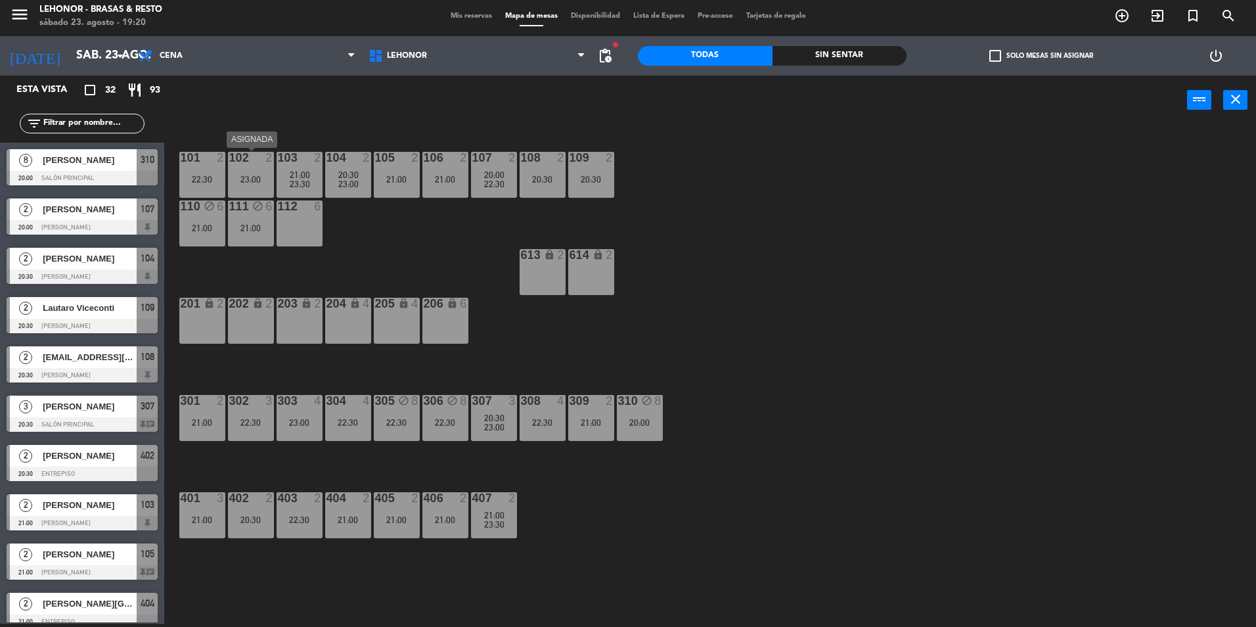
click at [245, 152] on div at bounding box center [251, 158] width 22 height 12
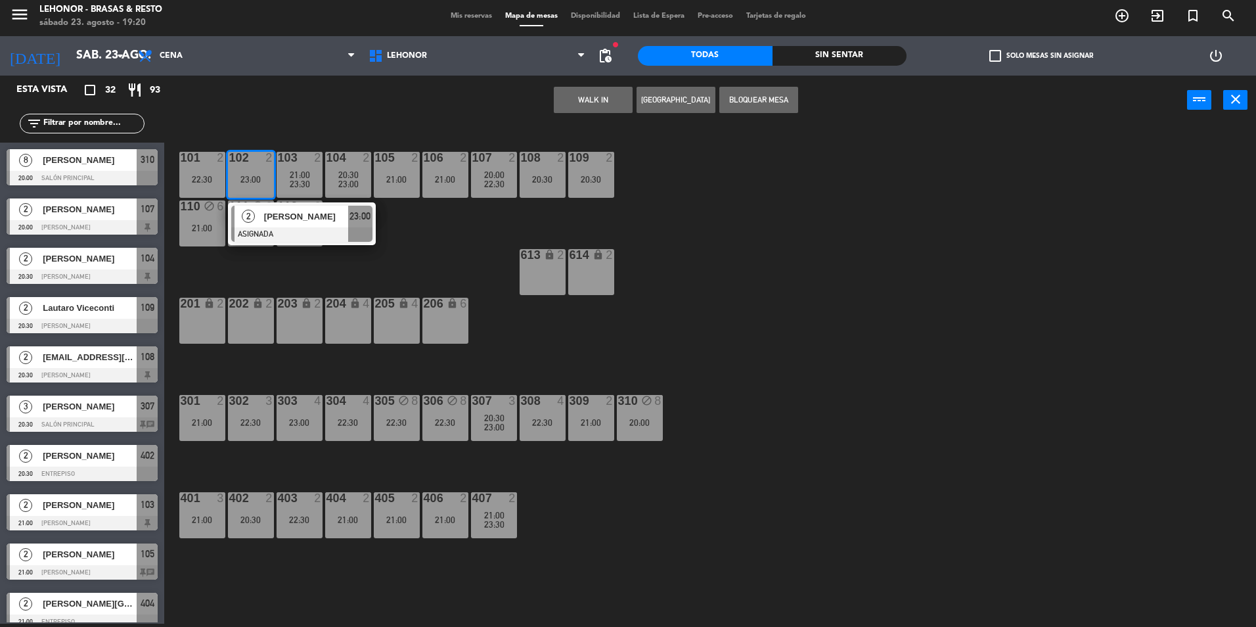
click at [283, 237] on div at bounding box center [301, 234] width 141 height 14
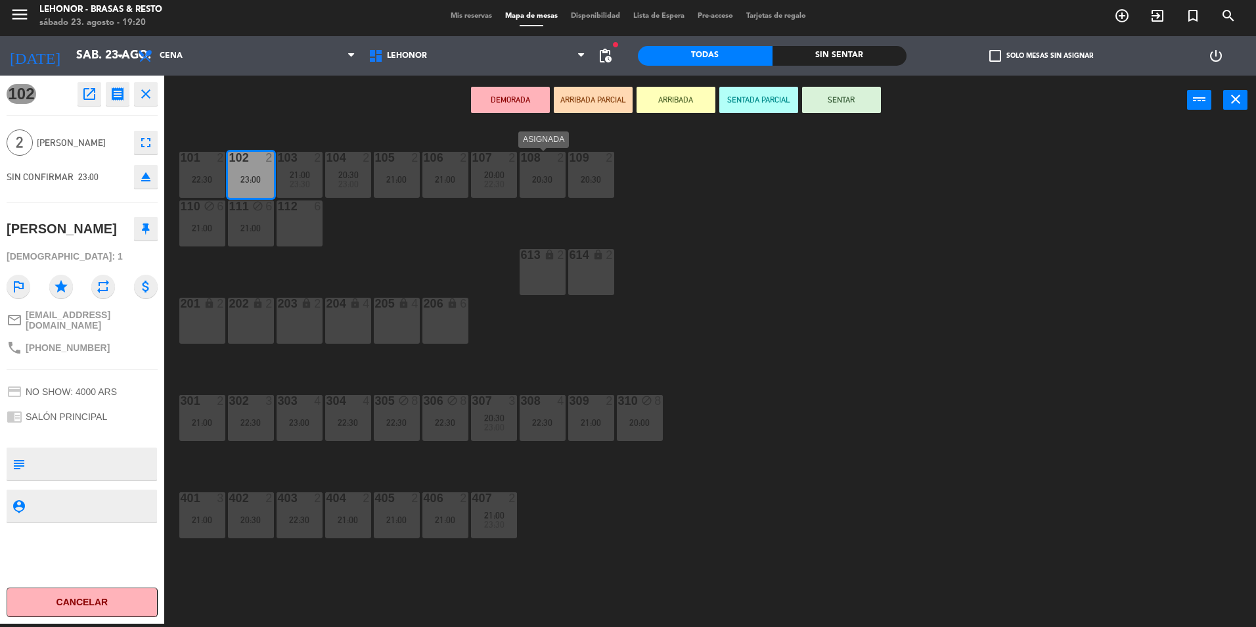
click at [540, 187] on div "108 2 20:30" at bounding box center [543, 175] width 46 height 46
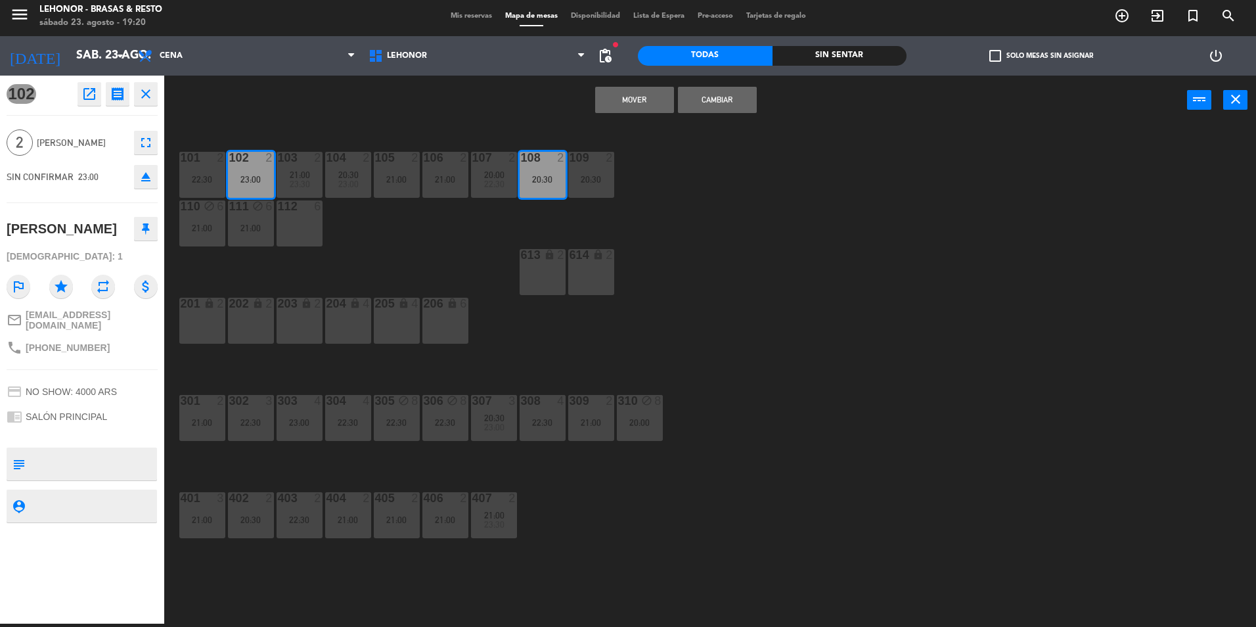
click at [635, 98] on button "Mover" at bounding box center [634, 100] width 79 height 26
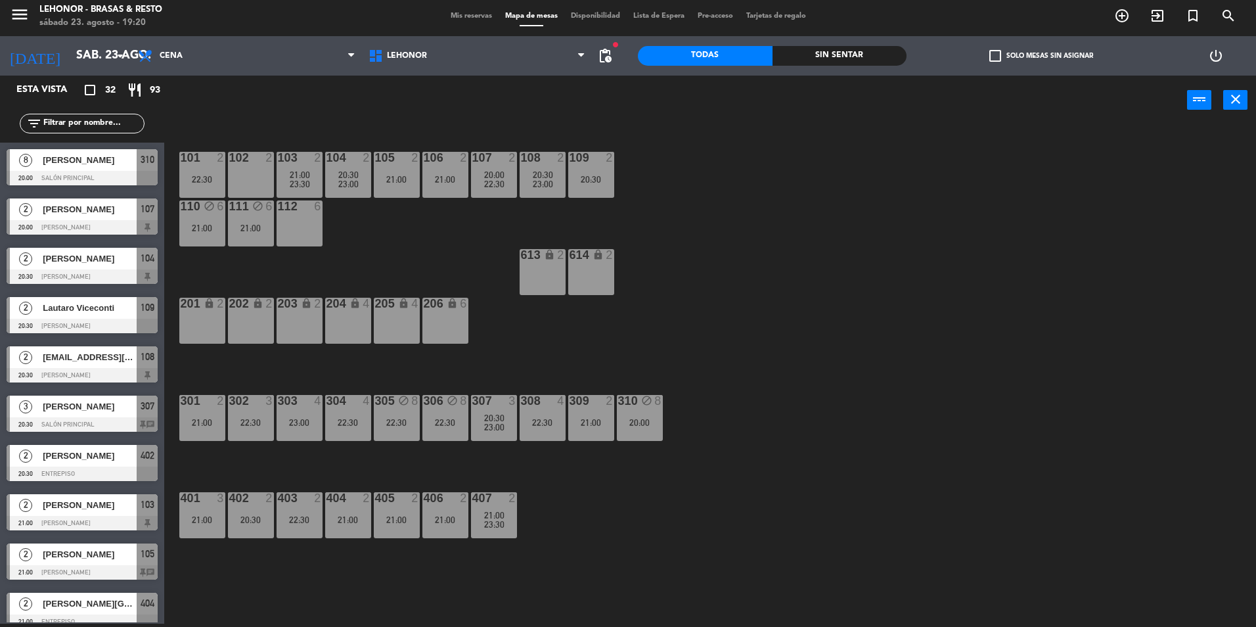
scroll to position [361, 0]
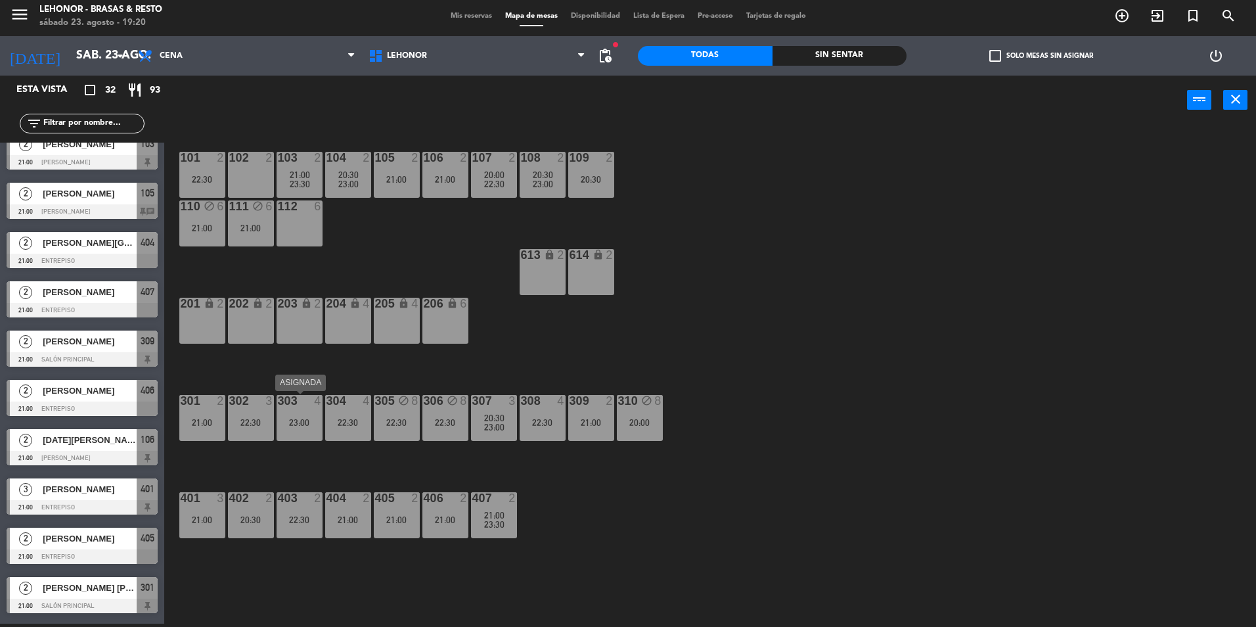
click at [300, 428] on div "303 4 23:00" at bounding box center [300, 418] width 46 height 46
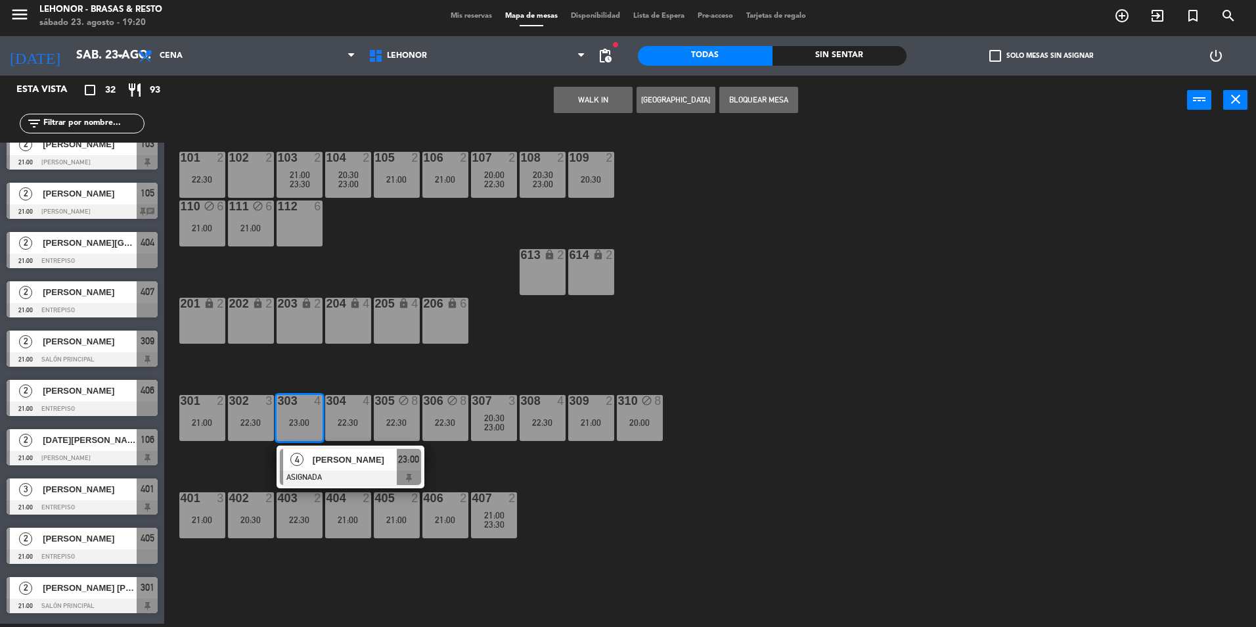
click at [538, 362] on div "101 2 22:30 102 2 103 2 21:00 23:30 104 2 20:30 23:00 105 2 21:00 106 2 21:00 1…" at bounding box center [716, 377] width 1079 height 499
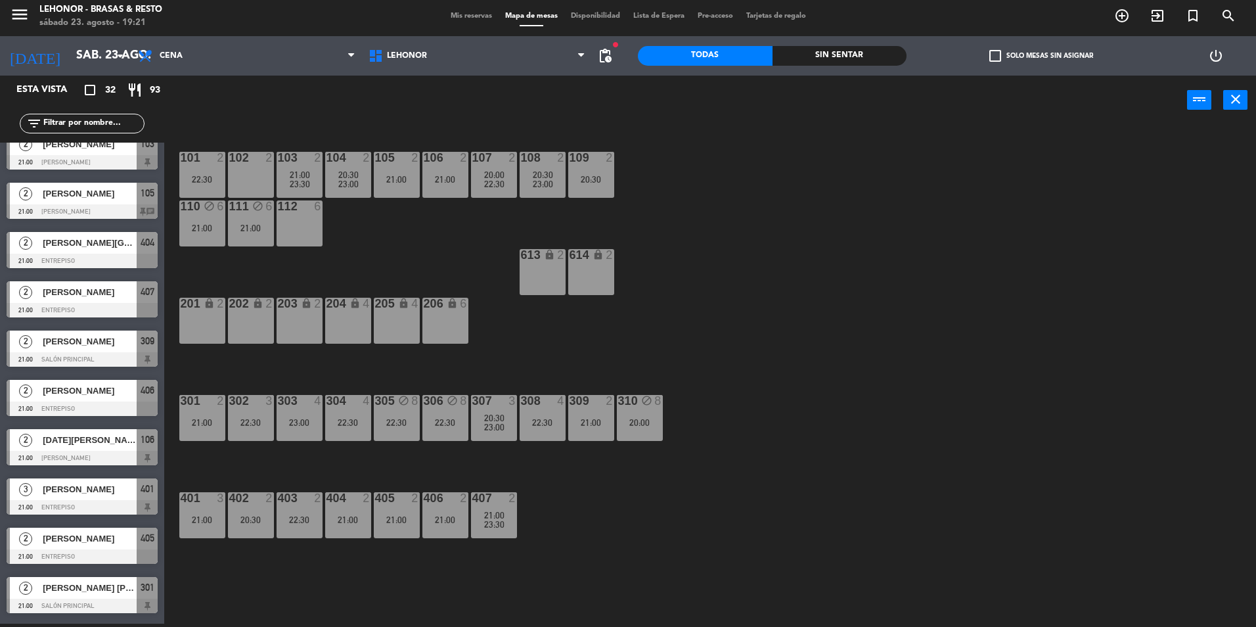
click at [260, 439] on div "302 3 22:30" at bounding box center [251, 418] width 46 height 46
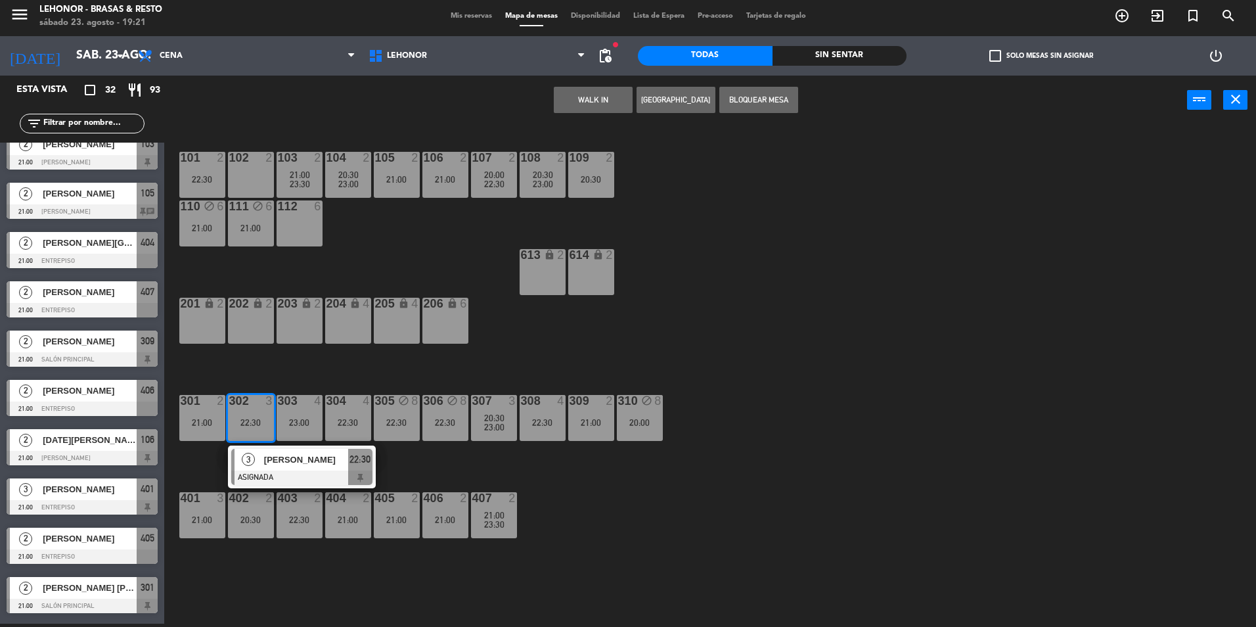
click at [728, 366] on div "101 2 22:30 102 2 103 2 21:00 23:30 104 2 20:30 23:00 105 2 21:00 106 2 21:00 1…" at bounding box center [716, 377] width 1079 height 499
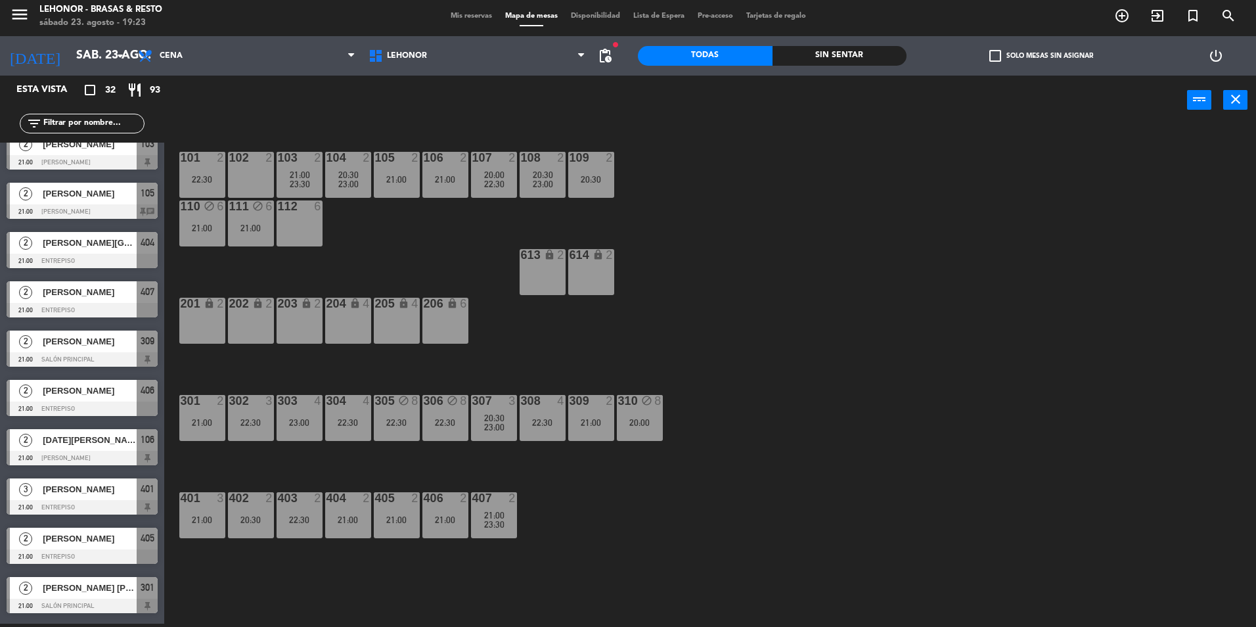
click at [855, 506] on div "101 2 22:30 102 2 103 2 21:00 23:30 104 2 20:30 23:00 105 2 21:00 106 2 21:00 1…" at bounding box center [716, 377] width 1079 height 499
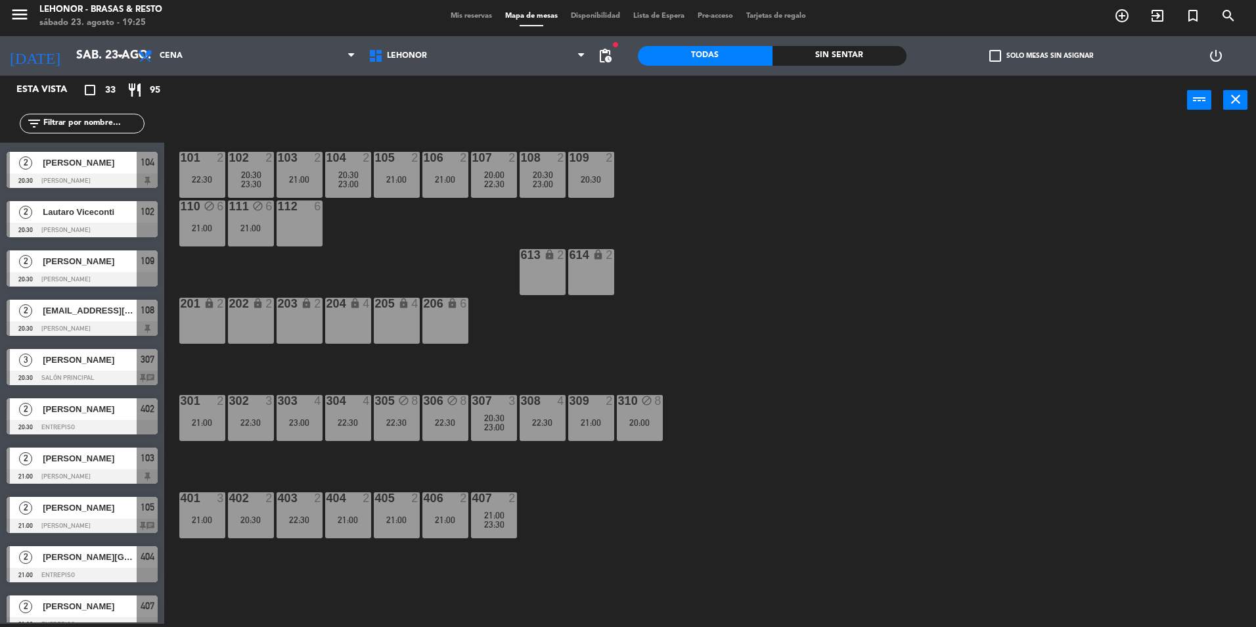
scroll to position [32, 0]
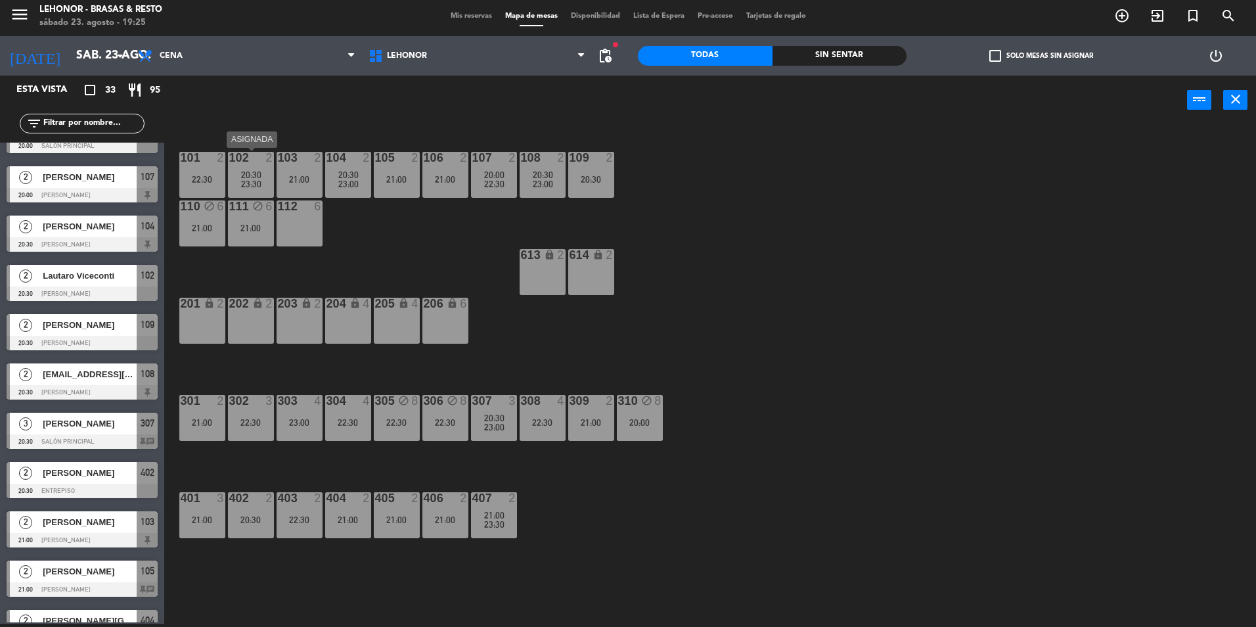
click at [239, 187] on div "23:30" at bounding box center [251, 183] width 46 height 9
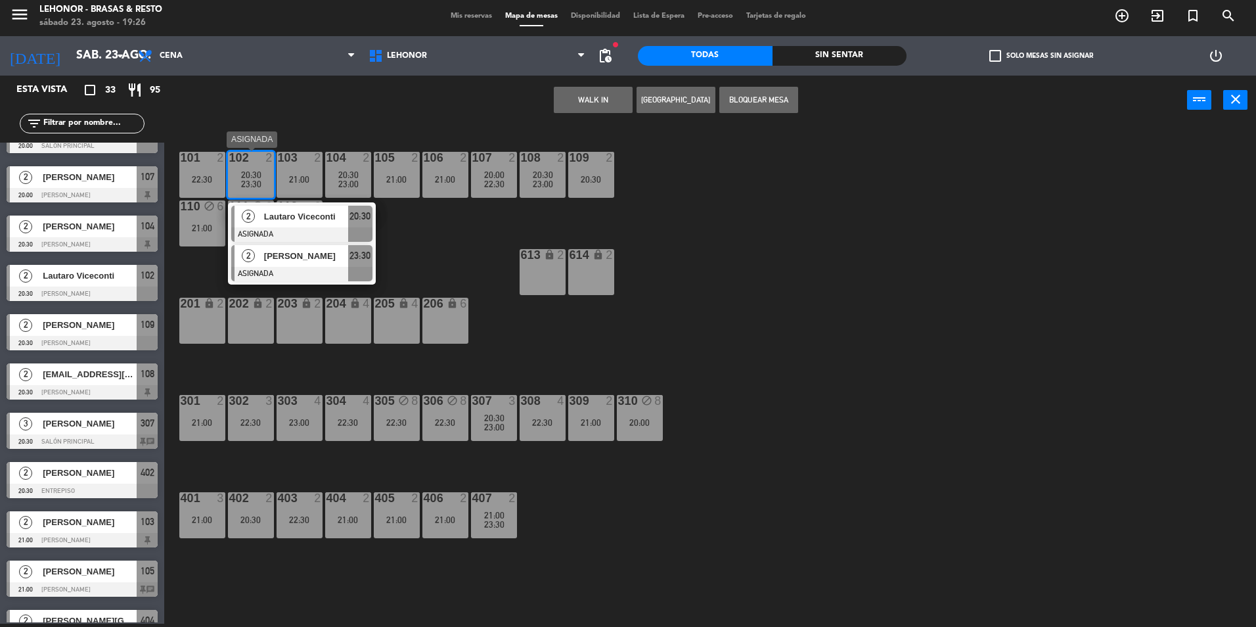
click at [316, 273] on div at bounding box center [301, 274] width 141 height 14
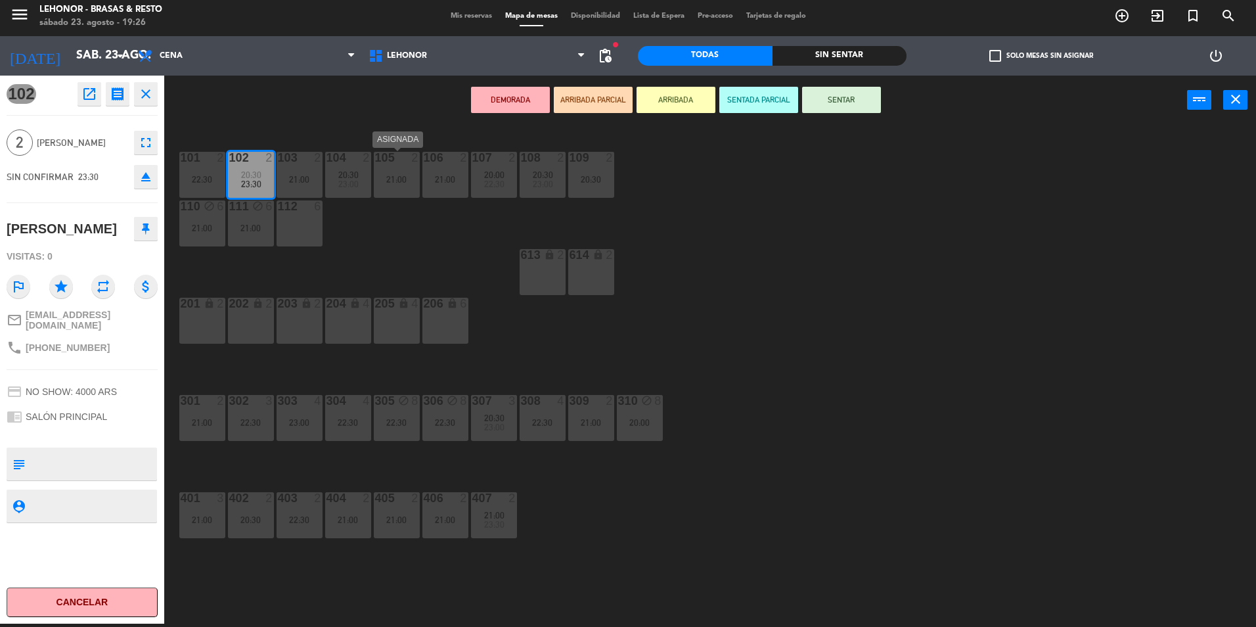
click at [413, 185] on div "105 2 21:00" at bounding box center [397, 175] width 46 height 46
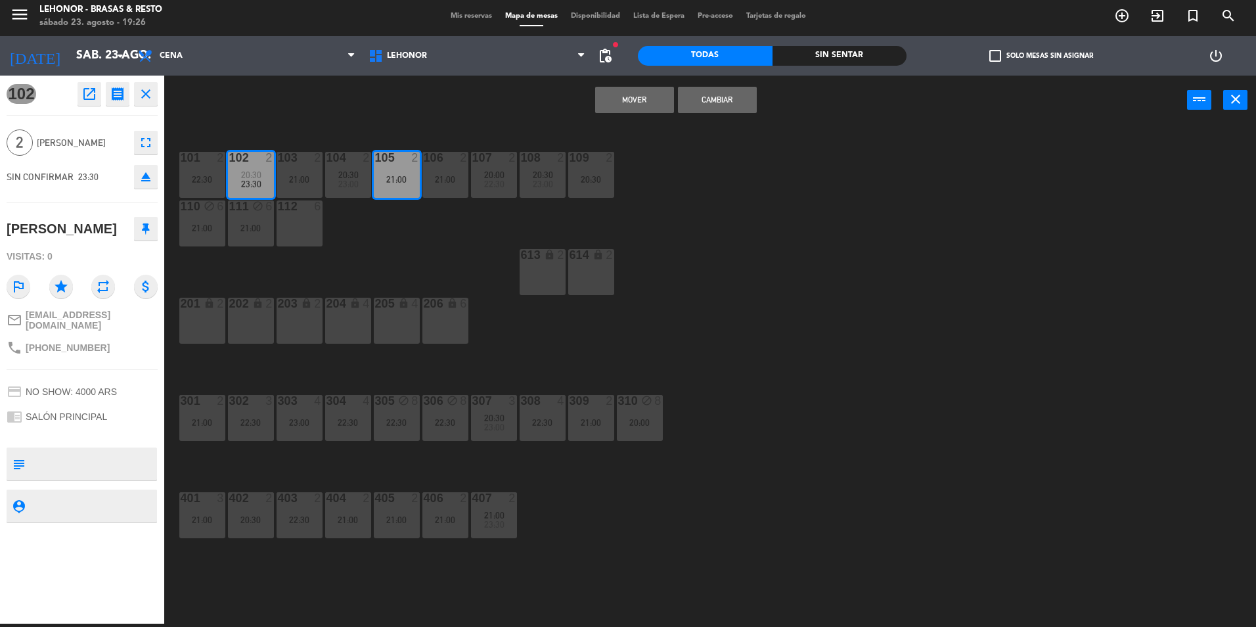
click at [623, 95] on button "Mover" at bounding box center [634, 100] width 79 height 26
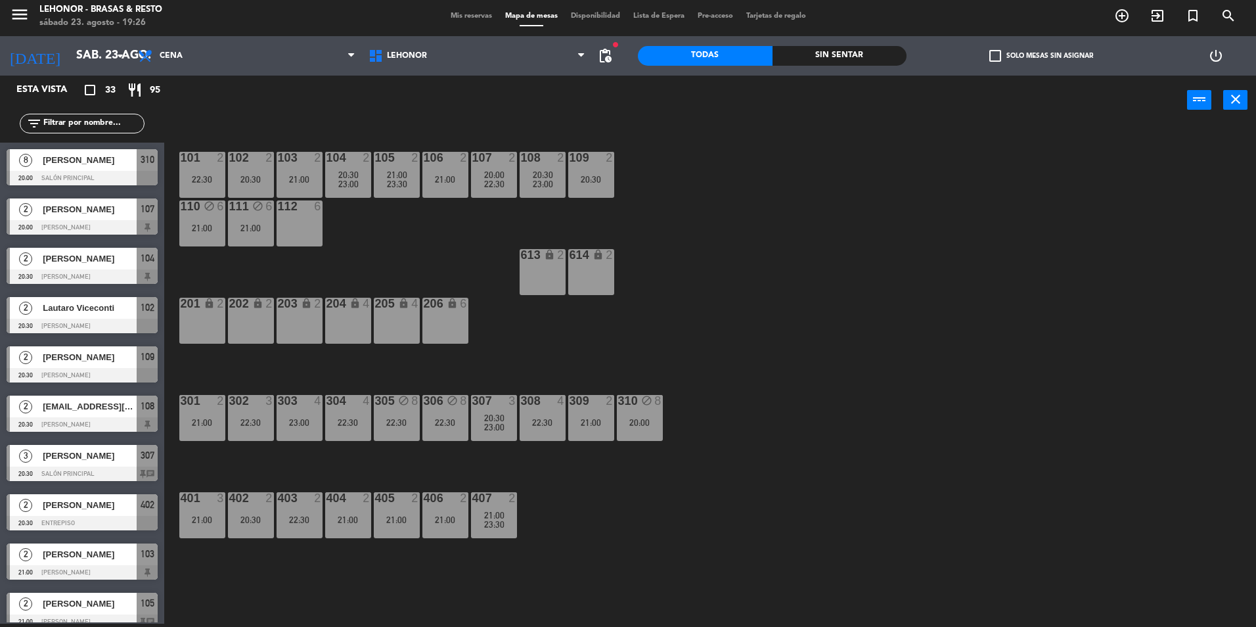
scroll to position [3, 0]
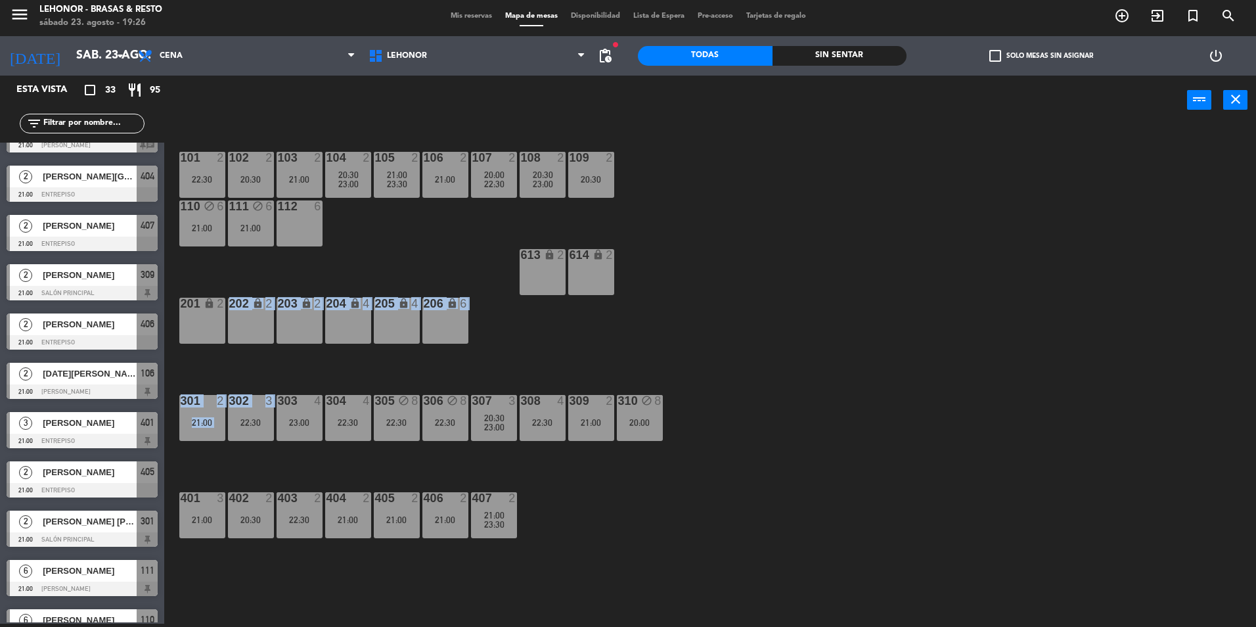
drag, startPoint x: 225, startPoint y: 355, endPoint x: 232, endPoint y: 381, distance: 27.3
click at [232, 381] on div "101 2 22:30 102 2 20:30 103 2 21:00 104 2 20:30 23:00 105 2 21:00 23:30 106 2 2…" at bounding box center [716, 377] width 1079 height 499
click at [706, 366] on div "101 2 22:30 102 2 20:30 103 2 21:00 104 2 20:30 23:00 105 2 21:00 23:30 106 2 2…" at bounding box center [716, 377] width 1079 height 499
click at [334, 183] on div "23:00" at bounding box center [348, 183] width 46 height 9
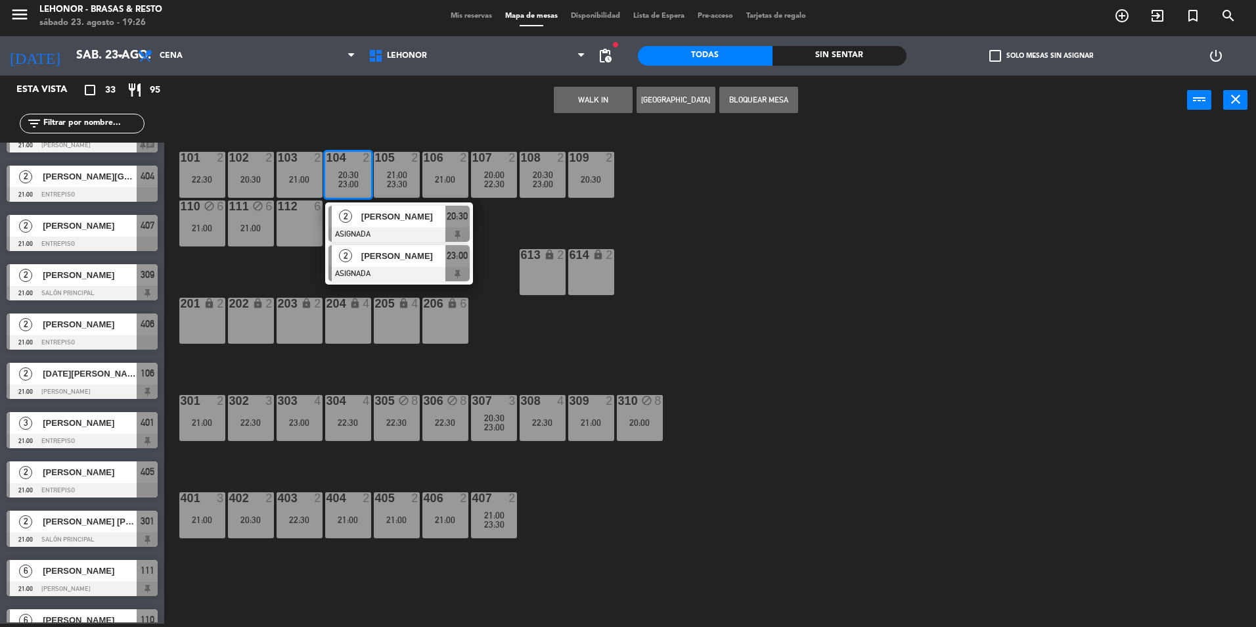
click at [338, 262] on div "2" at bounding box center [346, 256] width 28 height 22
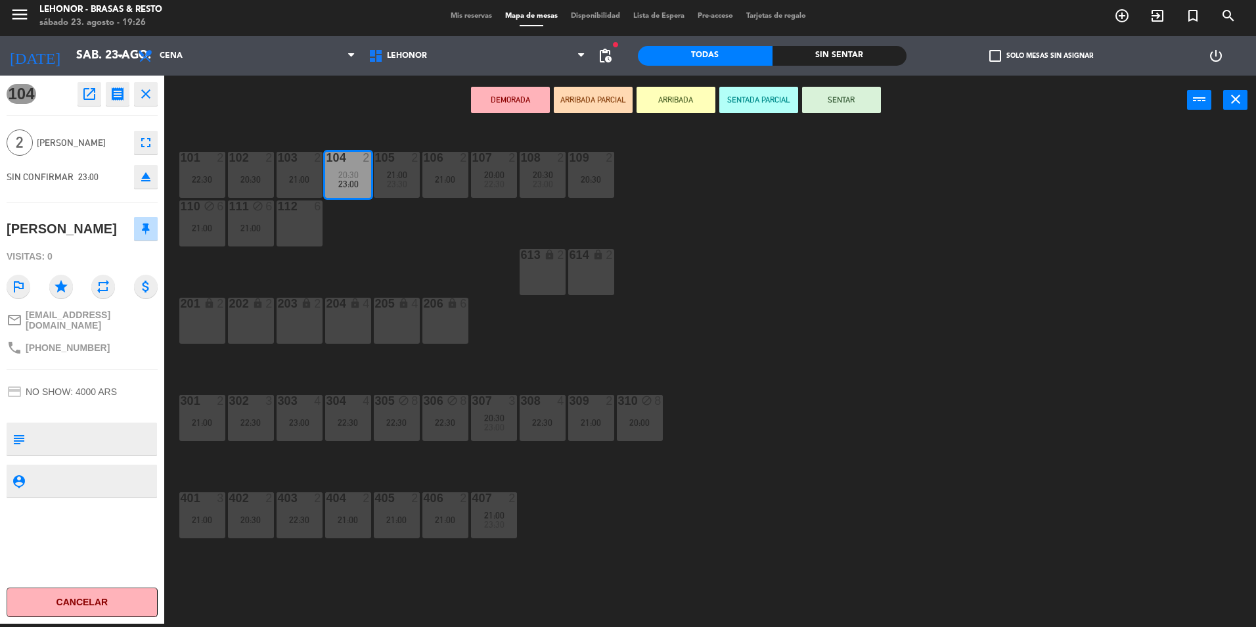
click at [451, 270] on div "101 2 22:30 102 2 20:30 103 2 21:00 104 2 20:30 23:00 105 2 21:00 23:30 106 2 2…" at bounding box center [716, 377] width 1079 height 499
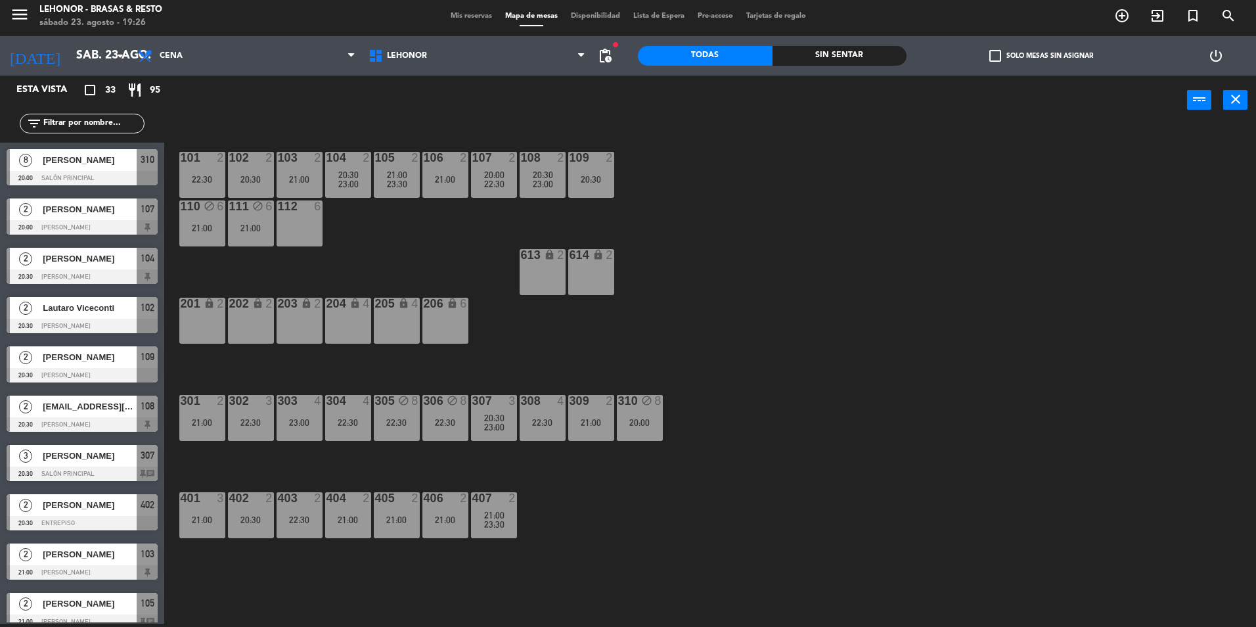
scroll to position [328, 0]
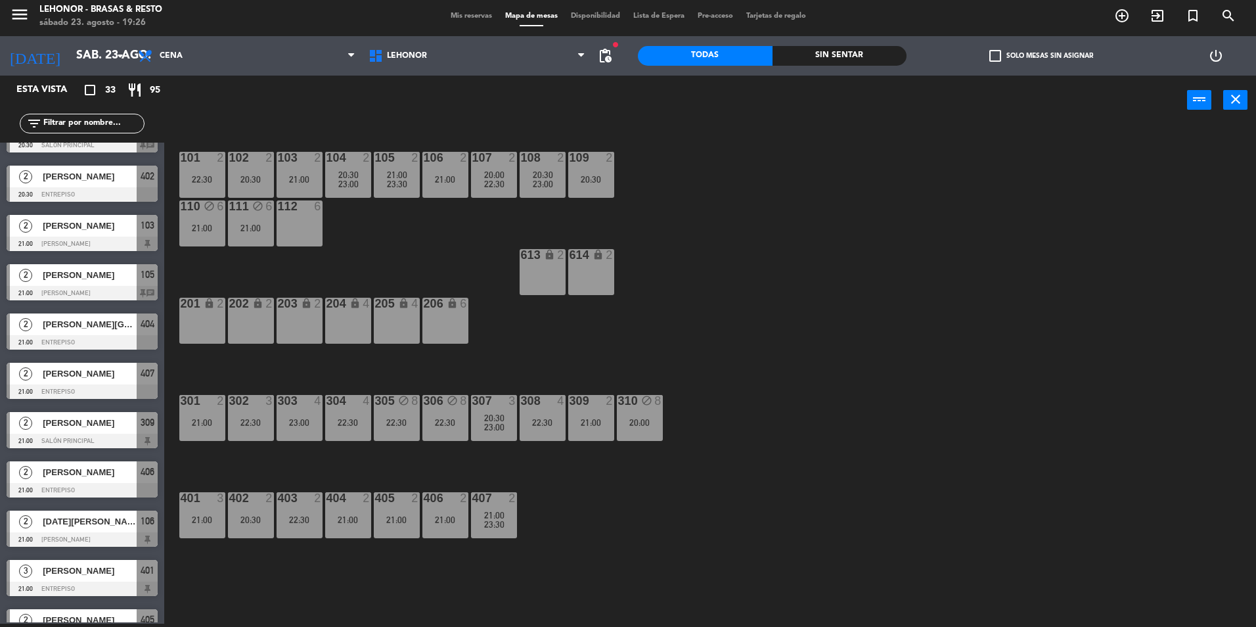
click at [409, 185] on div "23:30" at bounding box center [397, 183] width 46 height 9
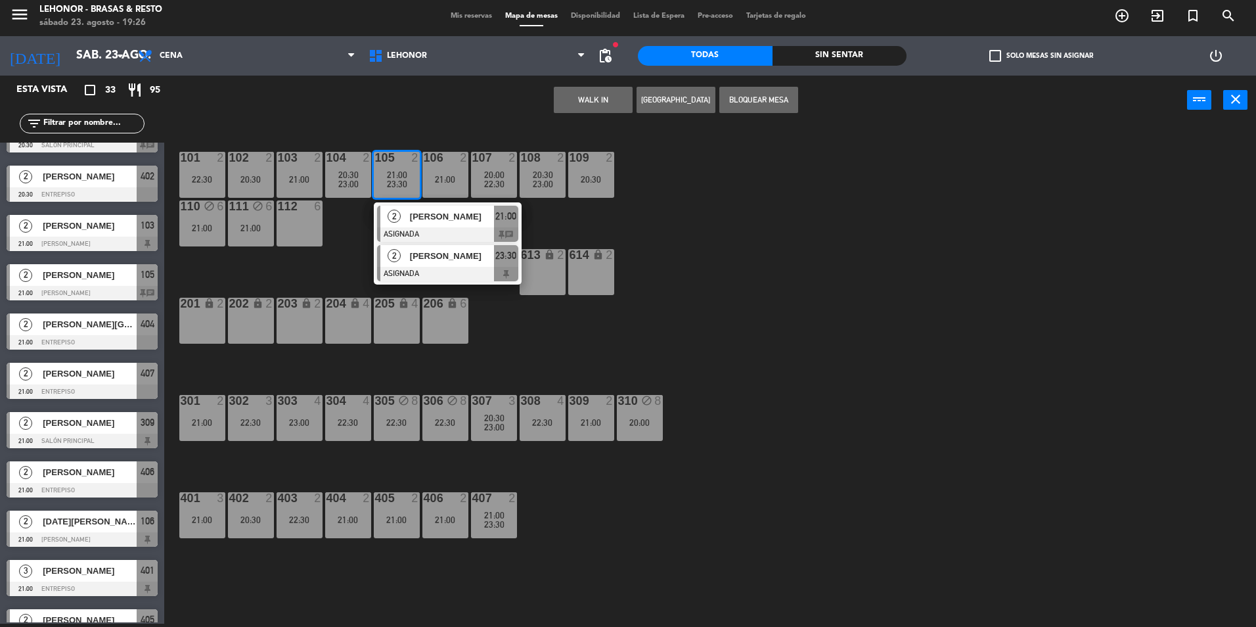
click at [410, 260] on span "[PERSON_NAME]" at bounding box center [452, 256] width 84 height 14
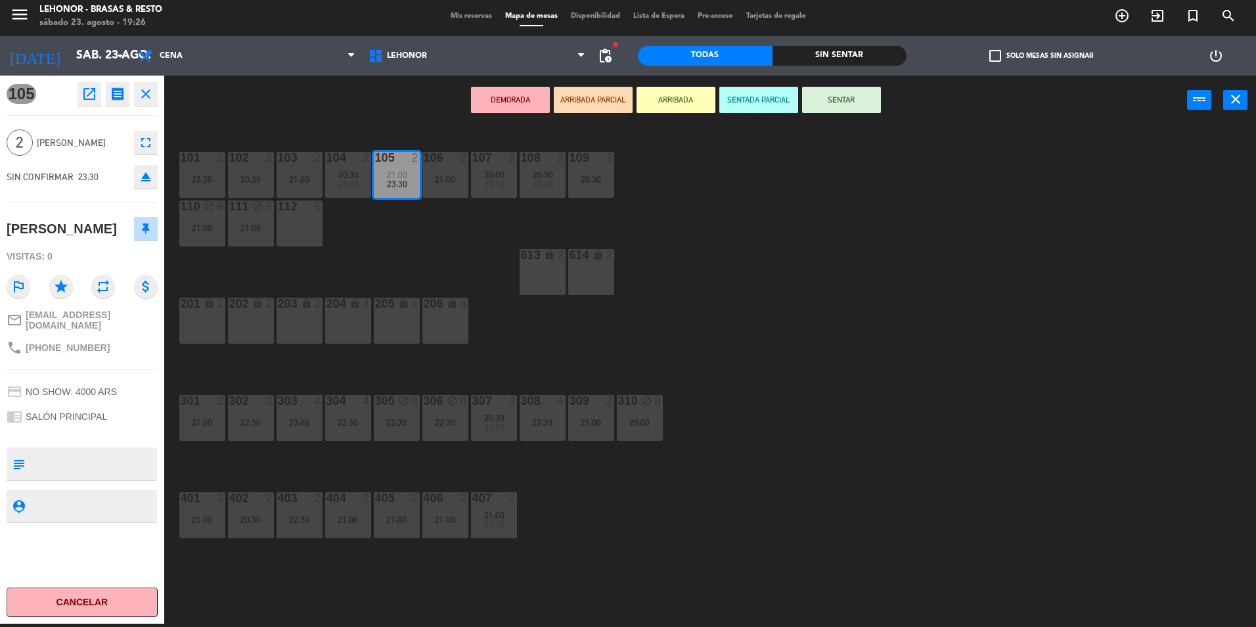
click at [257, 171] on div "102 2 20:30" at bounding box center [251, 175] width 46 height 46
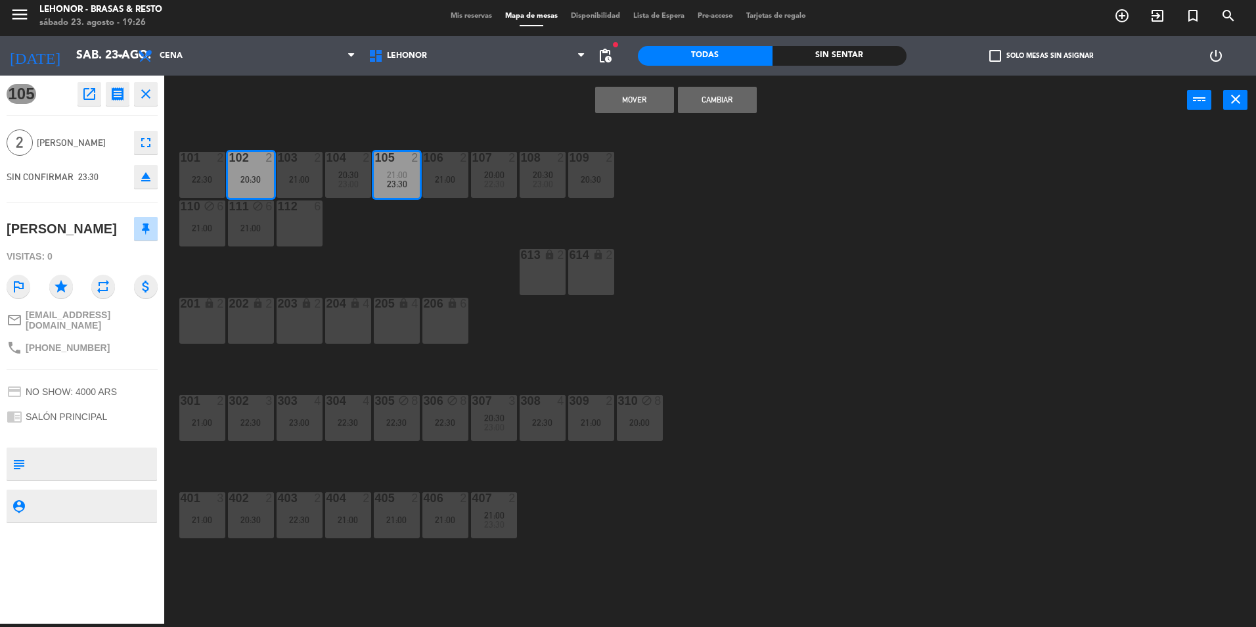
click at [613, 103] on button "Mover" at bounding box center [634, 100] width 79 height 26
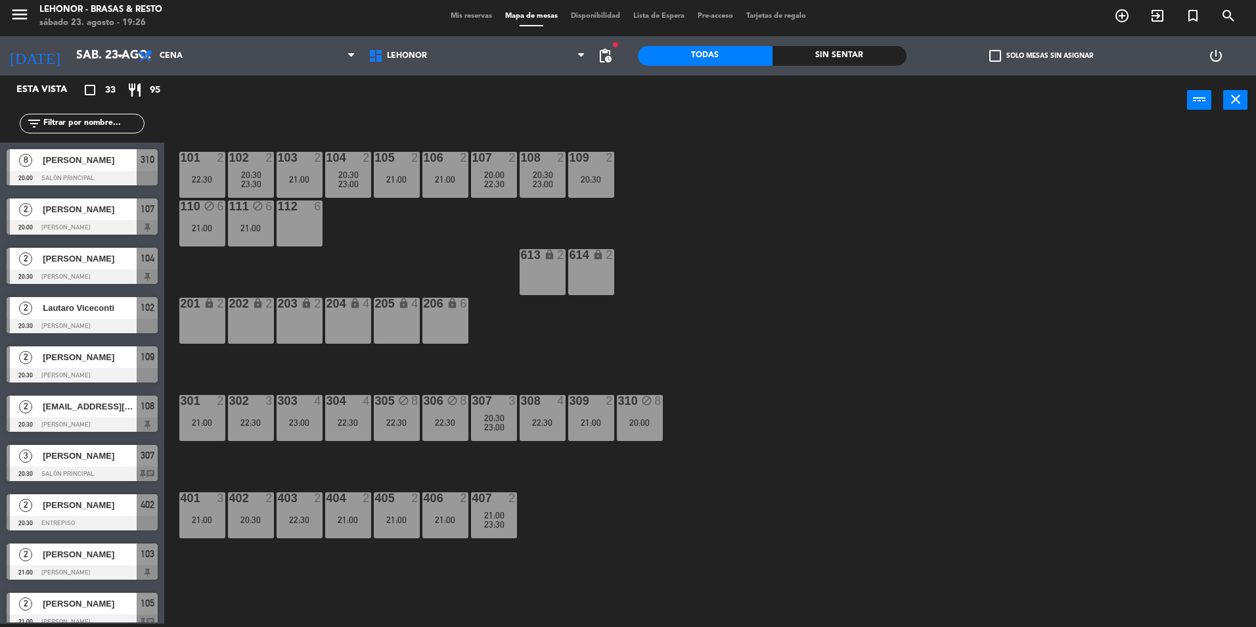
scroll to position [476, 0]
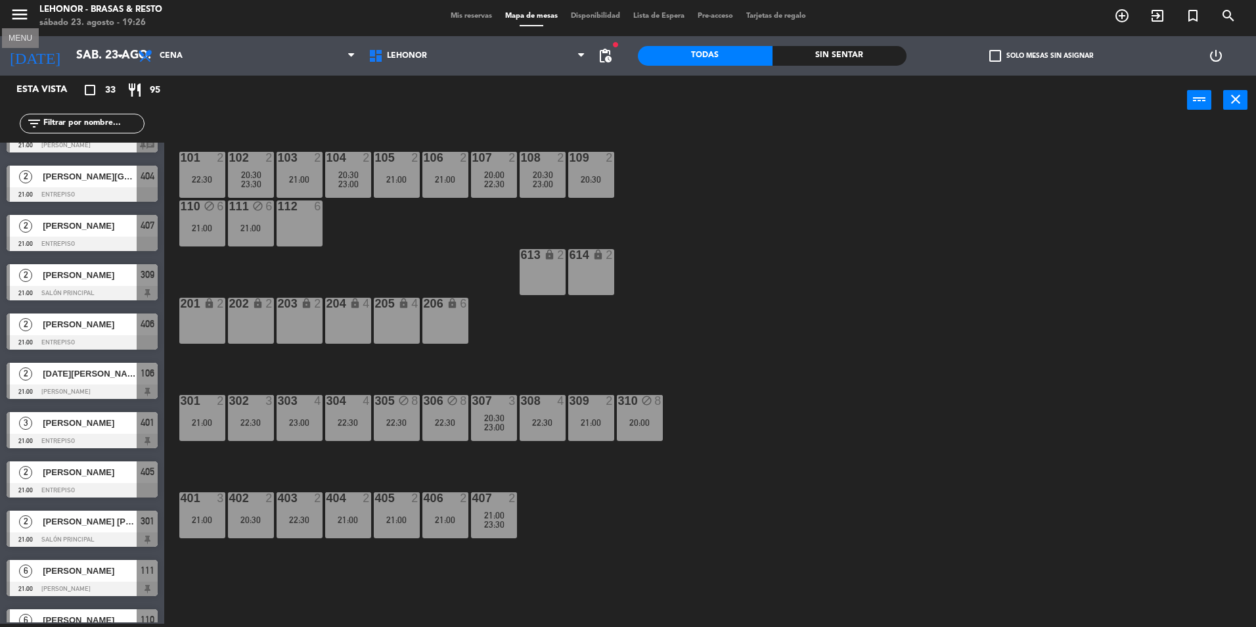
click at [15, 12] on icon "menu" at bounding box center [20, 15] width 20 height 20
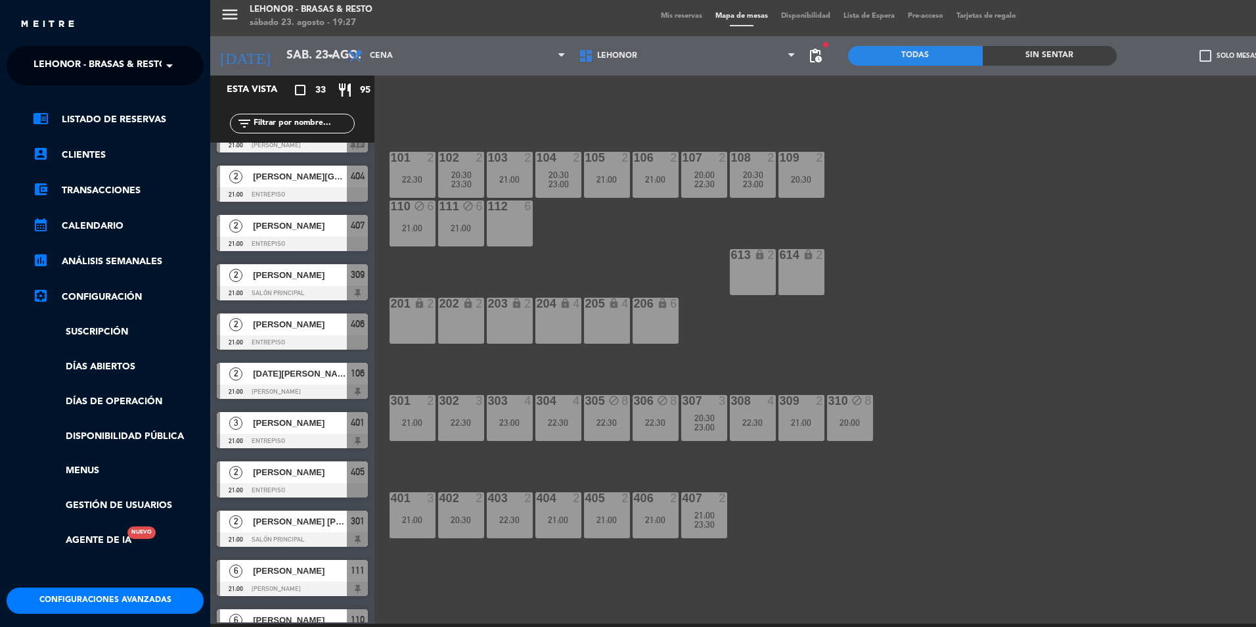
click at [59, 51] on ng-select "× Lehonor - Brasas & Resto ×" at bounding box center [105, 65] width 197 height 39
click at [59, 61] on span "Lehonor - Brasas & Resto" at bounding box center [100, 66] width 133 height 28
click at [60, 129] on div "Lehonor - Winebar" at bounding box center [105, 121] width 196 height 20
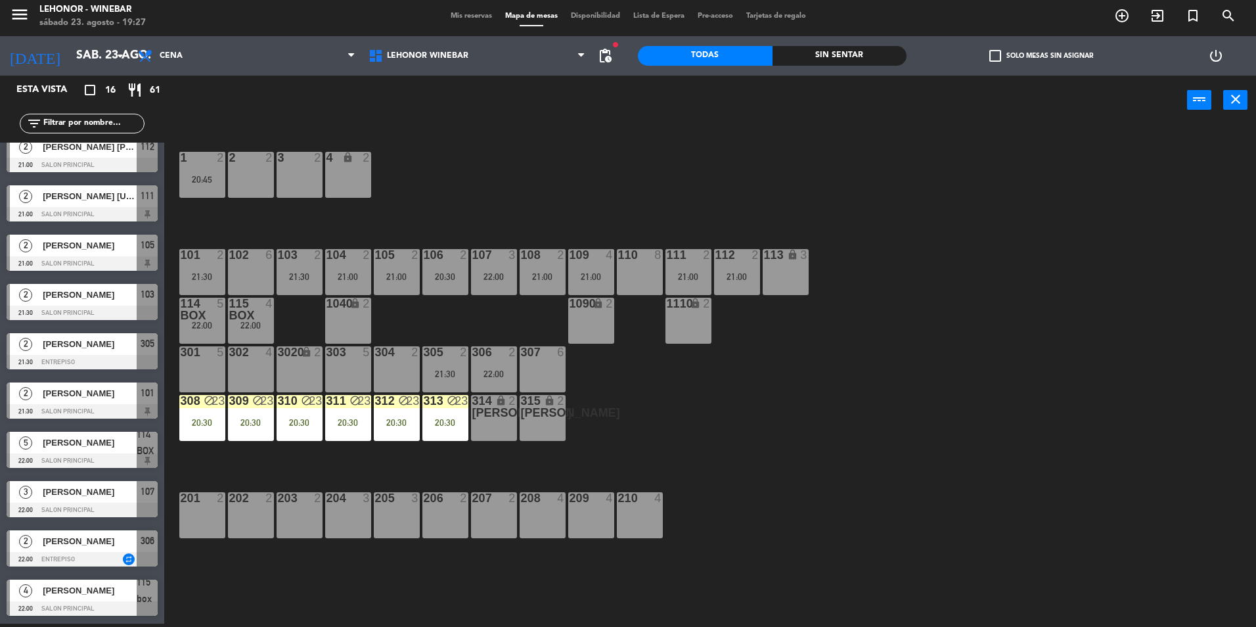
scroll to position [309, 0]
click at [672, 279] on div "21:00" at bounding box center [688, 276] width 46 height 9
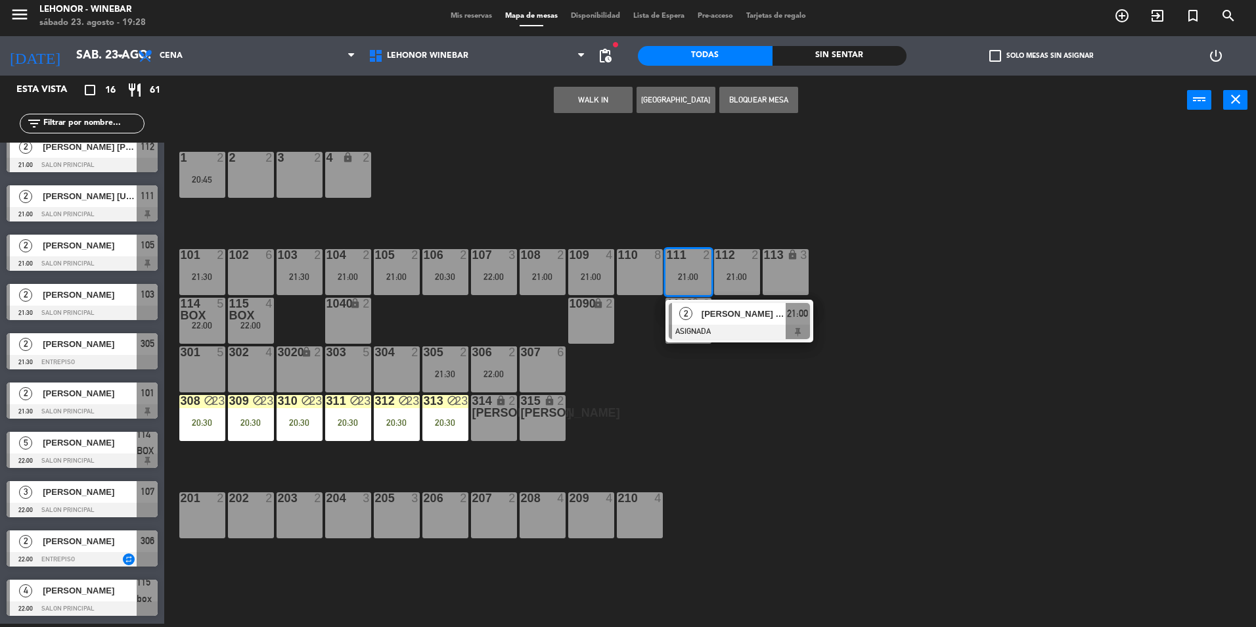
click at [832, 389] on div "1 2 20:45 2 2 3 2 4 lock 2 102 6 104 2 21:00 106 2 20:30 107 3 22:00 109 4 21:0…" at bounding box center [716, 377] width 1079 height 499
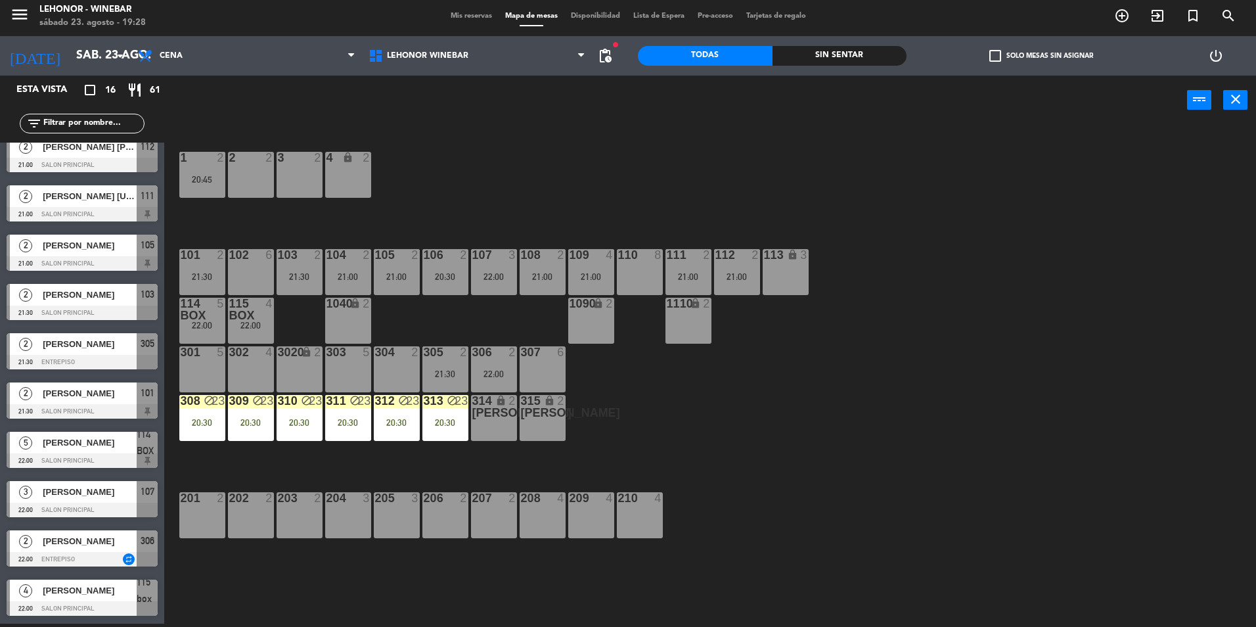
click at [208, 375] on div "301 5" at bounding box center [202, 369] width 46 height 46
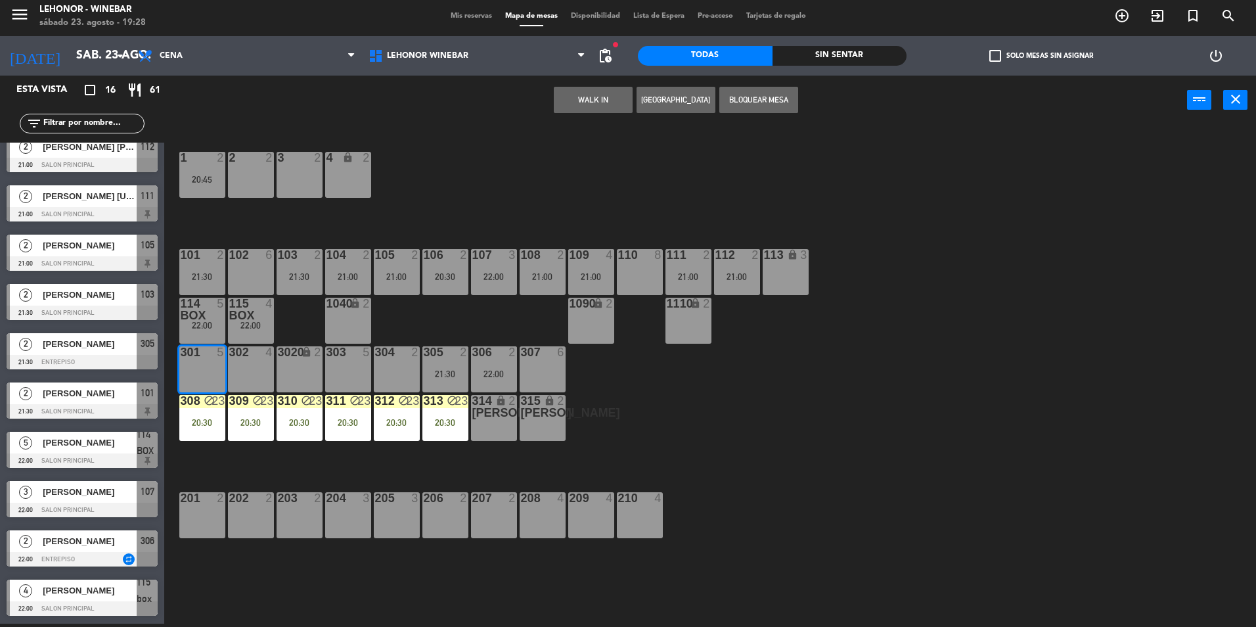
click at [654, 108] on button "[GEOGRAPHIC_DATA]" at bounding box center [676, 100] width 79 height 26
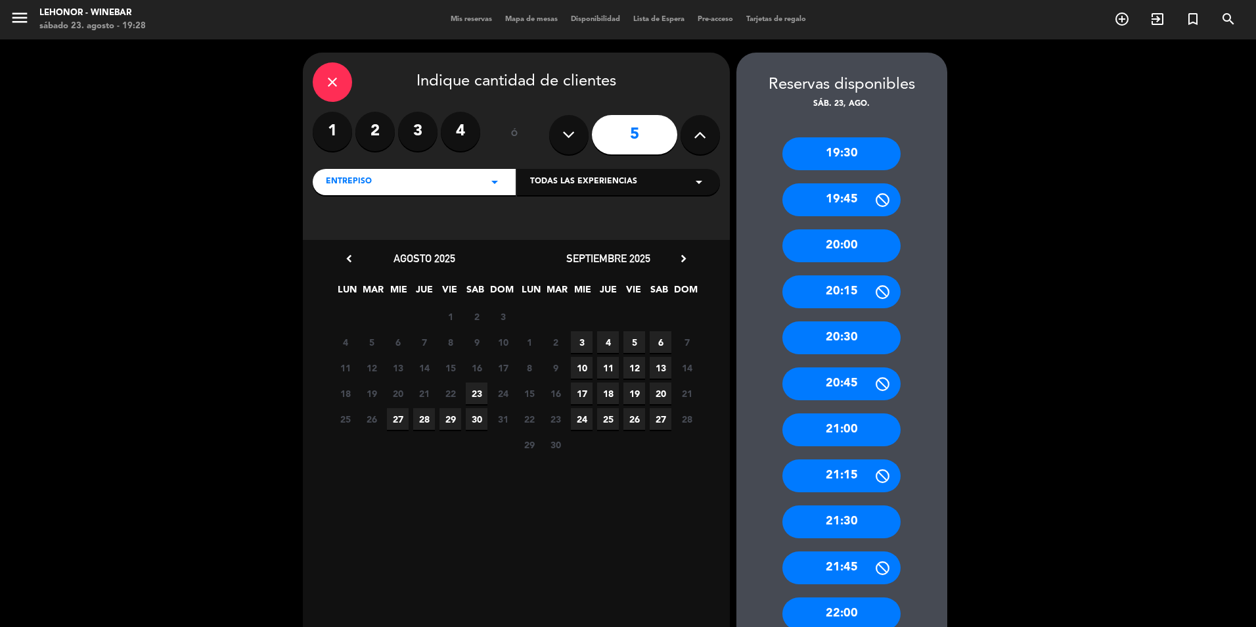
click at [319, 86] on div "close" at bounding box center [332, 81] width 39 height 39
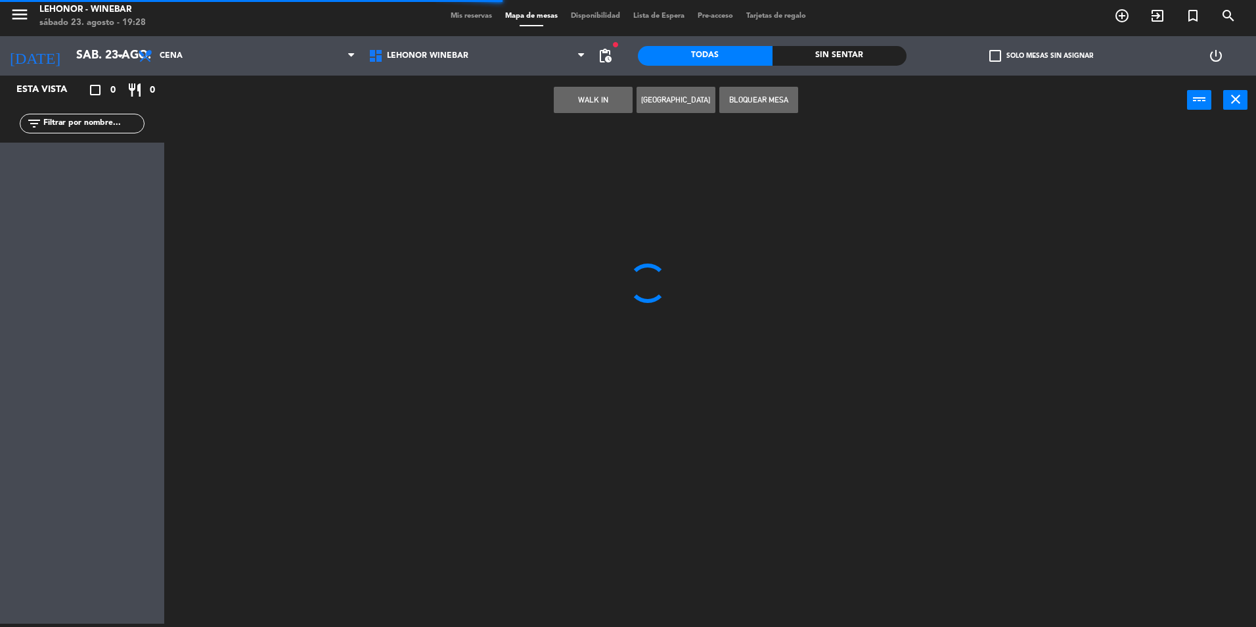
click at [601, 57] on span "pending_actions" at bounding box center [605, 56] width 16 height 16
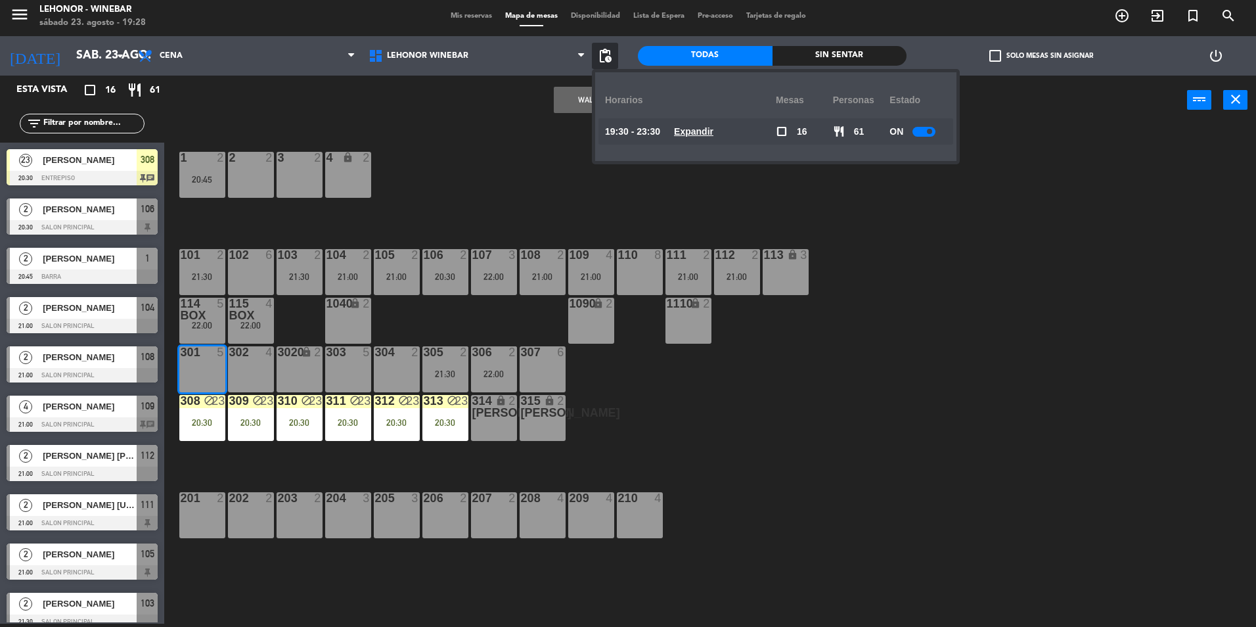
click at [710, 137] on u "Expandir" at bounding box center [693, 131] width 39 height 11
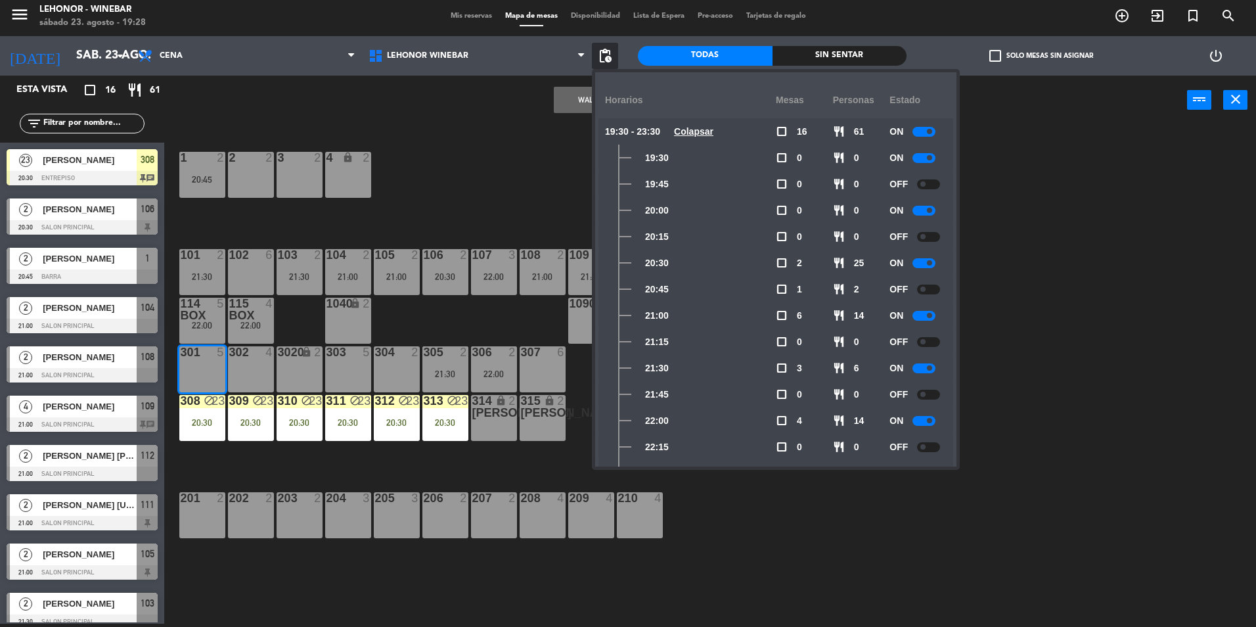
click at [839, 58] on div "Sin sentar" at bounding box center [840, 56] width 135 height 20
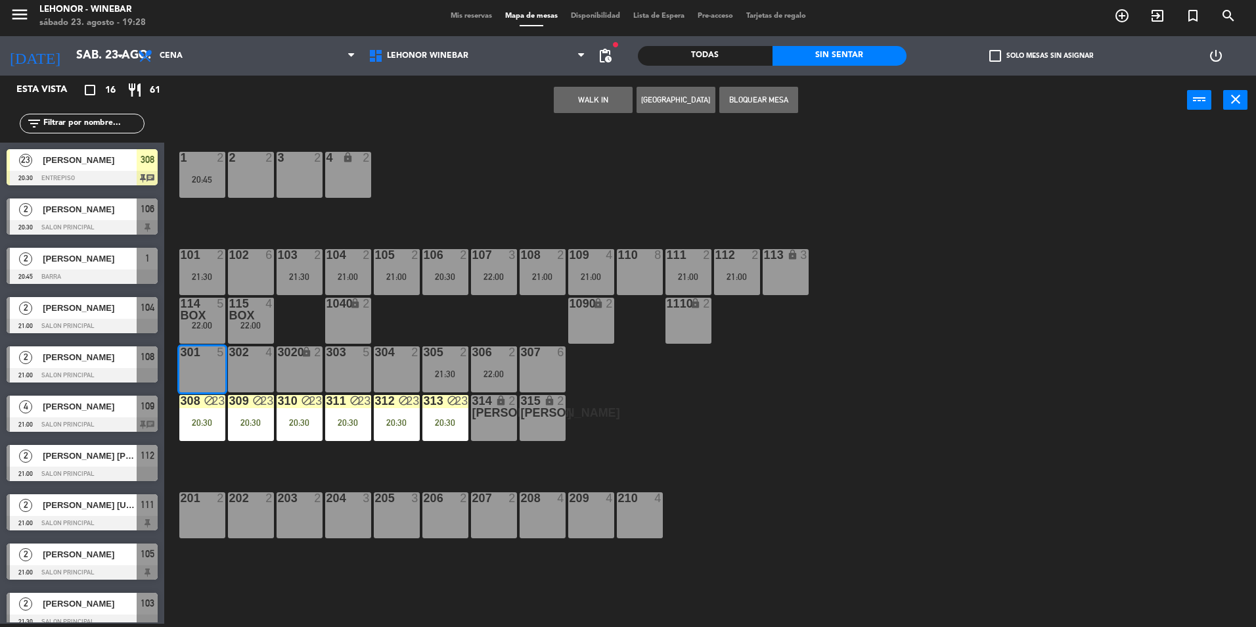
click at [673, 110] on button "[GEOGRAPHIC_DATA]" at bounding box center [676, 100] width 79 height 26
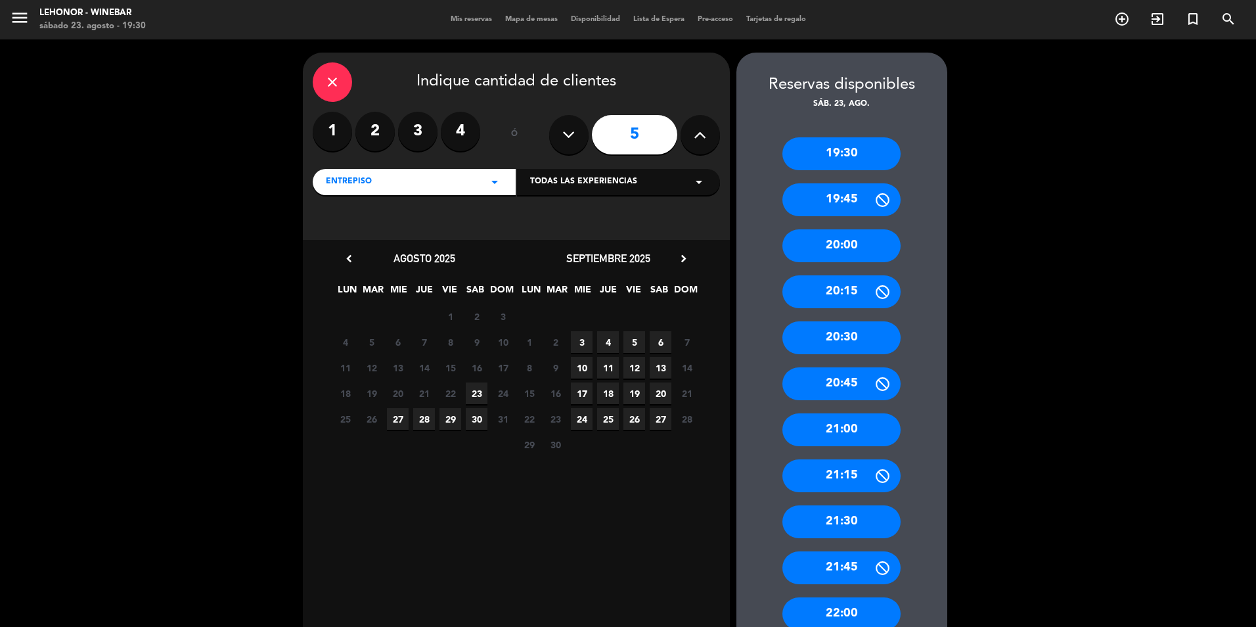
click at [342, 86] on div "close" at bounding box center [332, 81] width 39 height 39
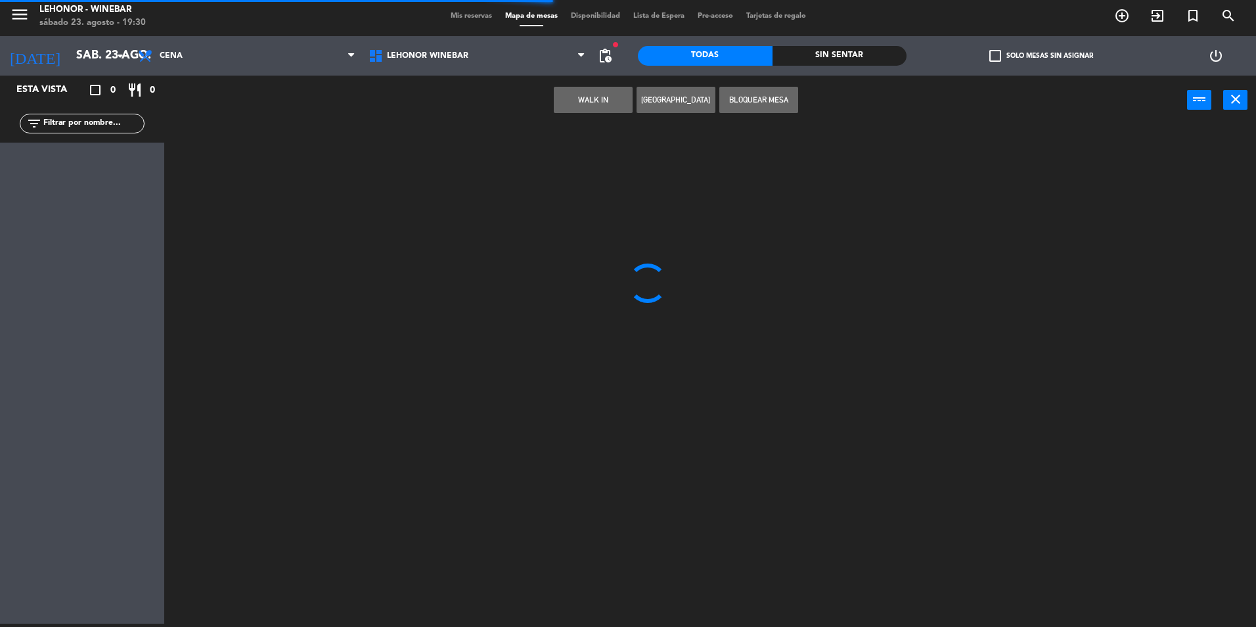
click at [973, 305] on div at bounding box center [716, 377] width 1079 height 499
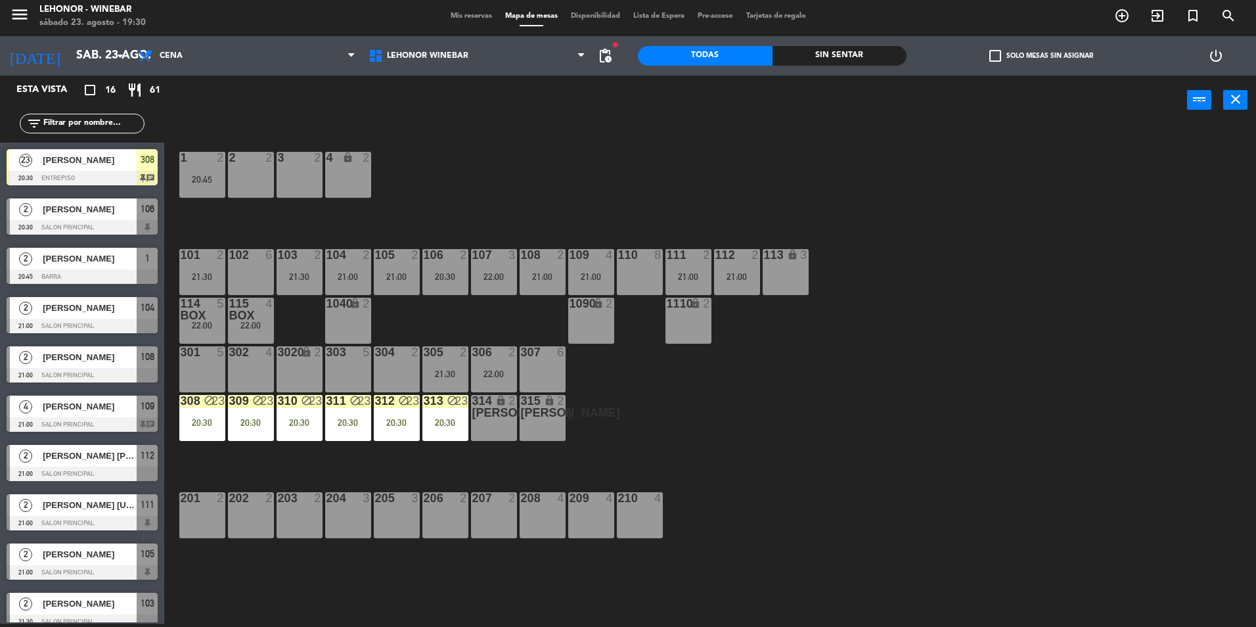
click at [1100, 431] on div "1 2 20:45 2 2 3 2 4 lock 2 102 6 104 2 21:00 106 2 20:30 107 3 22:00 109 4 21:0…" at bounding box center [716, 377] width 1079 height 499
click at [16, 22] on icon "menu" at bounding box center [20, 15] width 20 height 20
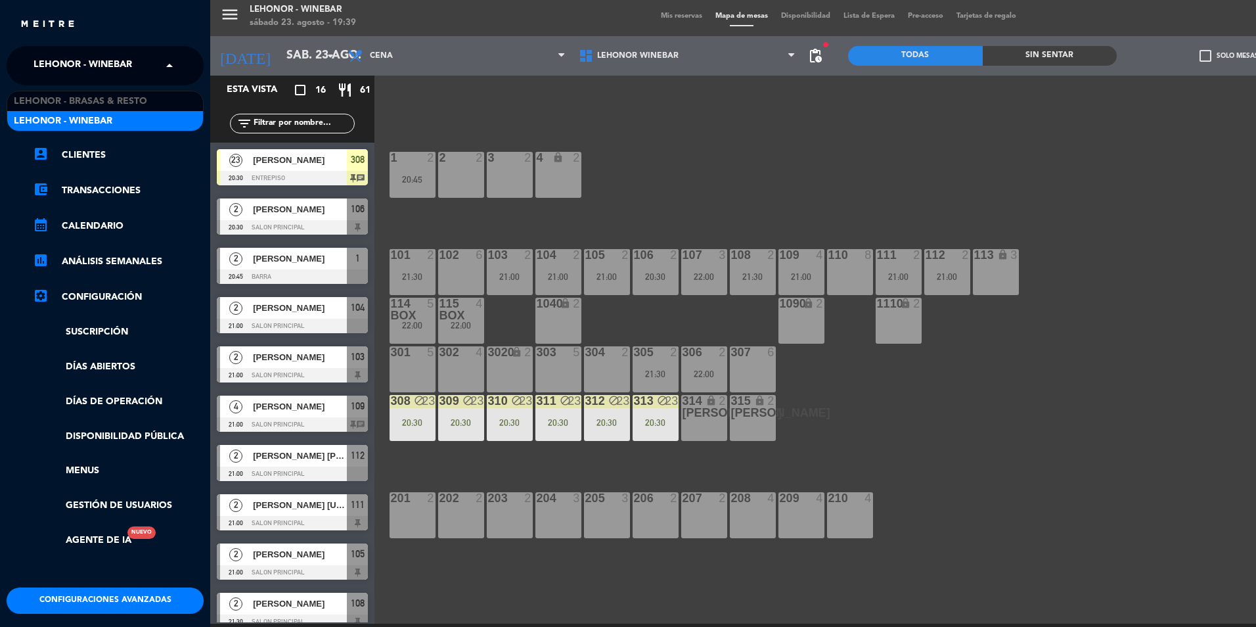
click at [57, 65] on span "Lehonor - Winebar" at bounding box center [83, 66] width 99 height 28
click at [127, 100] on span "Lehonor - Brasas & Resto" at bounding box center [80, 101] width 133 height 15
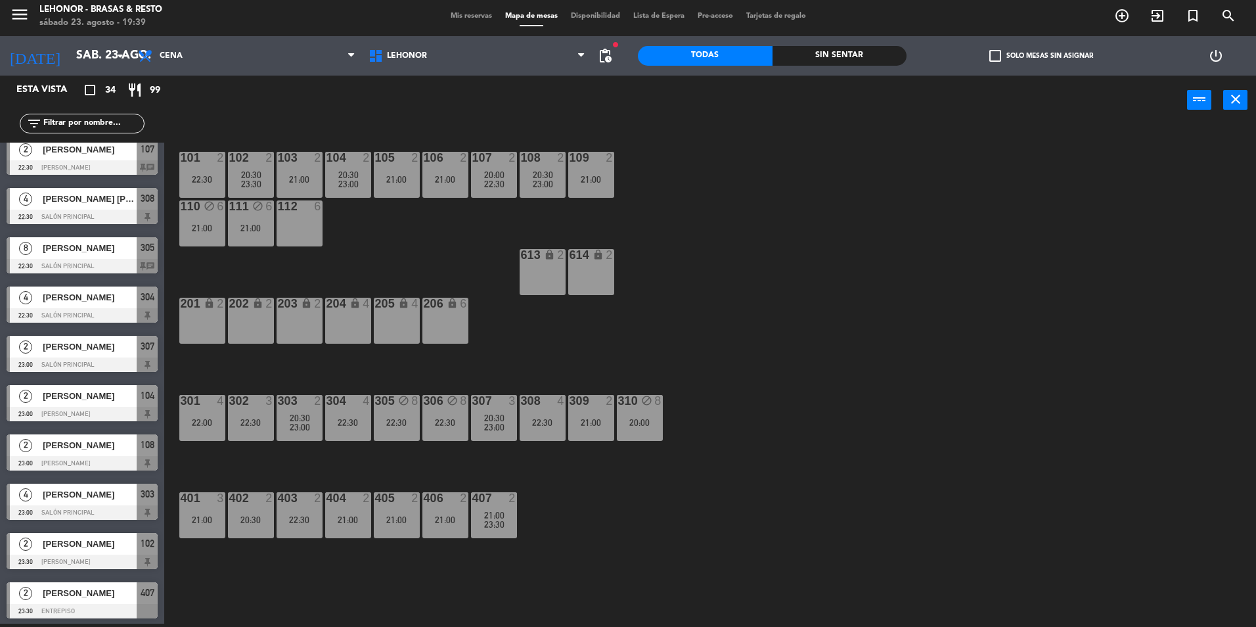
scroll to position [1196, 0]
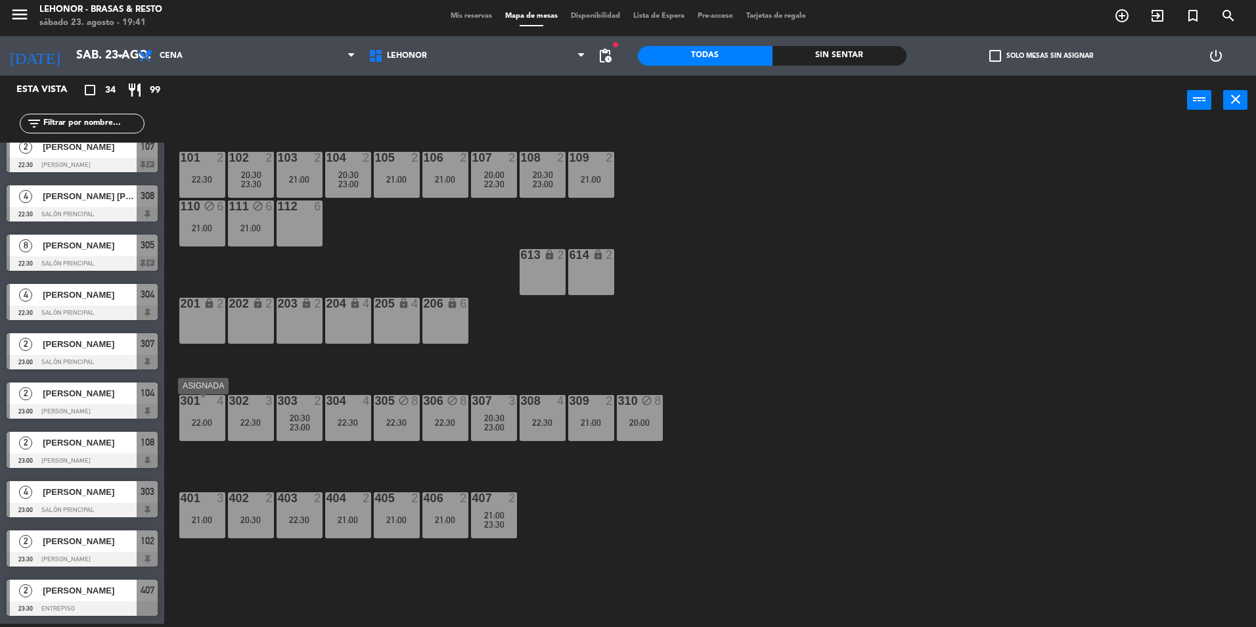
click at [199, 434] on div "301 4 22:00" at bounding box center [202, 418] width 46 height 46
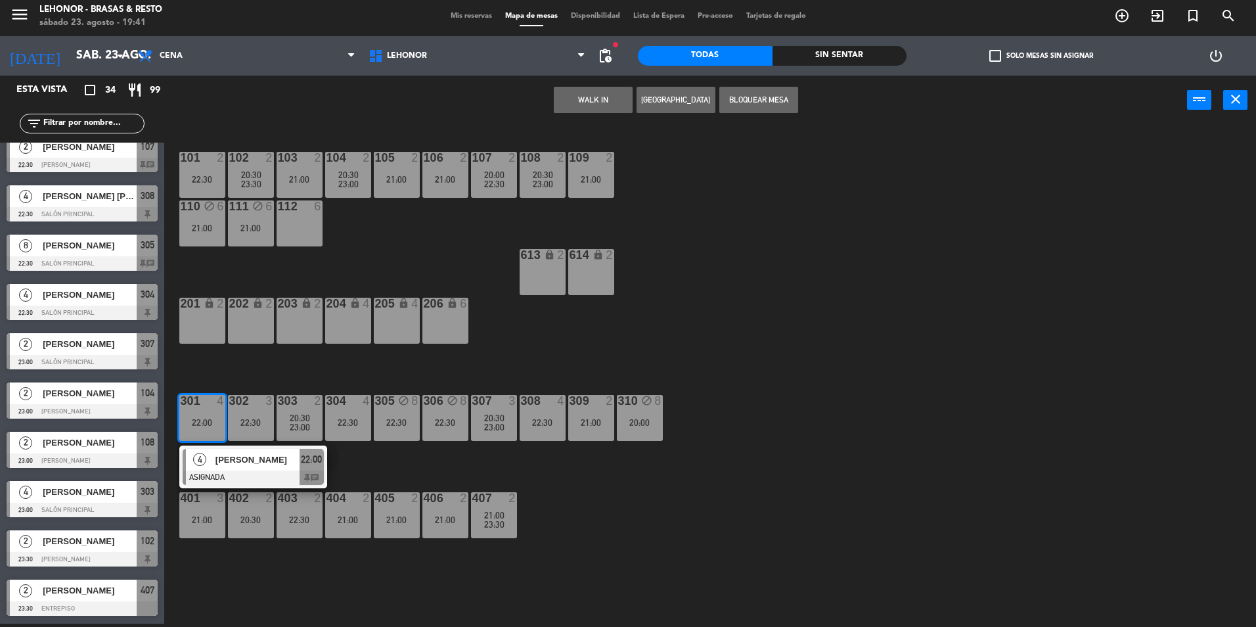
click at [238, 474] on div at bounding box center [253, 477] width 141 height 14
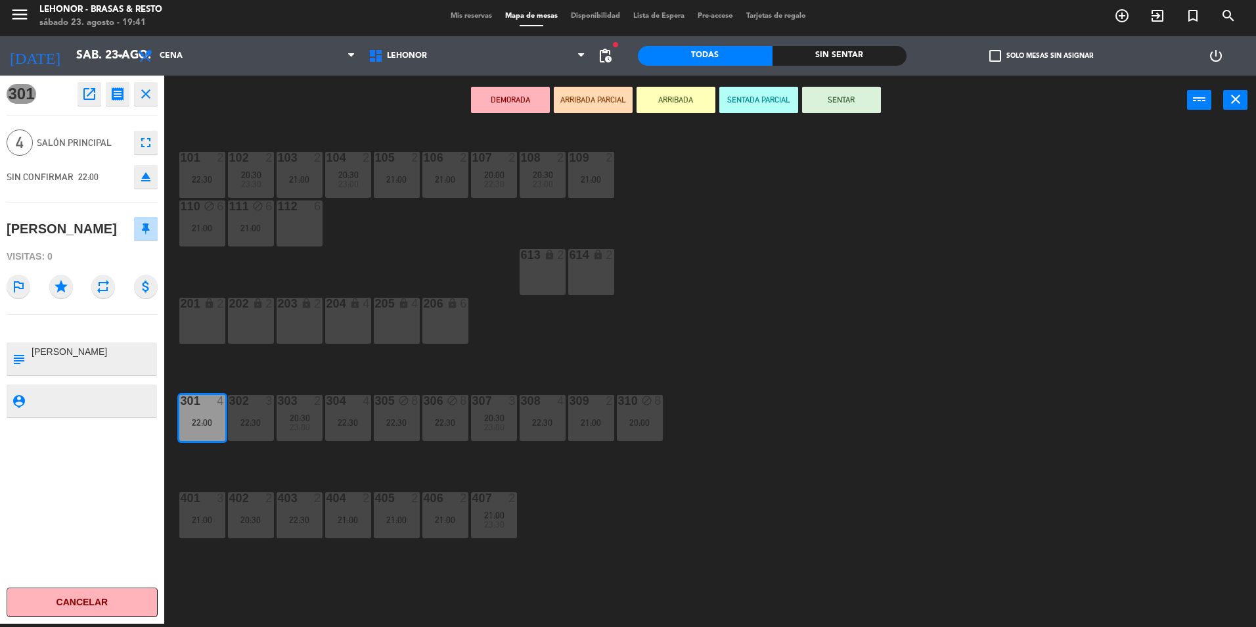
click at [612, 346] on div "101 2 22:30 102 2 20:30 23:30 103 2 21:00 104 2 20:30 23:00 105 2 21:00 106 2 2…" at bounding box center [716, 377] width 1079 height 499
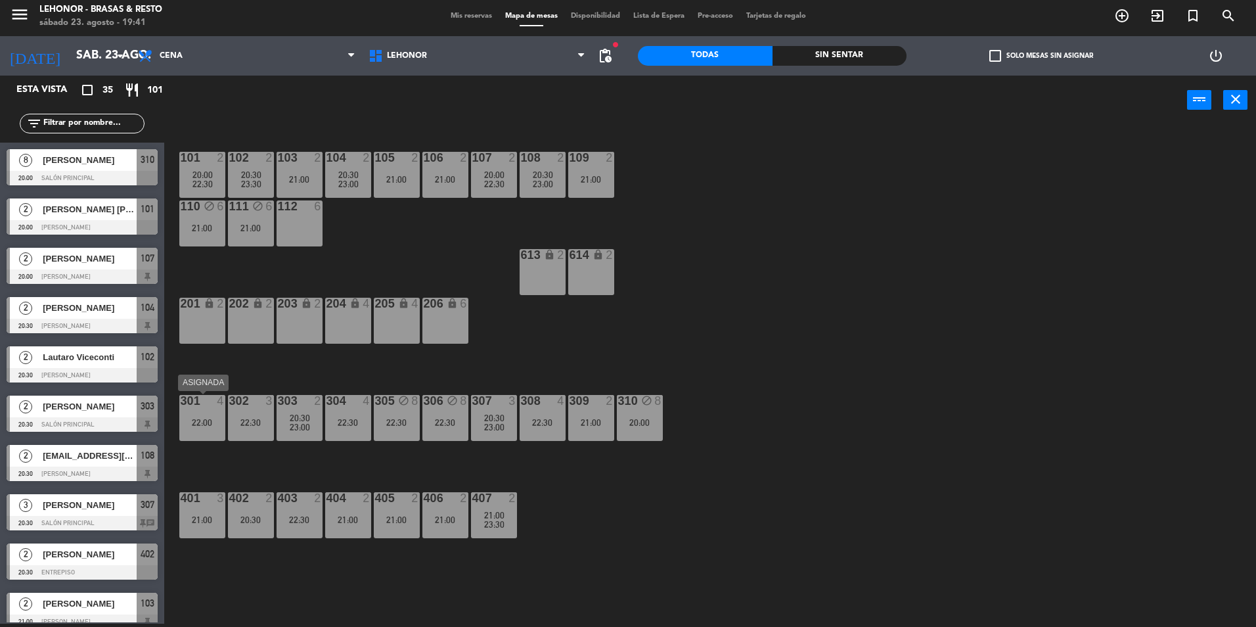
click at [202, 418] on div "22:00" at bounding box center [202, 422] width 46 height 9
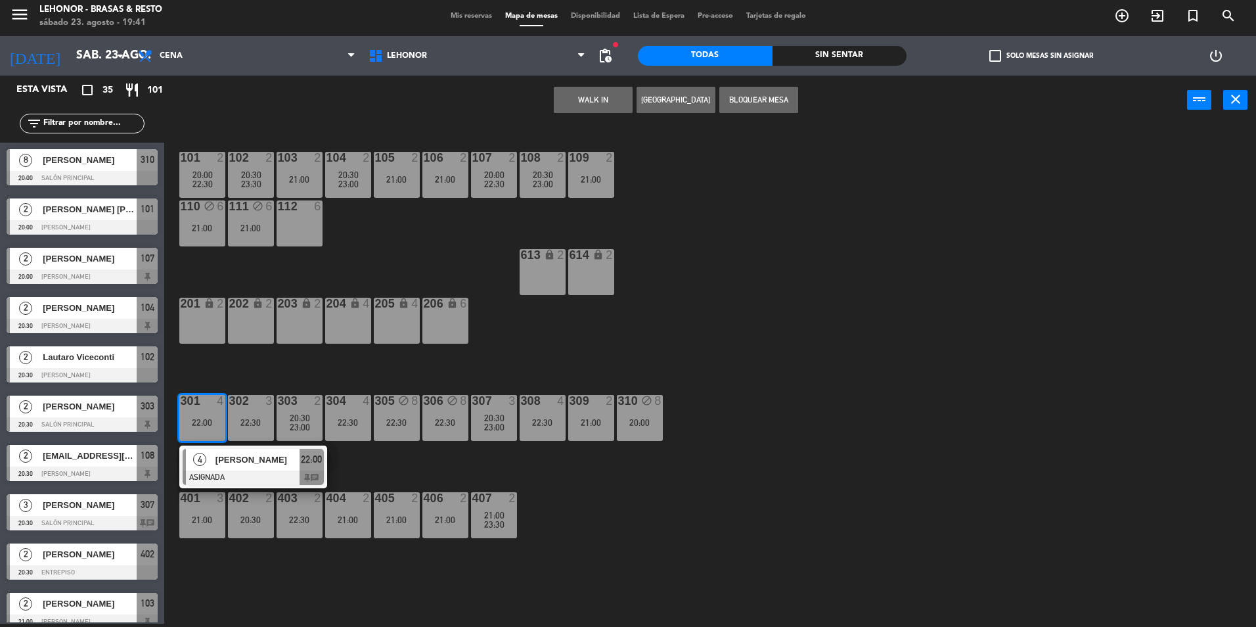
click at [530, 337] on div "101 2 20:00 22:30 102 2 20:30 23:30 103 2 21:00 104 2 20:30 23:00 105 2 21:00 1…" at bounding box center [716, 377] width 1079 height 499
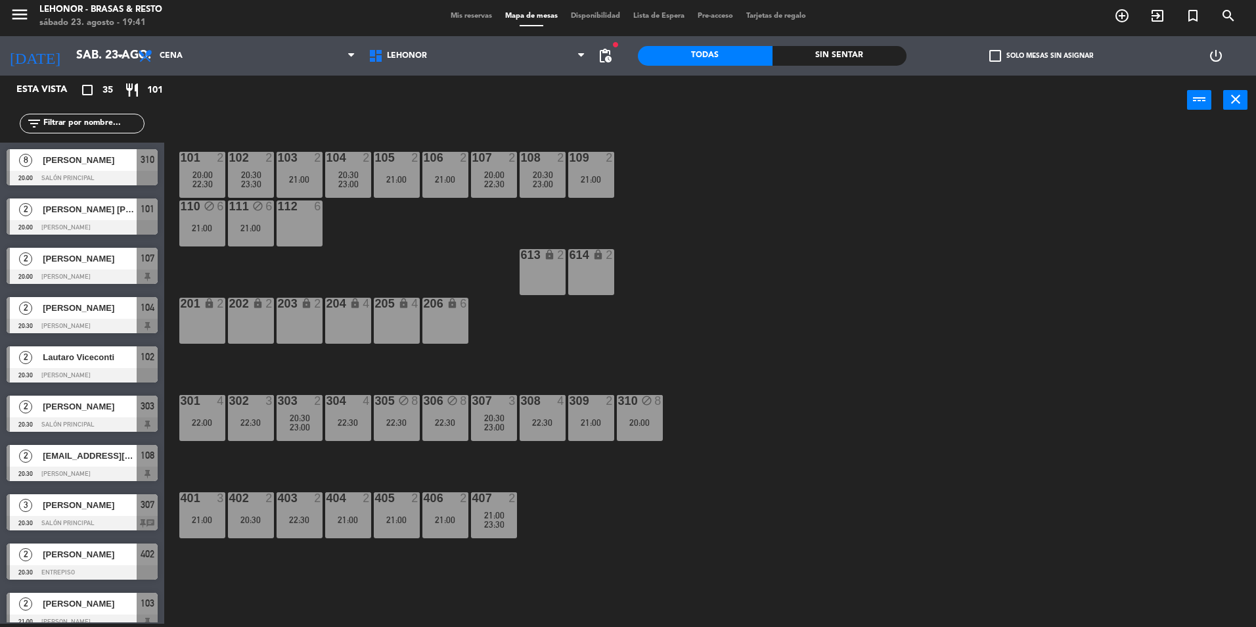
click at [316, 415] on div "20:30" at bounding box center [300, 417] width 46 height 9
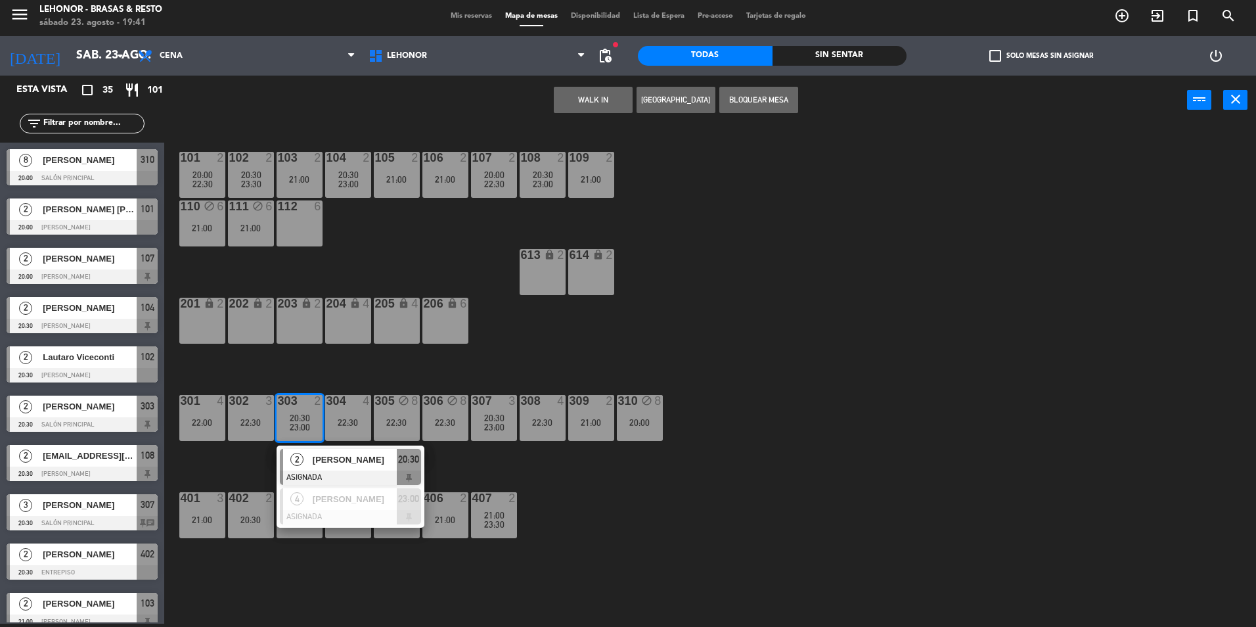
click at [507, 351] on div "101 2 20:00 22:30 102 2 20:30 23:30 103 2 21:00 104 2 20:30 23:00 105 2 21:00 1…" at bounding box center [716, 377] width 1079 height 499
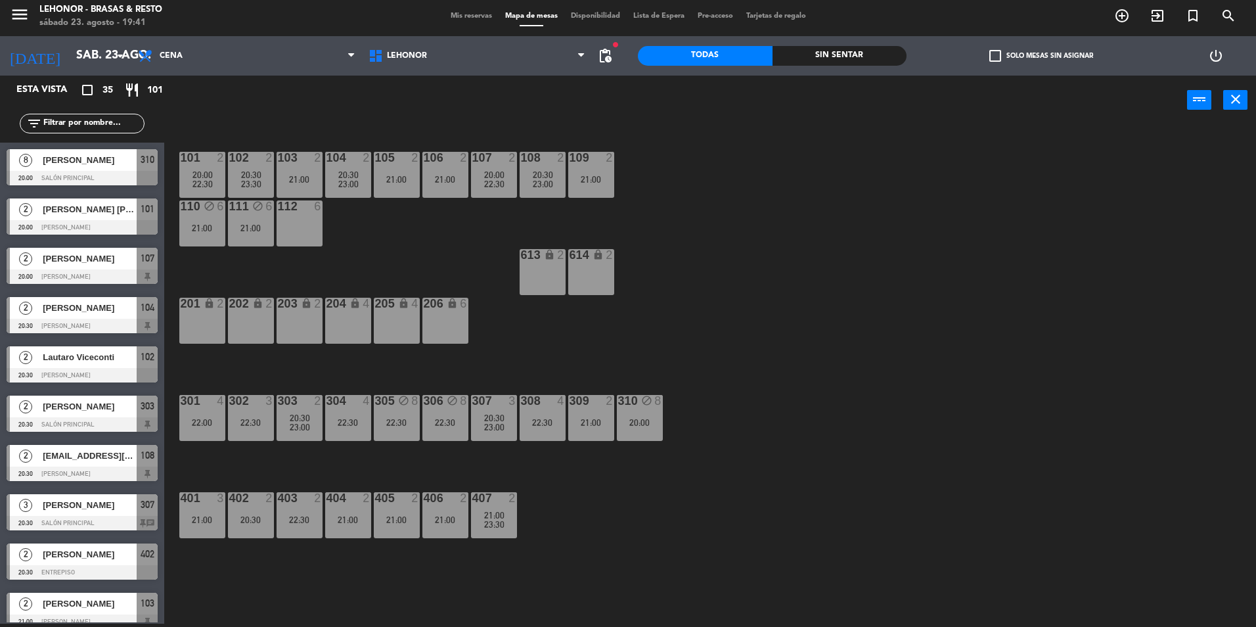
click at [296, 422] on span "23:00" at bounding box center [300, 427] width 20 height 11
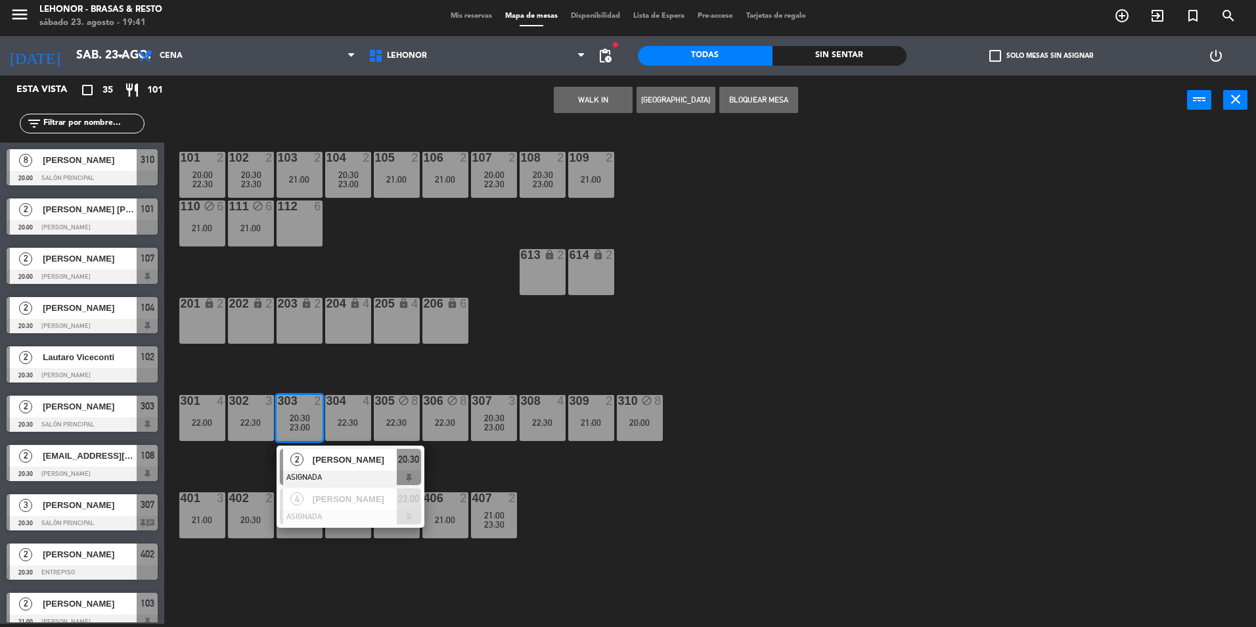
click at [275, 370] on div "101 2 20:00 22:30 102 2 20:30 23:30 103 2 21:00 104 2 20:30 23:00 105 2 21:00 1…" at bounding box center [716, 377] width 1079 height 499
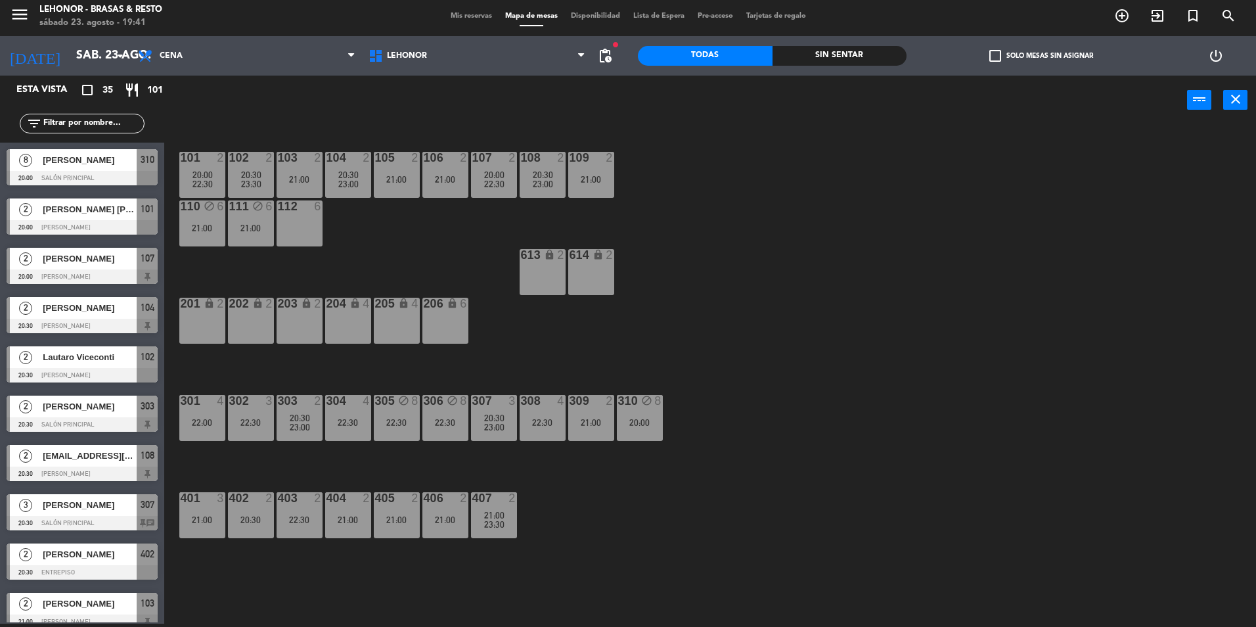
click at [300, 438] on div "303 2 20:30 23:00" at bounding box center [300, 418] width 46 height 46
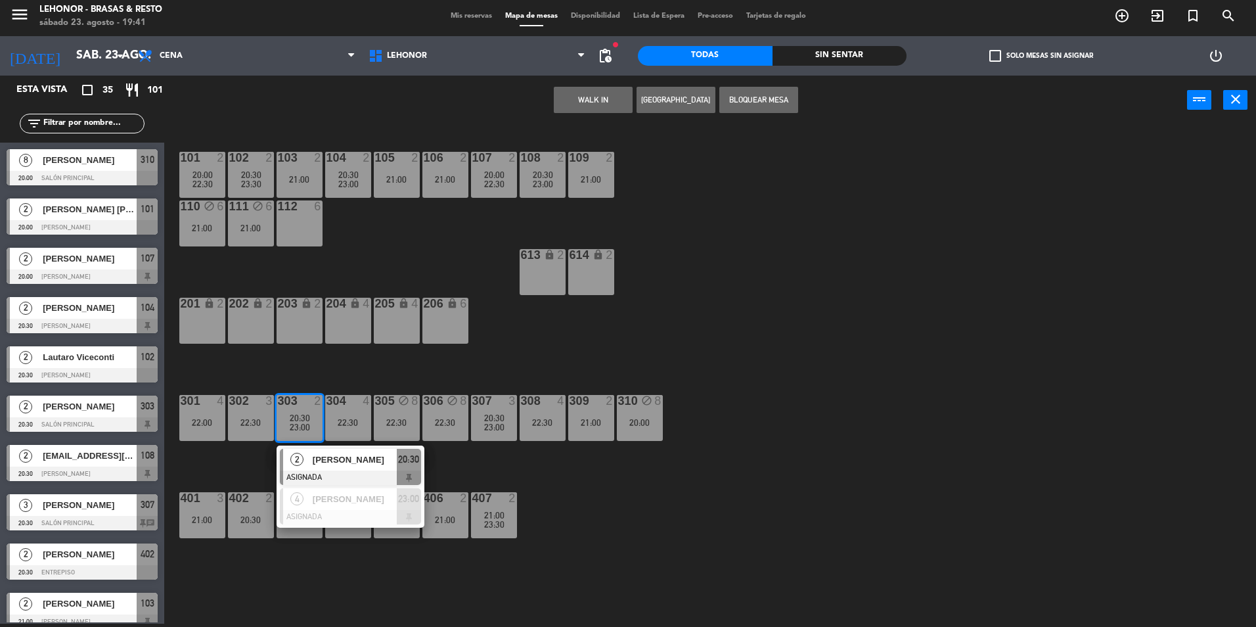
click at [326, 380] on div "101 2 20:00 22:30 102 2 20:30 23:30 103 2 21:00 104 2 20:30 23:00 105 2 21:00 1…" at bounding box center [716, 377] width 1079 height 499
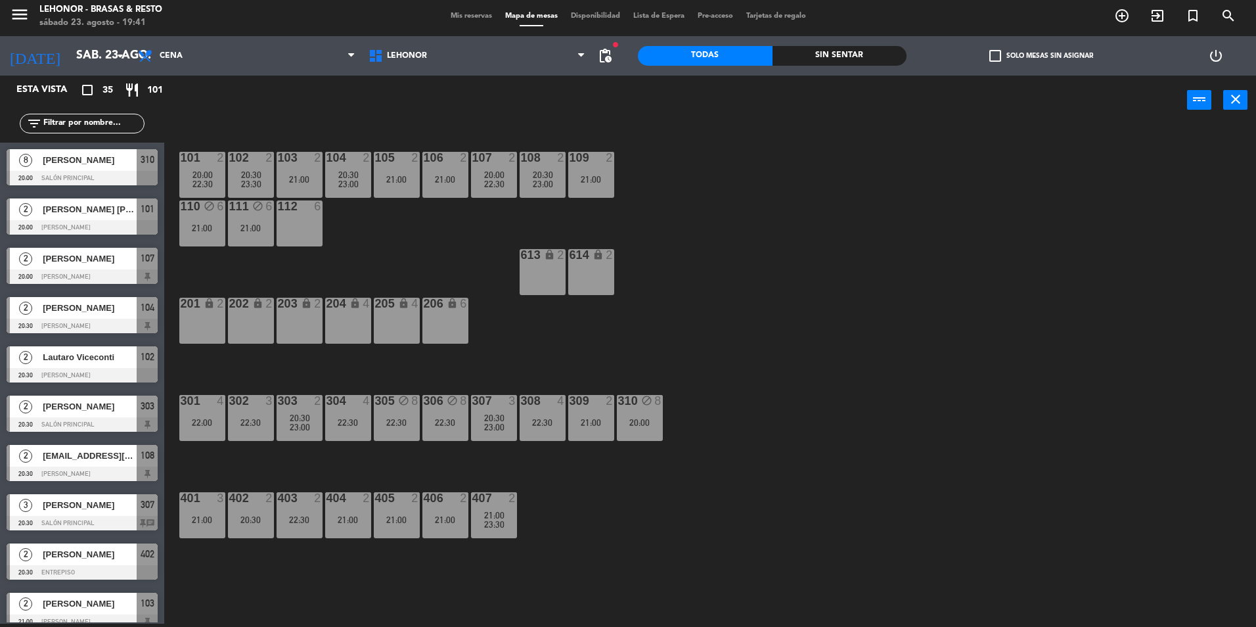
click at [204, 418] on div "22:00" at bounding box center [202, 422] width 46 height 9
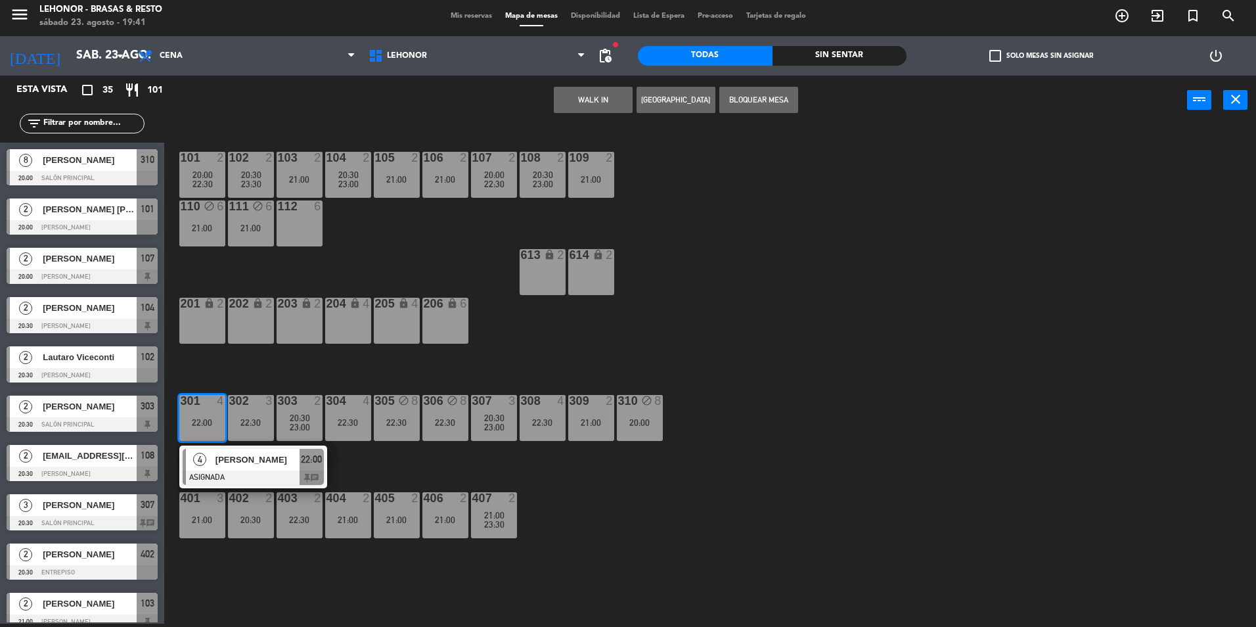
click at [347, 321] on div "204 lock 4" at bounding box center [348, 321] width 46 height 46
click at [636, 100] on button "Mover" at bounding box center [634, 100] width 79 height 26
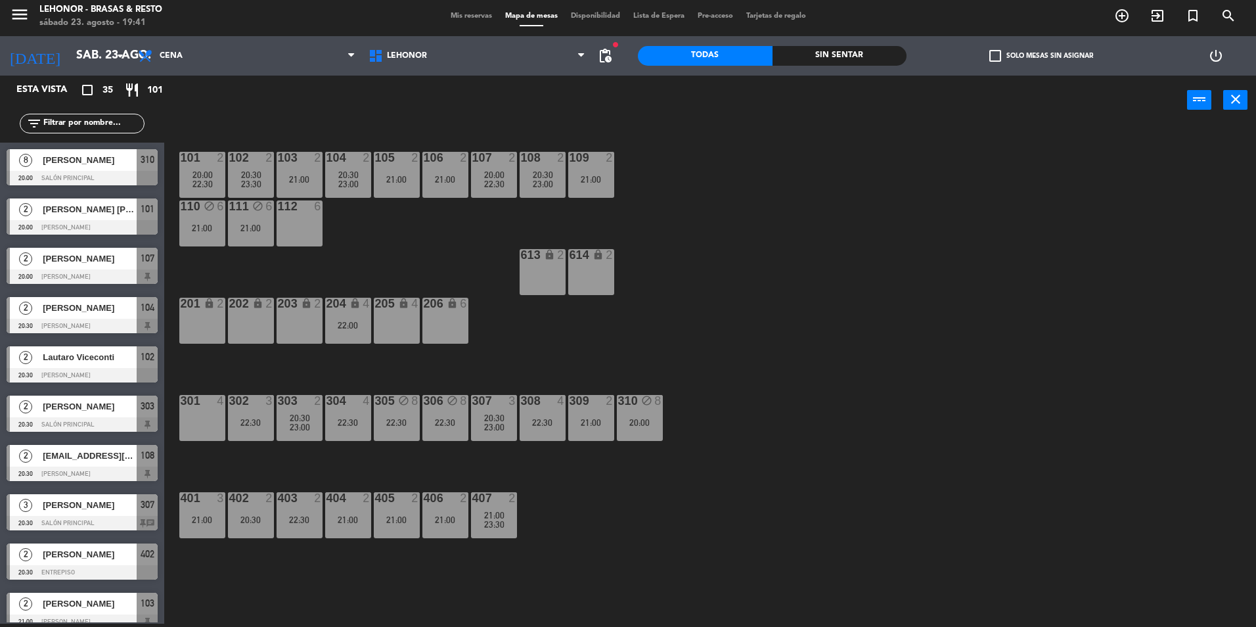
click at [302, 422] on span "23:00" at bounding box center [300, 427] width 20 height 11
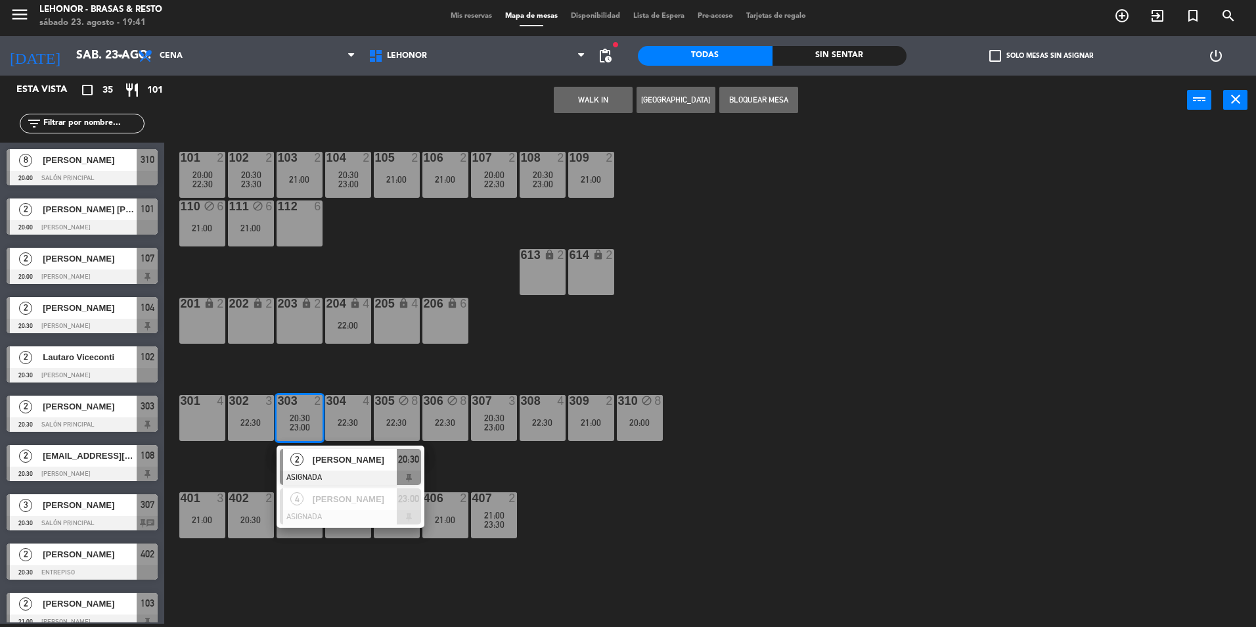
drag, startPoint x: 323, startPoint y: 458, endPoint x: 314, endPoint y: 461, distance: 9.6
click at [324, 458] on div "2 [PERSON_NAME] ASIGNADA 20:30" at bounding box center [351, 466] width 168 height 43
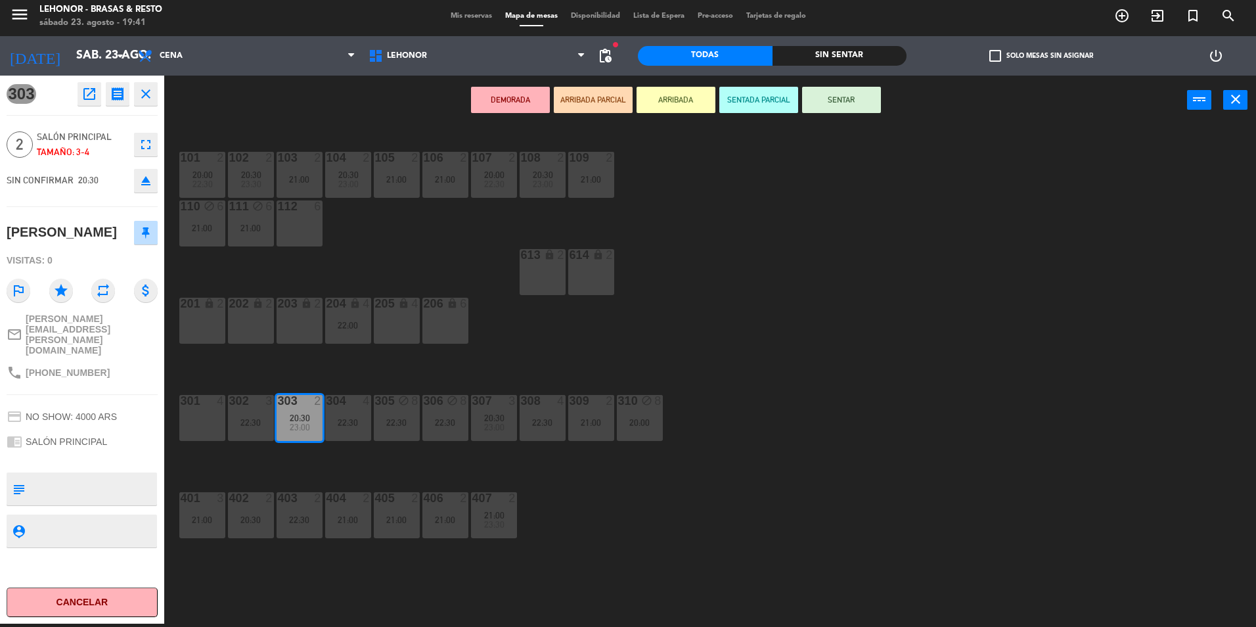
click at [206, 419] on div "301 4" at bounding box center [202, 418] width 46 height 46
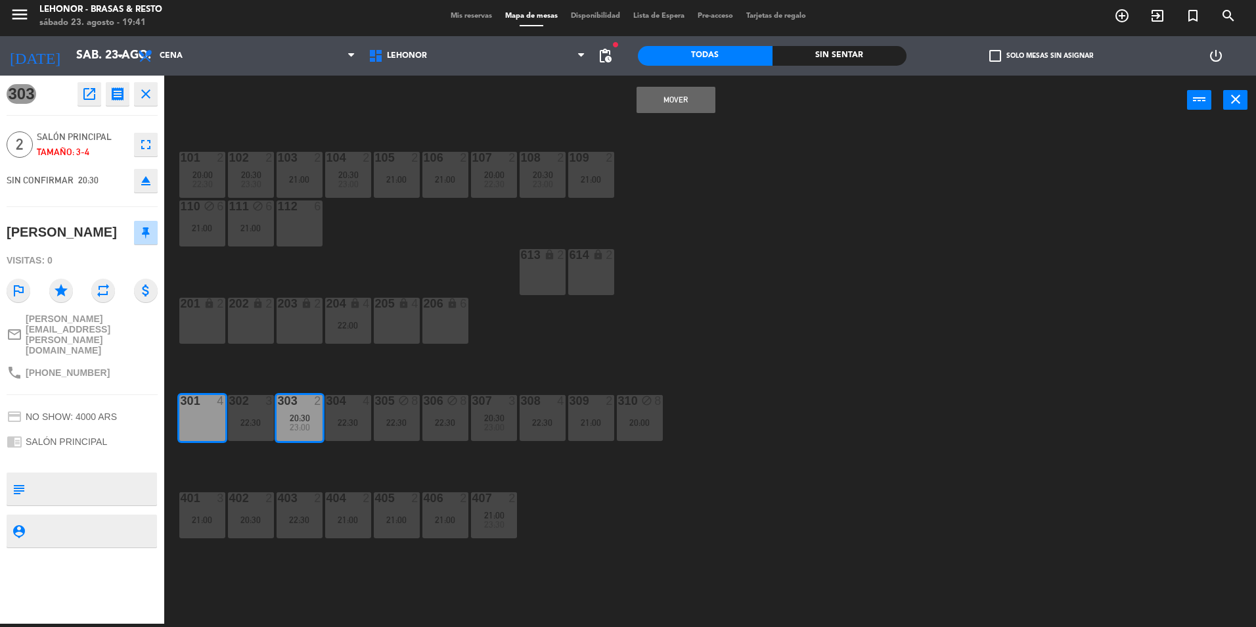
click at [658, 106] on button "Mover" at bounding box center [676, 100] width 79 height 26
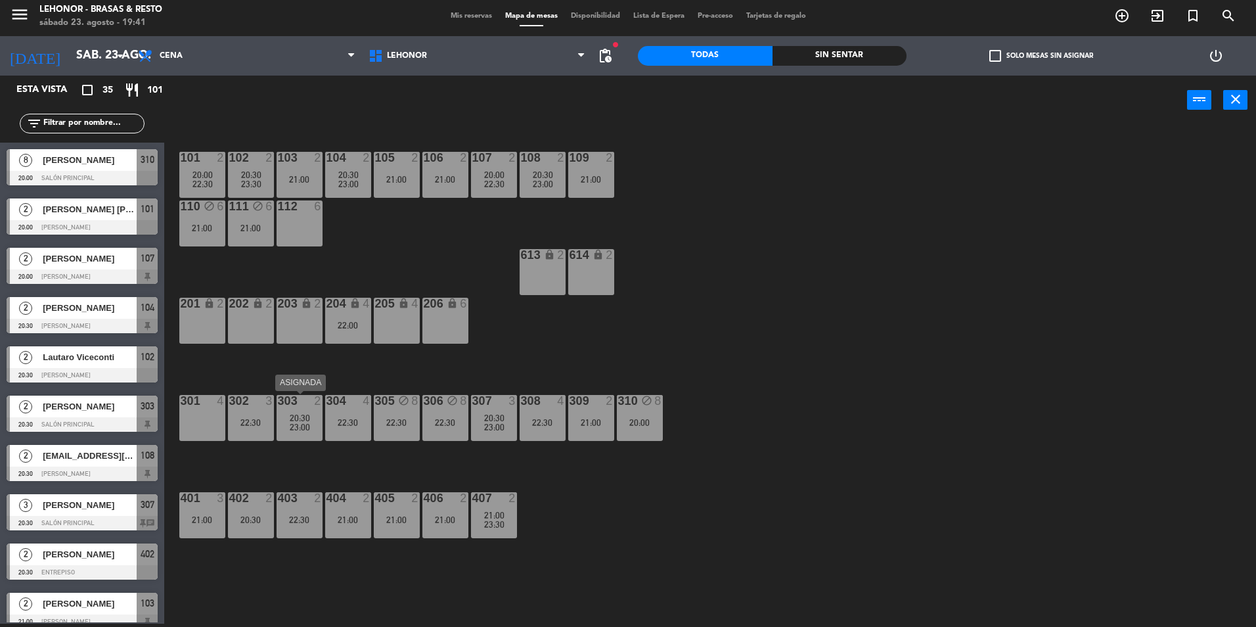
drag, startPoint x: 300, startPoint y: 415, endPoint x: 305, endPoint y: 424, distance: 10.6
click at [302, 414] on span "20:30" at bounding box center [300, 418] width 20 height 11
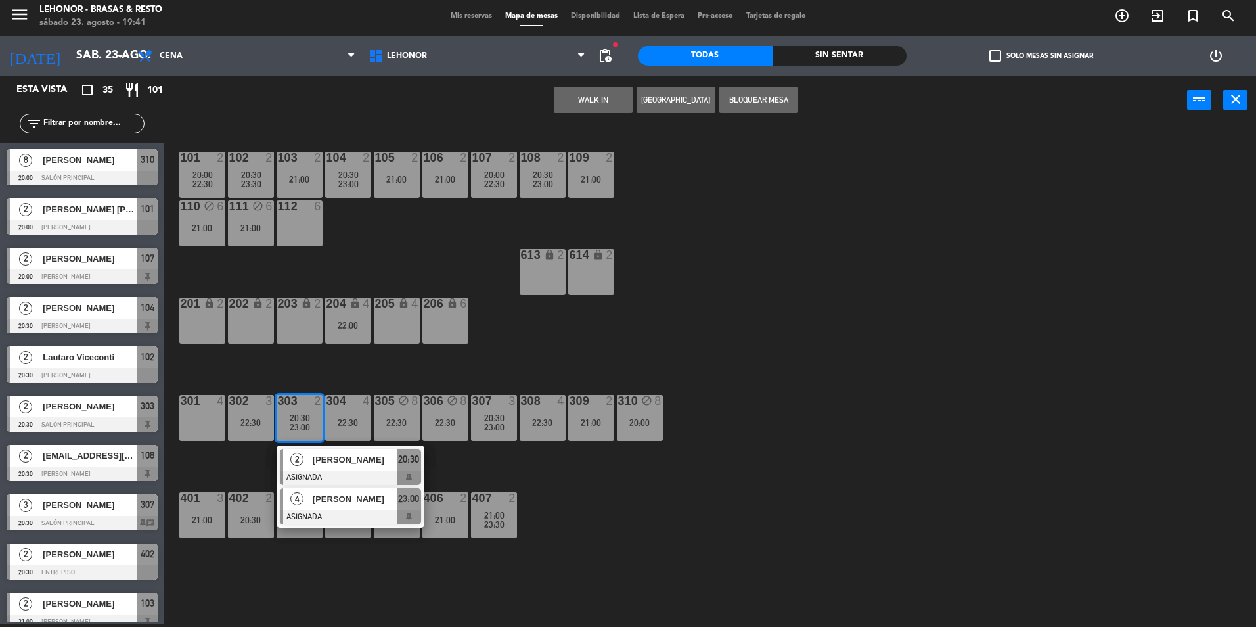
click at [326, 505] on span "[PERSON_NAME]" at bounding box center [355, 499] width 84 height 14
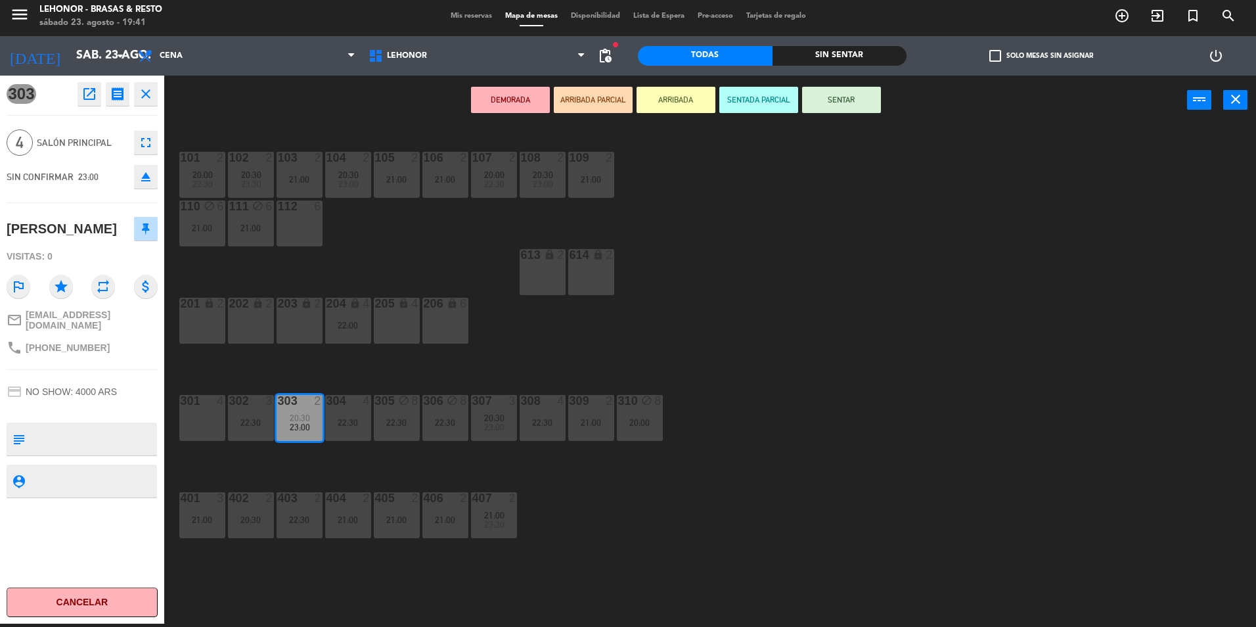
click at [192, 429] on div "301 4" at bounding box center [202, 418] width 46 height 46
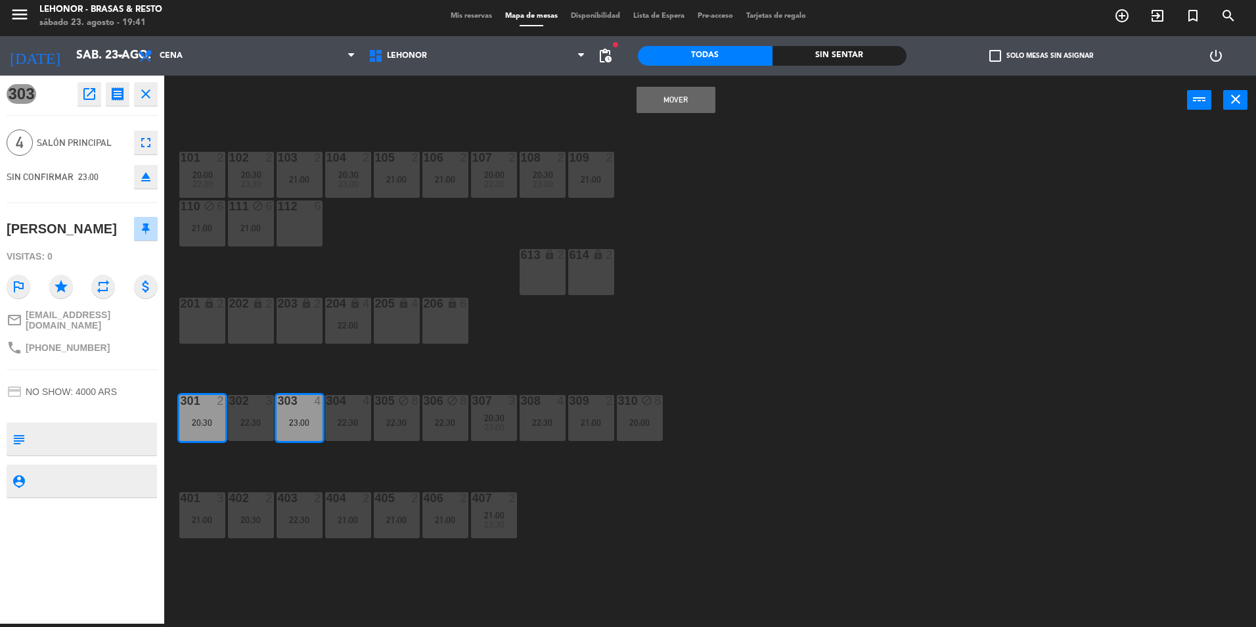
click at [650, 92] on button "Mover" at bounding box center [676, 100] width 79 height 26
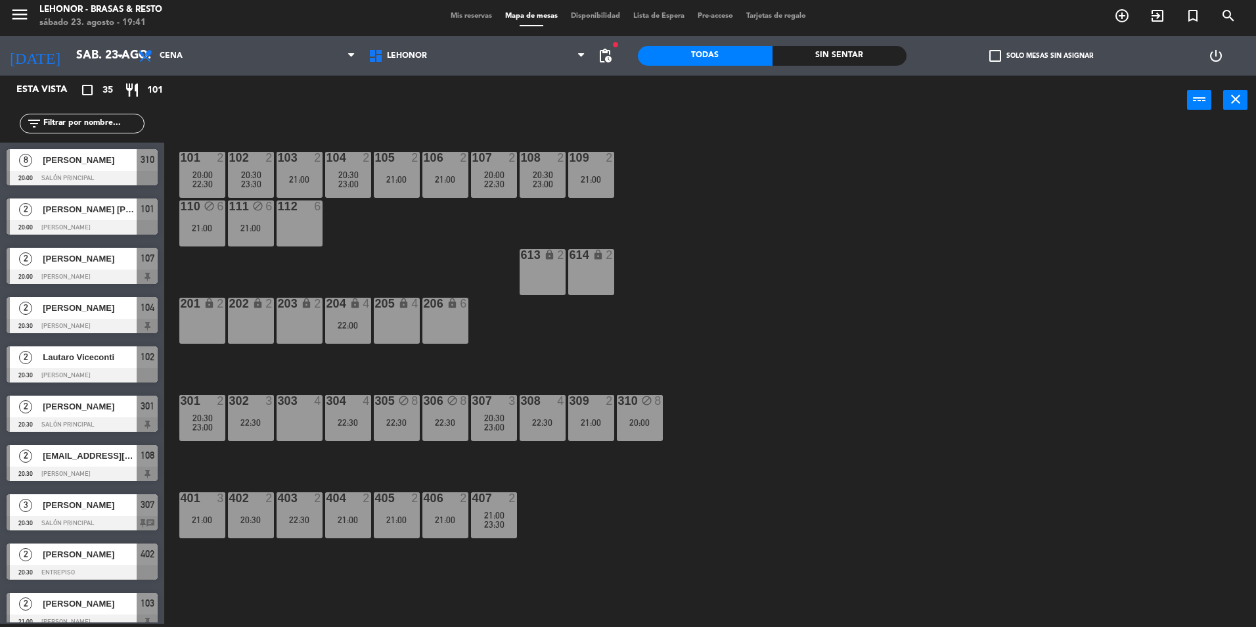
scroll to position [461, 0]
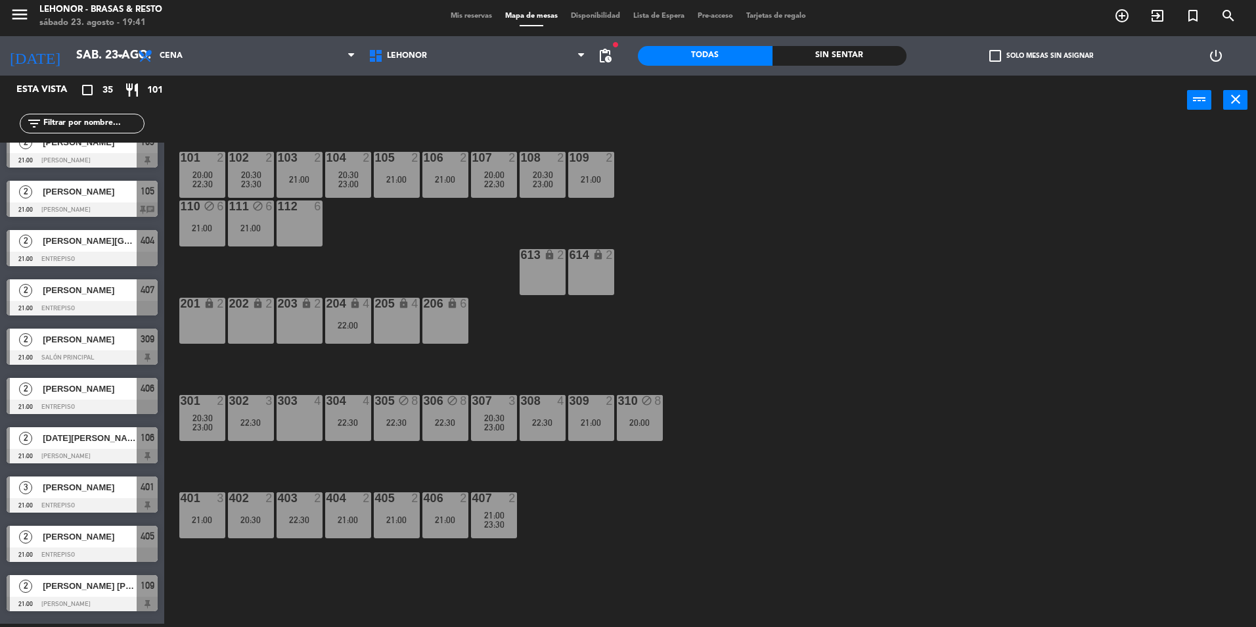
click at [349, 316] on div "204 lock 4 22:00" at bounding box center [348, 321] width 46 height 46
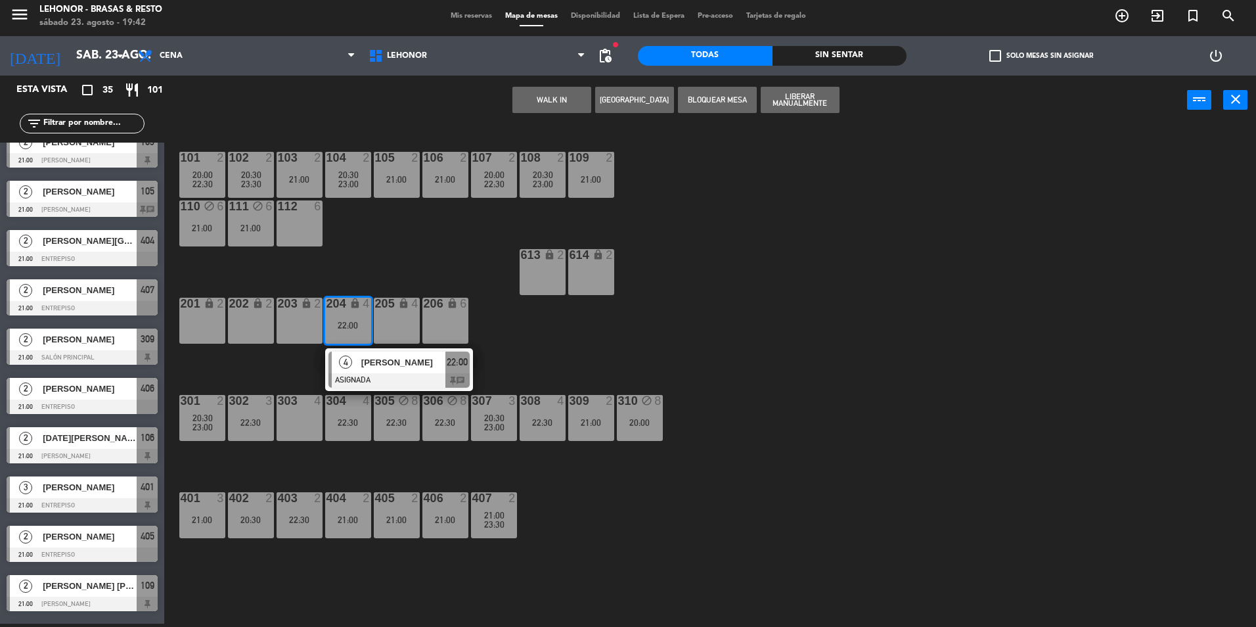
click at [287, 441] on div "101 2 20:00 22:30 102 2 20:30 23:30 103 2 21:00 104 2 20:30 23:00 105 2 21:00 1…" at bounding box center [716, 377] width 1079 height 499
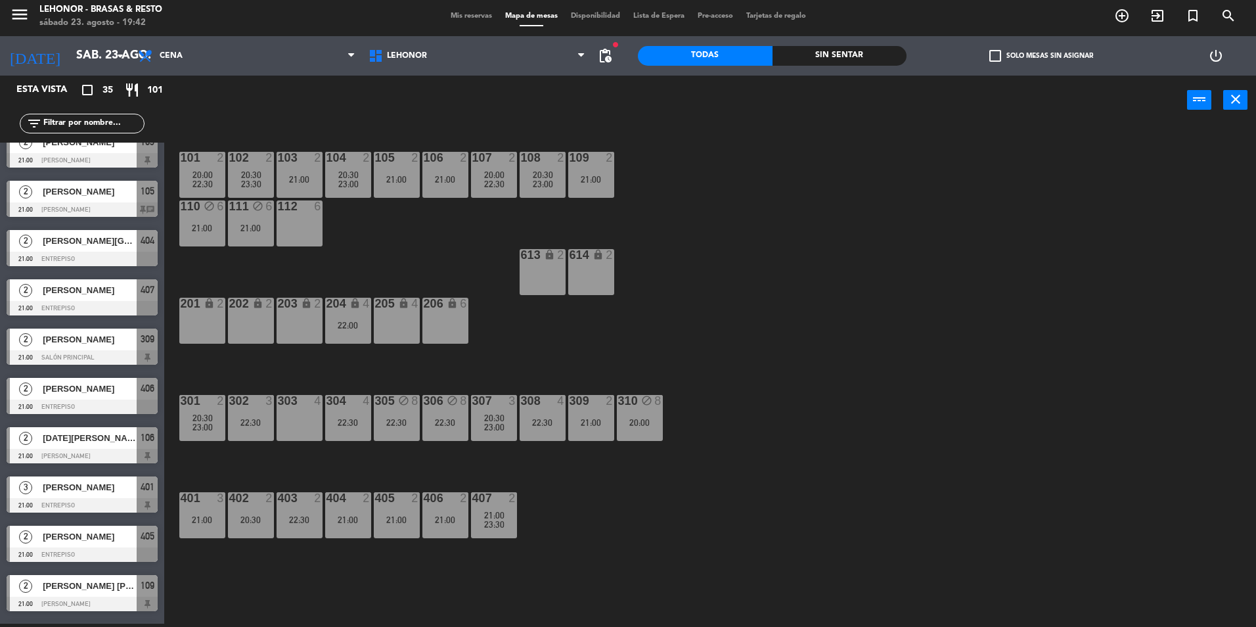
click at [349, 303] on icon "lock" at bounding box center [354, 303] width 11 height 11
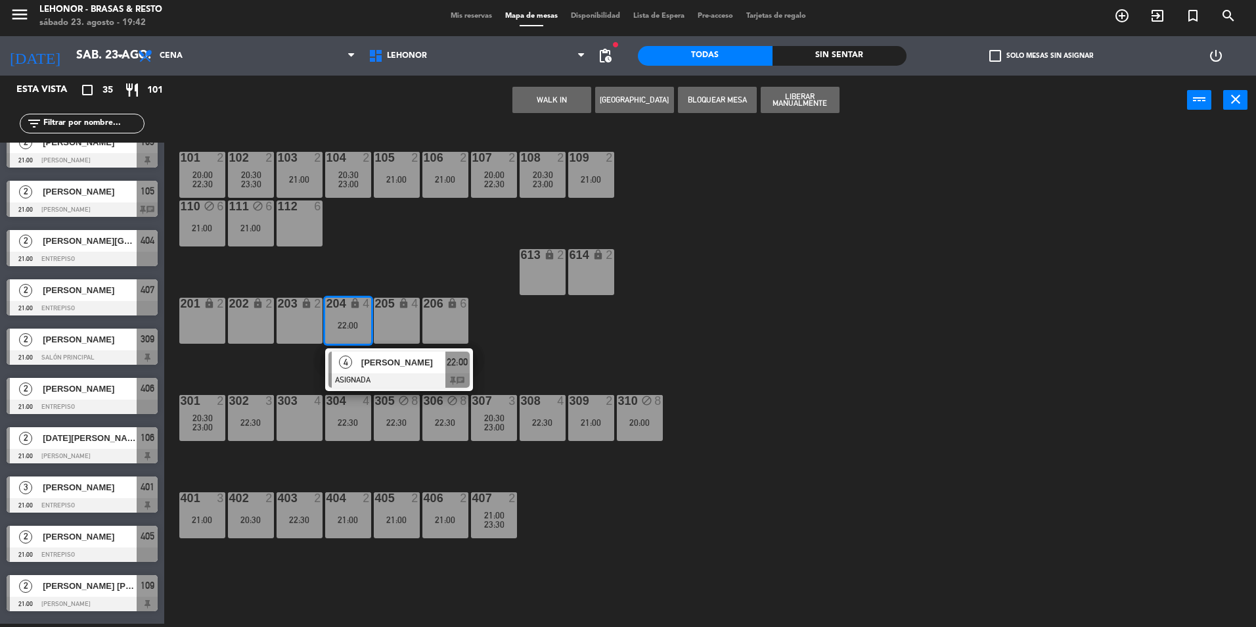
click at [303, 422] on div "303 4" at bounding box center [300, 418] width 46 height 46
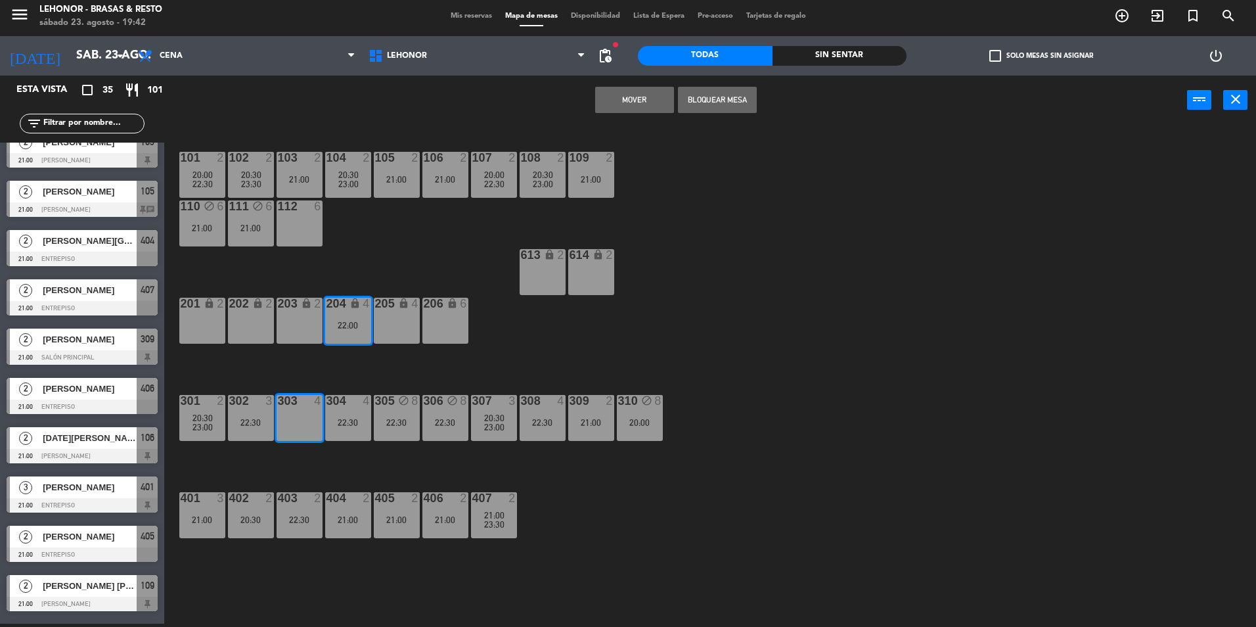
click at [628, 99] on button "Mover" at bounding box center [634, 100] width 79 height 26
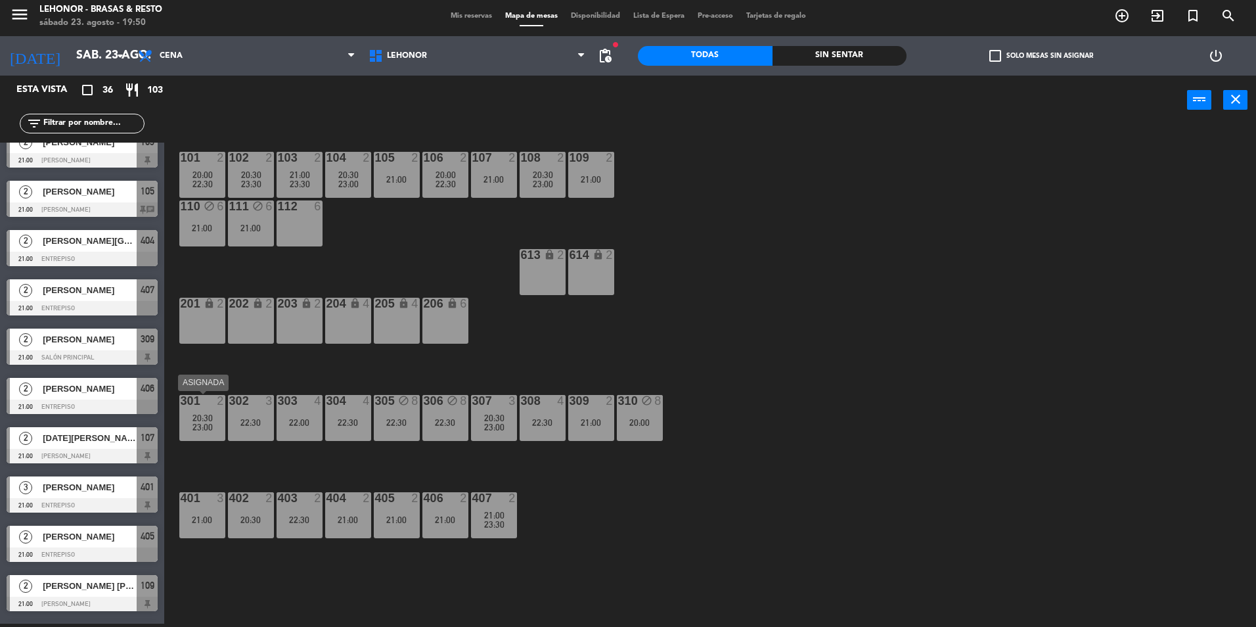
click at [200, 425] on span "23:00" at bounding box center [202, 427] width 20 height 11
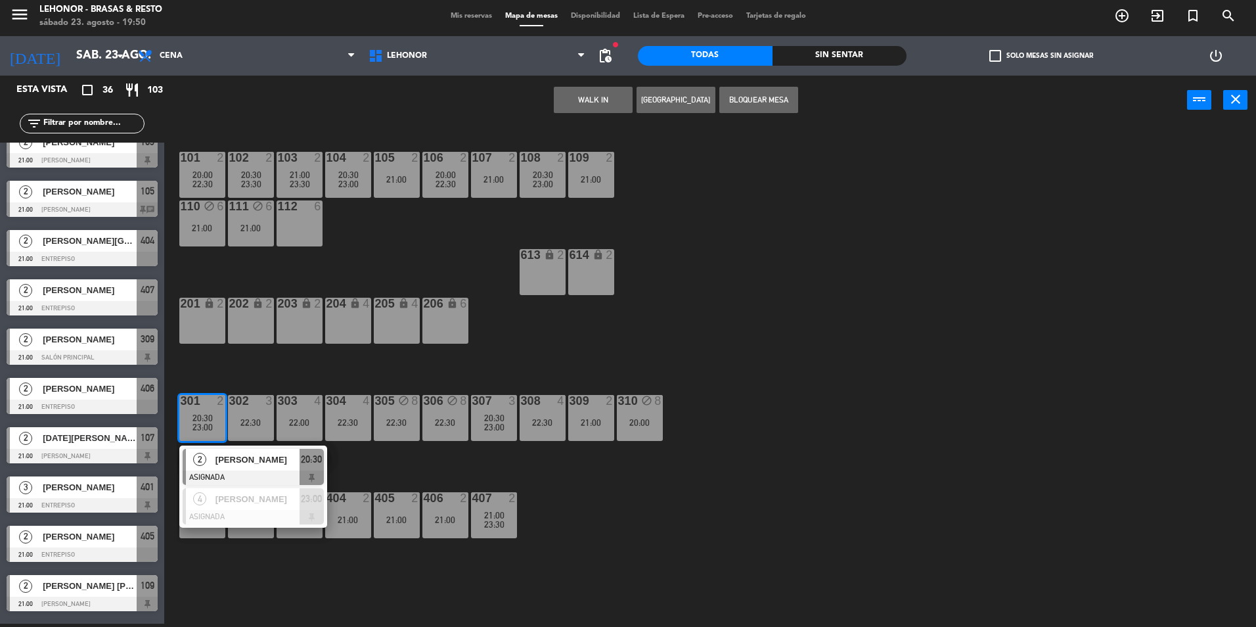
click at [700, 464] on div "101 2 20:00 22:30 102 2 20:30 23:30 103 2 21:00 23:30 104 2 20:30 23:00 105 2 2…" at bounding box center [716, 377] width 1079 height 499
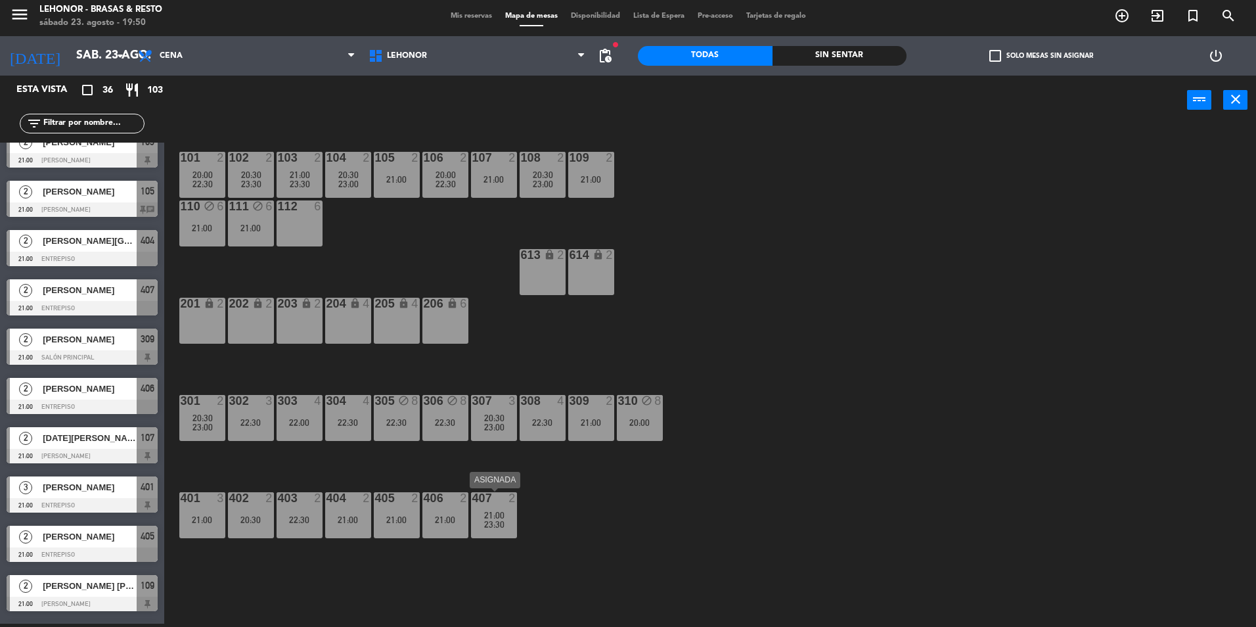
click at [489, 522] on span "23:30" at bounding box center [494, 524] width 20 height 11
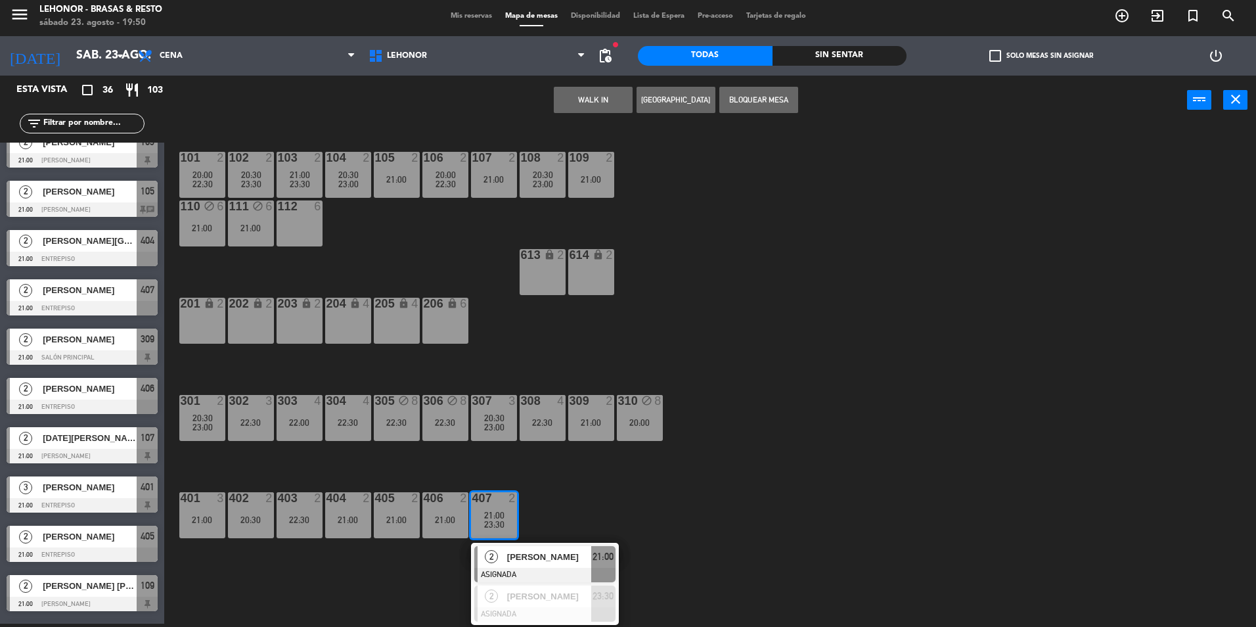
click at [621, 506] on div "101 2 20:00 22:30 102 2 20:30 23:30 103 2 21:00 23:30 104 2 20:30 23:00 105 2 2…" at bounding box center [716, 377] width 1079 height 499
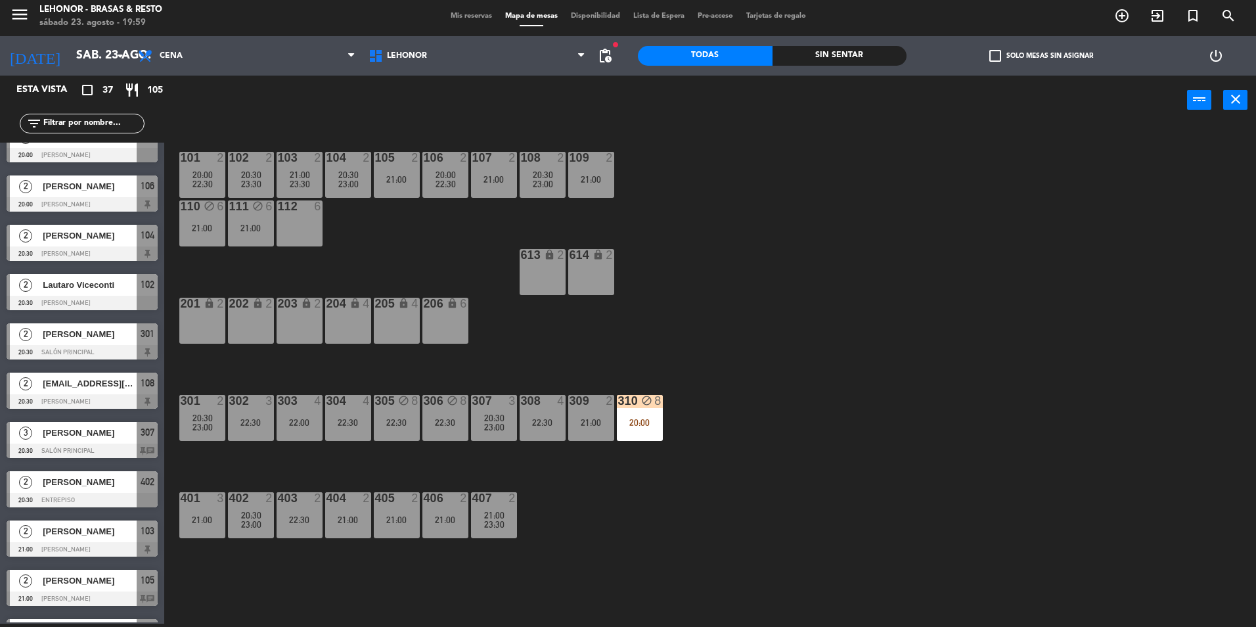
scroll to position [0, 0]
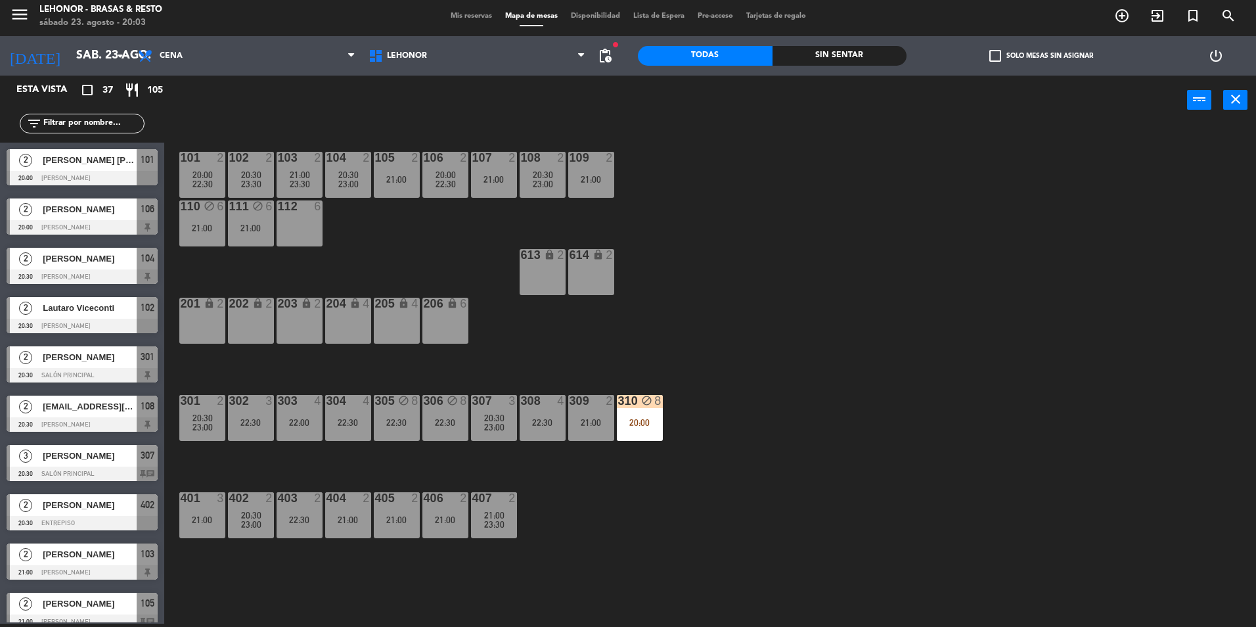
click at [7, 8] on div "menu Lehonor - Brasas & Resto sábado 23. agosto - 20:03" at bounding box center [157, 16] width 314 height 31
click at [19, 16] on icon "menu" at bounding box center [20, 15] width 20 height 20
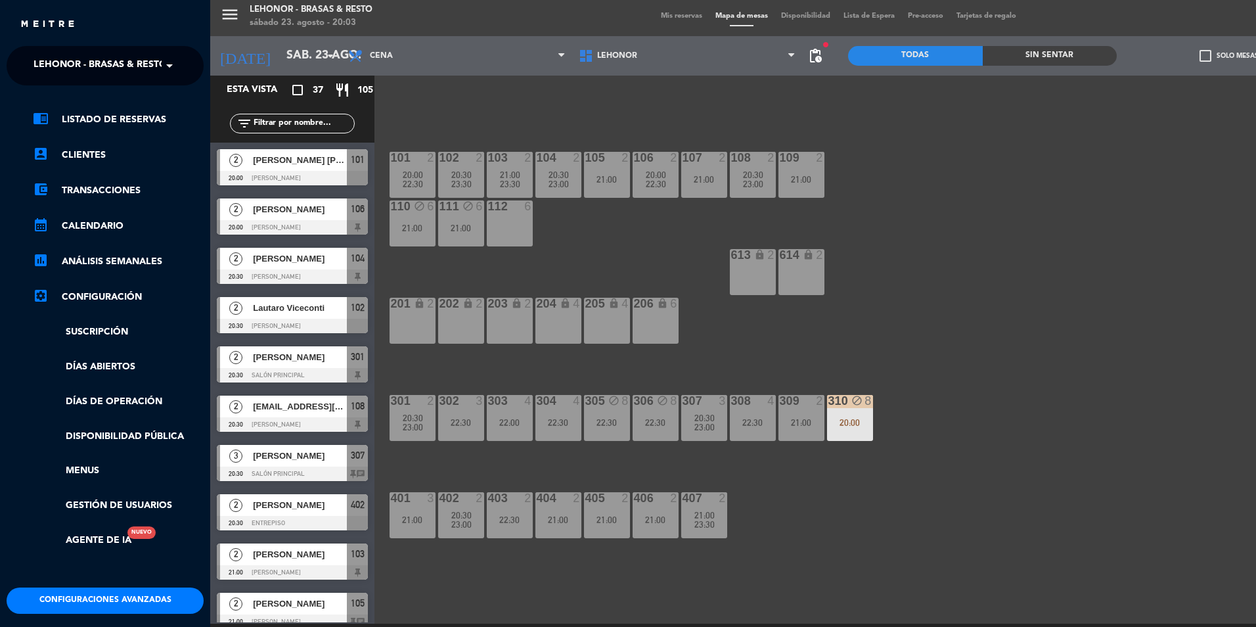
click at [47, 72] on span "Lehonor - Brasas & Resto" at bounding box center [100, 66] width 133 height 28
click at [95, 125] on span "Lehonor - Winebar" at bounding box center [63, 121] width 99 height 15
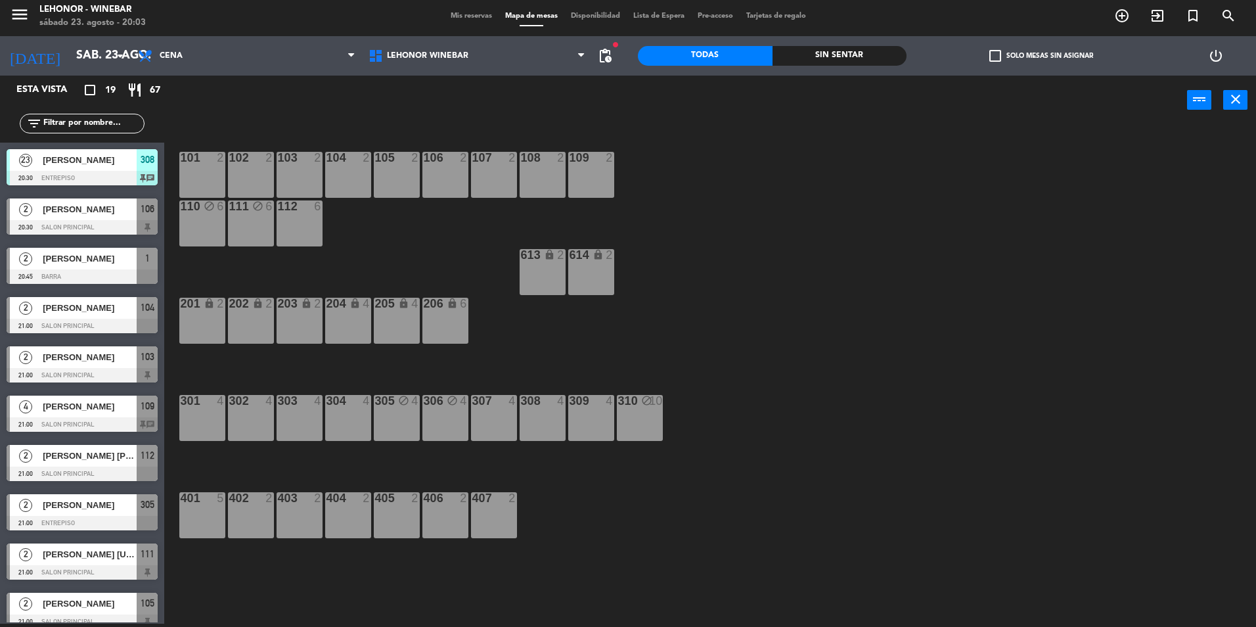
click at [12, 10] on icon "menu" at bounding box center [20, 15] width 20 height 20
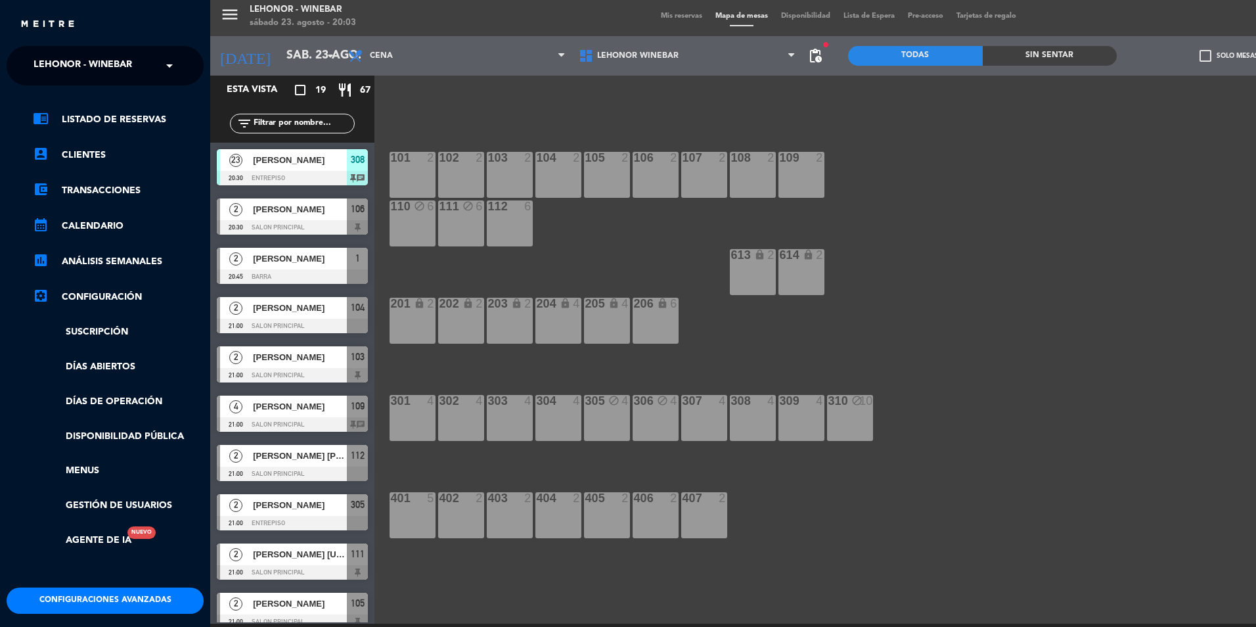
click at [878, 256] on div "menu Lehonor - Winebar sábado 23. agosto - 20:03 Mis reservas Mapa de mesas Dis…" at bounding box center [838, 313] width 1256 height 627
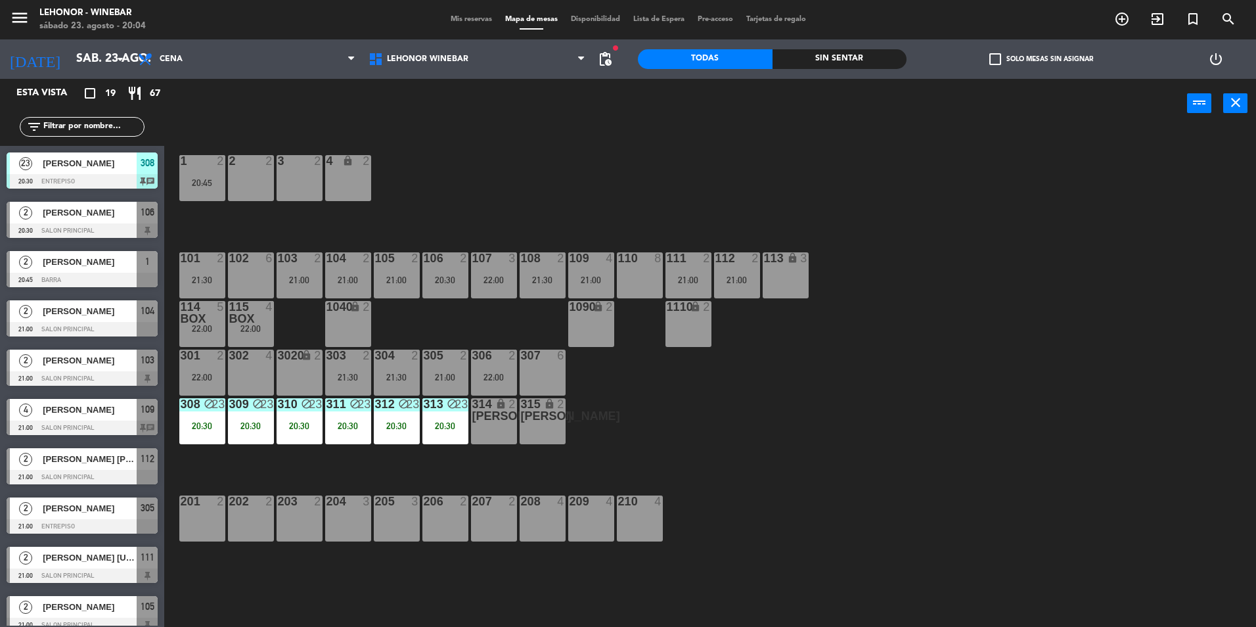
click at [868, 59] on div "Sin sentar" at bounding box center [840, 59] width 135 height 20
click at [255, 355] on div at bounding box center [251, 355] width 22 height 12
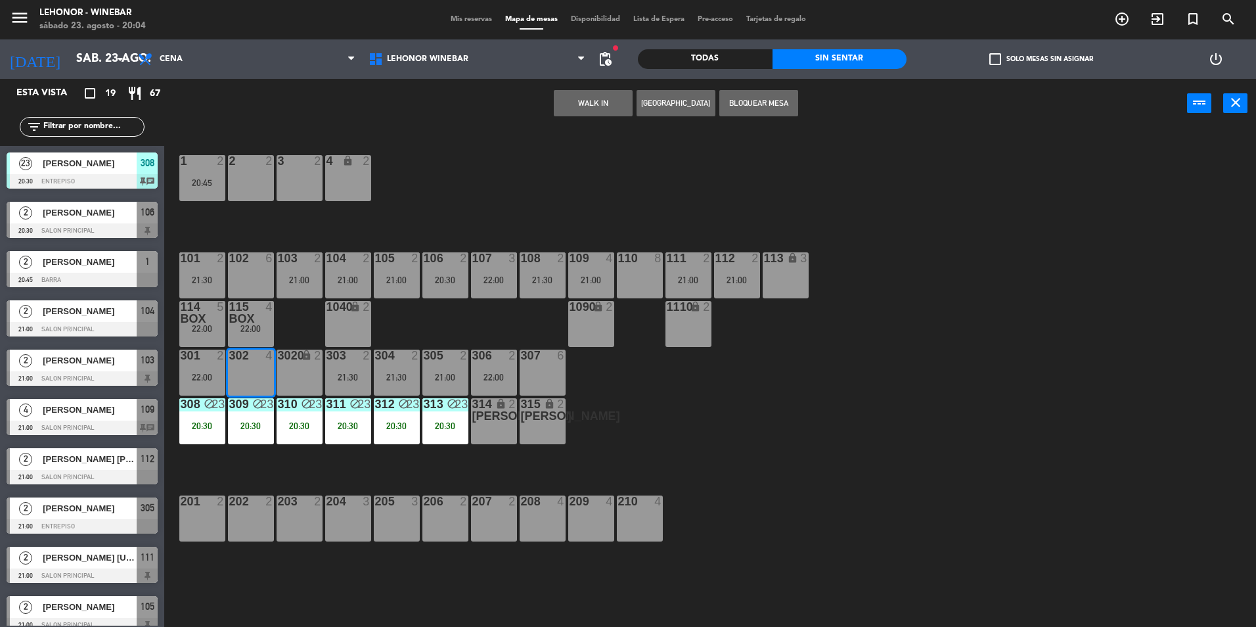
click at [681, 104] on button "[GEOGRAPHIC_DATA]" at bounding box center [676, 103] width 79 height 26
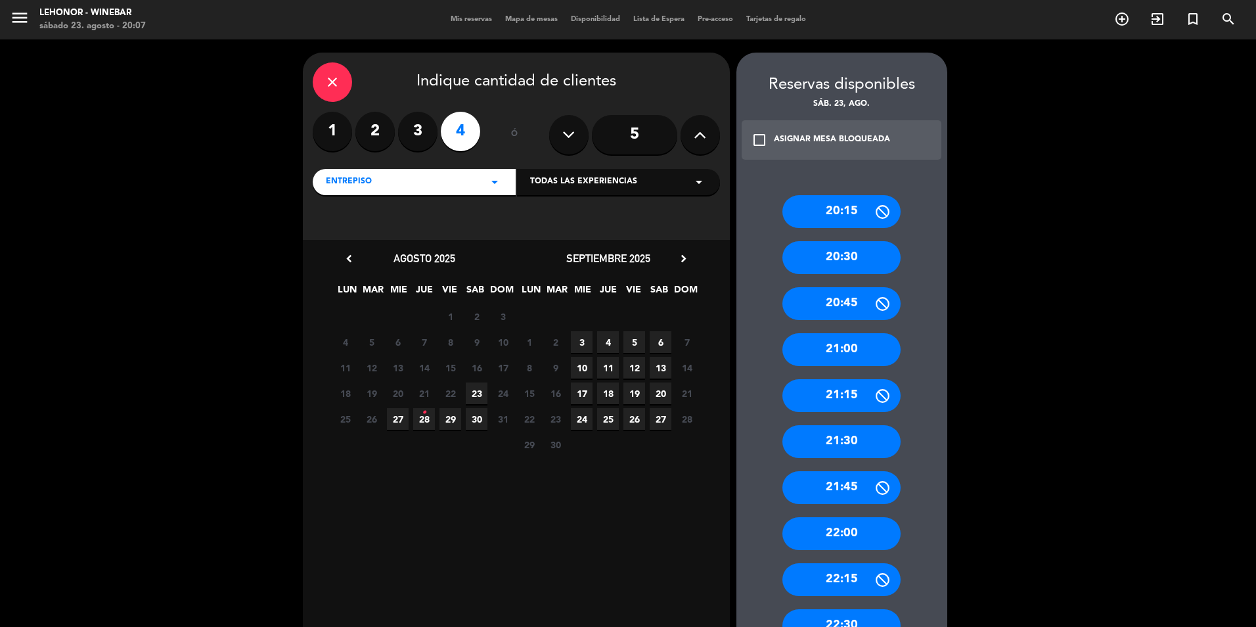
click at [857, 531] on div "22:00" at bounding box center [841, 533] width 118 height 33
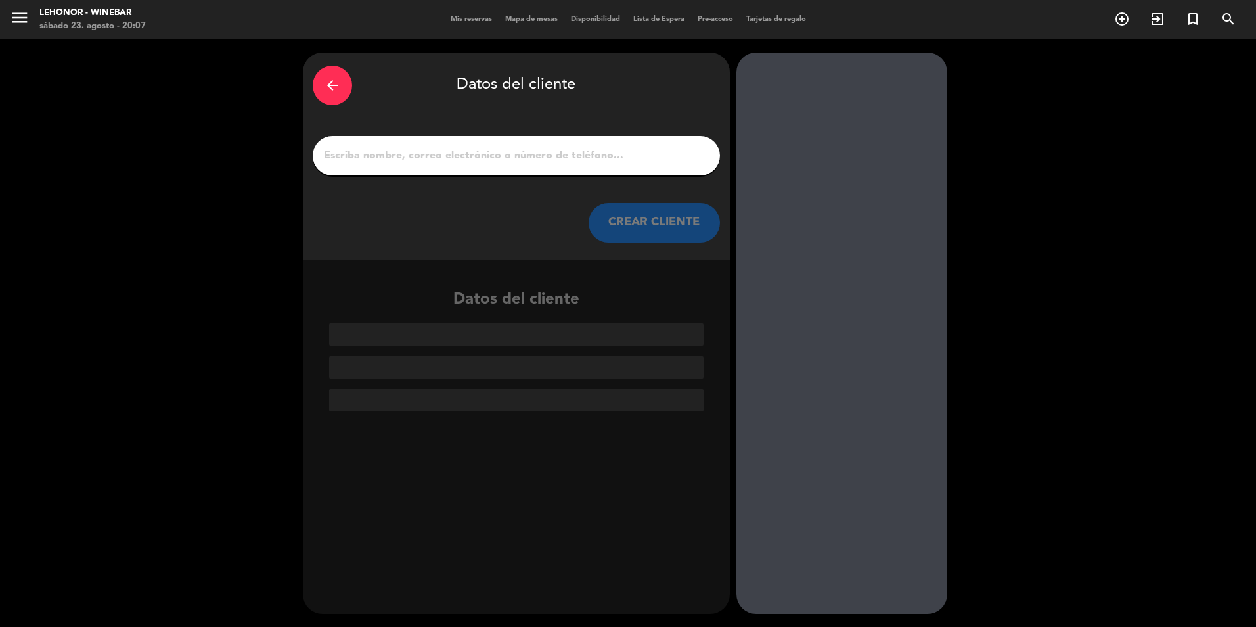
drag, startPoint x: 412, startPoint y: 150, endPoint x: 411, endPoint y: 160, distance: 9.2
click at [412, 150] on input "1" at bounding box center [517, 155] width 388 height 18
paste input "Diego Degiovanni"
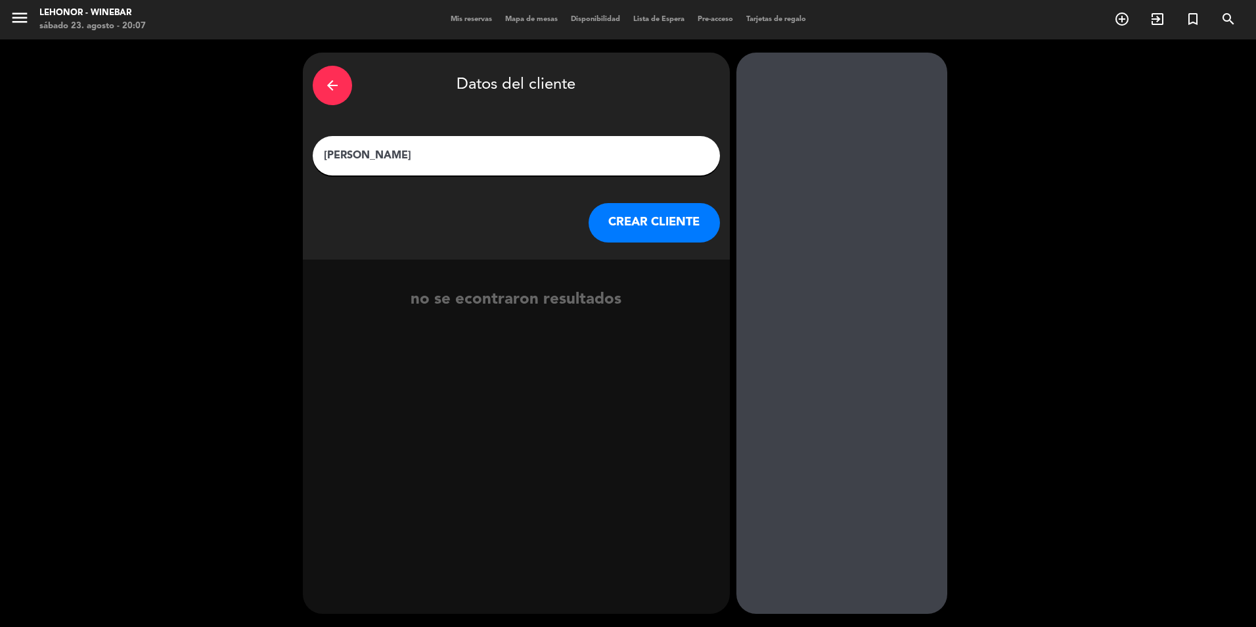
type input "Diego Degiovanni"
click at [326, 83] on icon "arrow_back" at bounding box center [333, 86] width 16 height 16
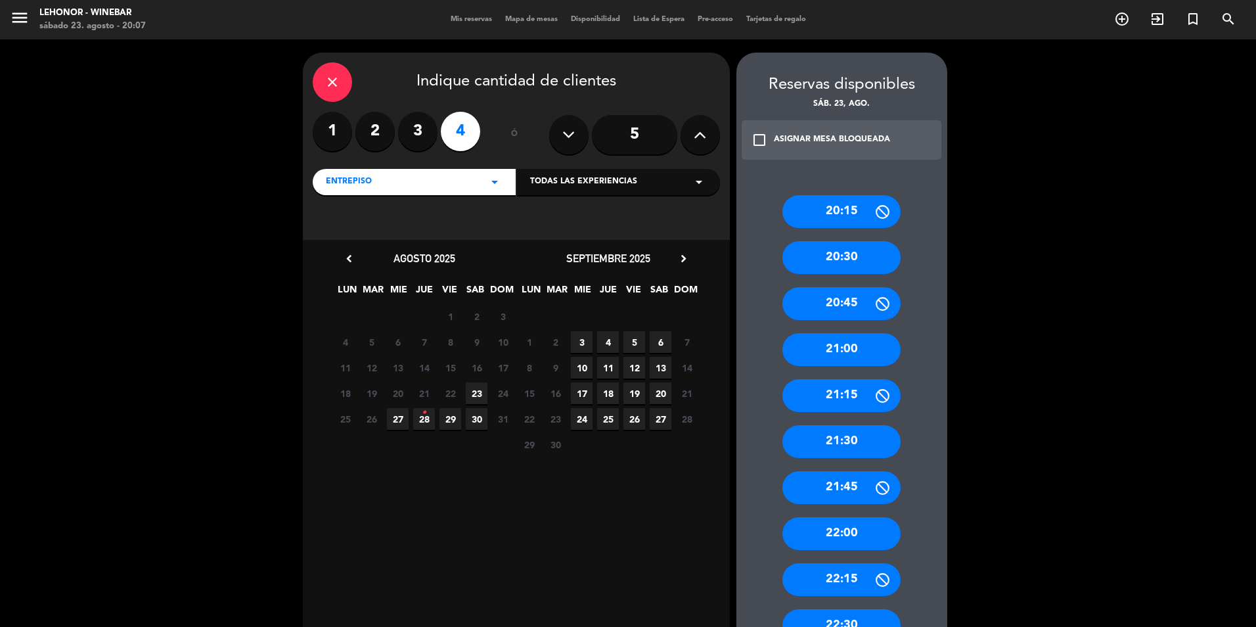
click at [330, 93] on div "close" at bounding box center [332, 81] width 39 height 39
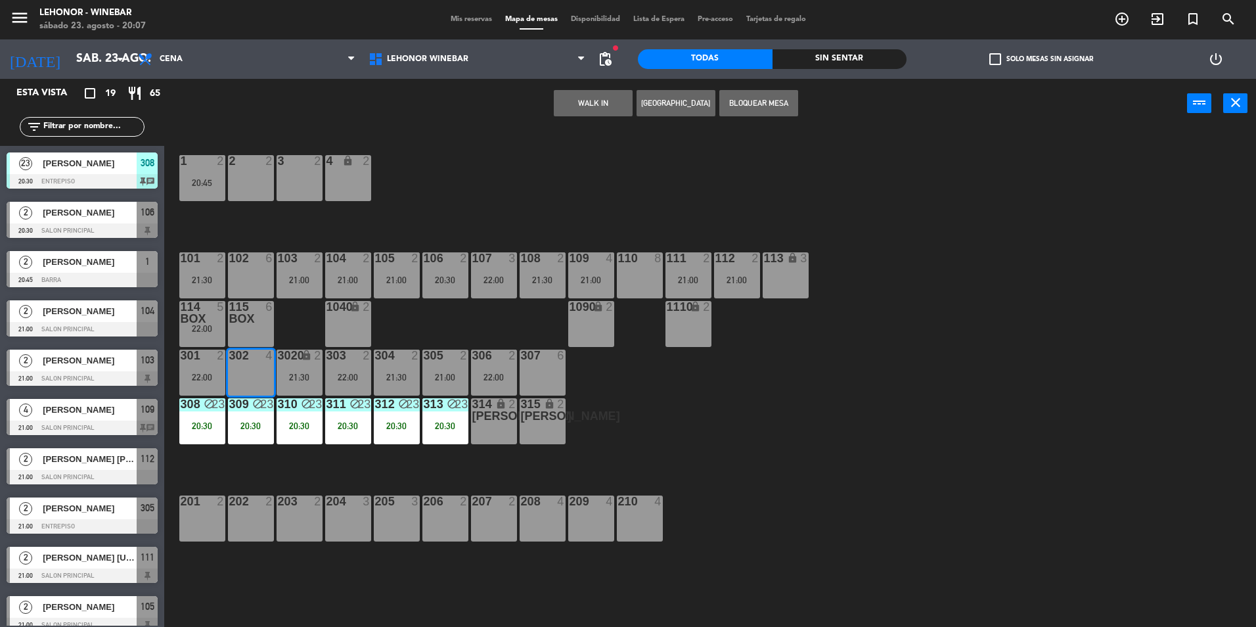
click at [690, 446] on div "1 2 20:45 2 2 3 2 4 lock 2 102 6 104 2 21:00 106 2 20:30 107 3 22:00 109 4 21:0…" at bounding box center [716, 380] width 1079 height 499
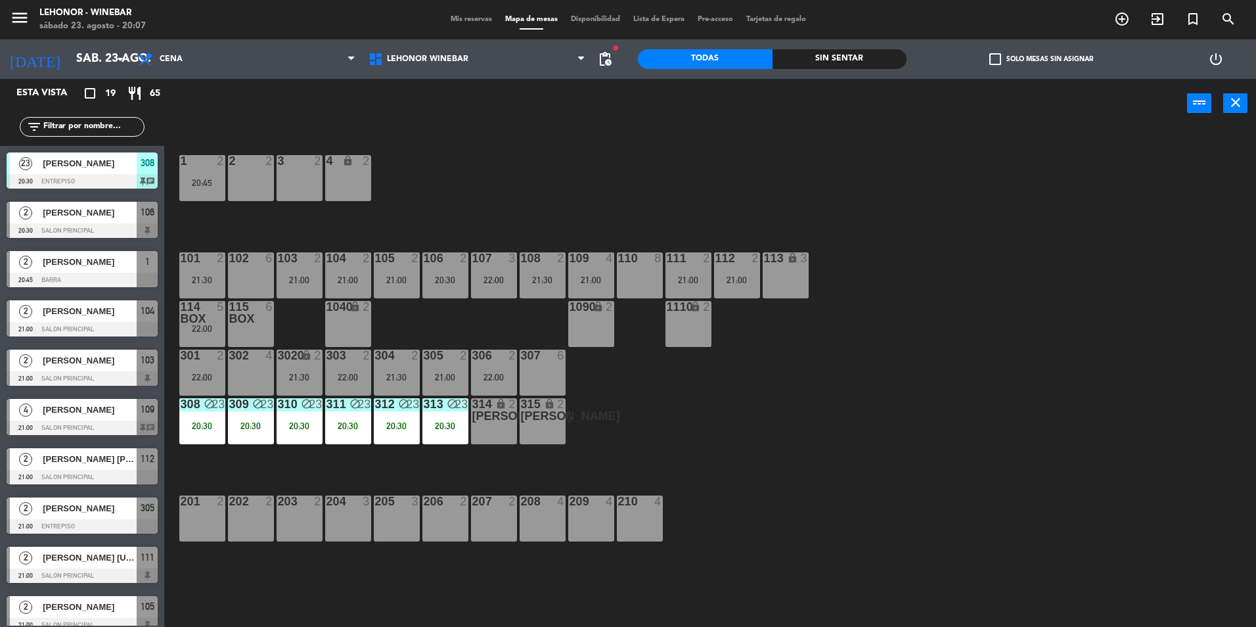
click at [259, 331] on div "115 box 6" at bounding box center [251, 324] width 46 height 46
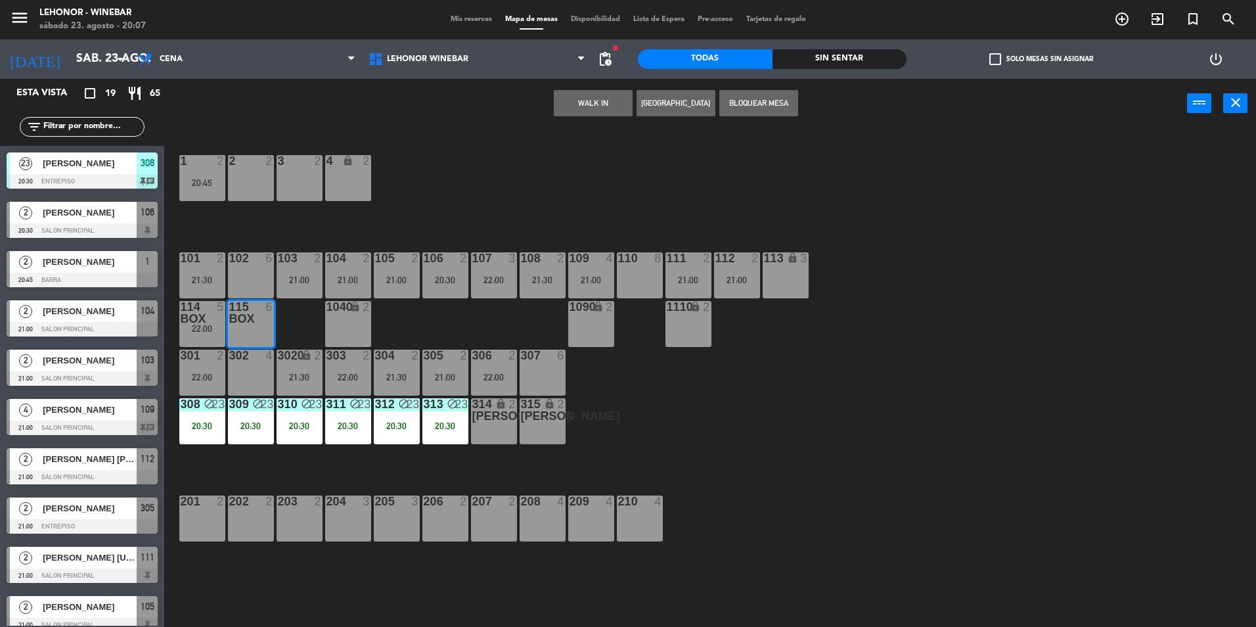
click at [678, 109] on button "[GEOGRAPHIC_DATA]" at bounding box center [676, 103] width 79 height 26
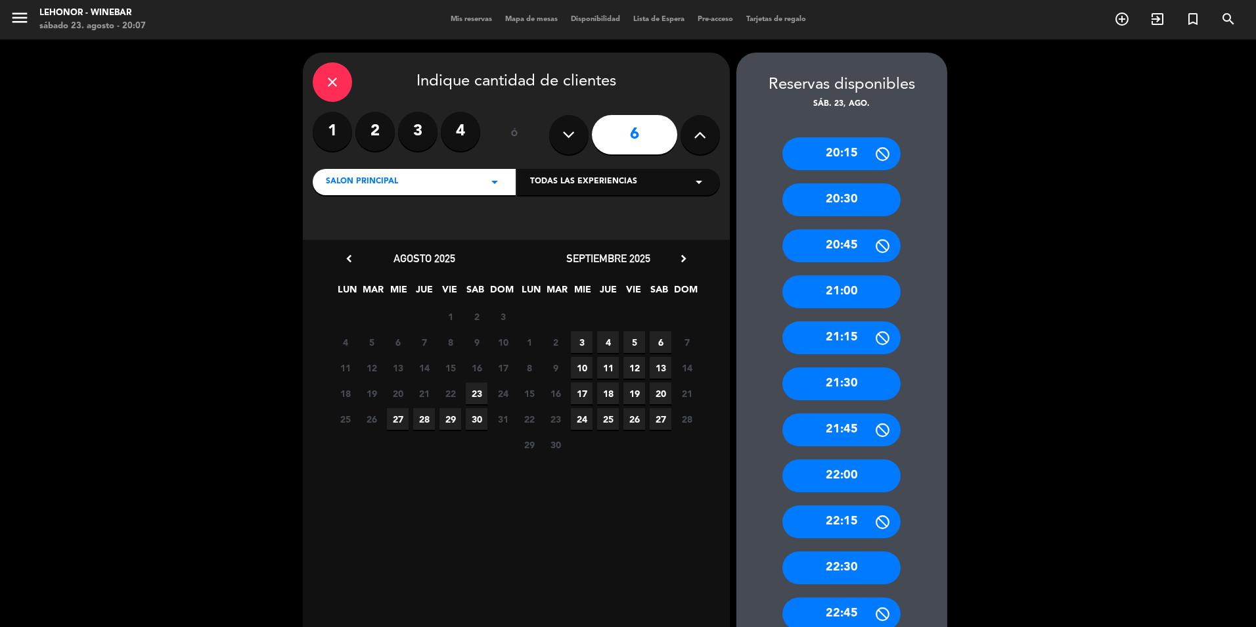
click at [468, 134] on label "4" at bounding box center [460, 131] width 39 height 39
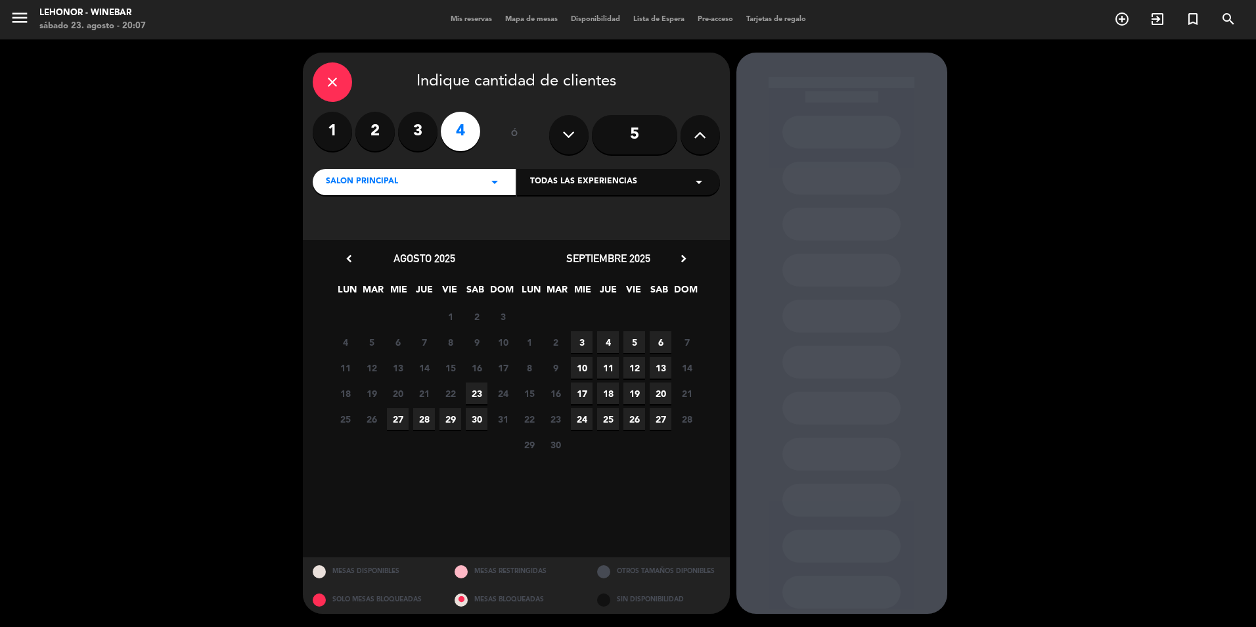
click at [471, 394] on span "23" at bounding box center [477, 393] width 22 height 22
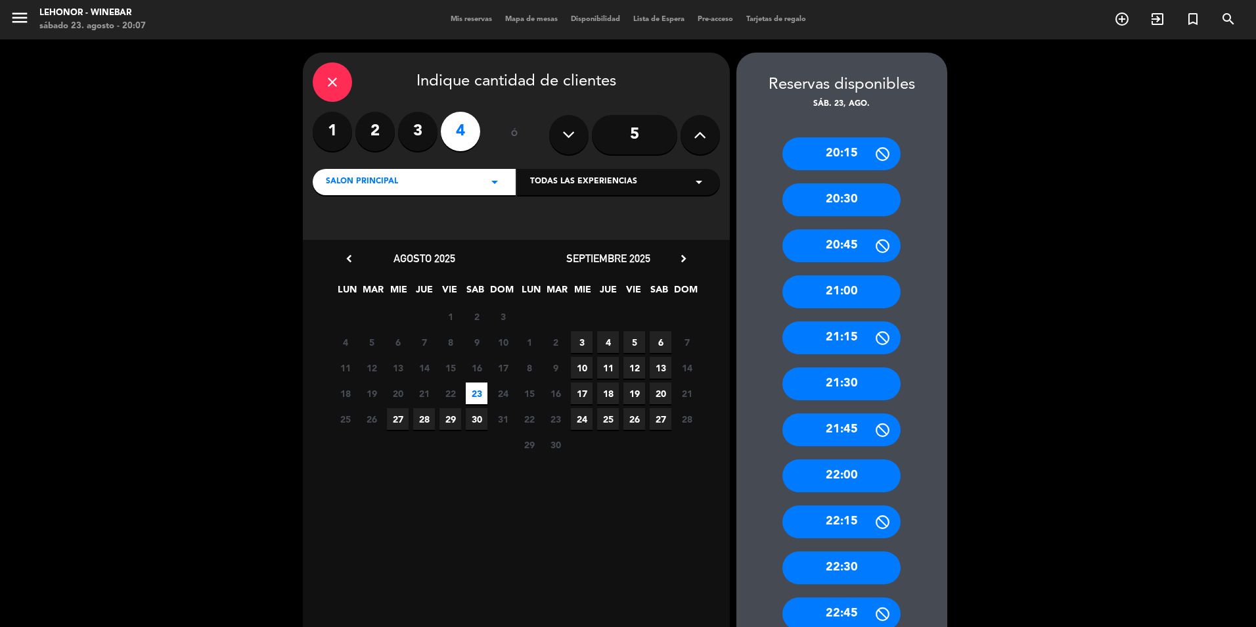
click at [853, 481] on div "22:00" at bounding box center [841, 475] width 118 height 33
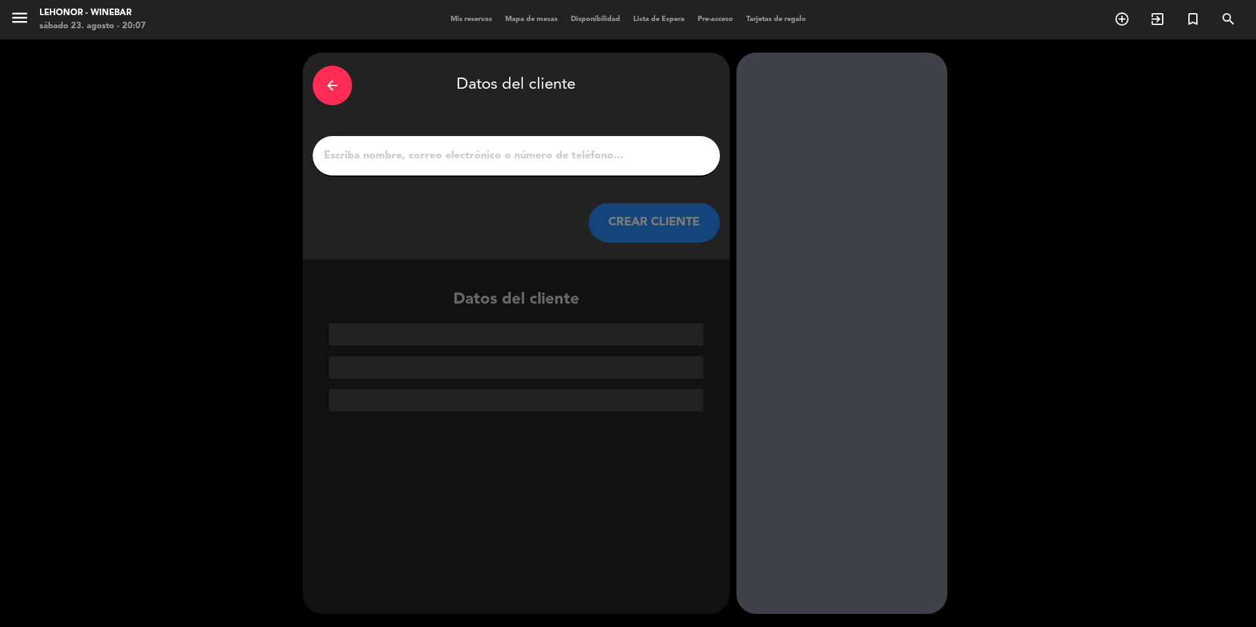
click at [468, 158] on input "1" at bounding box center [517, 155] width 388 height 18
paste input "Diego Degiovanni"
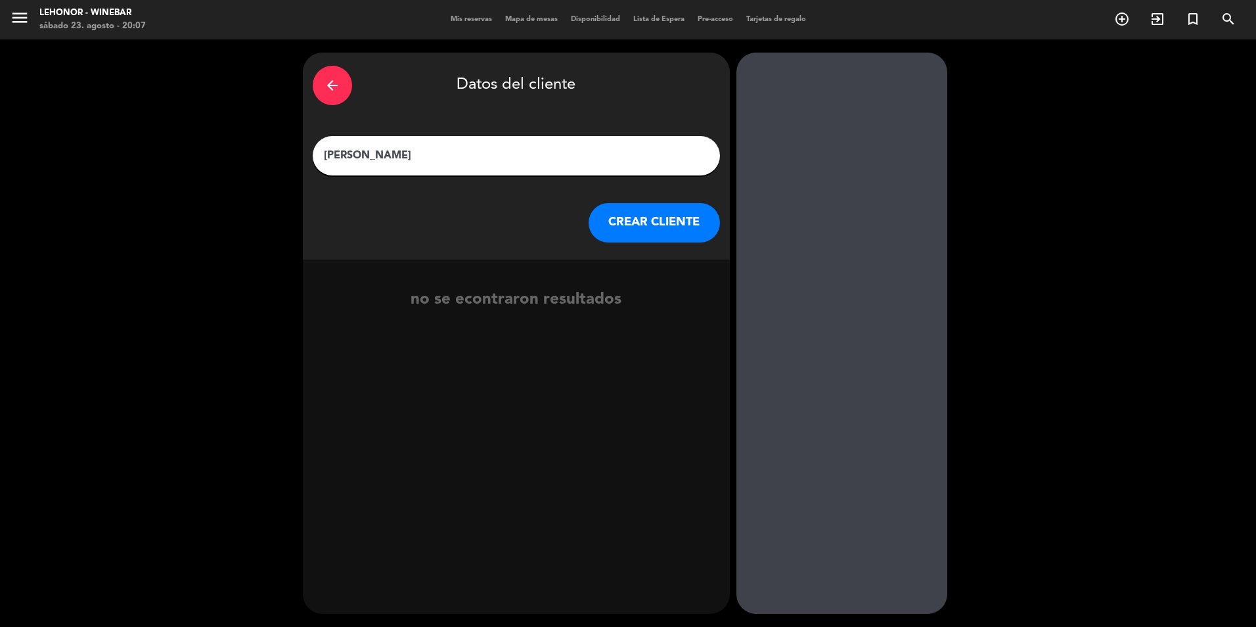
type input "Diego Degiovanni"
click at [662, 230] on button "CREAR CLIENTE" at bounding box center [654, 222] width 131 height 39
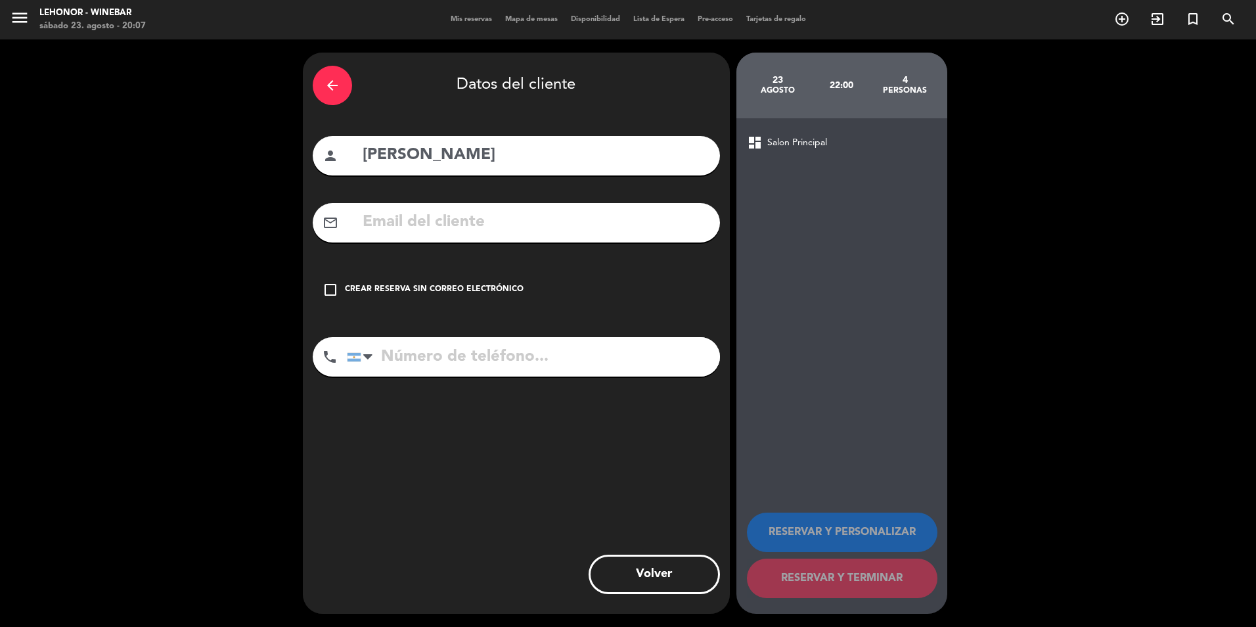
drag, startPoint x: 481, startPoint y: 236, endPoint x: 461, endPoint y: 223, distance: 24.6
click at [478, 235] on div "mail_outline" at bounding box center [516, 222] width 407 height 39
click at [461, 223] on input "text" at bounding box center [535, 222] width 349 height 27
paste input "diegodegio@gmail.com"
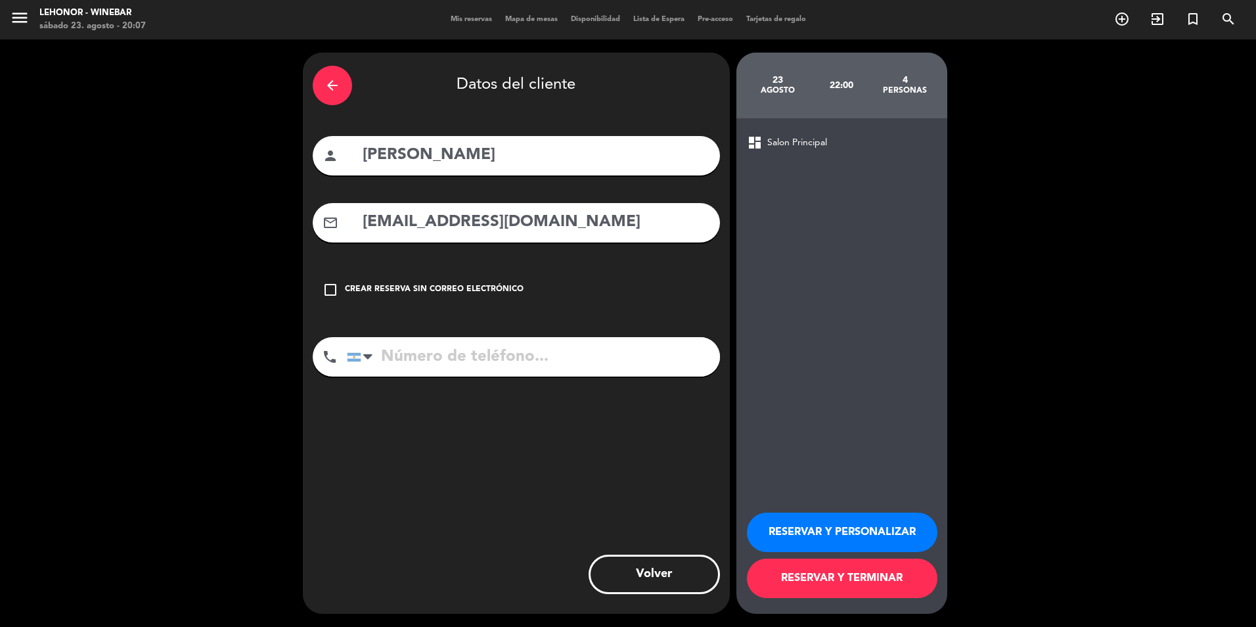
type input "diegodegio@gmail.com"
click at [454, 360] on input "tel" at bounding box center [533, 356] width 373 height 39
paste input "3416491303"
type input "3416491303"
click at [855, 579] on button "RESERVAR Y TERMINAR" at bounding box center [842, 577] width 191 height 39
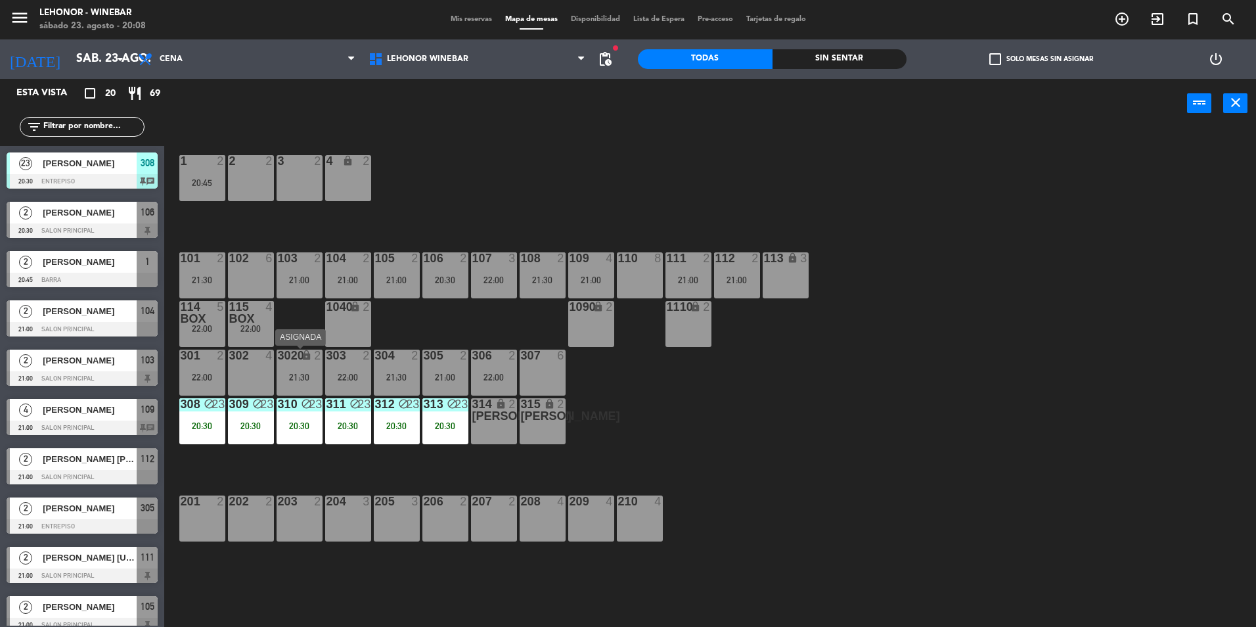
click at [322, 368] on div "3020 lock 2 21:30" at bounding box center [300, 372] width 46 height 46
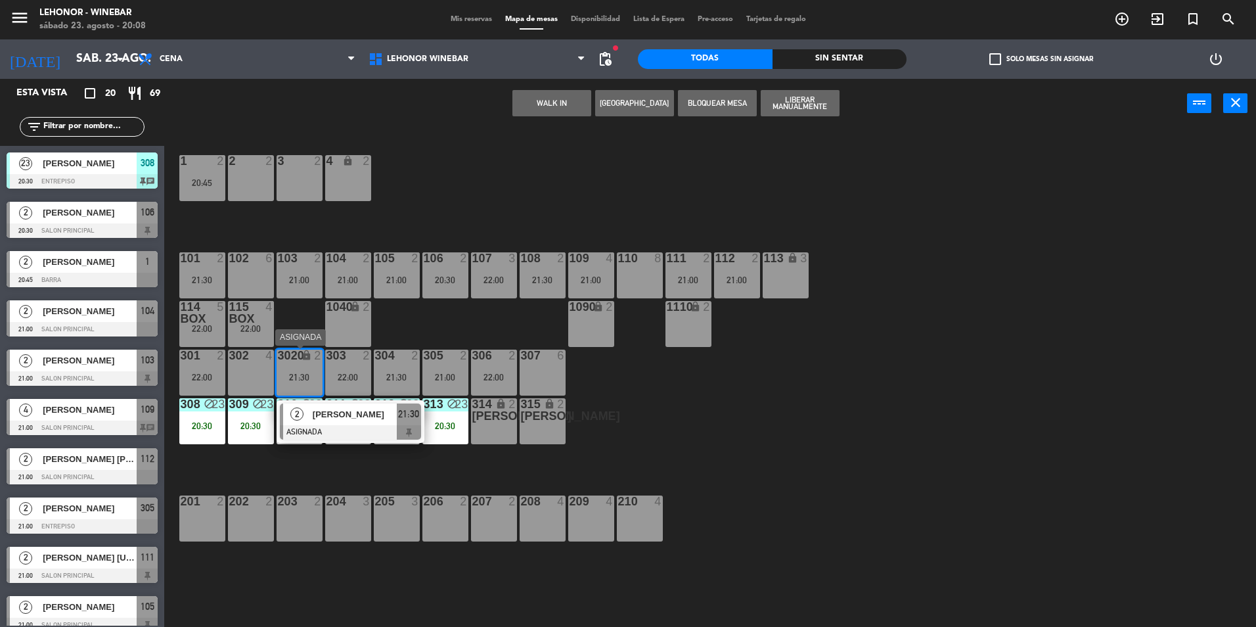
click at [311, 418] on div "[PERSON_NAME]" at bounding box center [353, 414] width 85 height 22
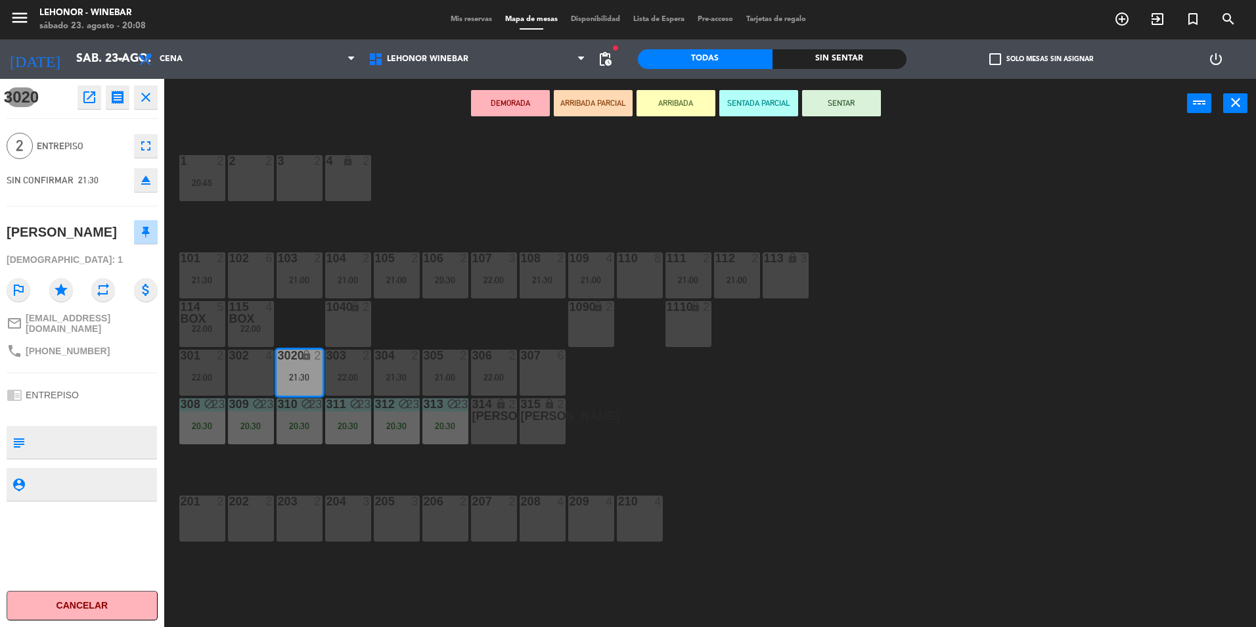
click at [240, 367] on div "302 4" at bounding box center [251, 372] width 46 height 46
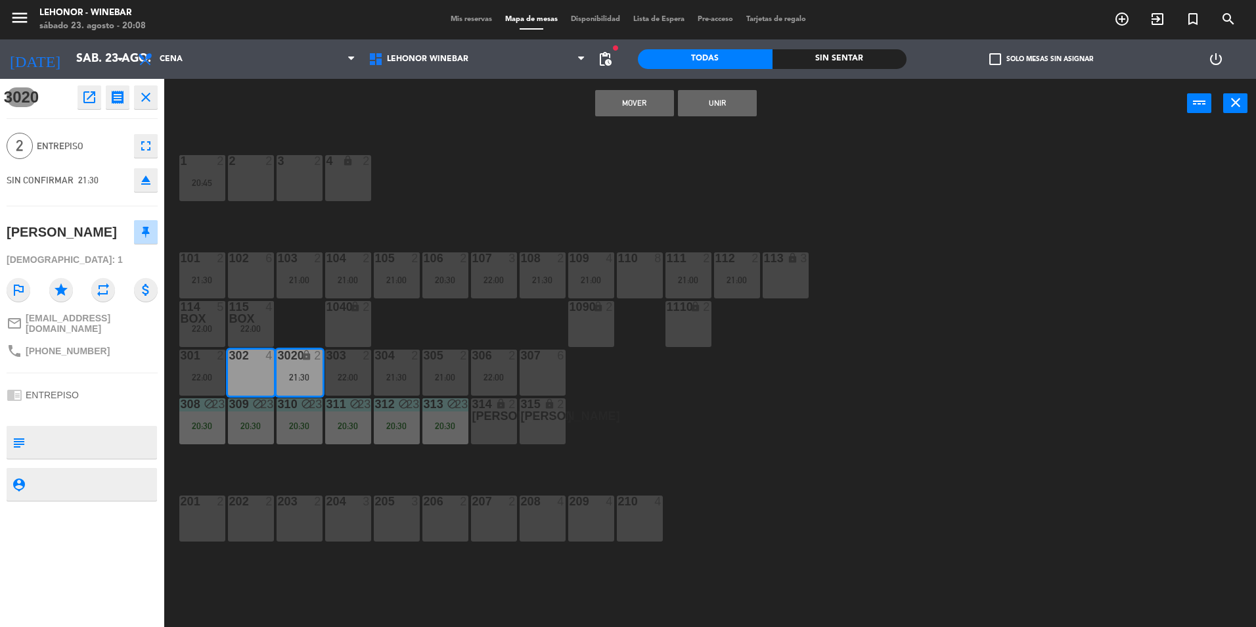
click at [644, 101] on button "Mover" at bounding box center [634, 103] width 79 height 26
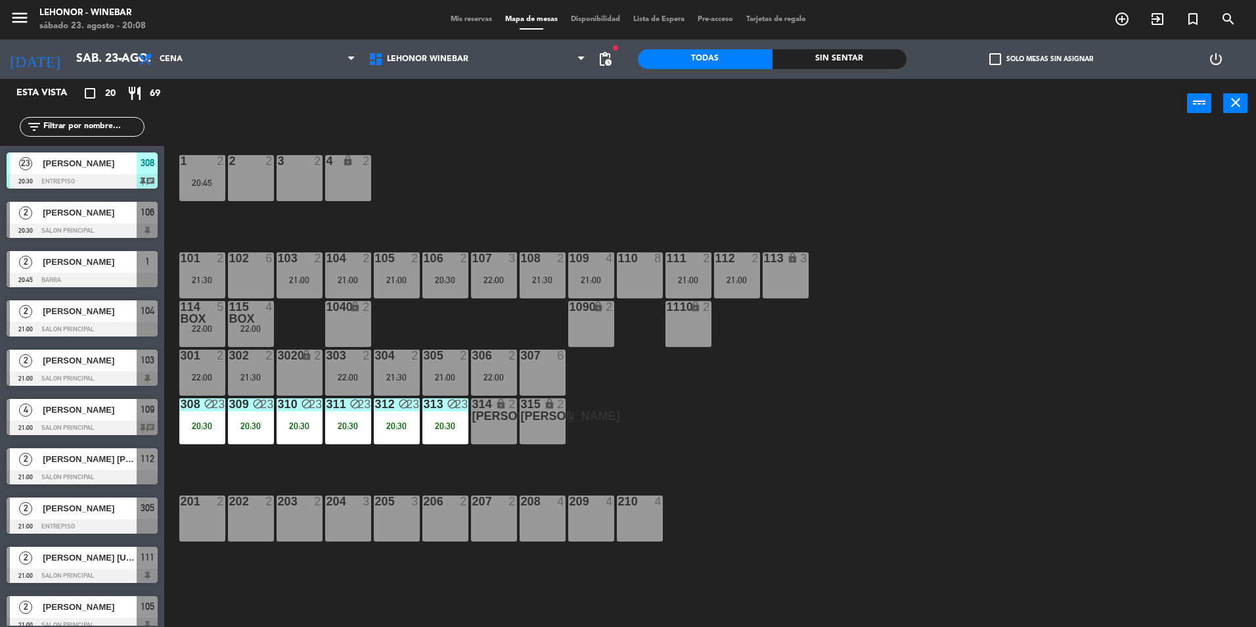
scroll to position [3, 0]
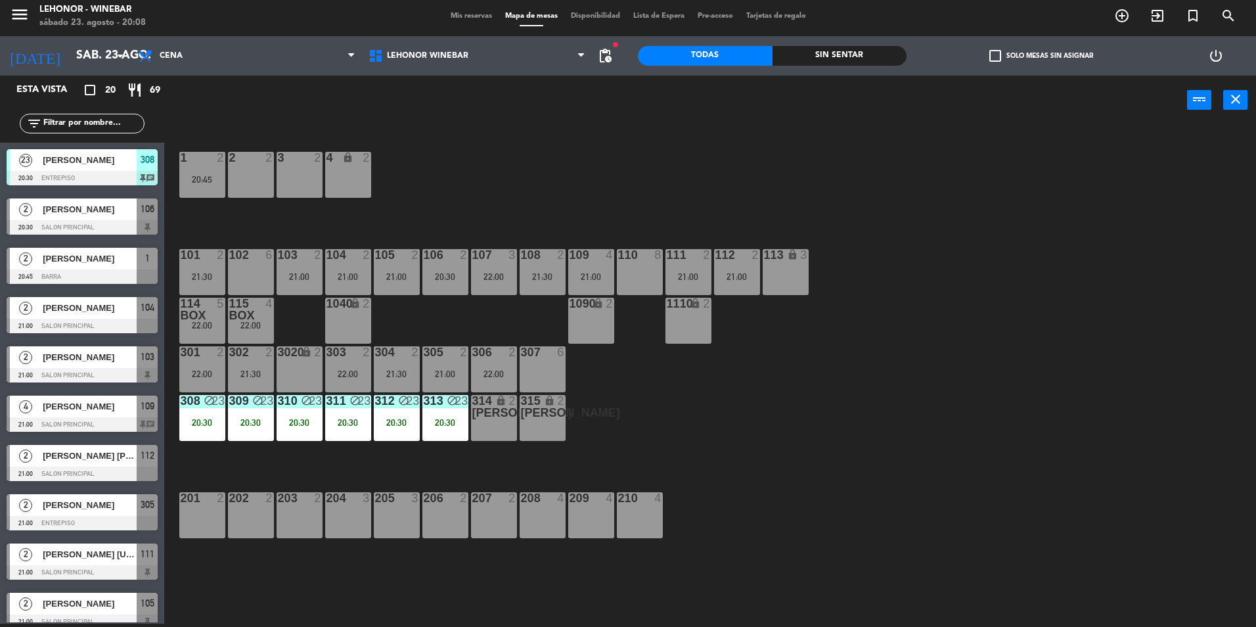
click at [577, 180] on div "1 2 20:45 2 2 3 2 4 lock 2 102 6 104 2 21:00 106 2 20:30 107 3 22:00 109 4 21:0…" at bounding box center [716, 377] width 1079 height 499
click at [215, 177] on div "20:45" at bounding box center [202, 179] width 46 height 9
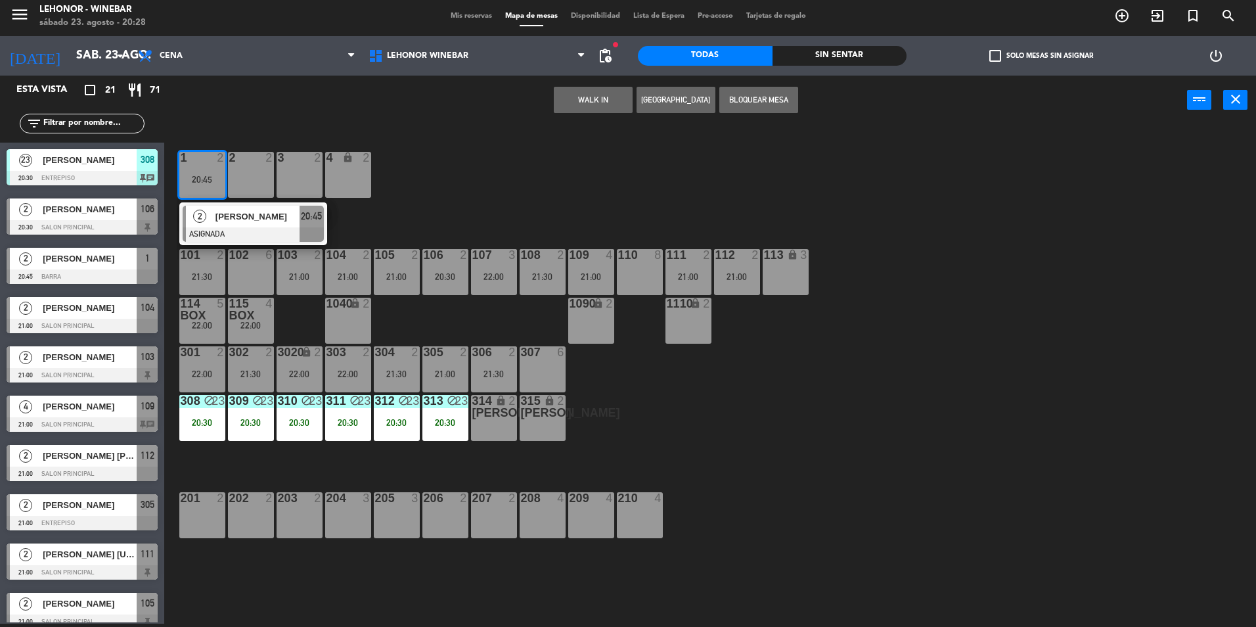
click at [491, 196] on div "1 2 20:45 2 luz gibbons ASIGNADA 20:45 2 2 3 2 4 lock 2 102 6 104 2 21:00 106 2…" at bounding box center [716, 377] width 1079 height 499
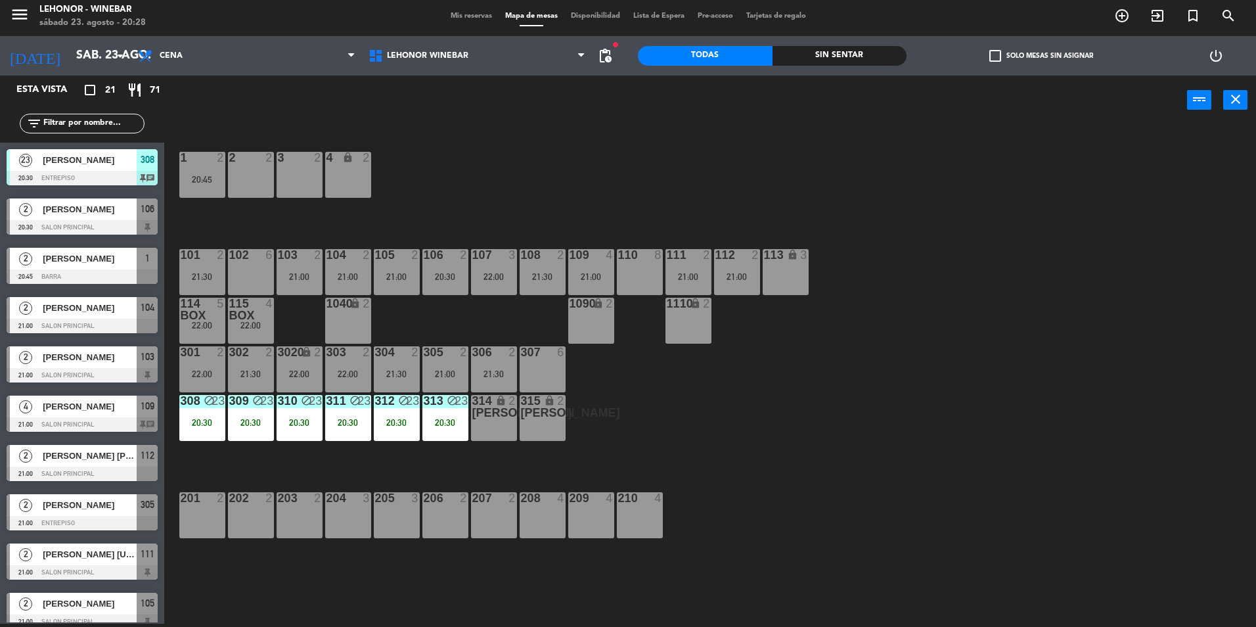
click at [250, 332] on div "115 box 4 22:00" at bounding box center [251, 321] width 46 height 46
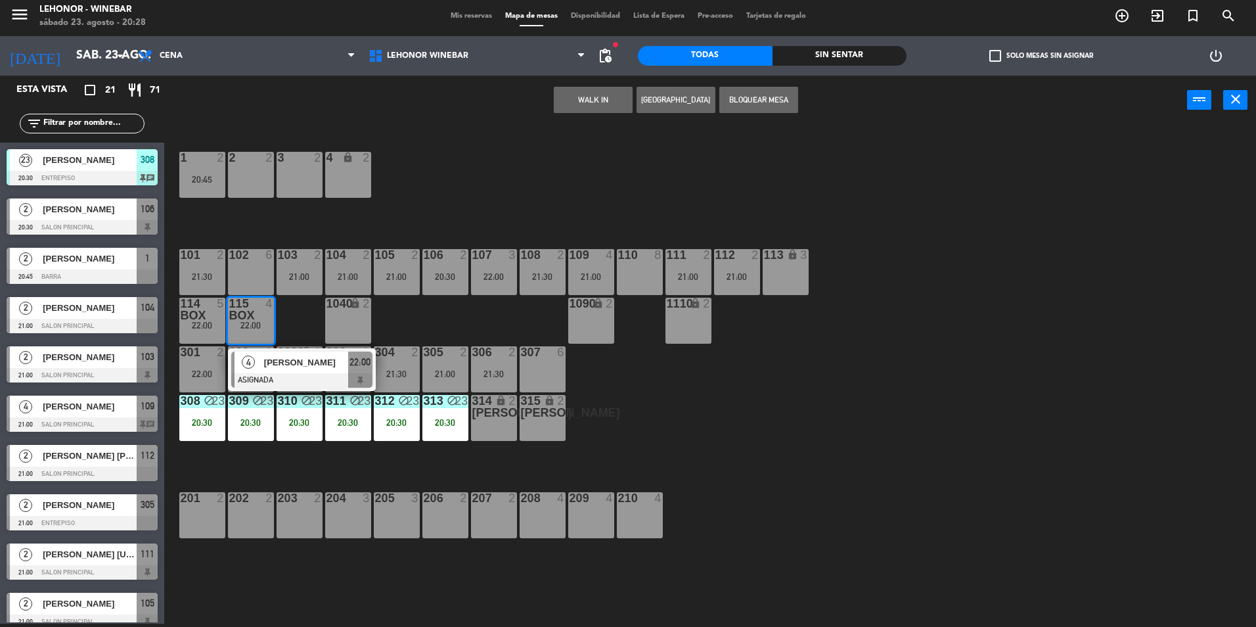
click at [452, 198] on div "1 2 20:45 2 2 3 2 4 lock 2 102 6 104 2 21:00 106 2 20:30 107 3 22:00 109 4 21:0…" at bounding box center [716, 377] width 1079 height 499
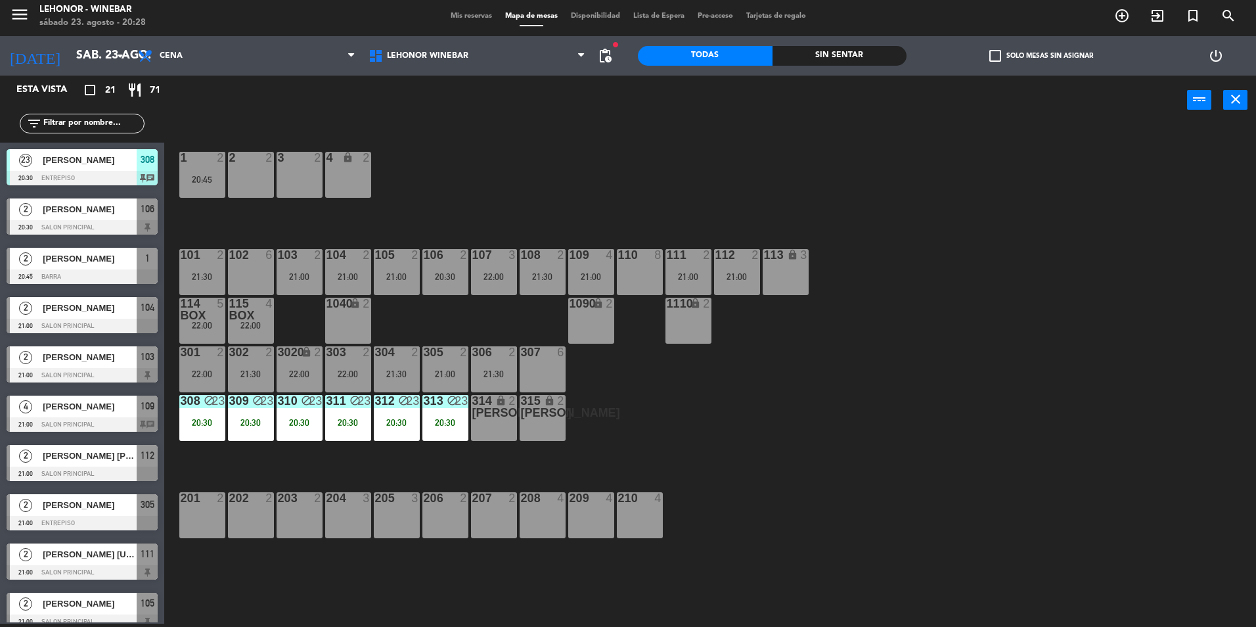
click at [235, 383] on div "302 2 21:30" at bounding box center [251, 369] width 46 height 46
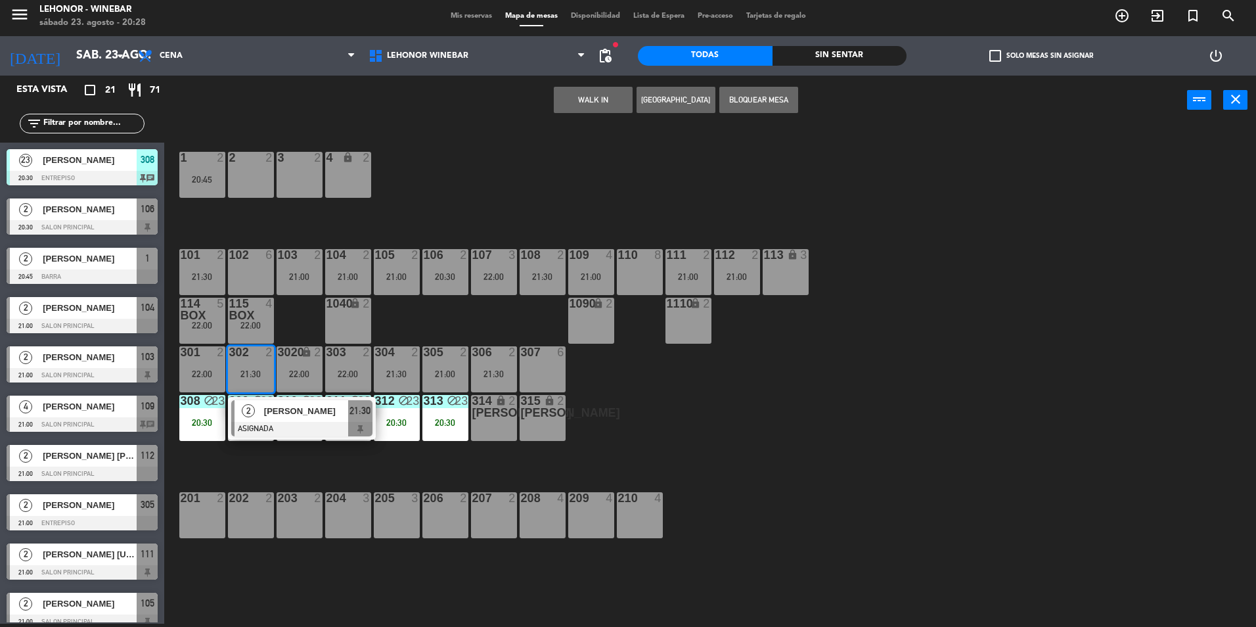
click at [538, 174] on div "1 2 20:45 2 2 3 2 4 lock 2 102 6 104 2 21:00 106 2 20:30 107 3 22:00 109 4 21:0…" at bounding box center [716, 377] width 1079 height 499
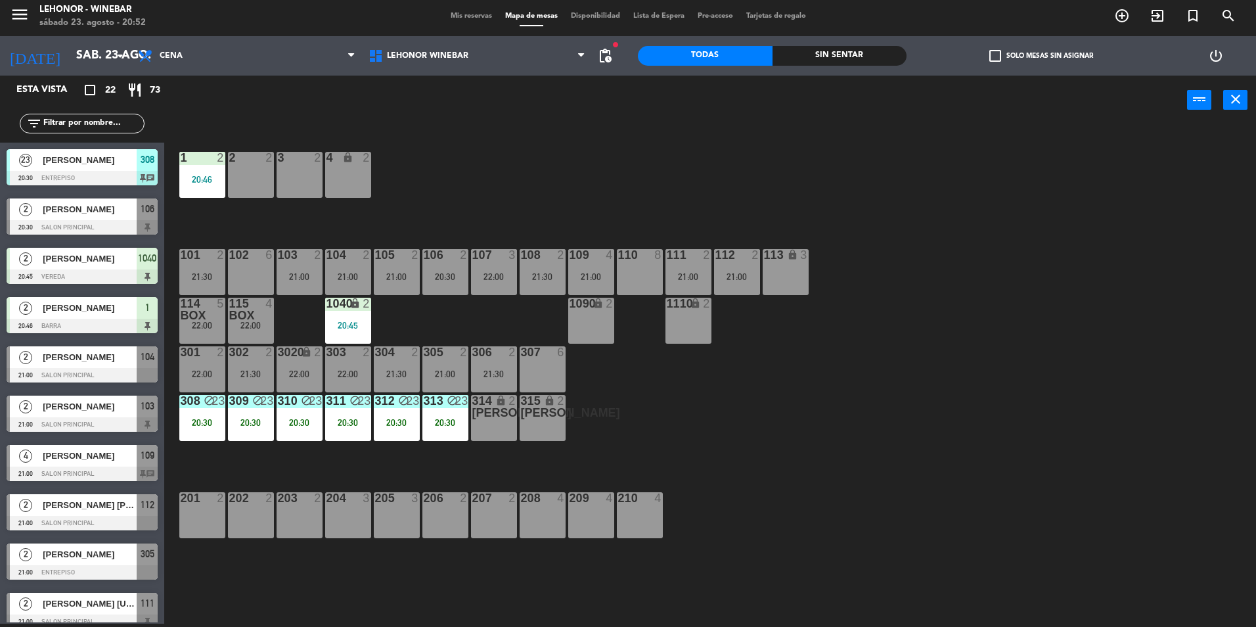
click at [118, 170] on div "[PERSON_NAME]" at bounding box center [88, 160] width 95 height 22
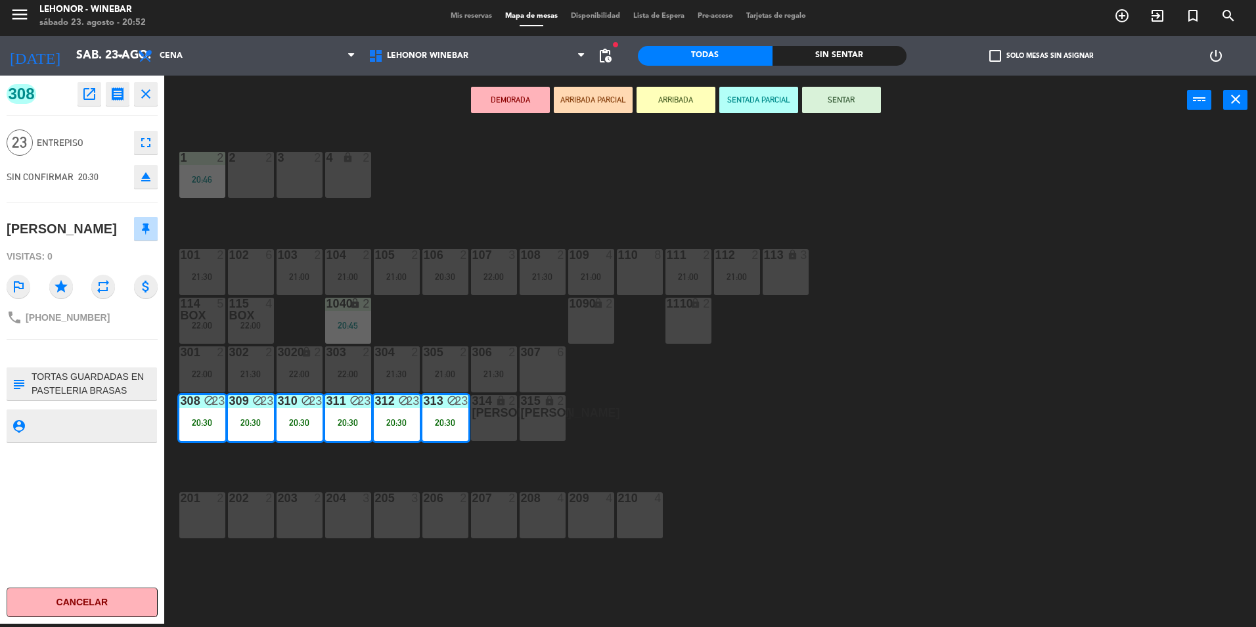
click at [505, 173] on div "1 2 20:46 2 2 3 2 4 lock 2 102 6 104 2 21:00 106 2 20:30 107 3 22:00 109 4 21:0…" at bounding box center [716, 377] width 1079 height 499
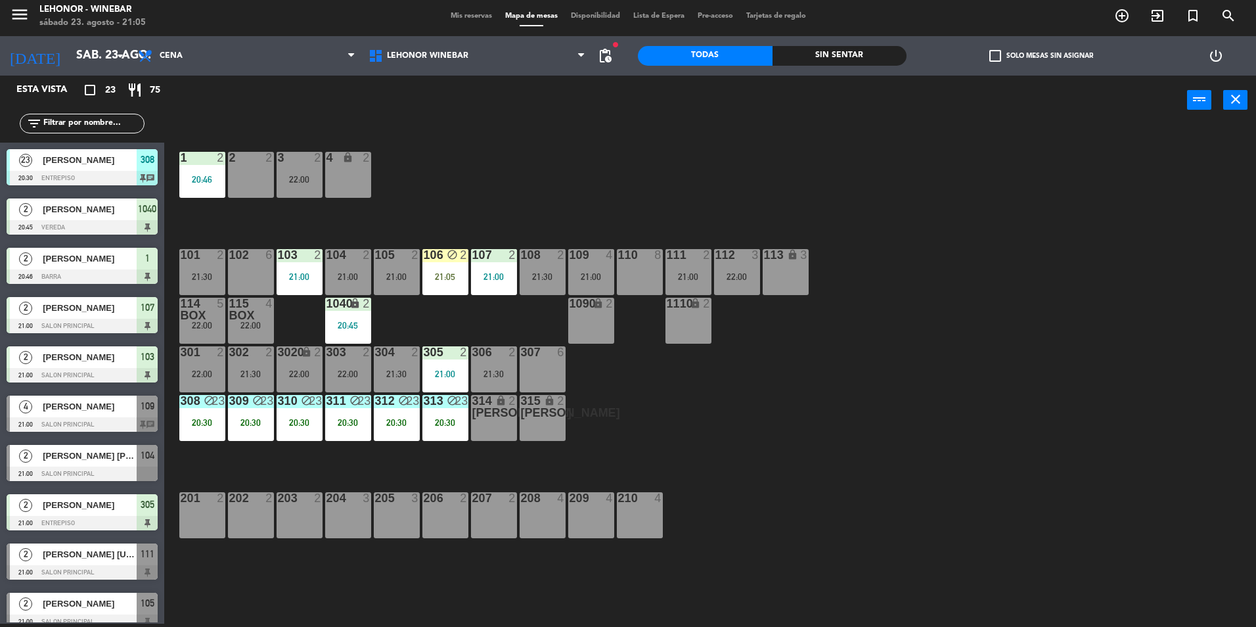
click at [918, 398] on div "1 2 20:46 2 2 3 2 22:00 4 lock 2 102 6 104 2 21:00 106 block 2 21:05 107 2 21:0…" at bounding box center [716, 377] width 1079 height 499
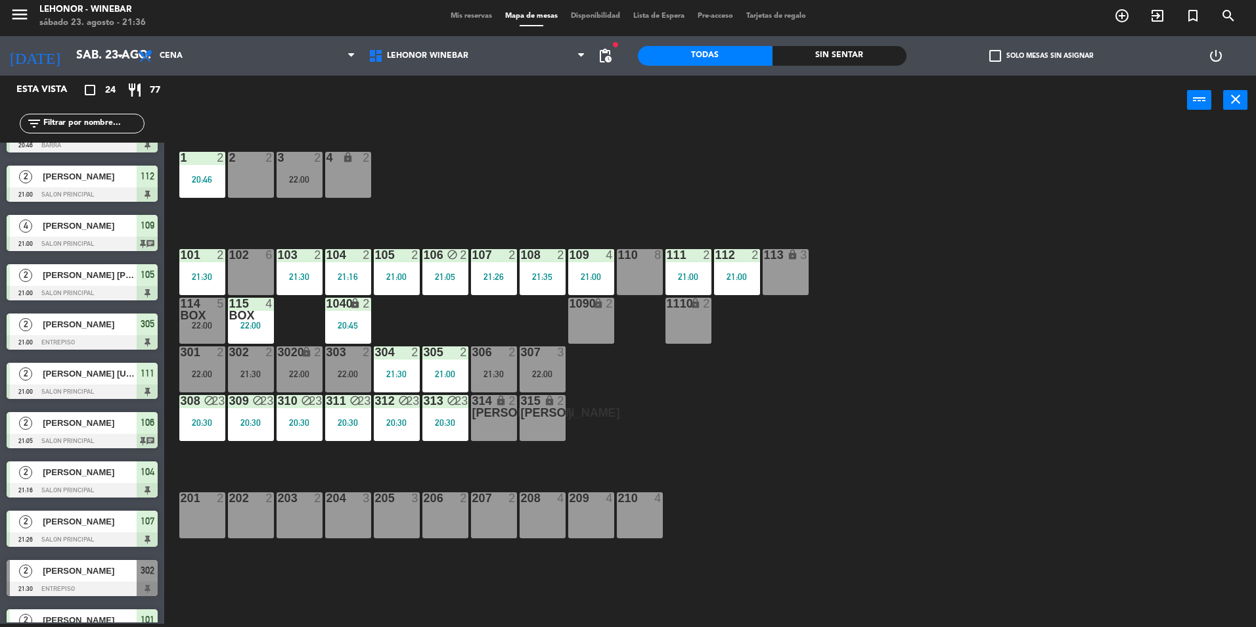
scroll to position [197, 0]
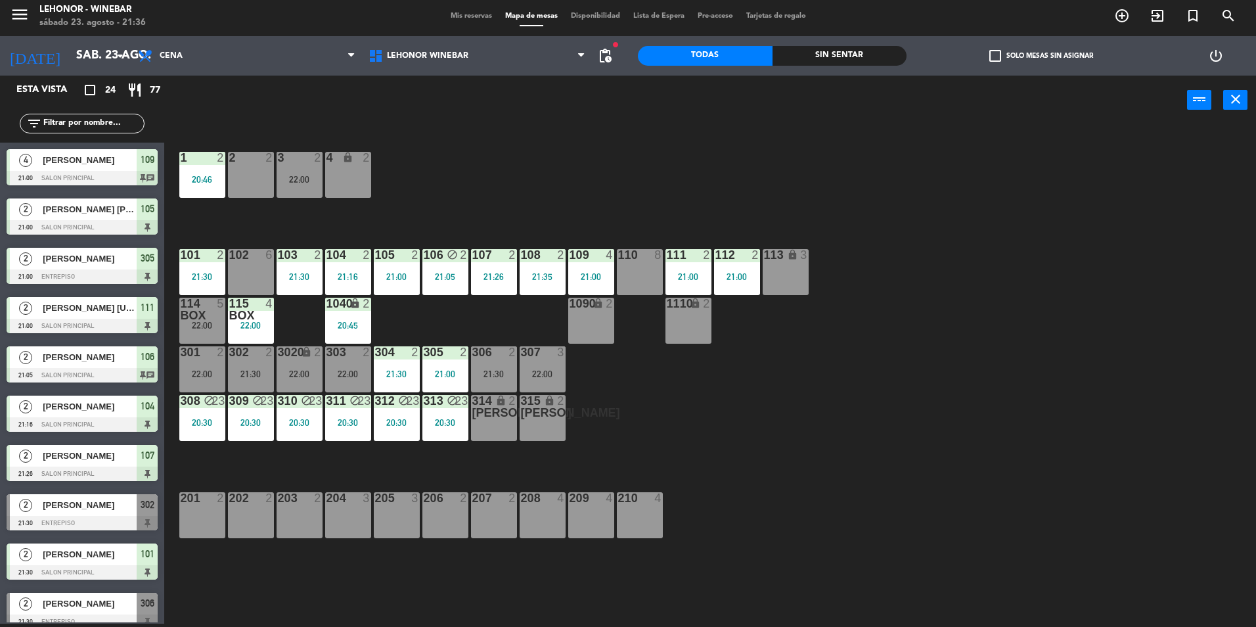
click at [75, 451] on span "[PERSON_NAME]" at bounding box center [90, 456] width 94 height 14
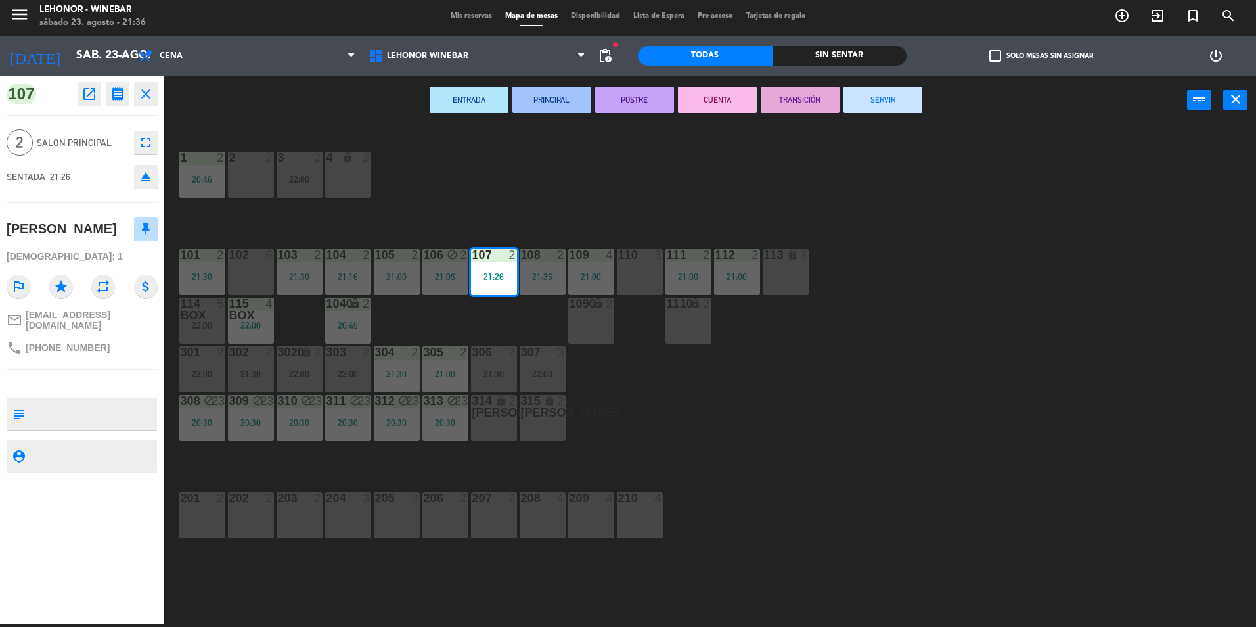
drag, startPoint x: 669, startPoint y: 411, endPoint x: 510, endPoint y: 326, distance: 179.6
click at [654, 407] on div "1 2 20:46 2 2 3 2 22:00 4 lock 2 102 6 104 2 21:16 106 block 2 21:05 107 2 21:2…" at bounding box center [716, 377] width 1079 height 499
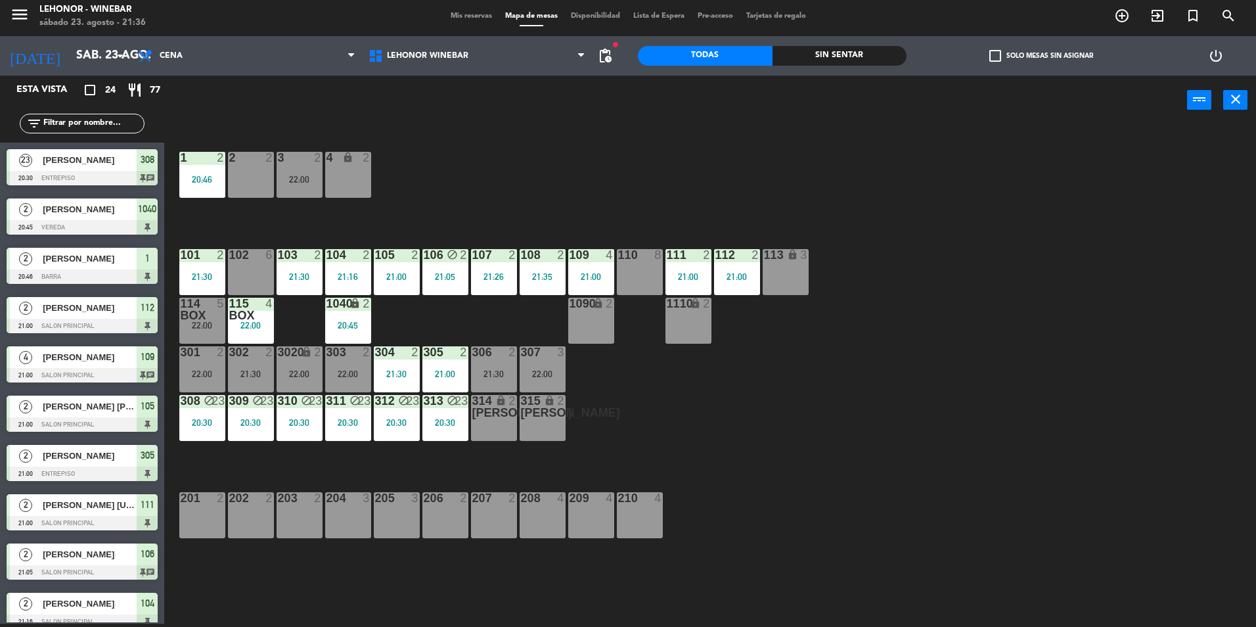
scroll to position [3, 0]
click at [844, 51] on div "Sin sentar" at bounding box center [840, 56] width 135 height 20
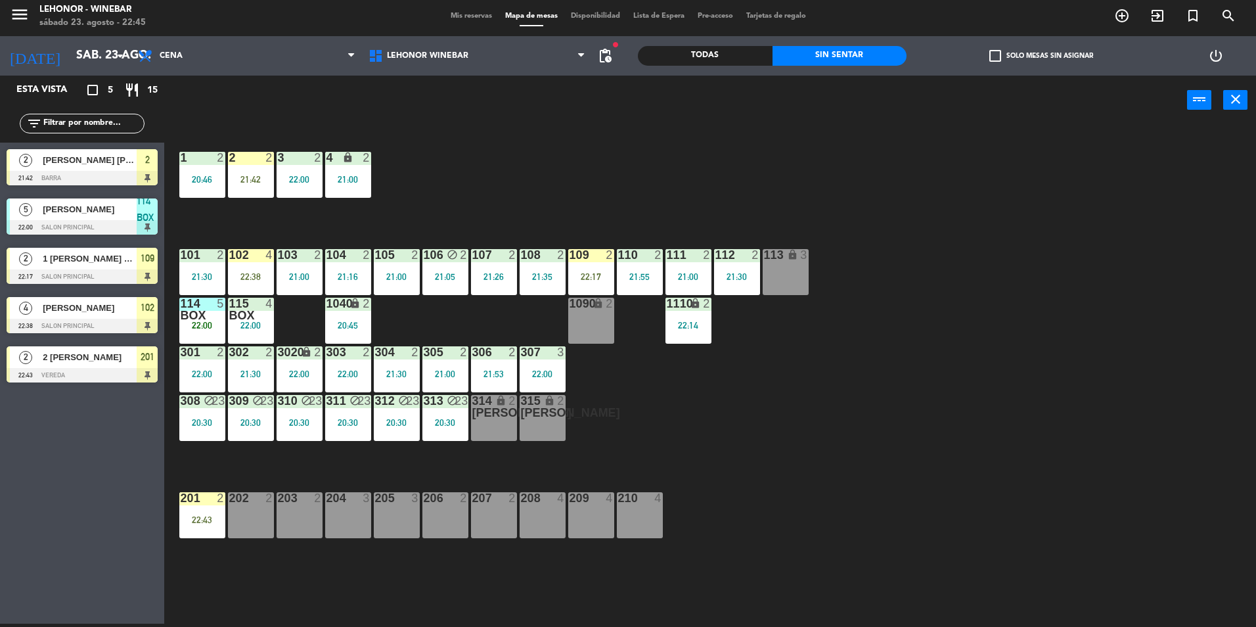
click at [70, 377] on div at bounding box center [82, 375] width 151 height 14
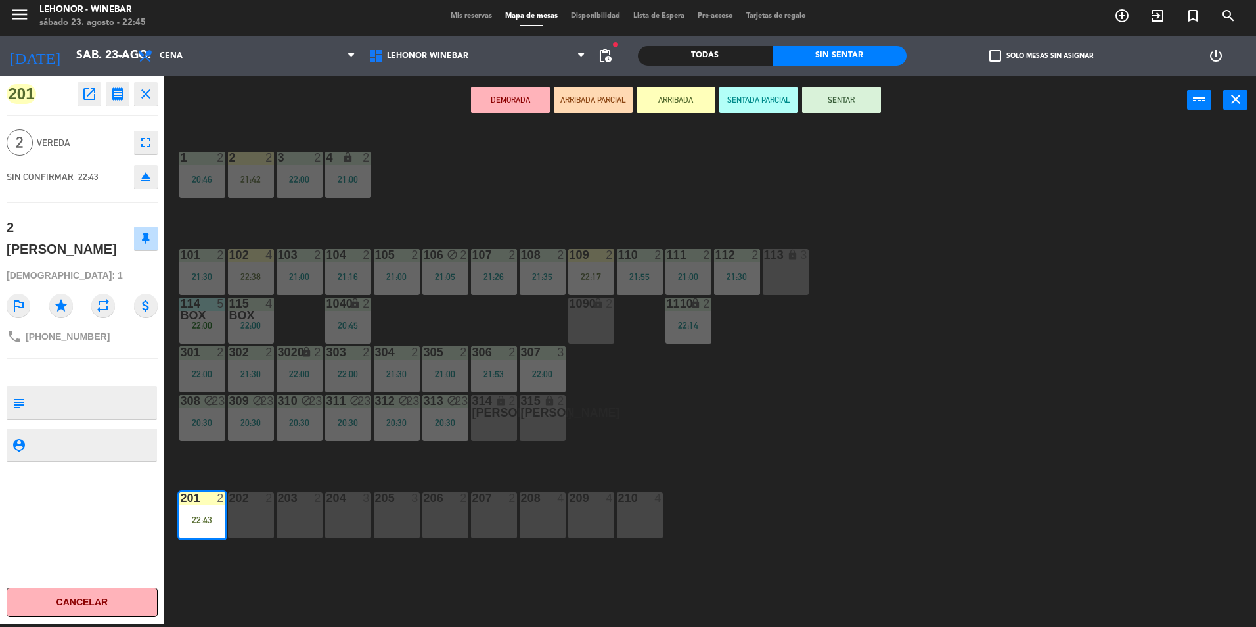
click at [873, 433] on div "1 2 20:46 2 2 21:42 3 2 22:00 4 lock 2 21:00 102 4 22:38 104 2 21:16 106 block …" at bounding box center [716, 377] width 1079 height 499
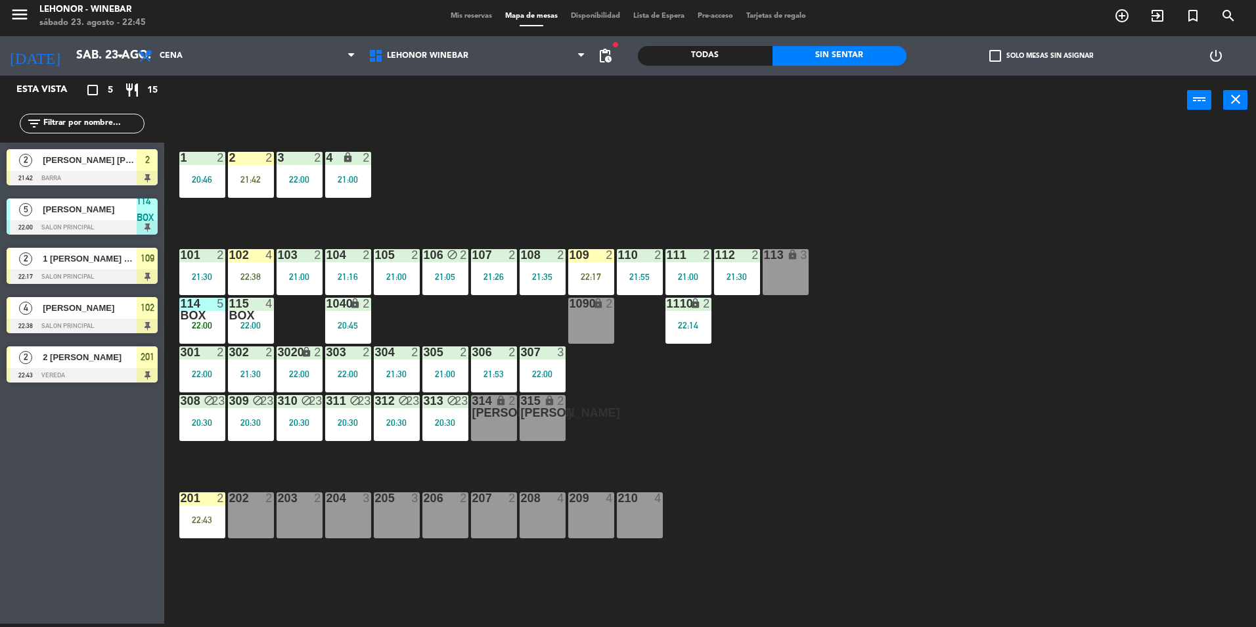
click at [486, 153] on div "1 2 20:46 2 2 21:42 3 2 22:00 4 lock 2 21:00 102 4 22:38 104 2 21:16 106 block …" at bounding box center [716, 377] width 1079 height 499
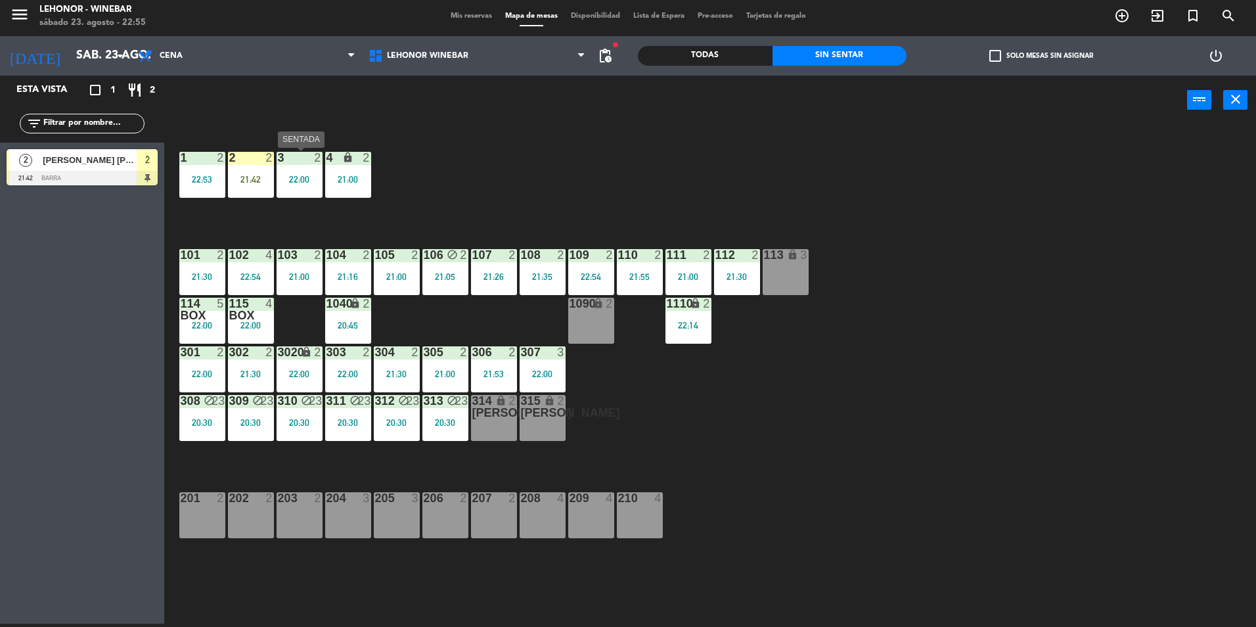
click at [294, 172] on div "3 2 22:00" at bounding box center [300, 175] width 46 height 46
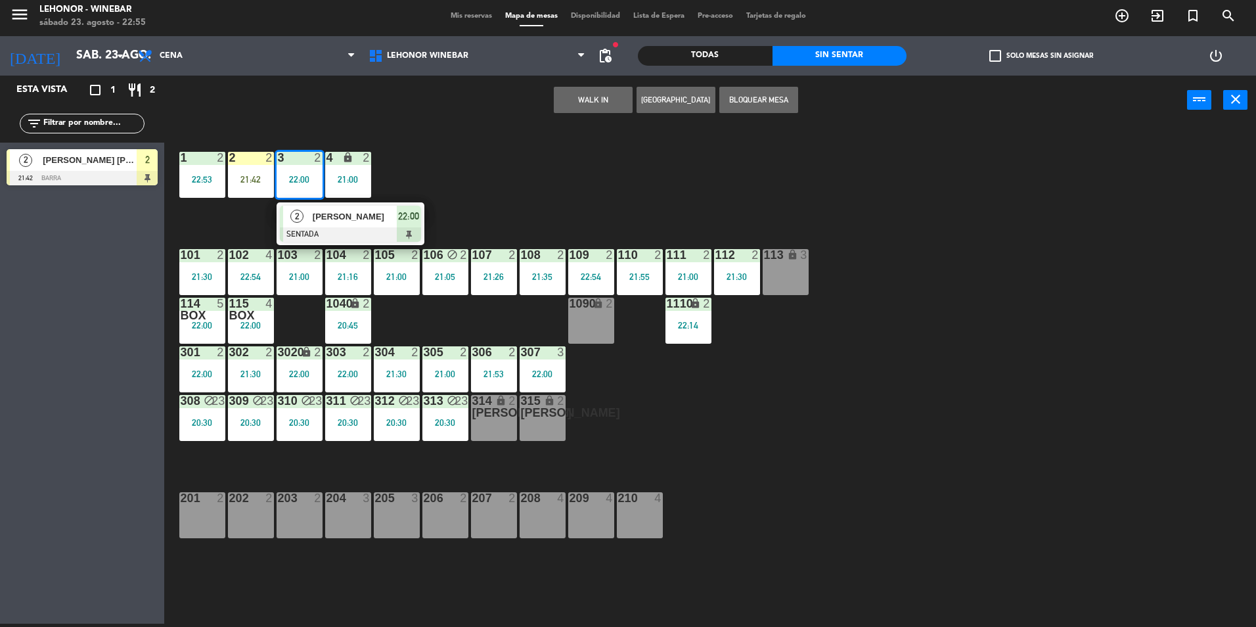
click at [481, 194] on div "1 2 22:53 2 2 21:42 3 2 22:00 2 Celina Cresta SENTADA 22:00 4 lock 2 21:00 102 …" at bounding box center [716, 377] width 1079 height 499
